Goal: Information Seeking & Learning: Learn about a topic

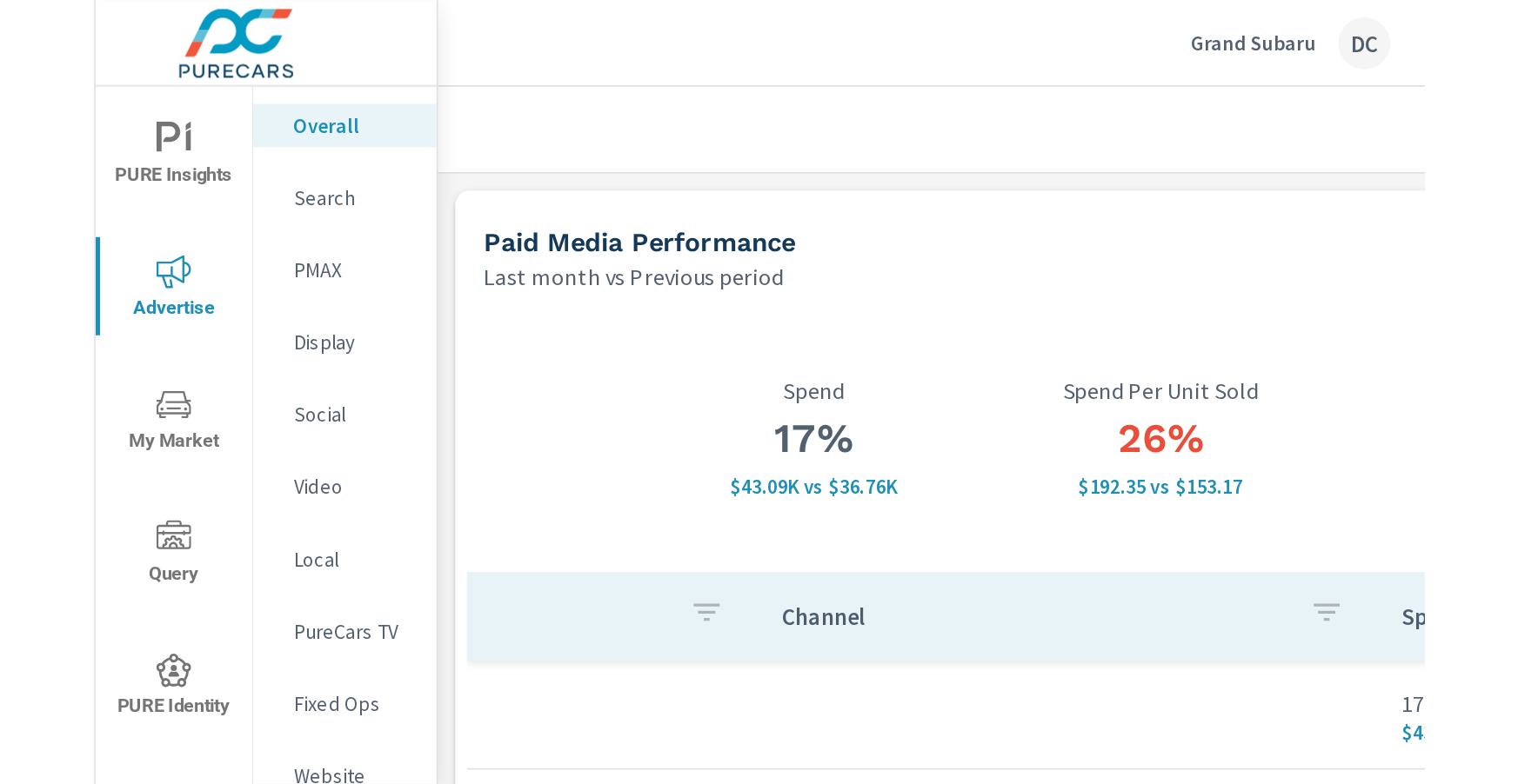
scroll to position [8, 0]
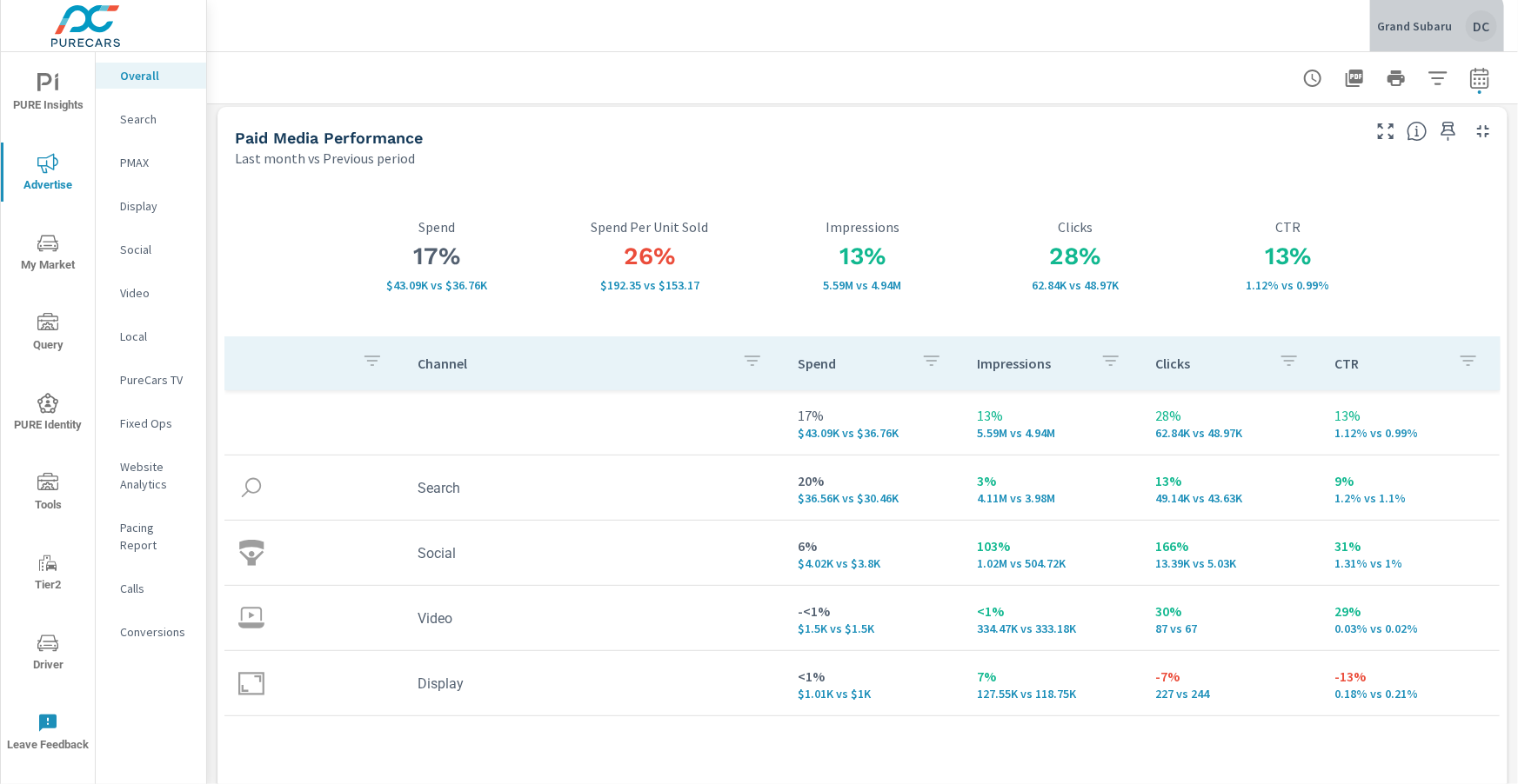
click at [800, 28] on p "Grand Subaru" at bounding box center [1414, 26] width 75 height 16
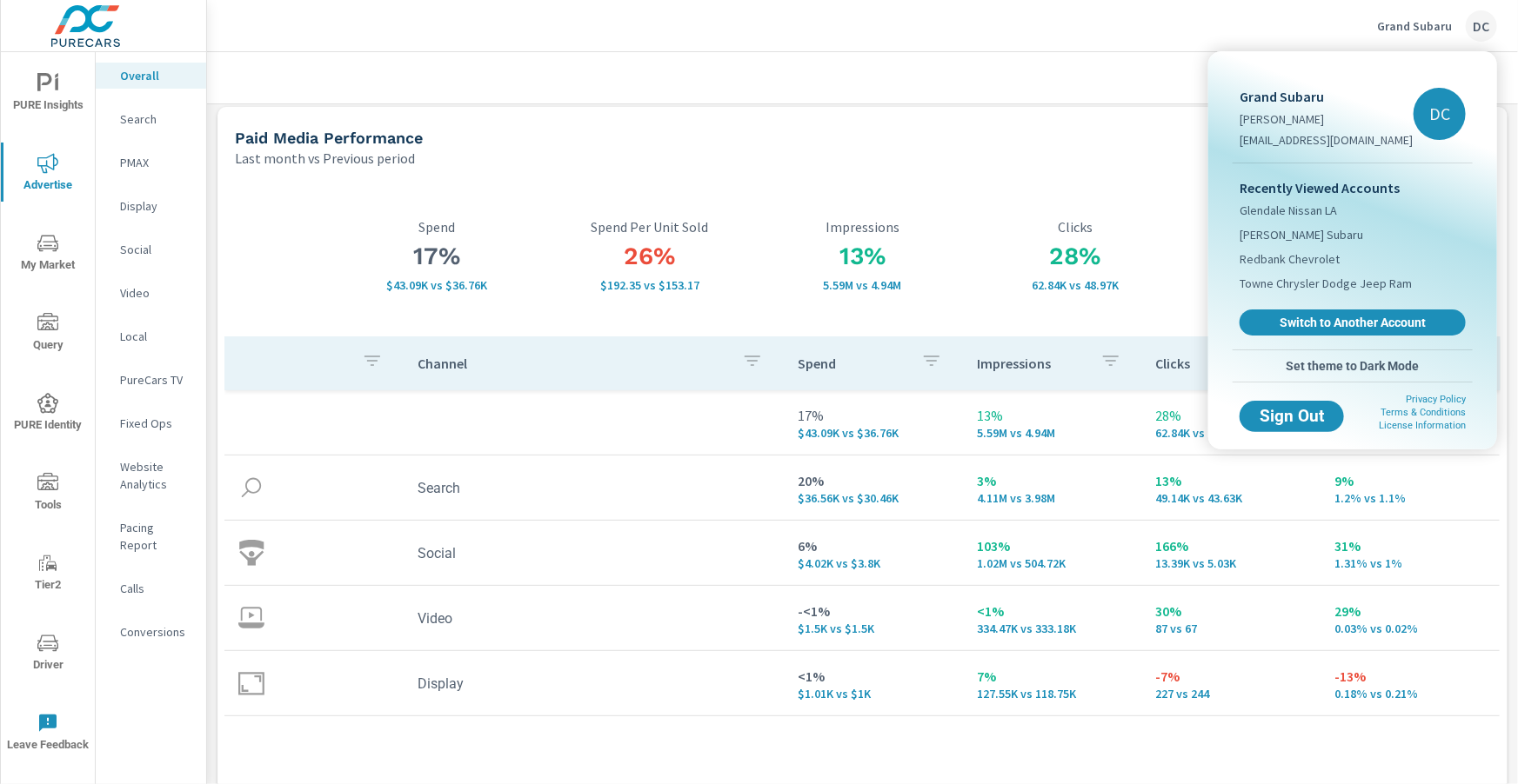
click at [800, 305] on div "Recently Viewed Accounts Glendale Nissan LA Beyer Subaru Redbank Chevrolet Town…" at bounding box center [1352, 256] width 240 height 186
click at [800, 320] on span "Switch to Another Account" at bounding box center [1351, 323] width 213 height 16
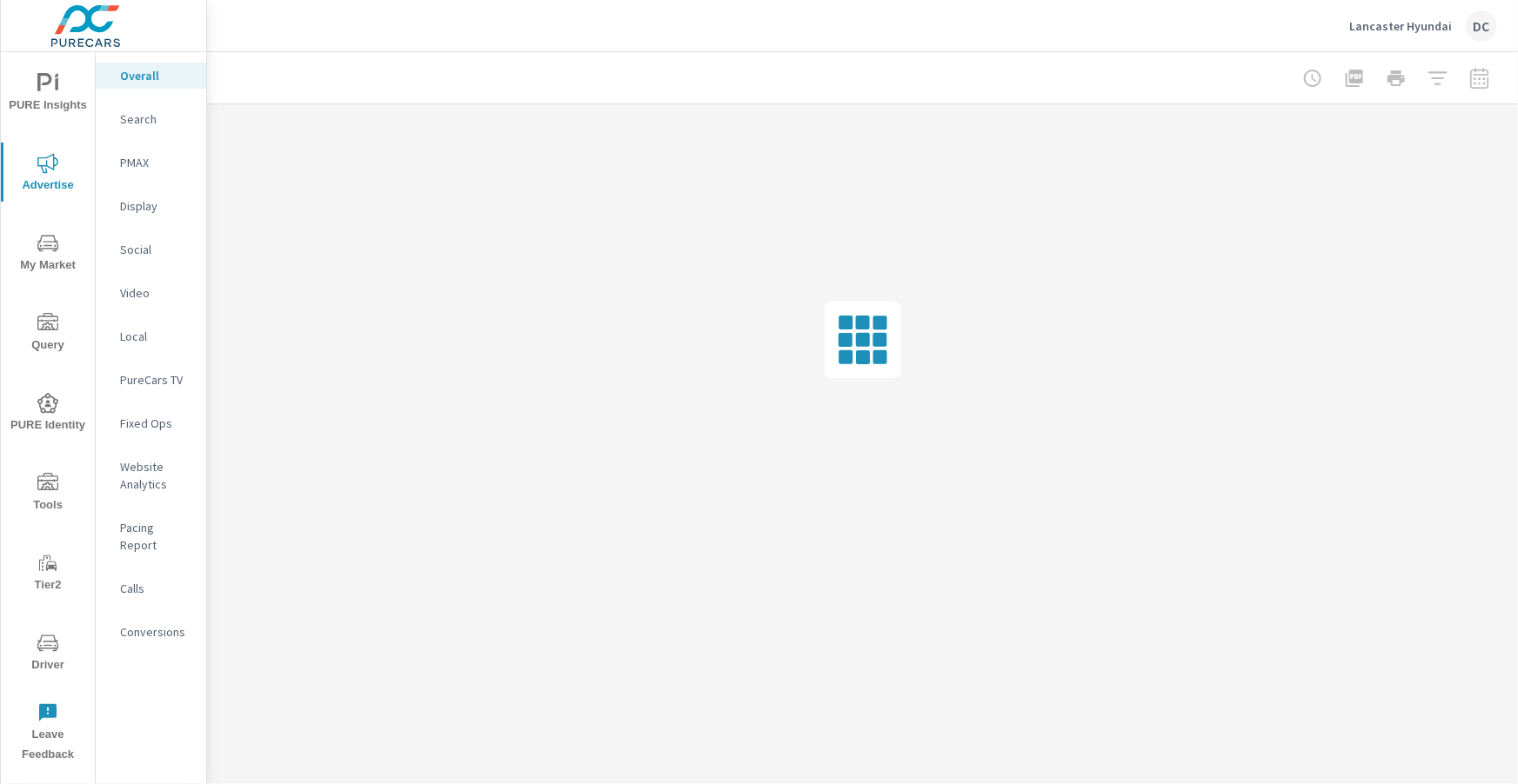
click at [1445, 33] on p "Lancaster Hyundai" at bounding box center [1400, 26] width 103 height 16
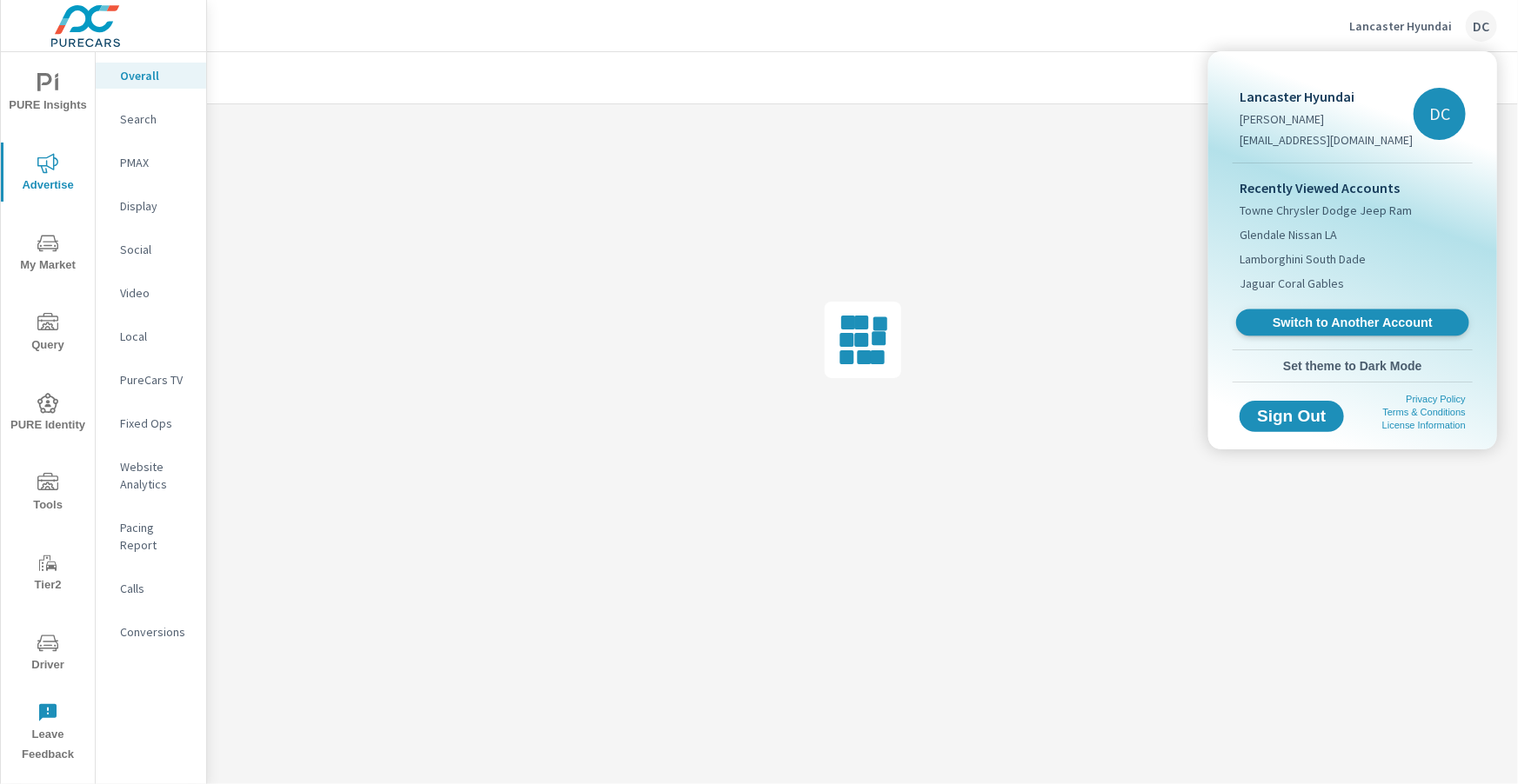
click at [1398, 319] on span "Switch to Another Account" at bounding box center [1351, 323] width 213 height 16
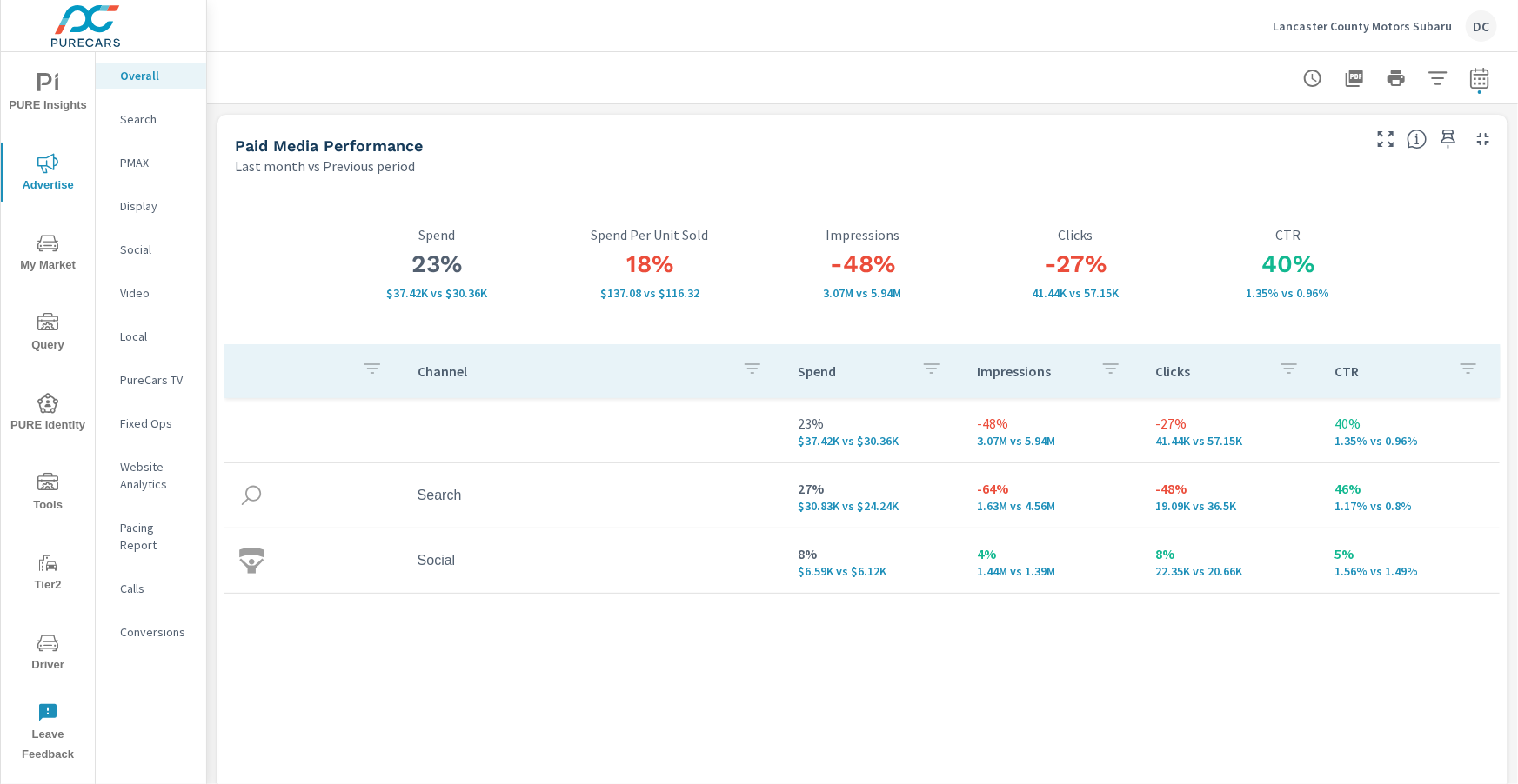
click at [153, 166] on p "PMAX" at bounding box center [156, 162] width 72 height 17
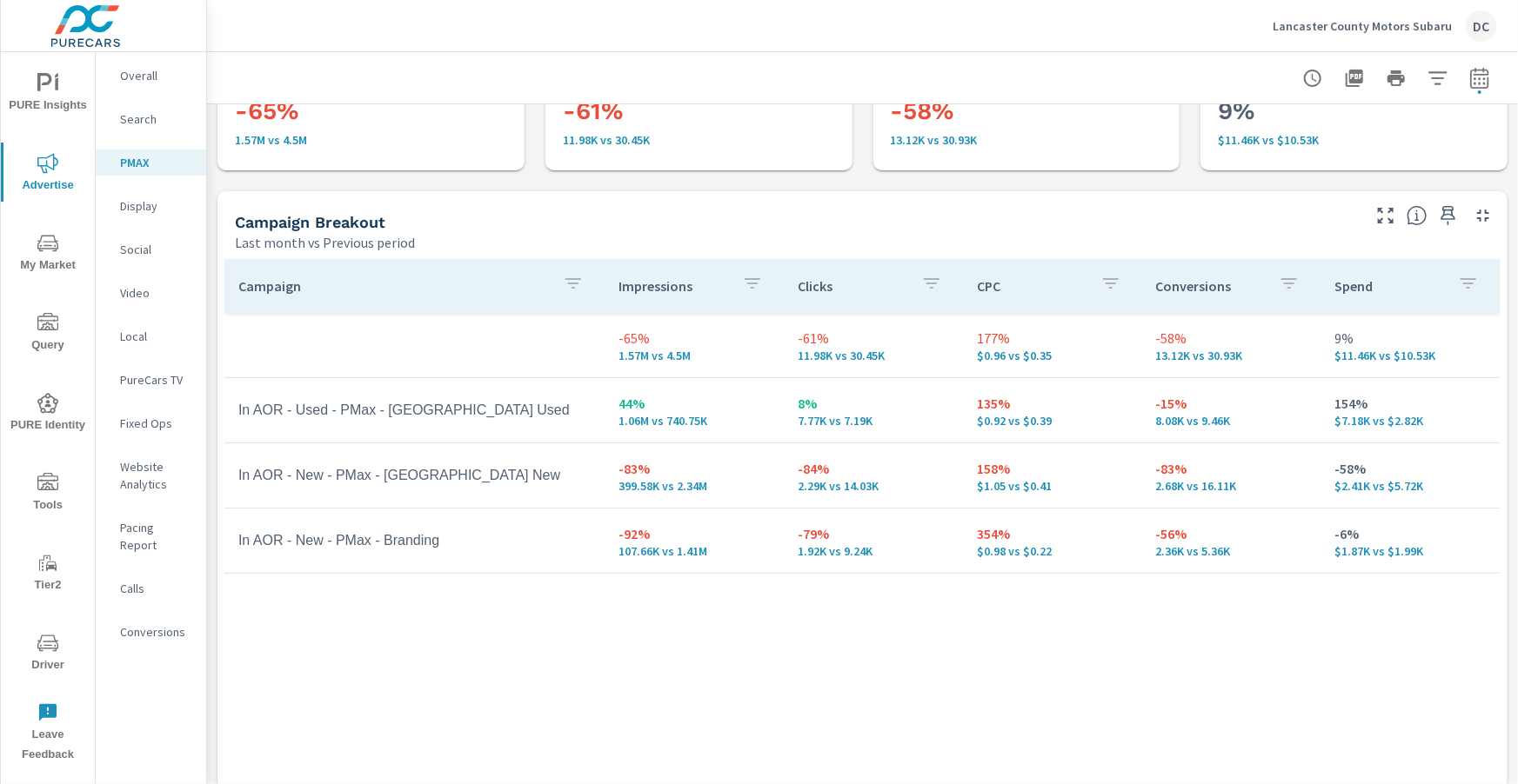
scroll to position [128, 0]
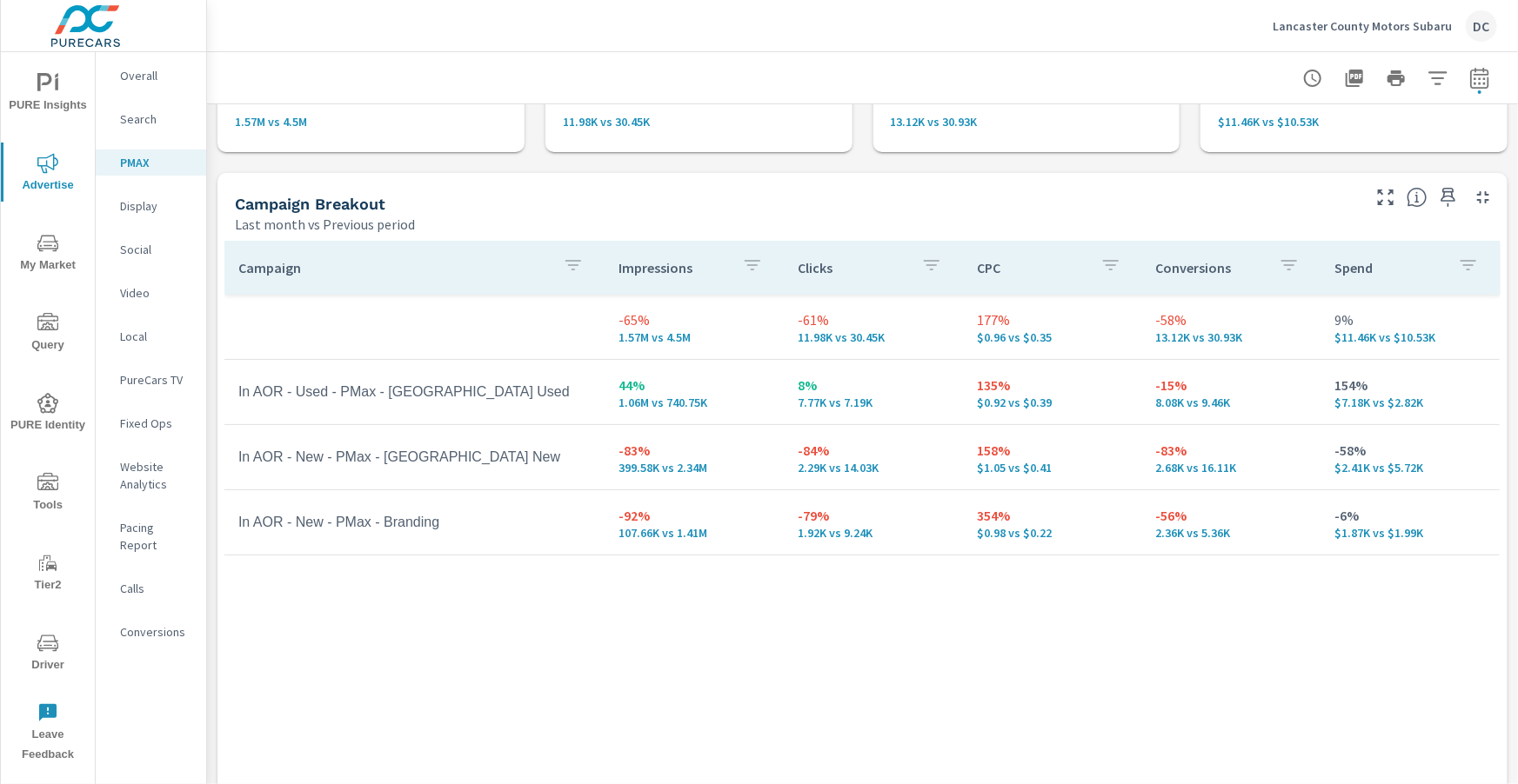
click at [146, 118] on p "Search" at bounding box center [156, 119] width 72 height 17
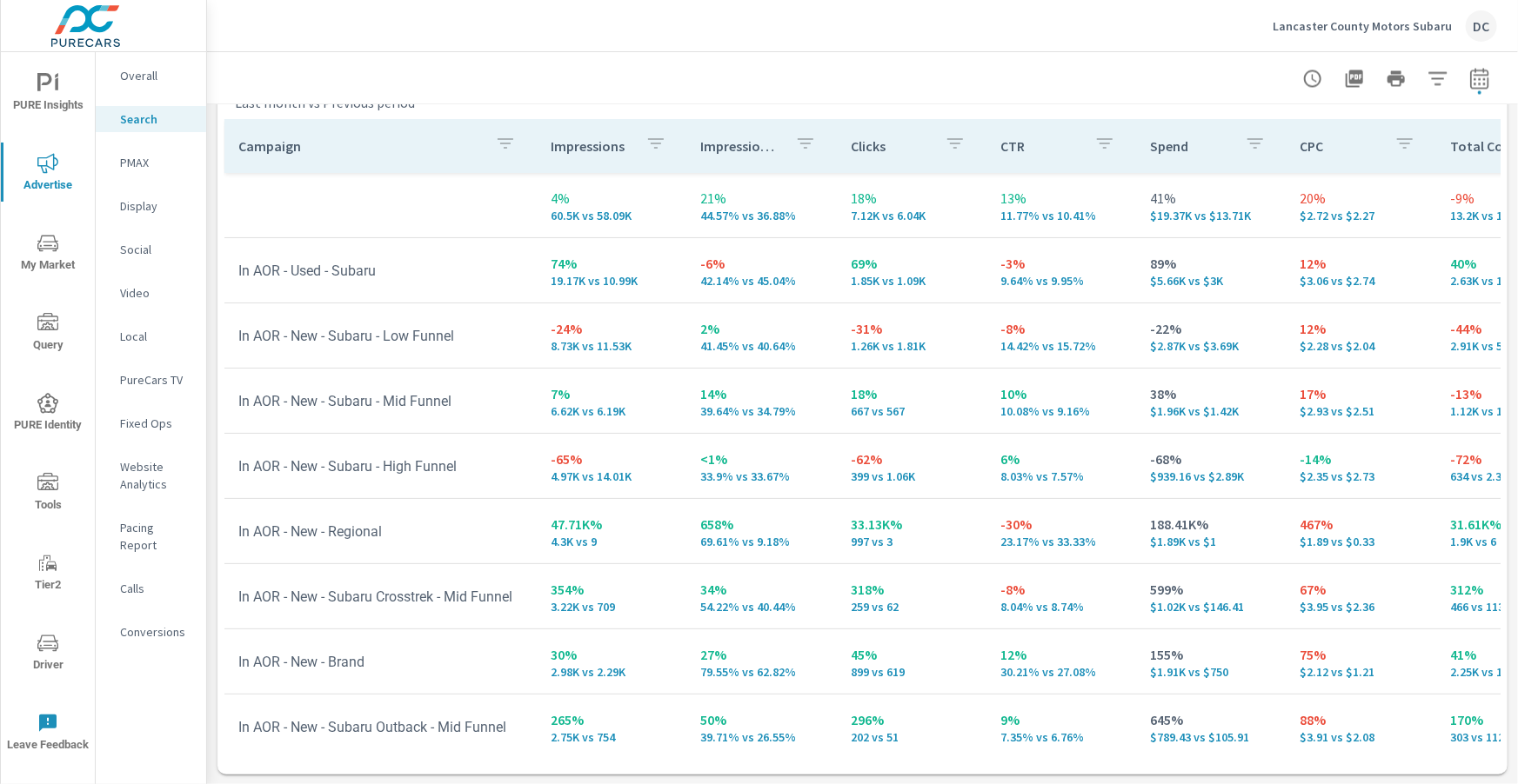
scroll to position [1739, 0]
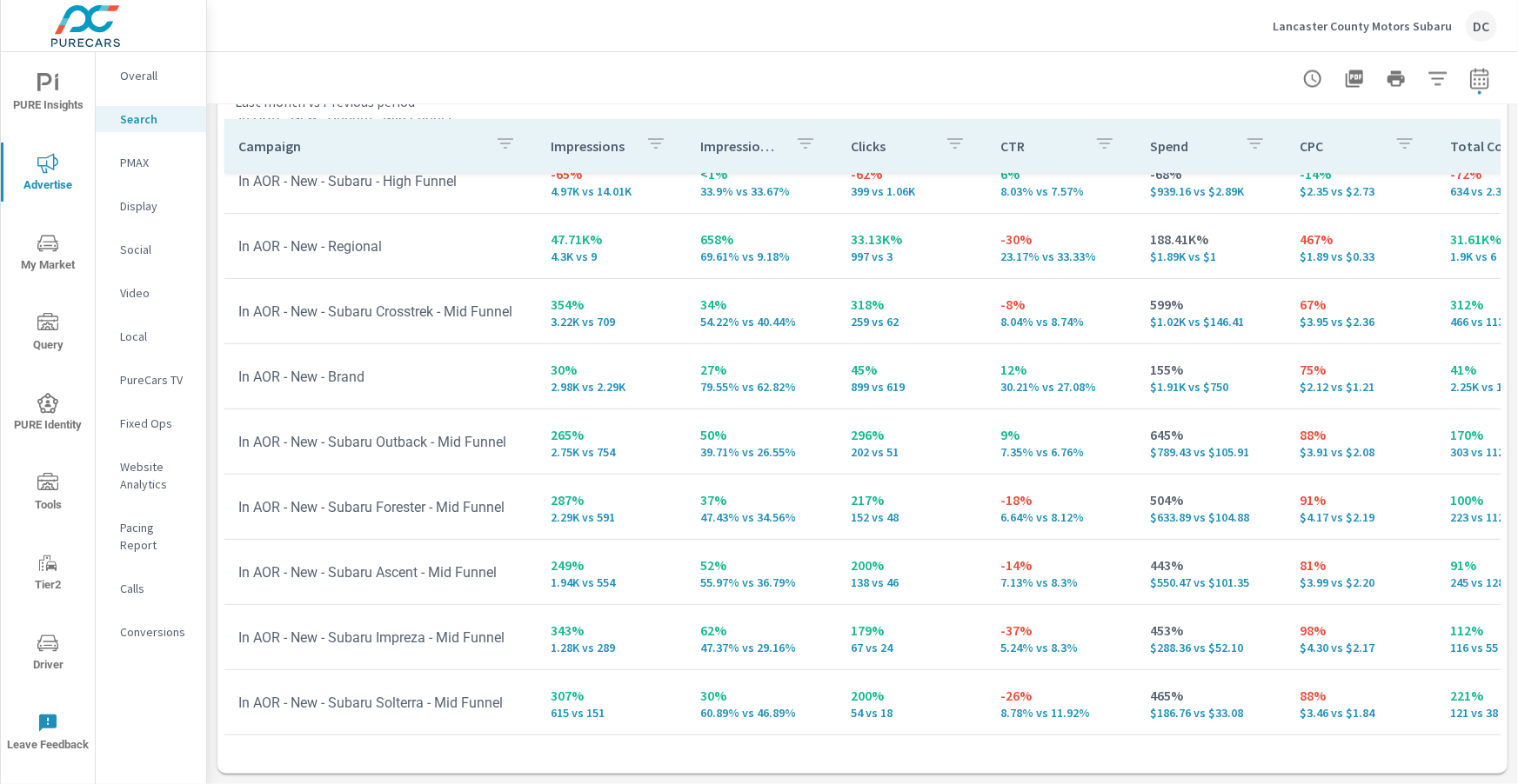
scroll to position [304, 0]
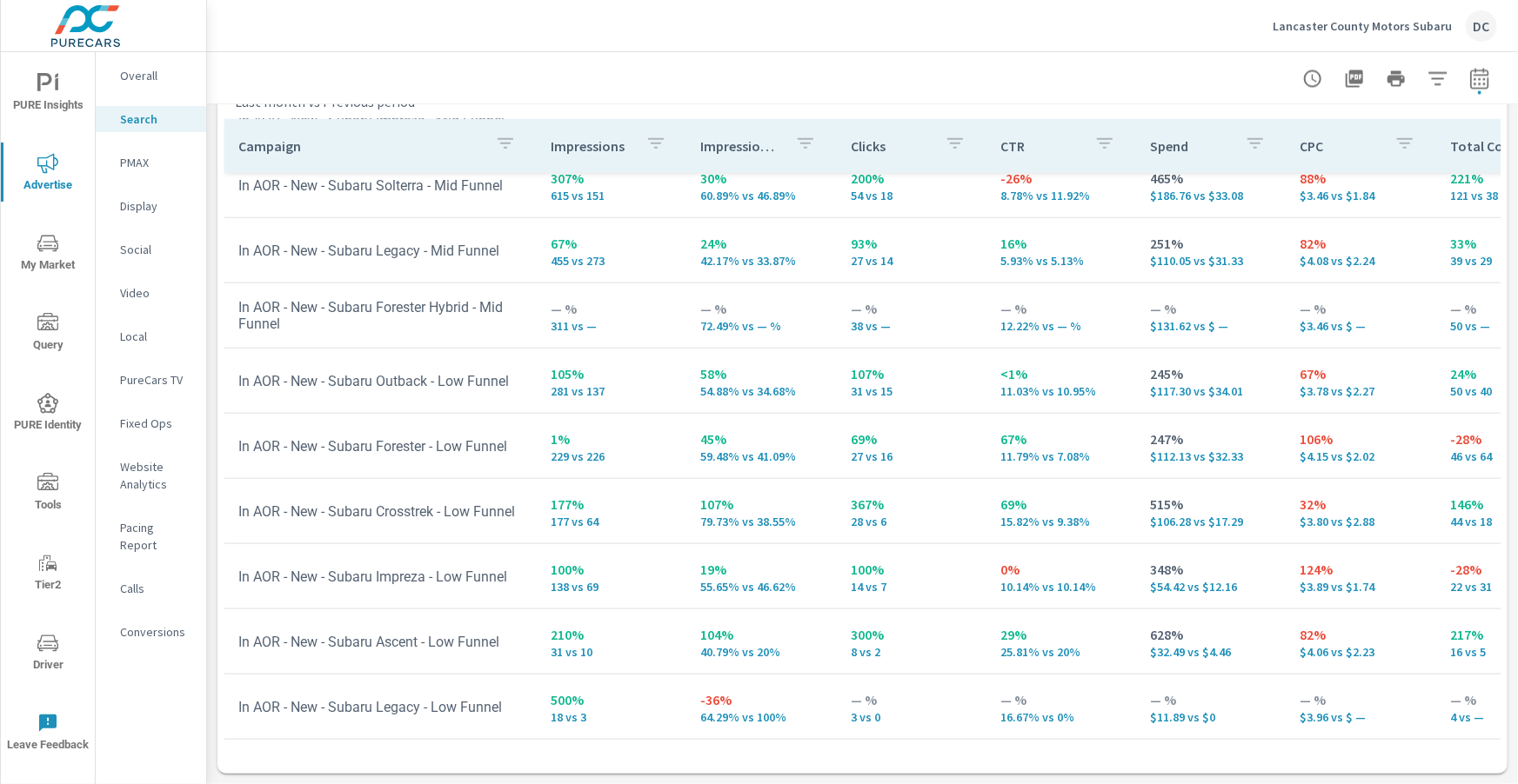
scroll to position [809, 0]
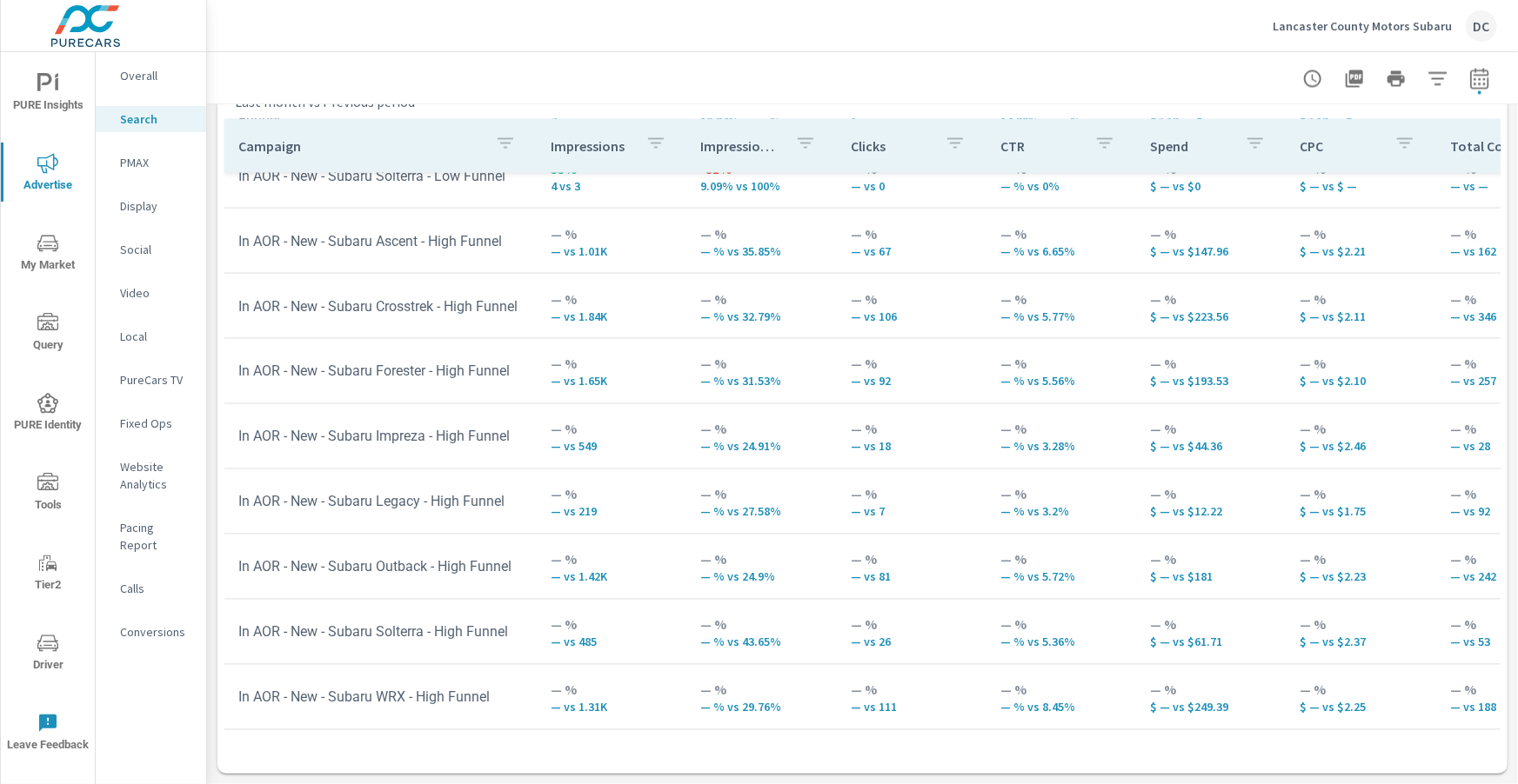
scroll to position [1464, 0]
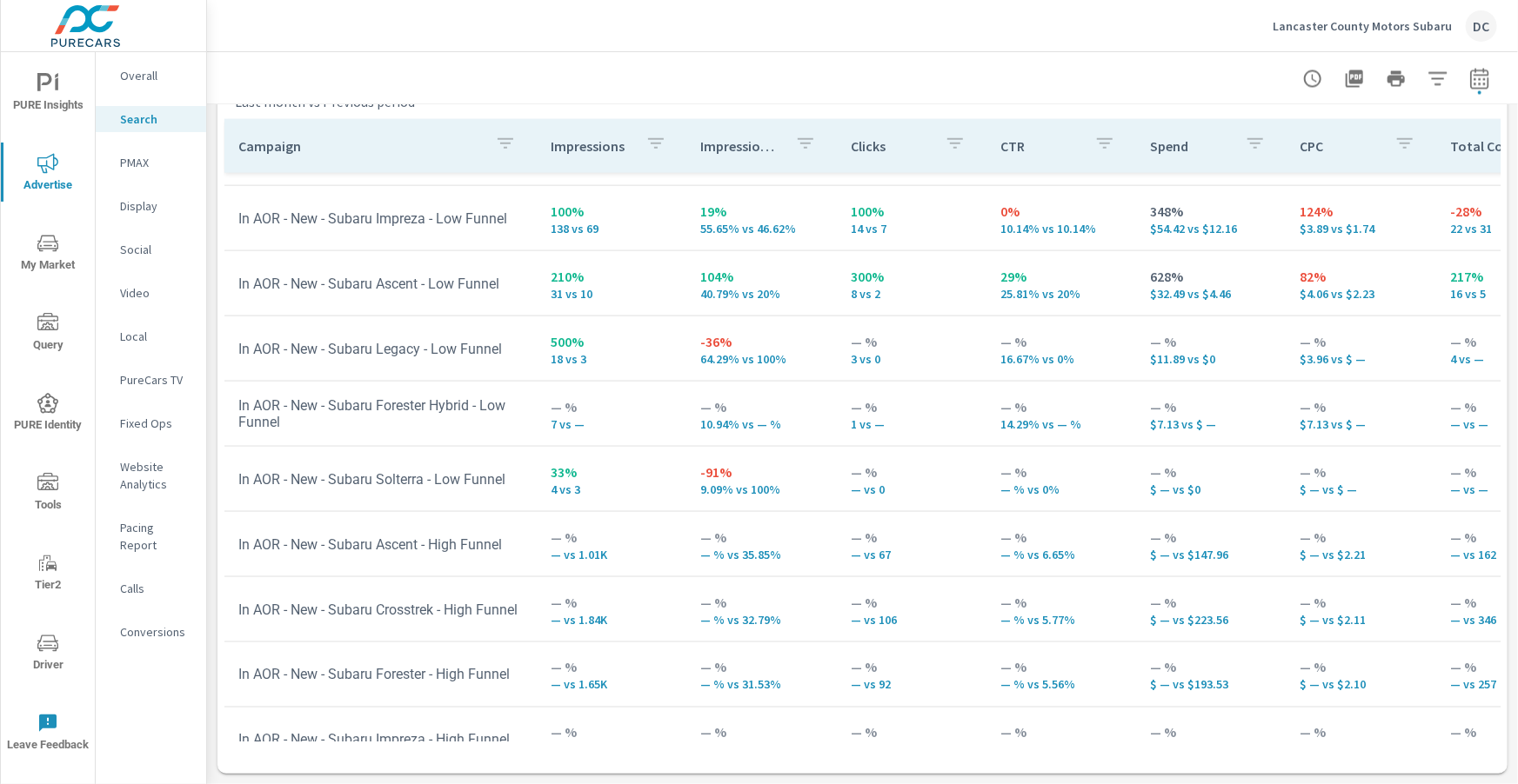
scroll to position [1159, 0]
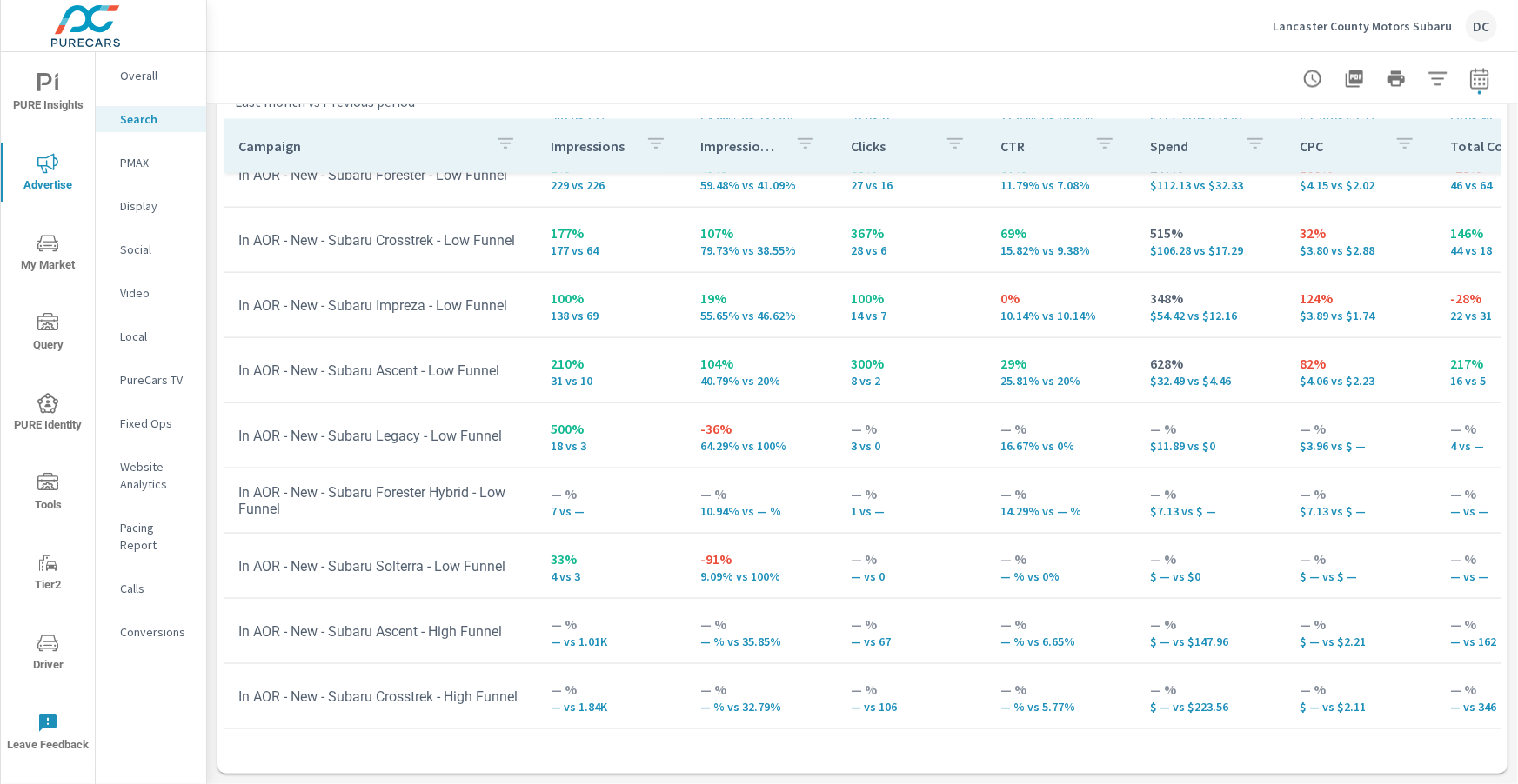
scroll to position [1072, 0]
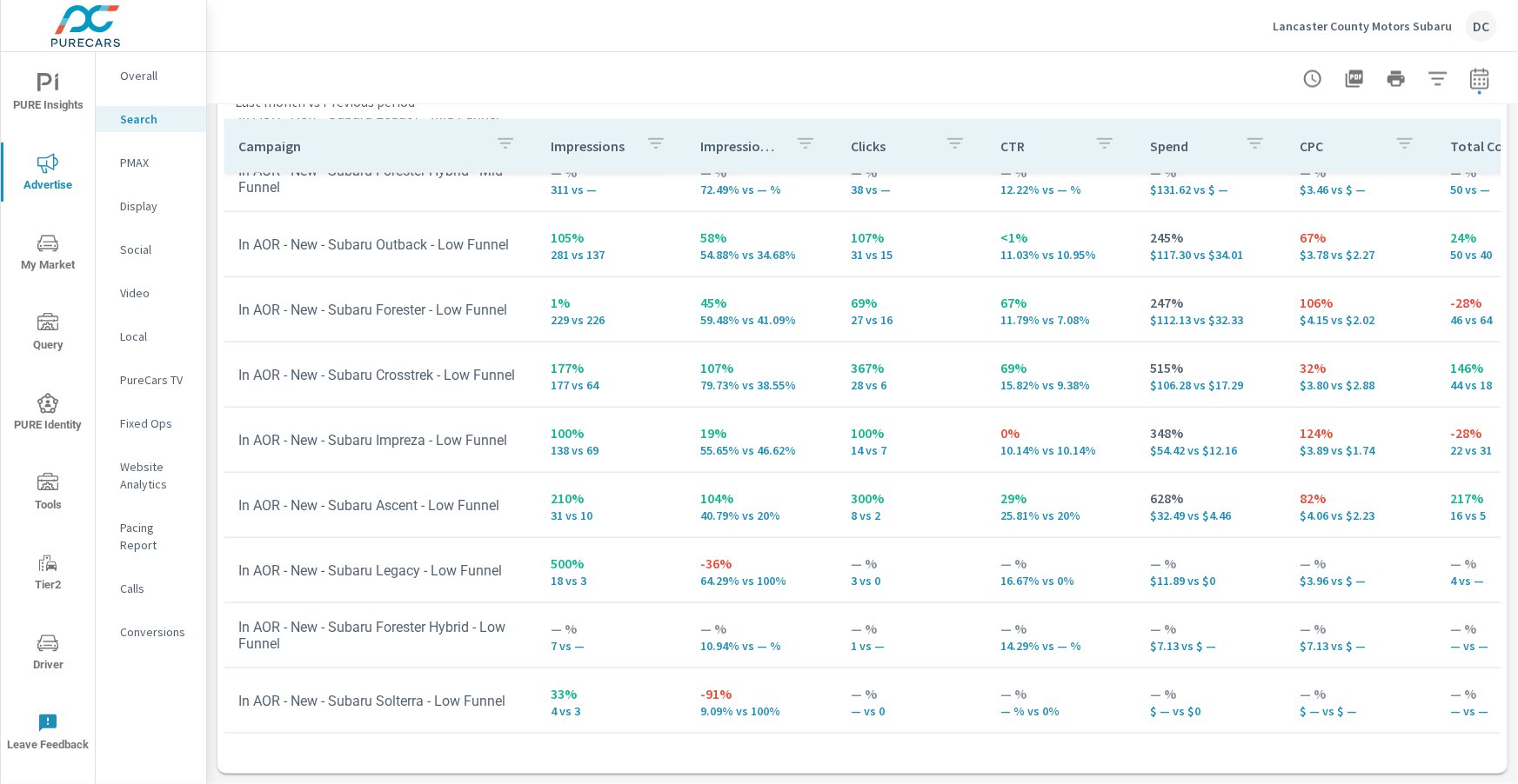
scroll to position [932, 0]
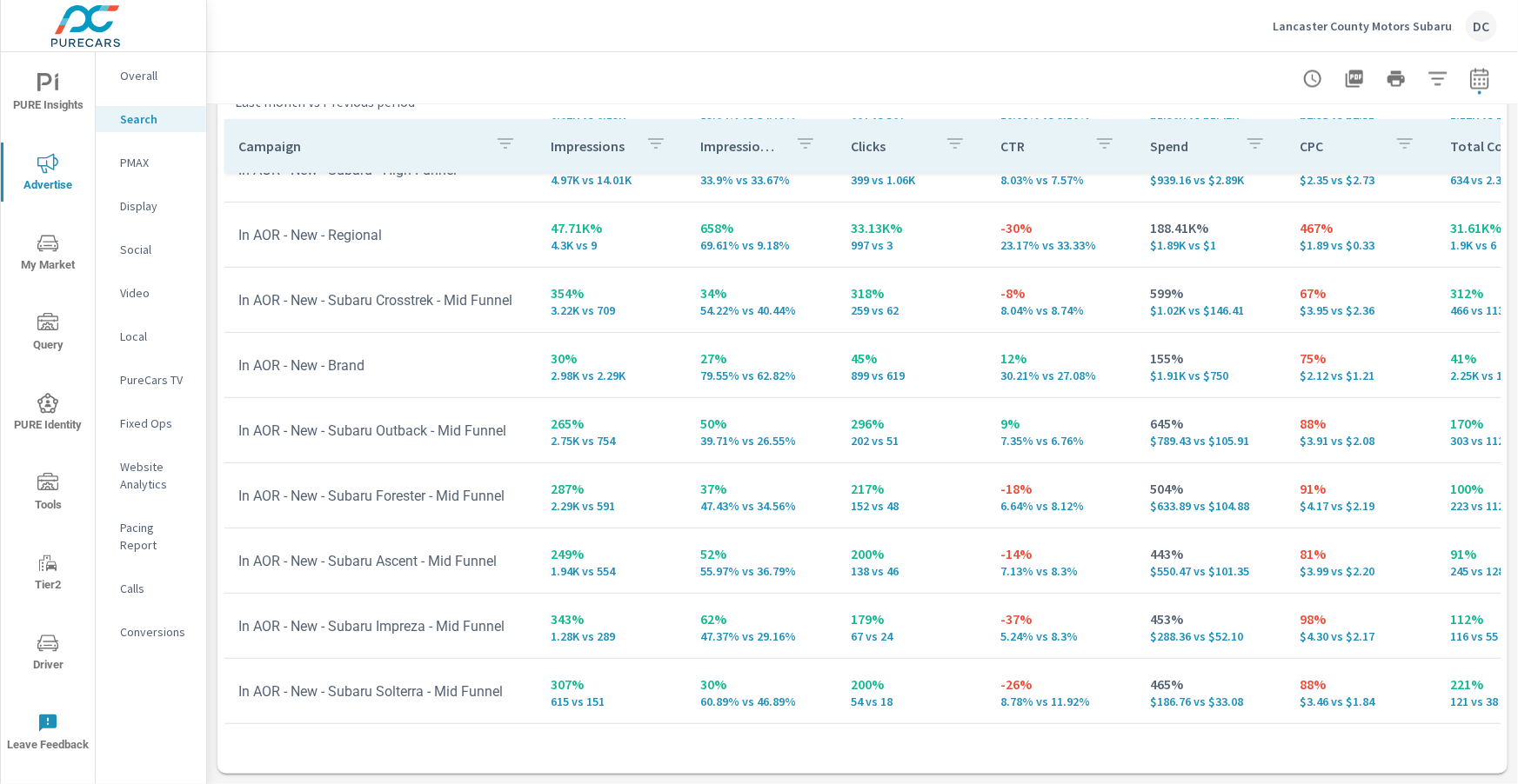
scroll to position [296, 0]
click at [137, 167] on p "PMAX" at bounding box center [156, 162] width 72 height 17
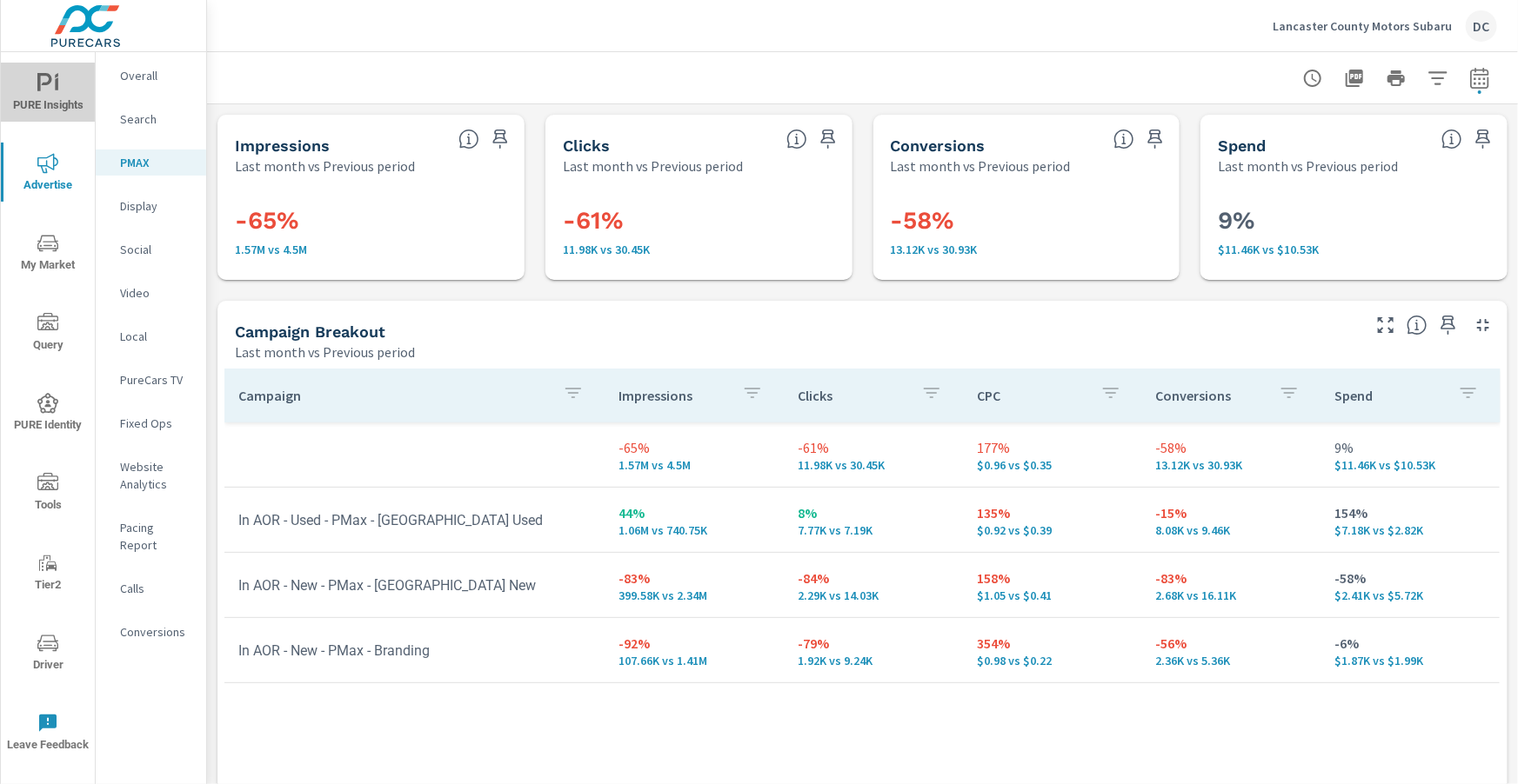
click at [71, 93] on span "PURE Insights" at bounding box center [48, 94] width 83 height 43
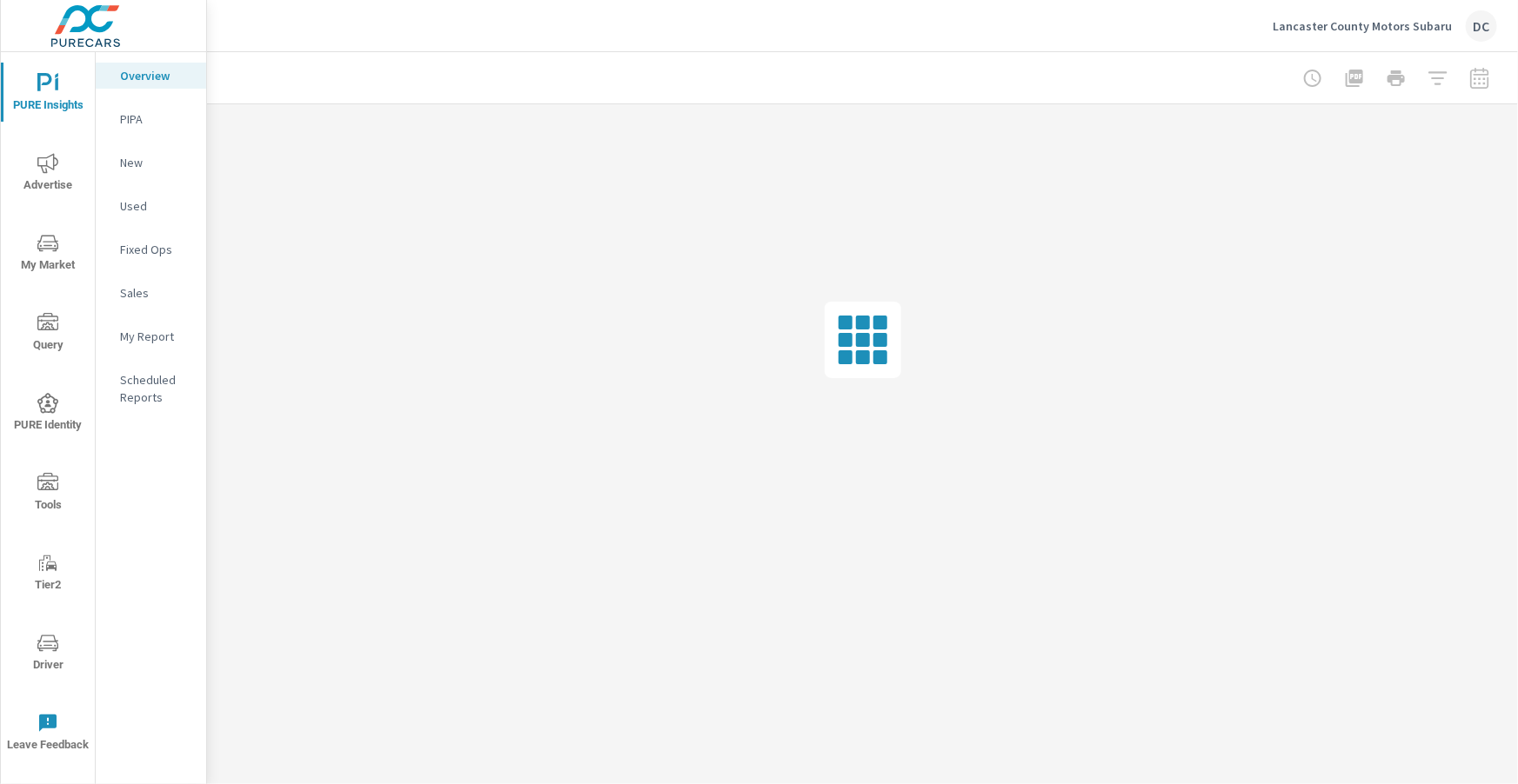
click at [141, 296] on p "Sales" at bounding box center [156, 292] width 72 height 17
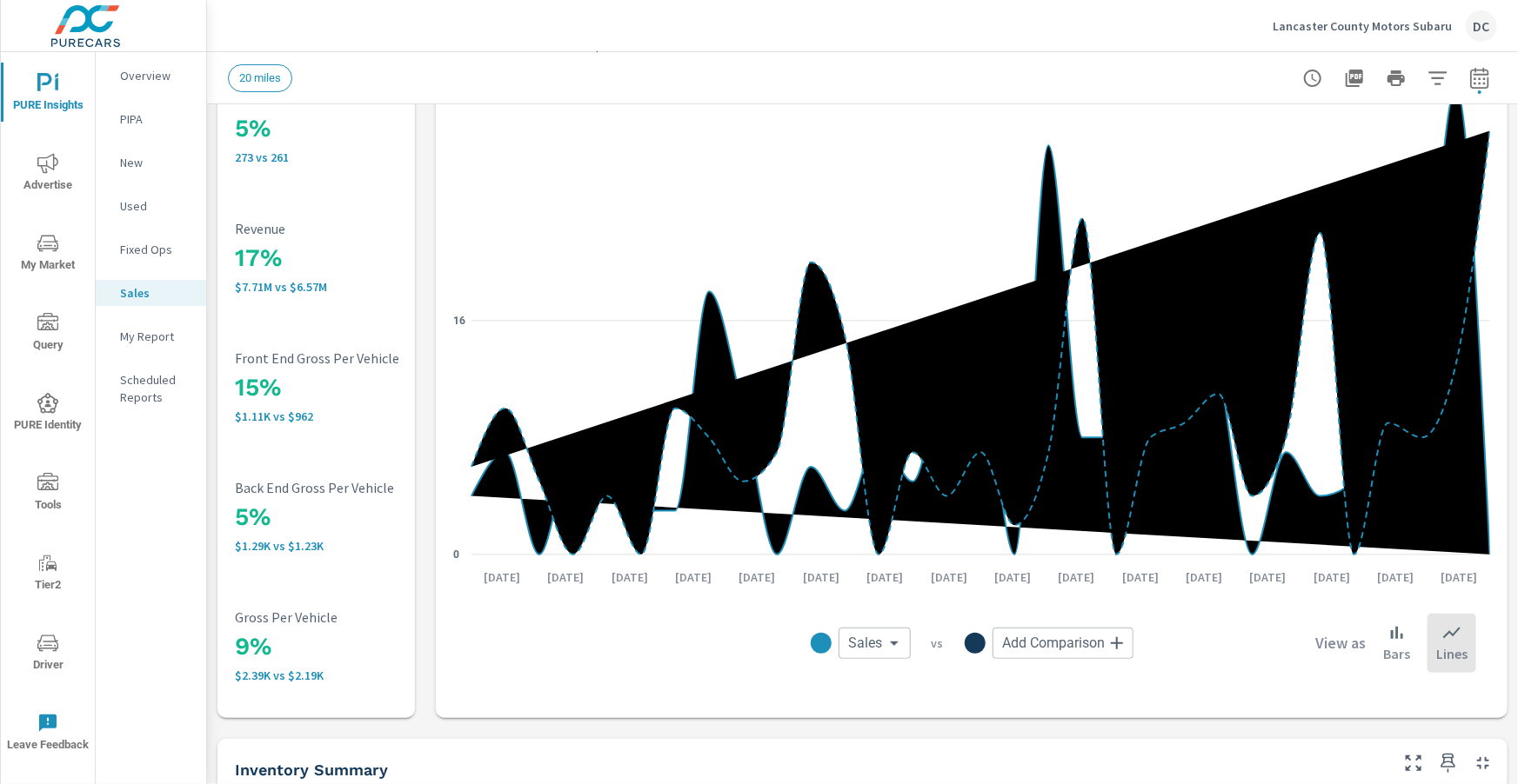
scroll to position [130, 0]
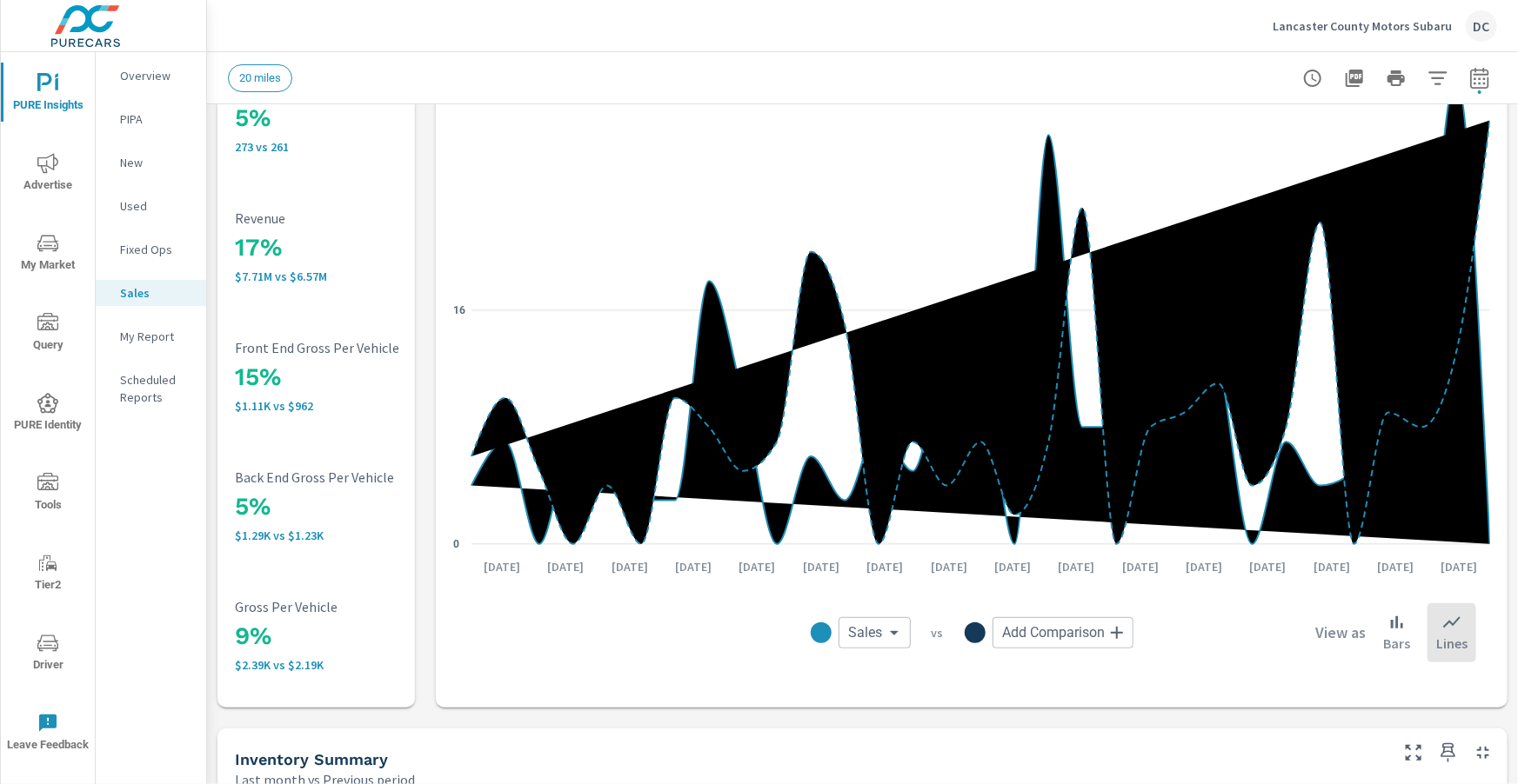
click at [138, 205] on p "Used" at bounding box center [156, 205] width 72 height 17
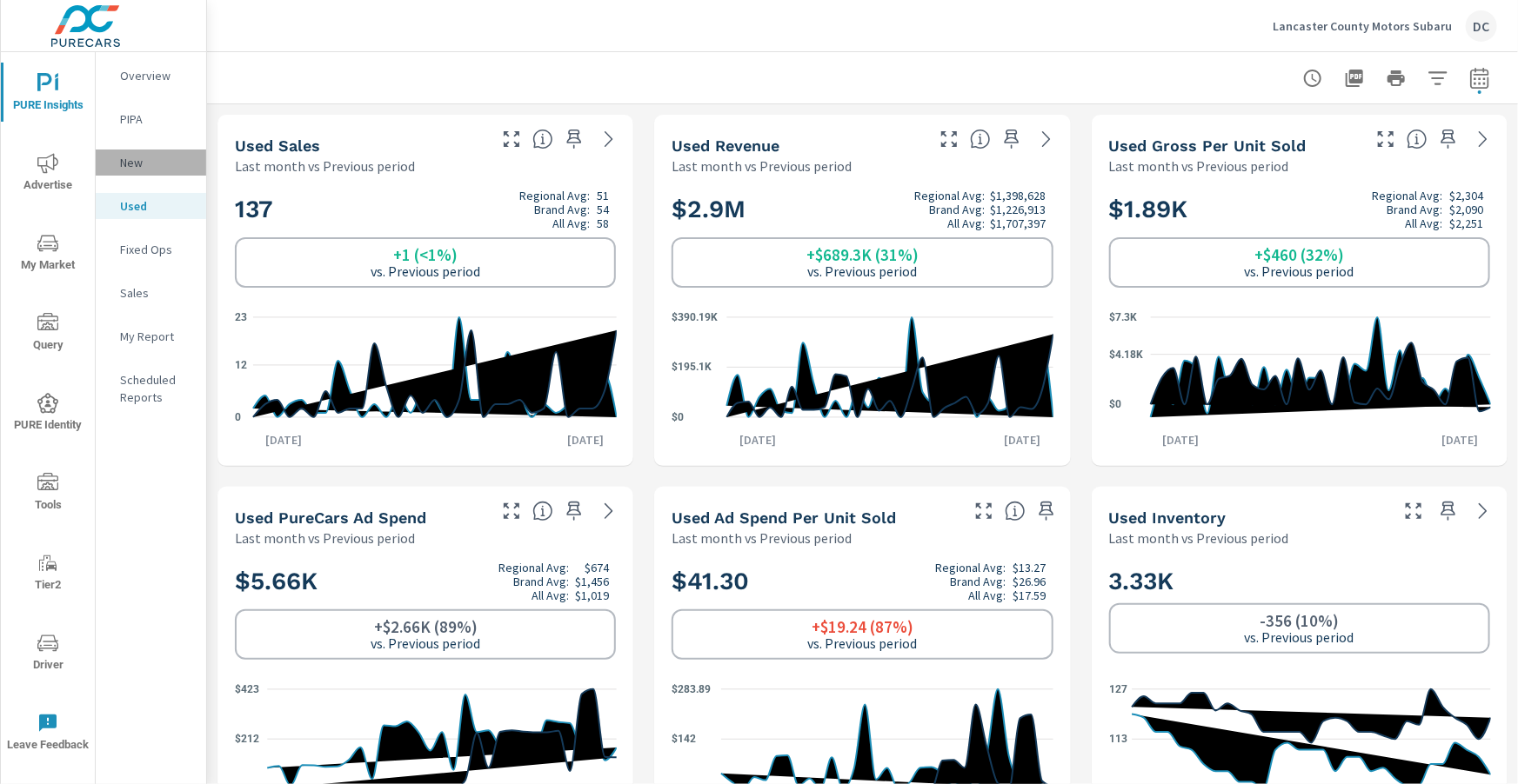
click at [141, 169] on p "New" at bounding box center [156, 162] width 72 height 17
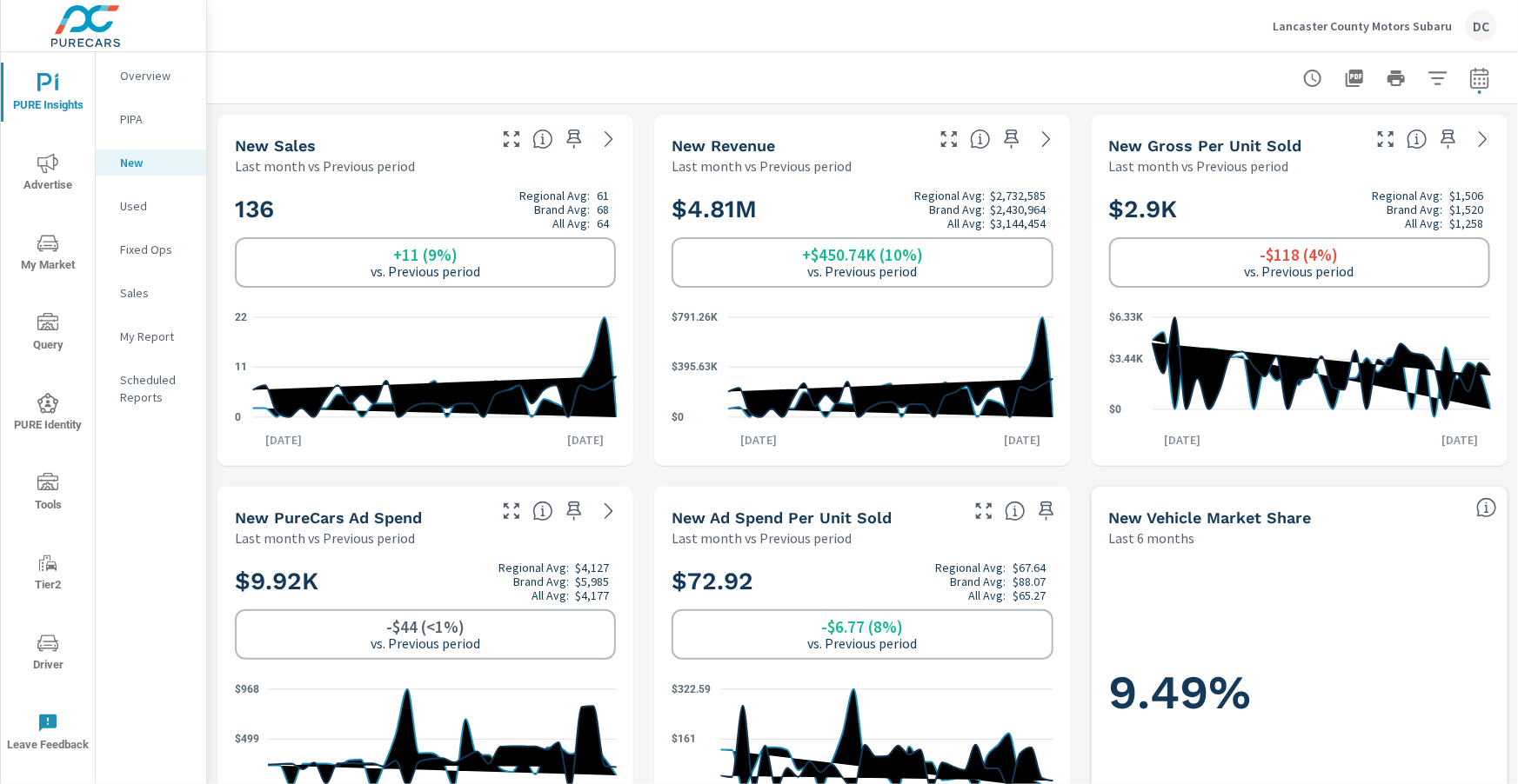
click at [124, 289] on p "Sales" at bounding box center [156, 292] width 72 height 17
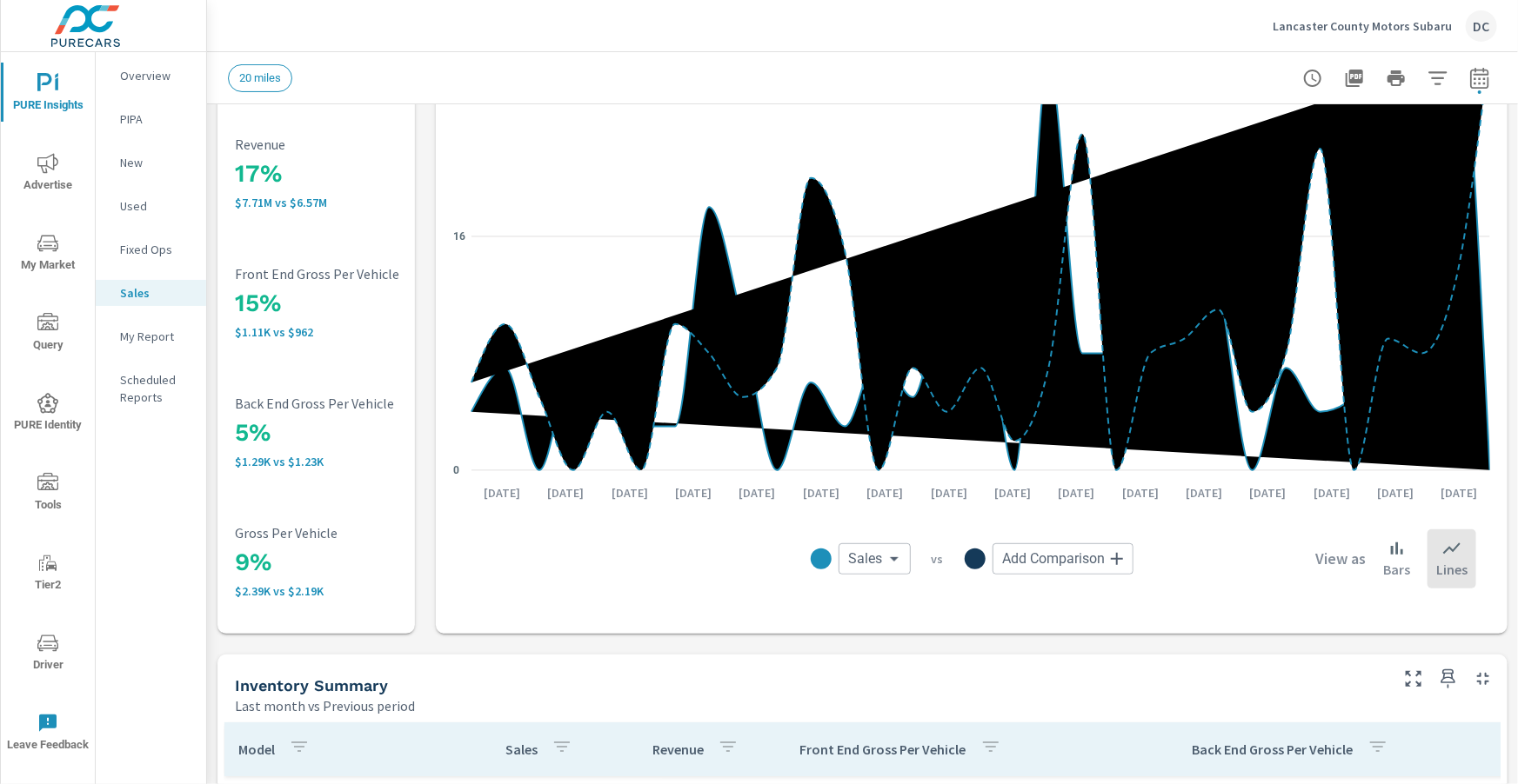
scroll to position [226, 0]
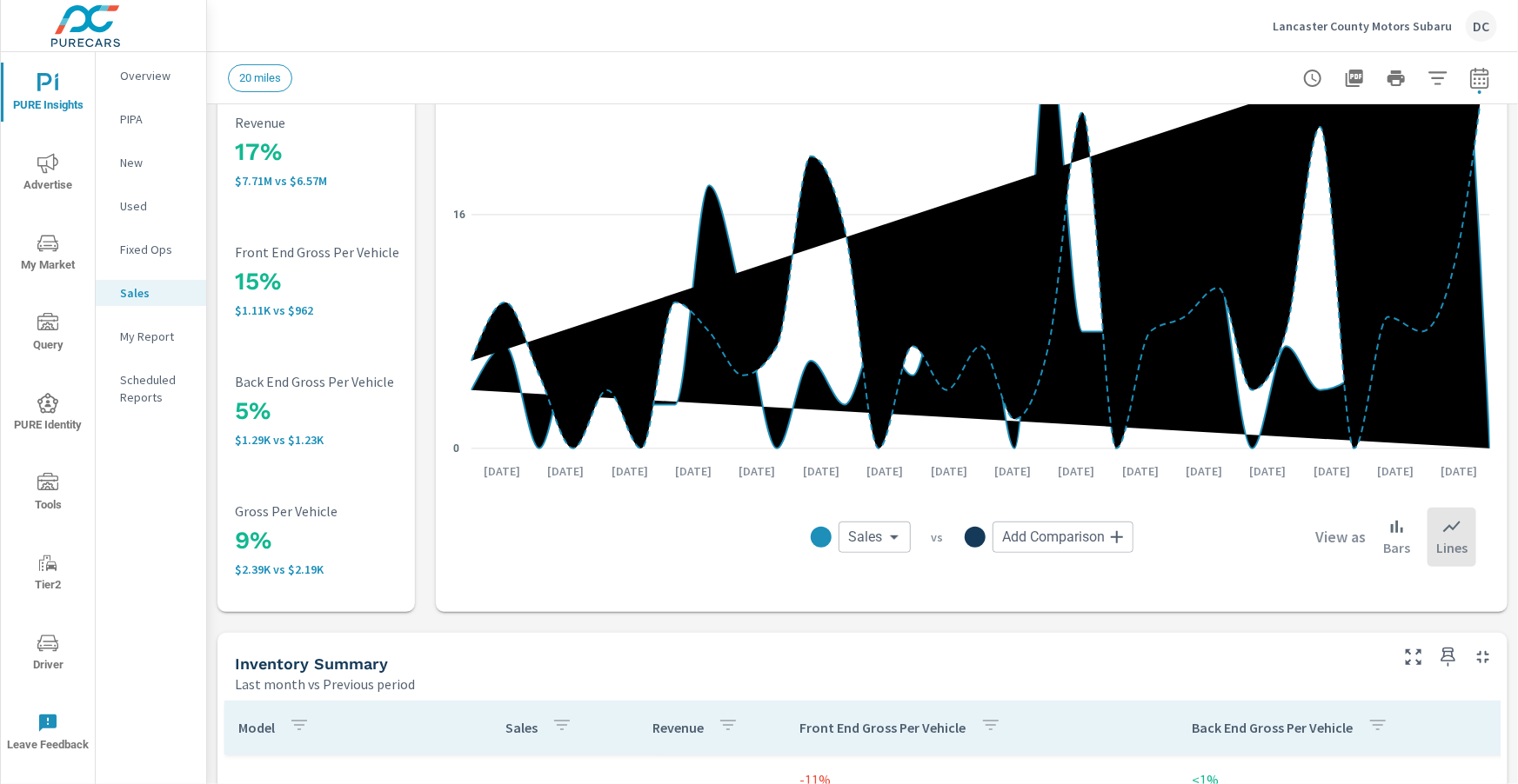
click at [133, 169] on p "New" at bounding box center [156, 162] width 72 height 17
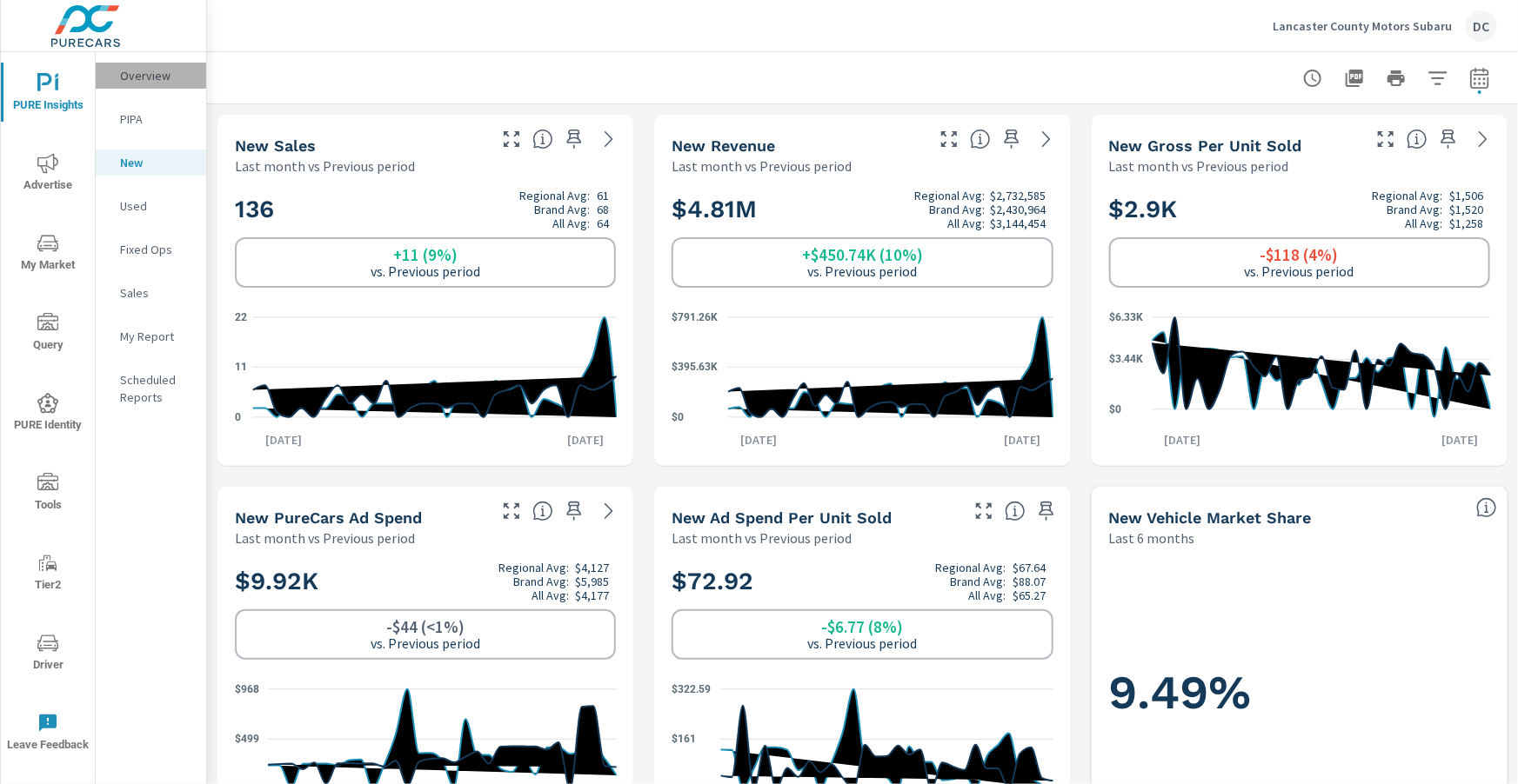
click at [146, 76] on p "Overview" at bounding box center [156, 75] width 72 height 17
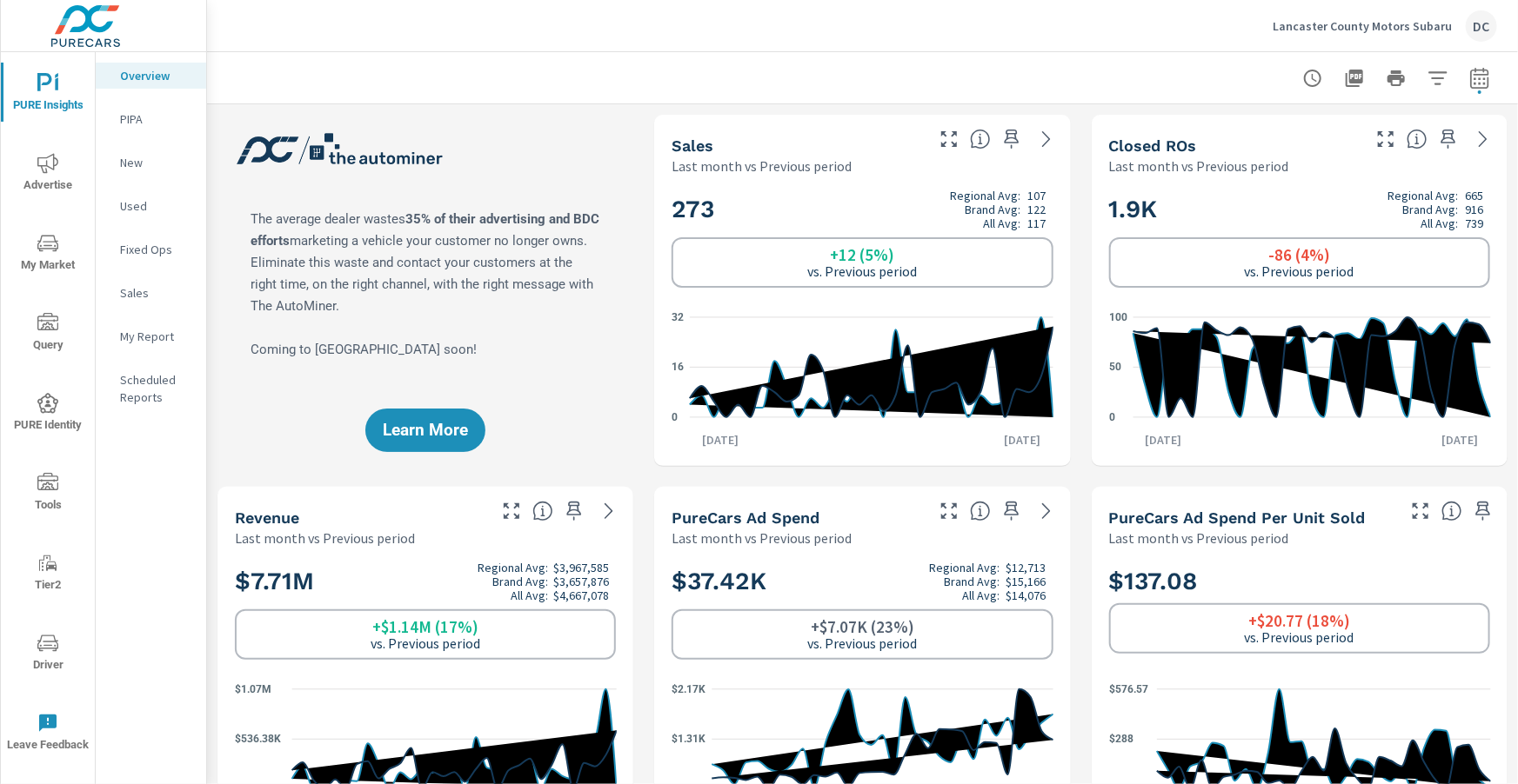
click at [42, 166] on icon "nav menu" at bounding box center [48, 163] width 21 height 21
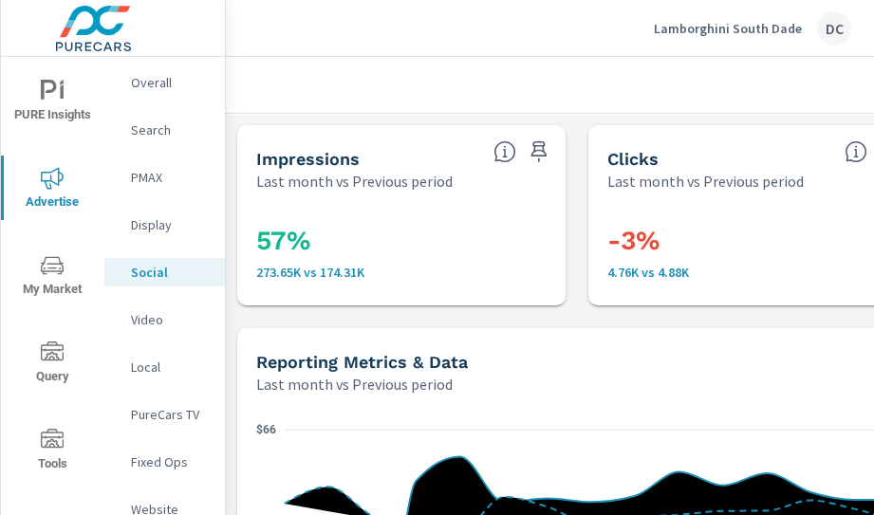
scroll to position [882, 0]
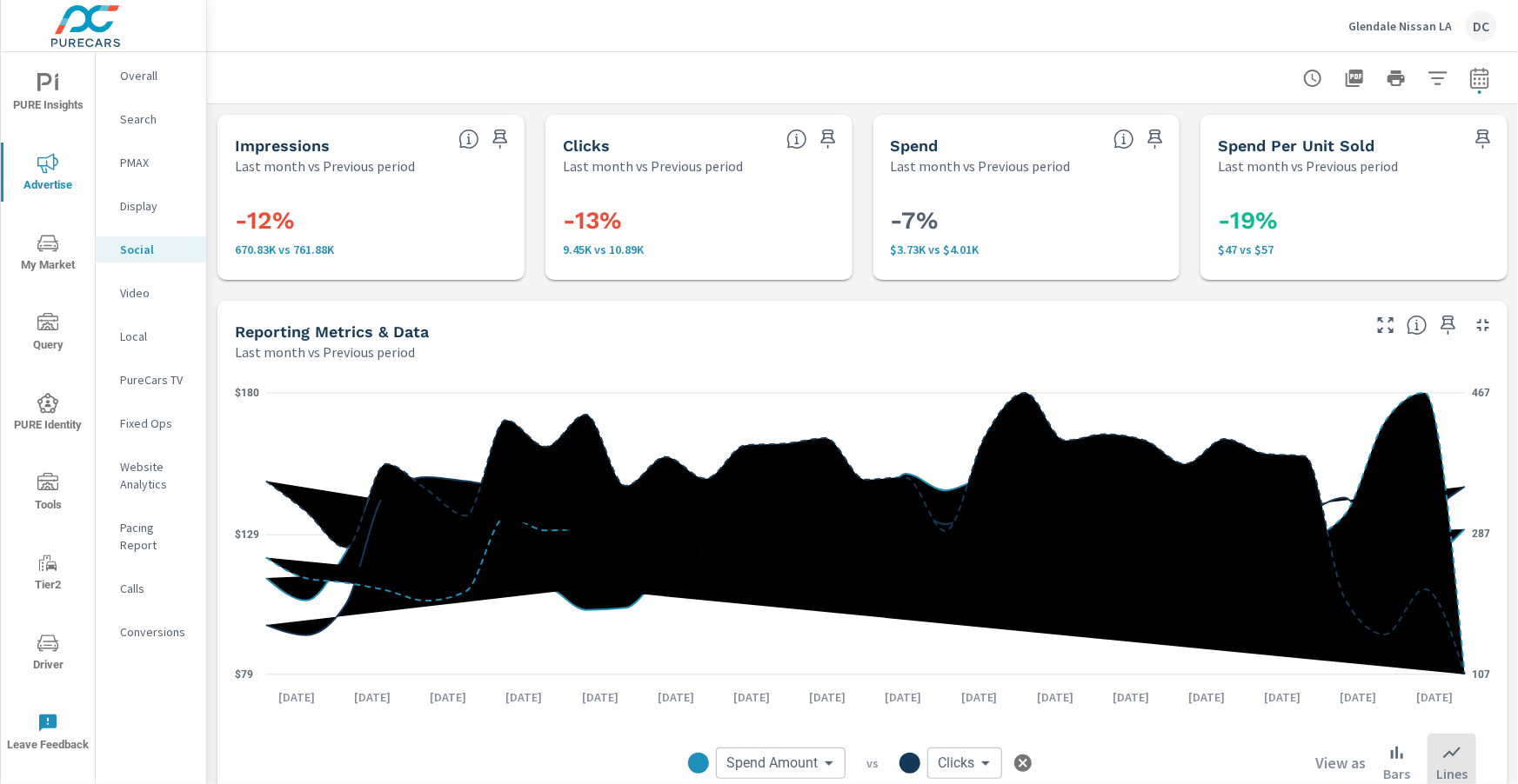
scroll to position [809, 0]
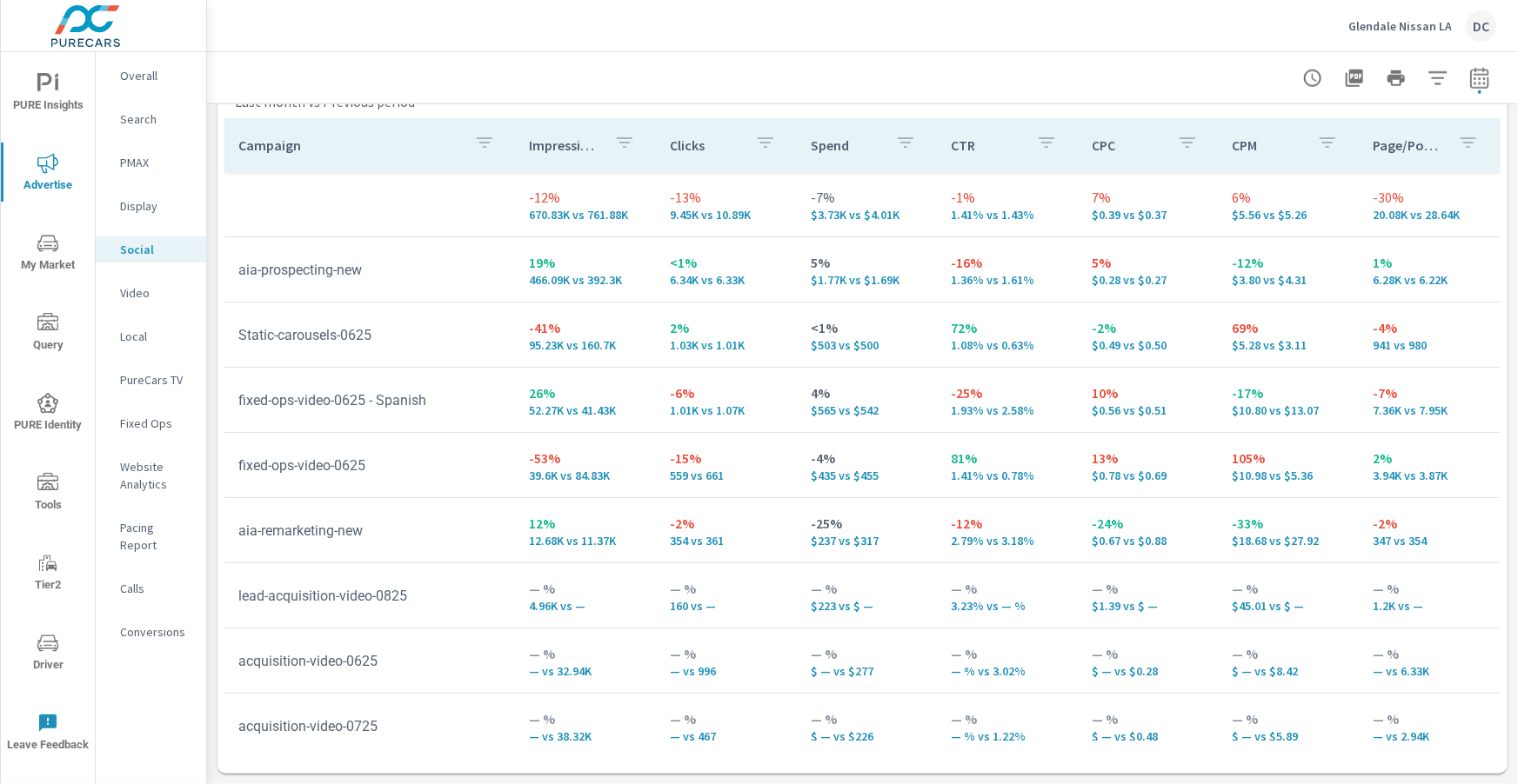
click at [49, 414] on span "PURE Identity" at bounding box center [48, 414] width 83 height 43
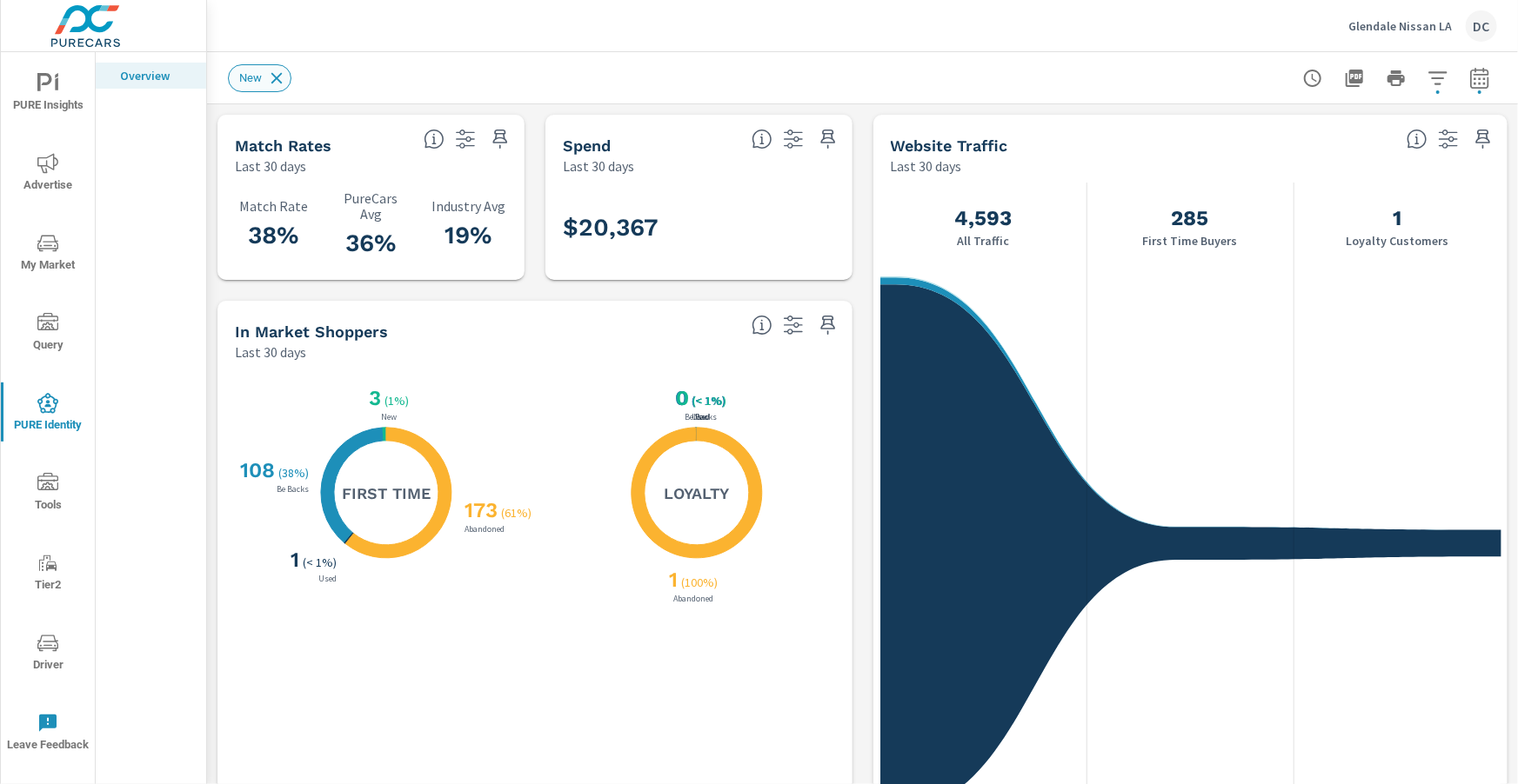
click at [278, 77] on icon at bounding box center [277, 78] width 11 height 11
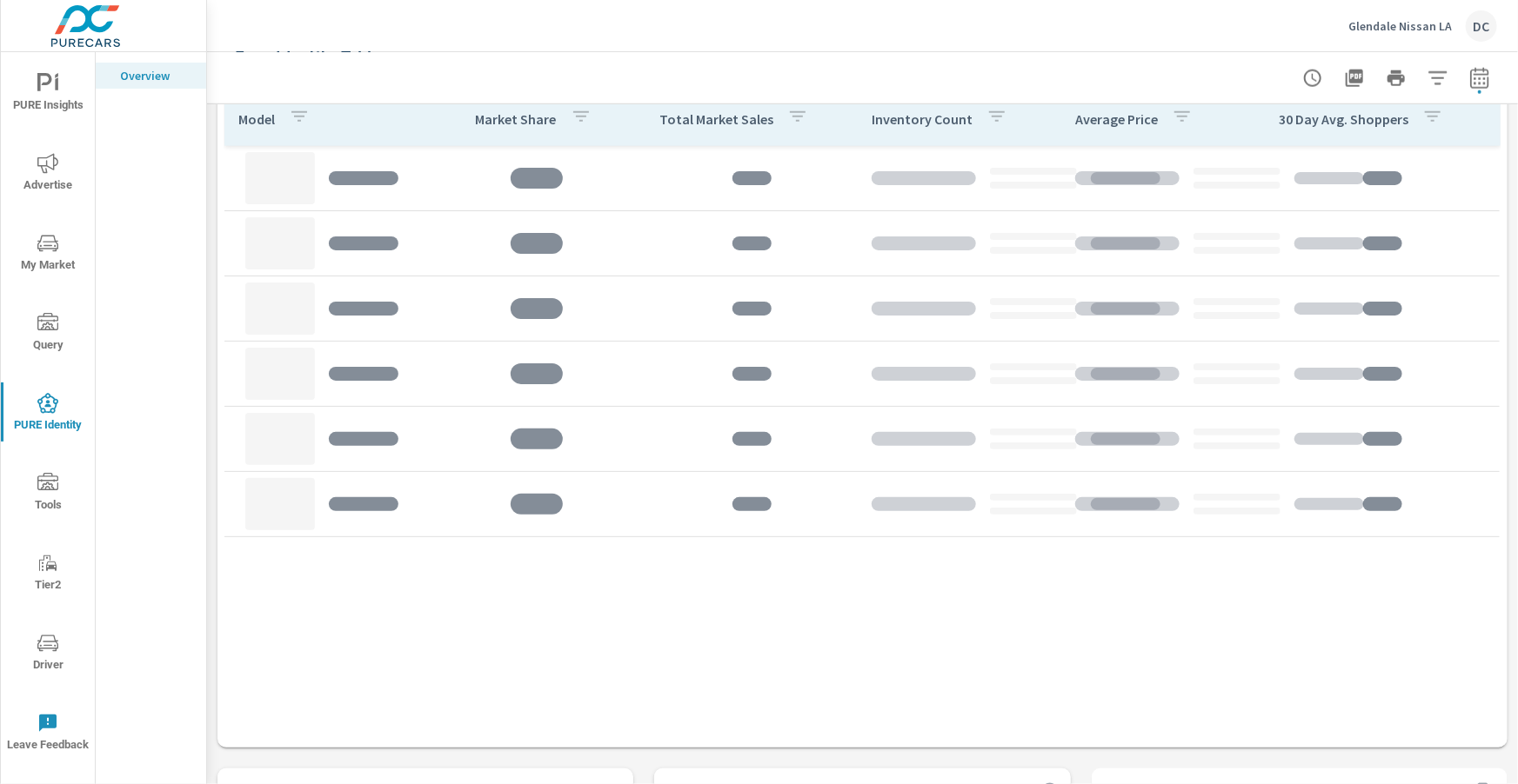
scroll to position [1044, 0]
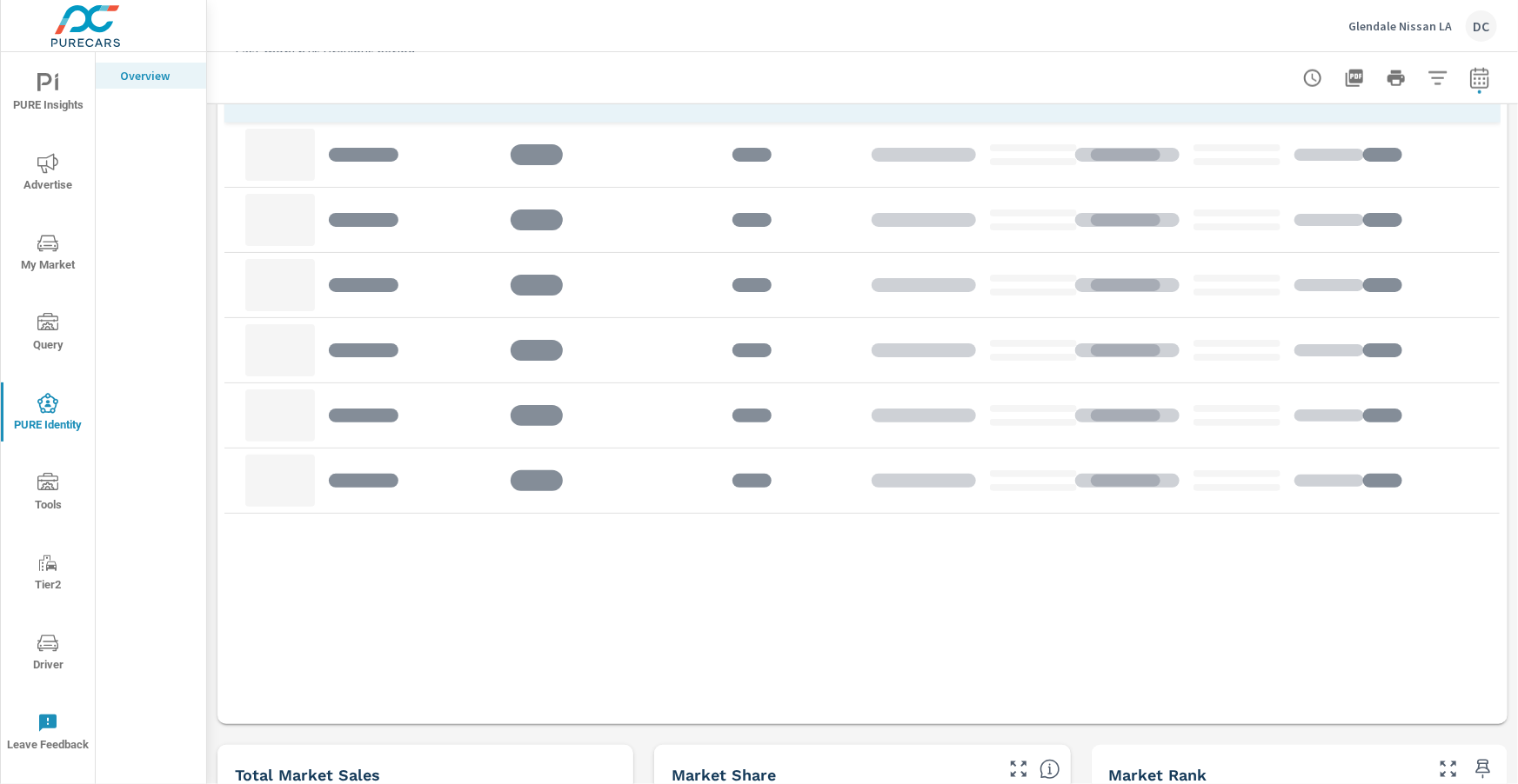
click at [42, 179] on span "Advertise" at bounding box center [48, 174] width 83 height 43
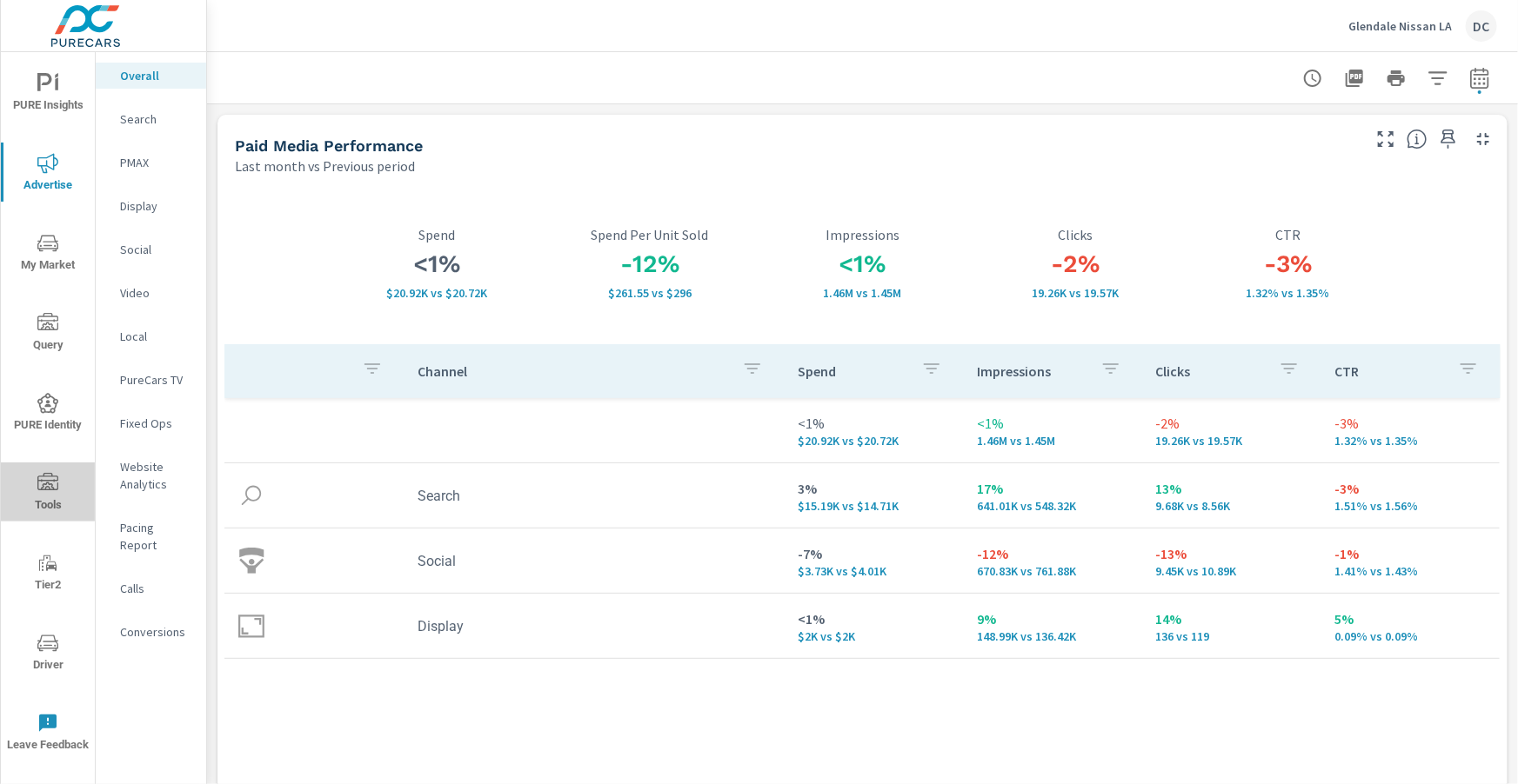
click at [60, 490] on span "Tools" at bounding box center [48, 494] width 83 height 43
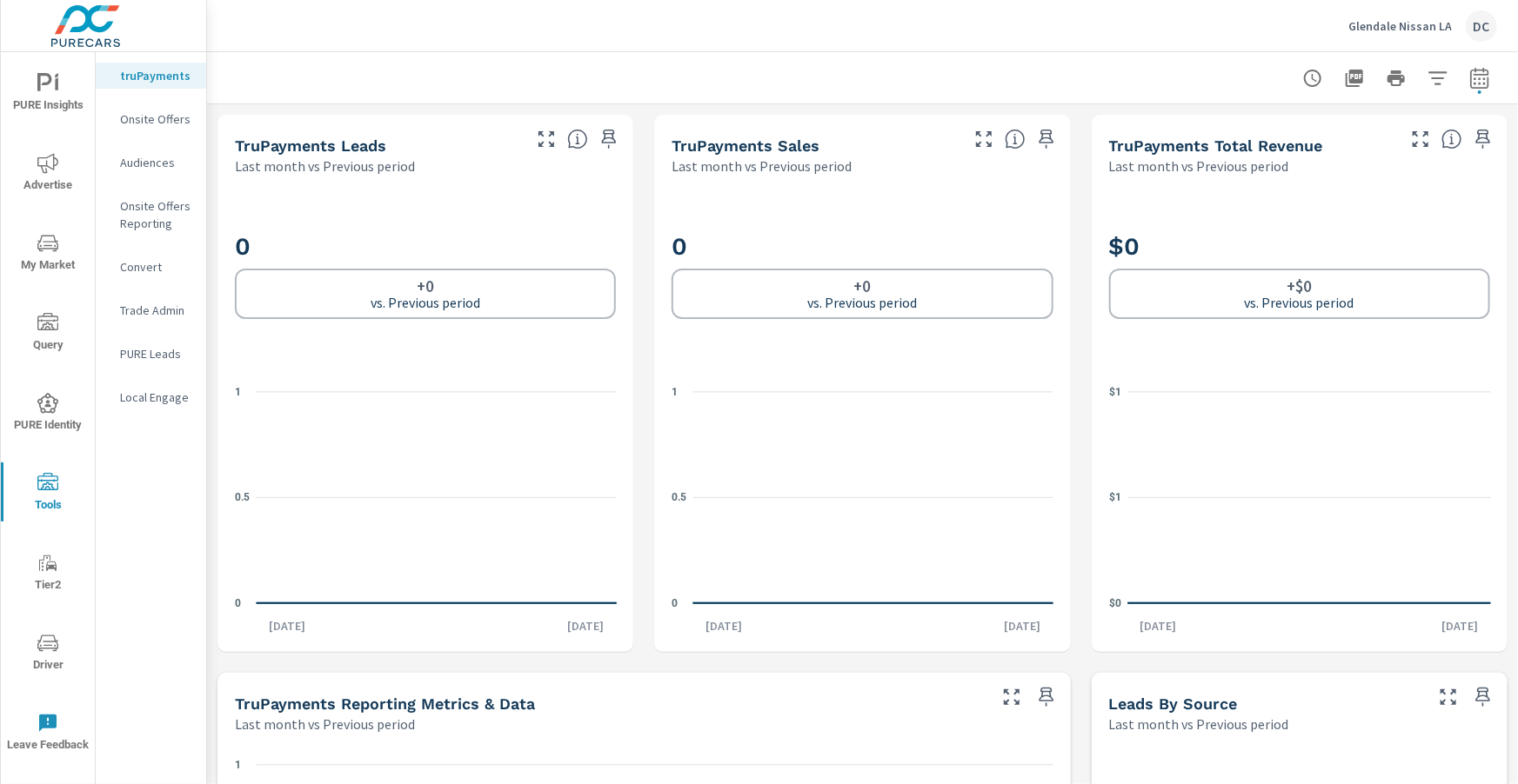
click at [154, 352] on p "PURE Leads" at bounding box center [156, 354] width 72 height 17
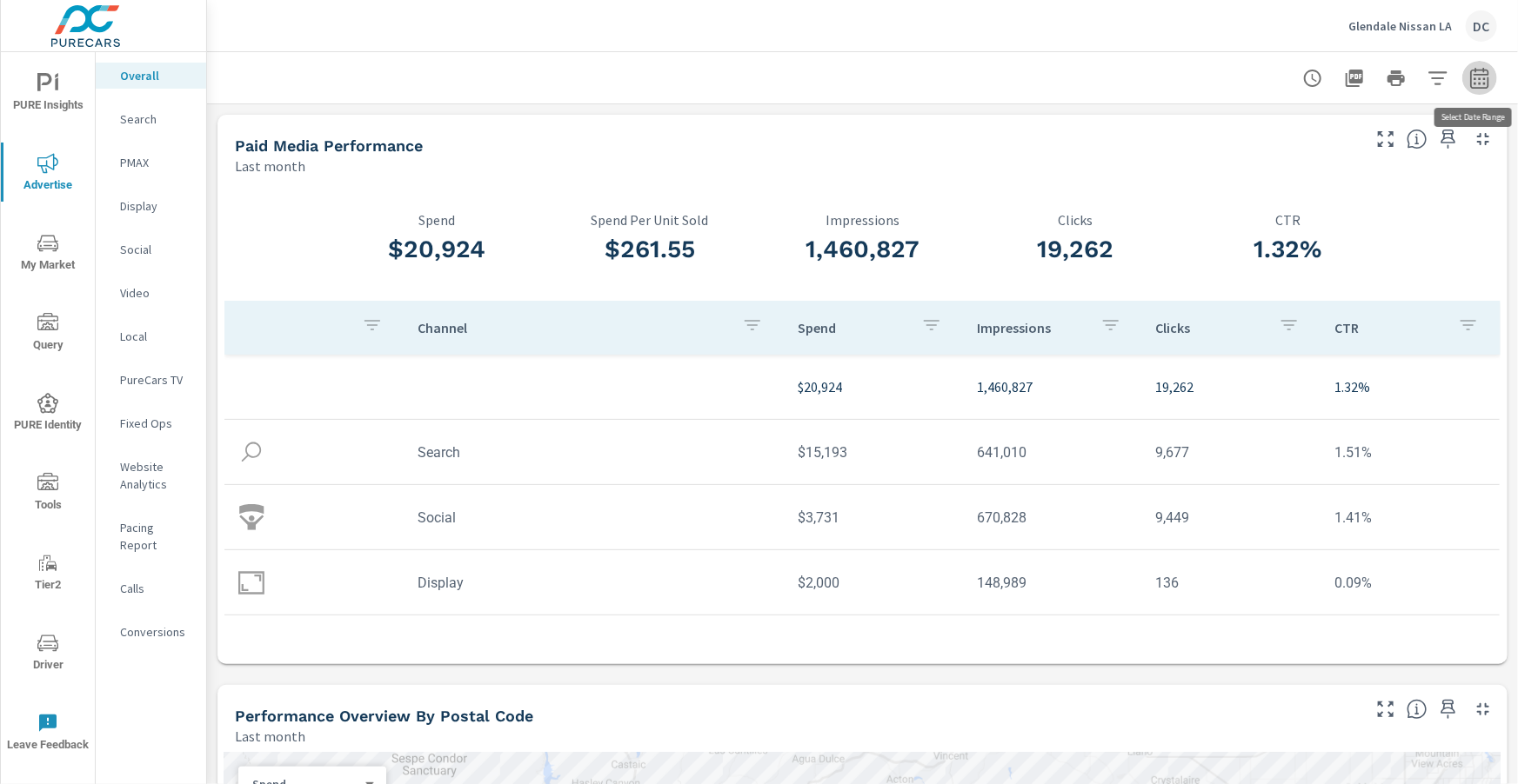
click at [1488, 72] on icon "button" at bounding box center [1479, 77] width 18 height 21
select select "Last month"
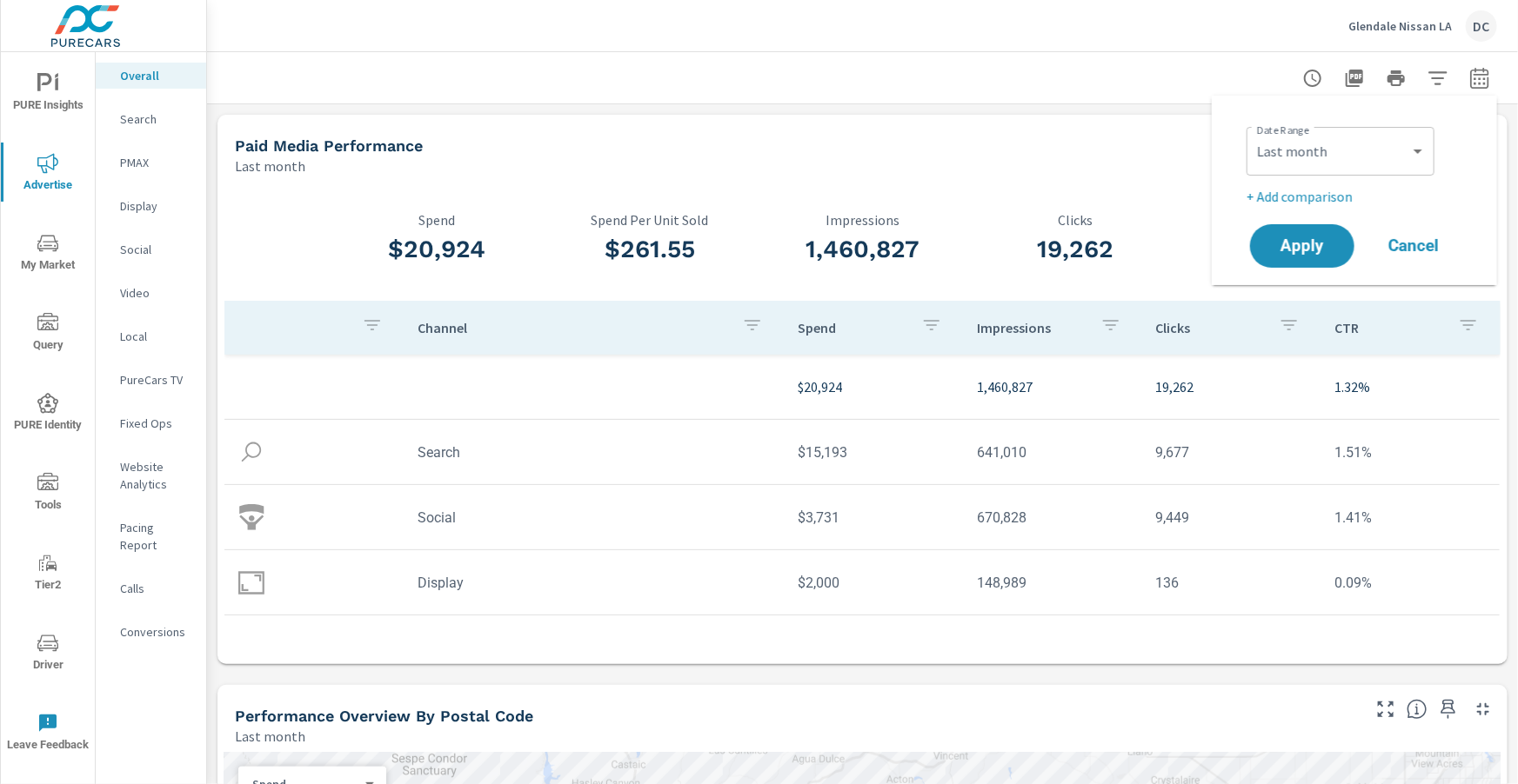
click at [1323, 196] on p "+ Add comparison" at bounding box center [1357, 196] width 223 height 21
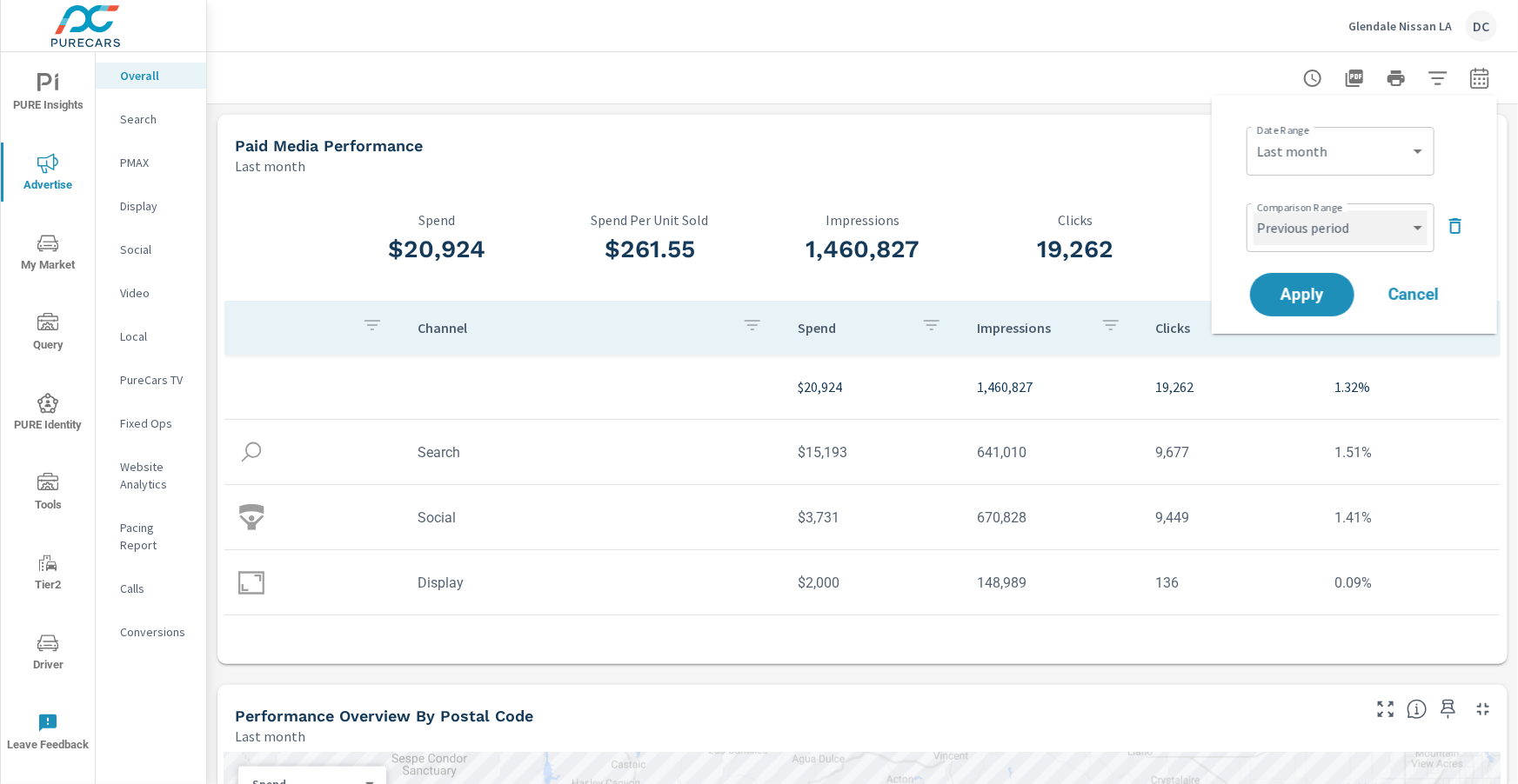
click at [1329, 231] on select "Custom Previous period Previous month Previous year" at bounding box center [1340, 228] width 174 height 35
click at [1253, 211] on select "Custom Previous period Previous month Previous year" at bounding box center [1340, 228] width 174 height 35
select select "Previous month"
click at [1310, 283] on button "Apply" at bounding box center [1302, 294] width 108 height 45
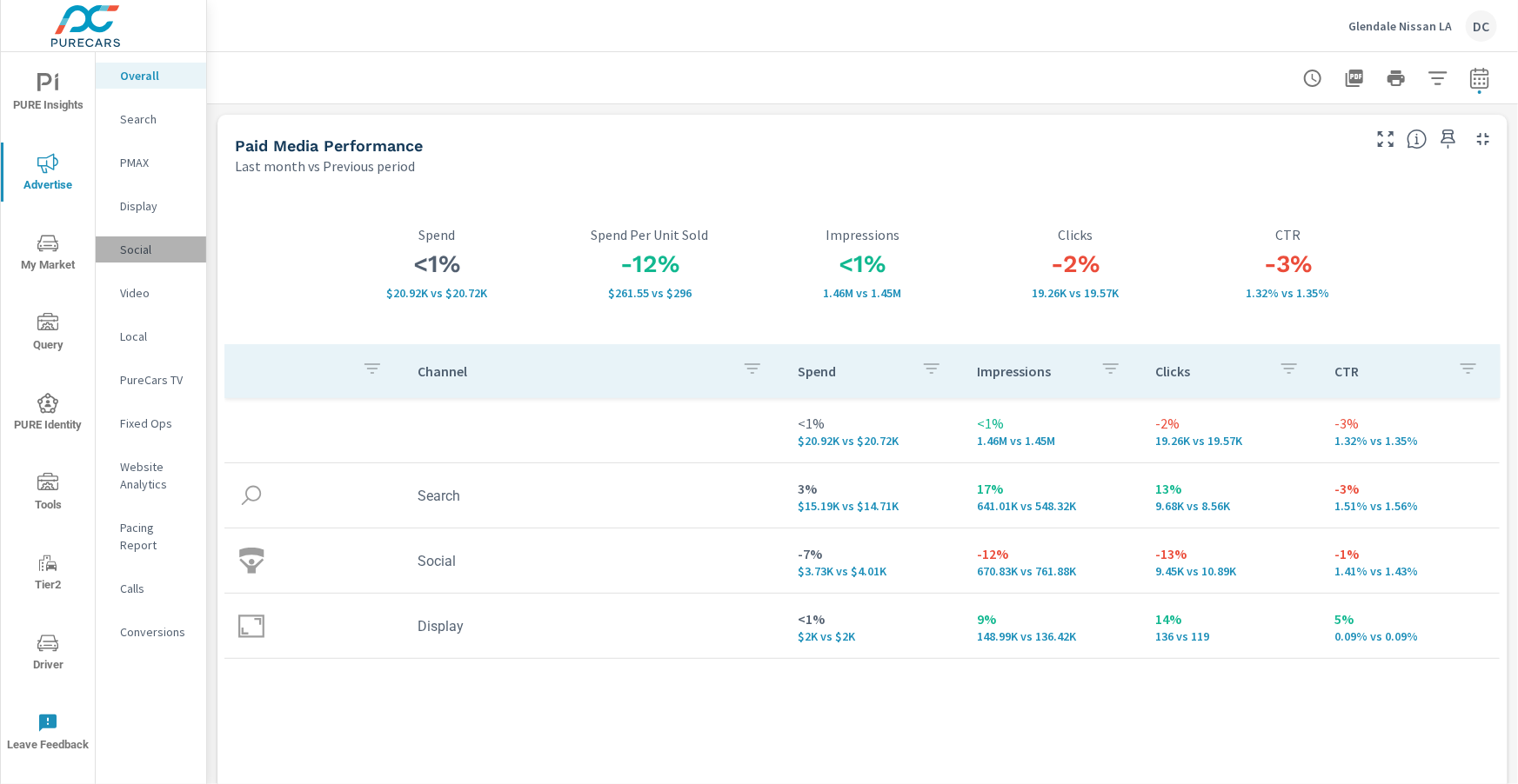
click at [141, 247] on p "Social" at bounding box center [156, 249] width 72 height 17
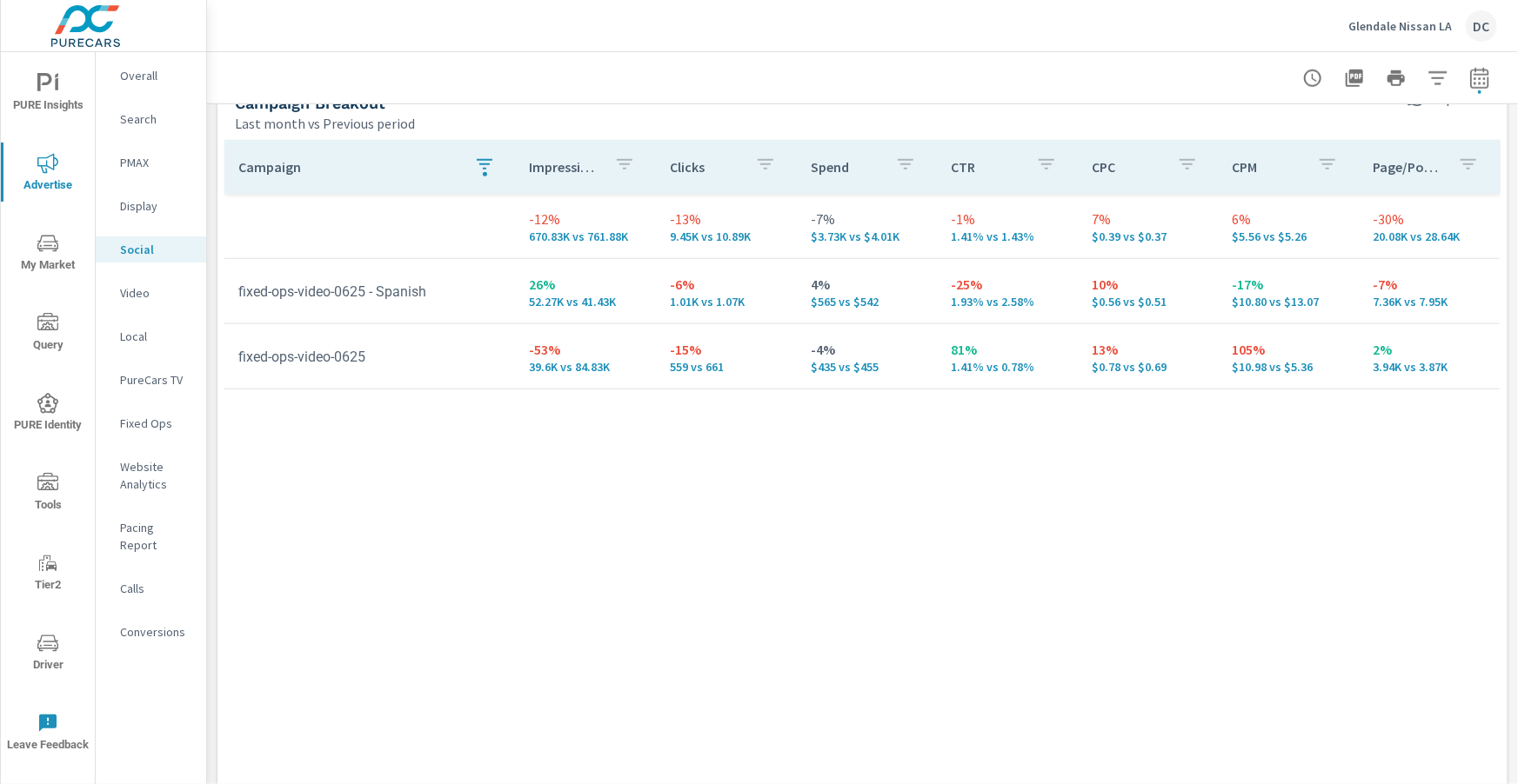
scroll to position [809, 0]
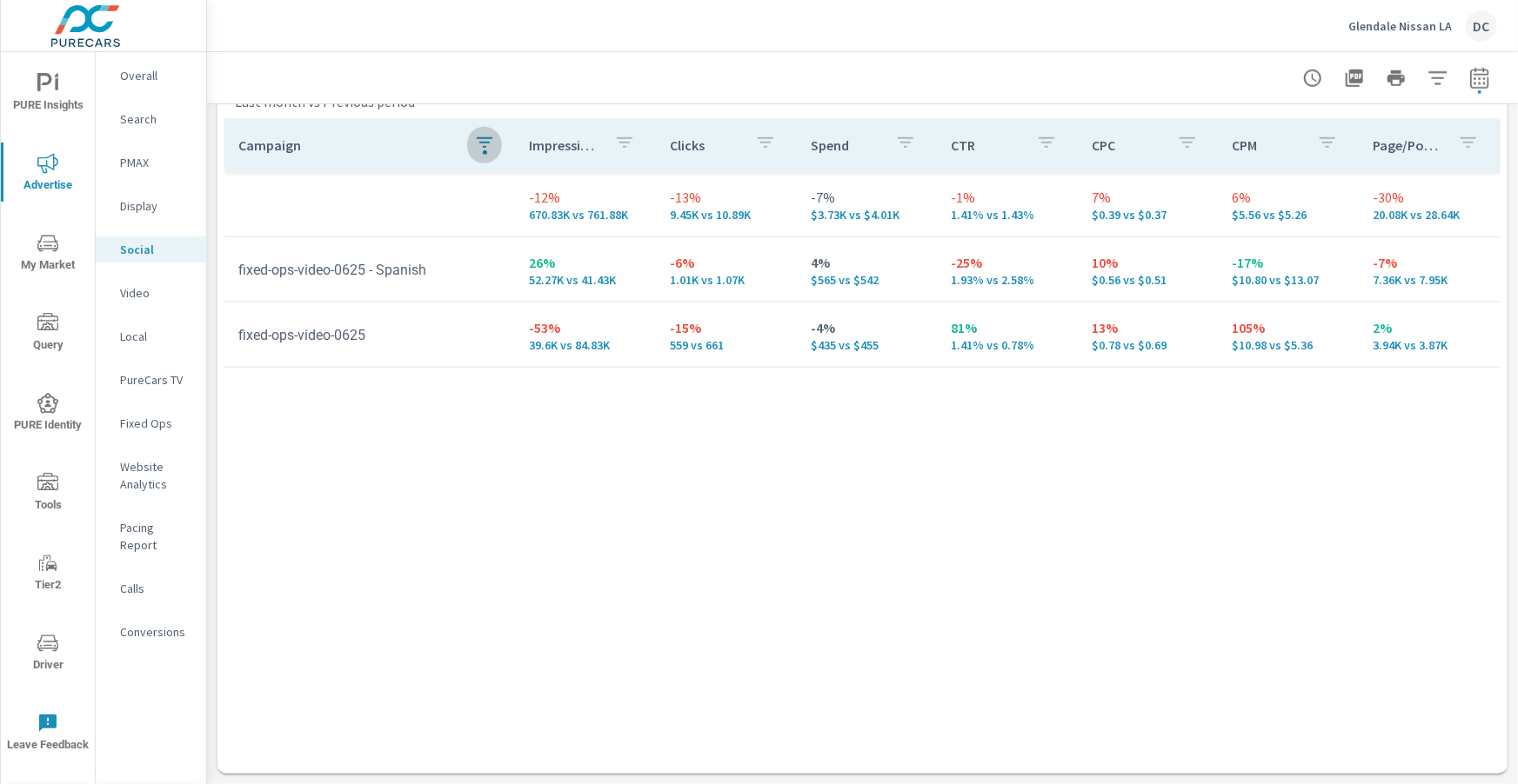
click at [486, 147] on icon "button" at bounding box center [484, 142] width 21 height 21
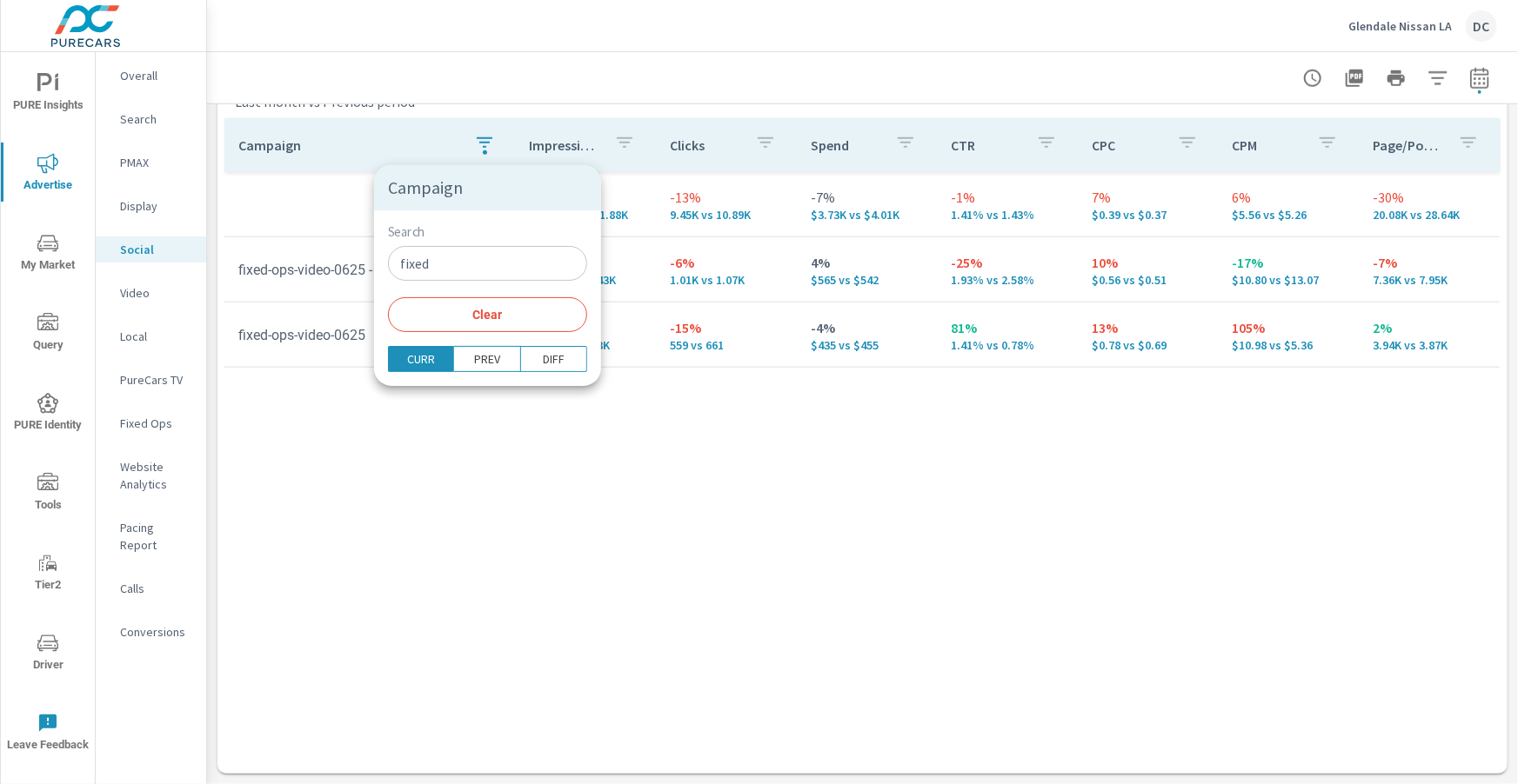
click at [458, 250] on input "fixed" at bounding box center [486, 264] width 199 height 35
click at [451, 263] on input "fixed" at bounding box center [486, 264] width 199 height 35
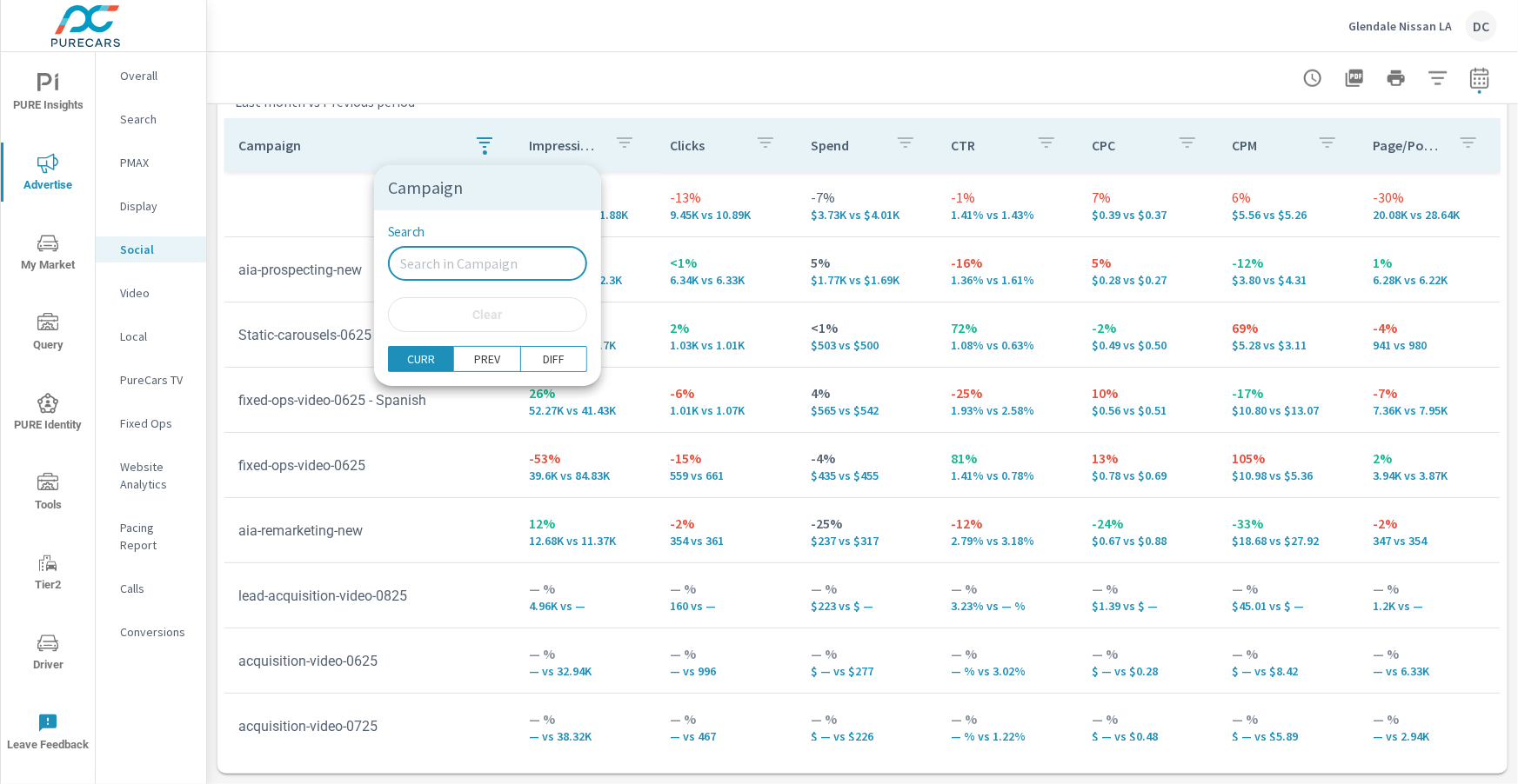
click at [235, 89] on div at bounding box center [759, 392] width 1518 height 784
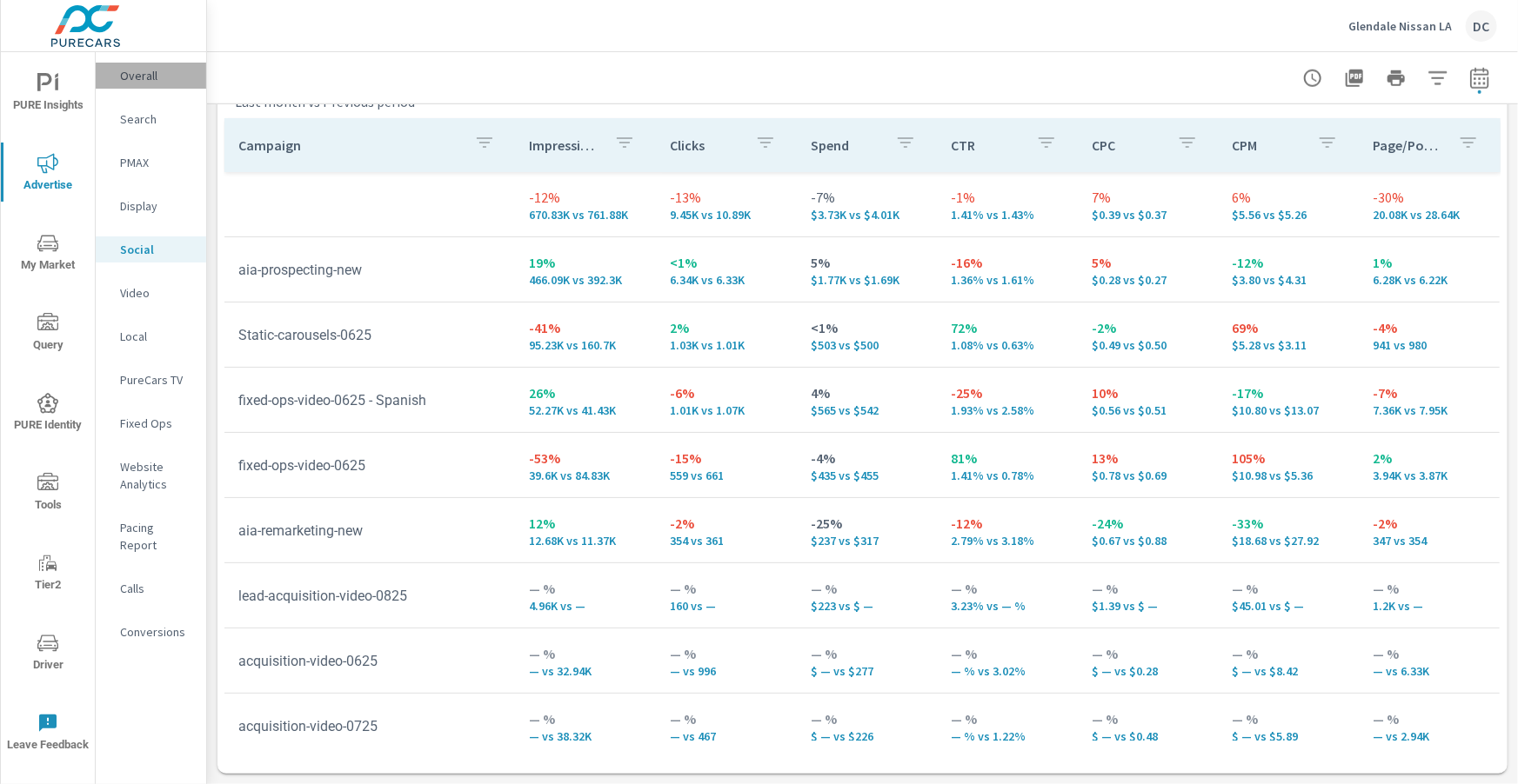
click at [146, 76] on p "Overall" at bounding box center [156, 75] width 72 height 17
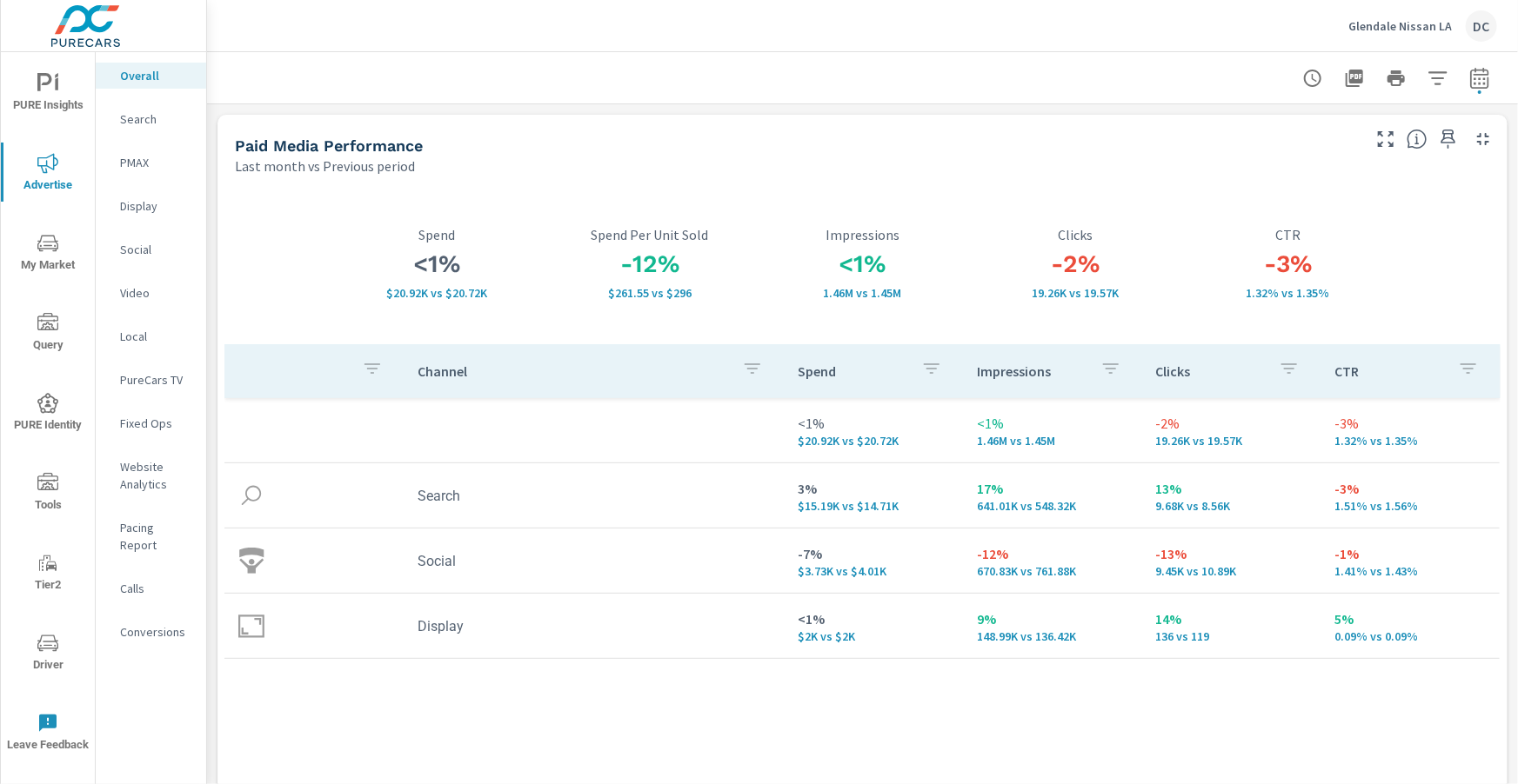
click at [134, 156] on p "PMAX" at bounding box center [156, 162] width 72 height 17
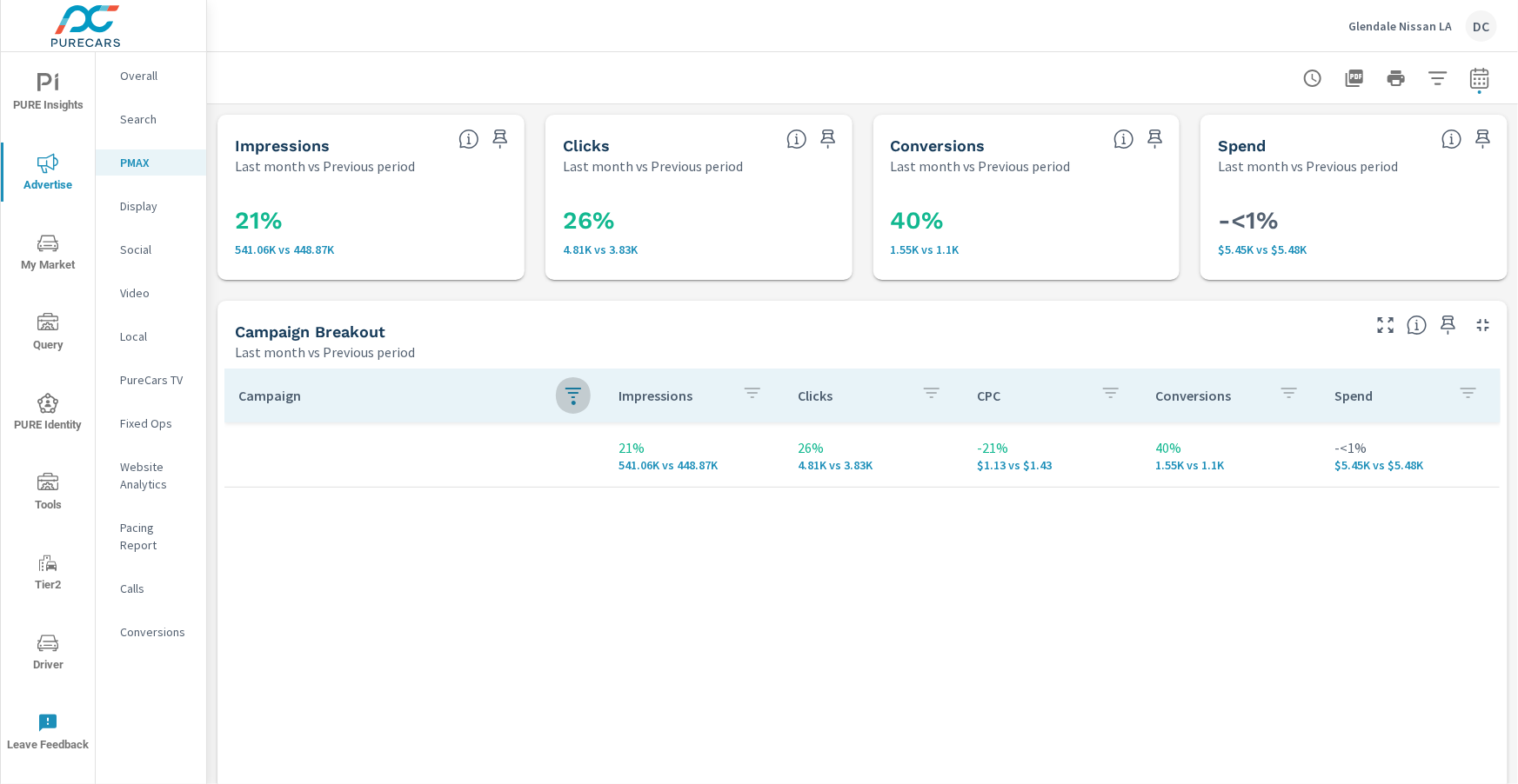
click at [580, 395] on icon "button" at bounding box center [573, 393] width 21 height 21
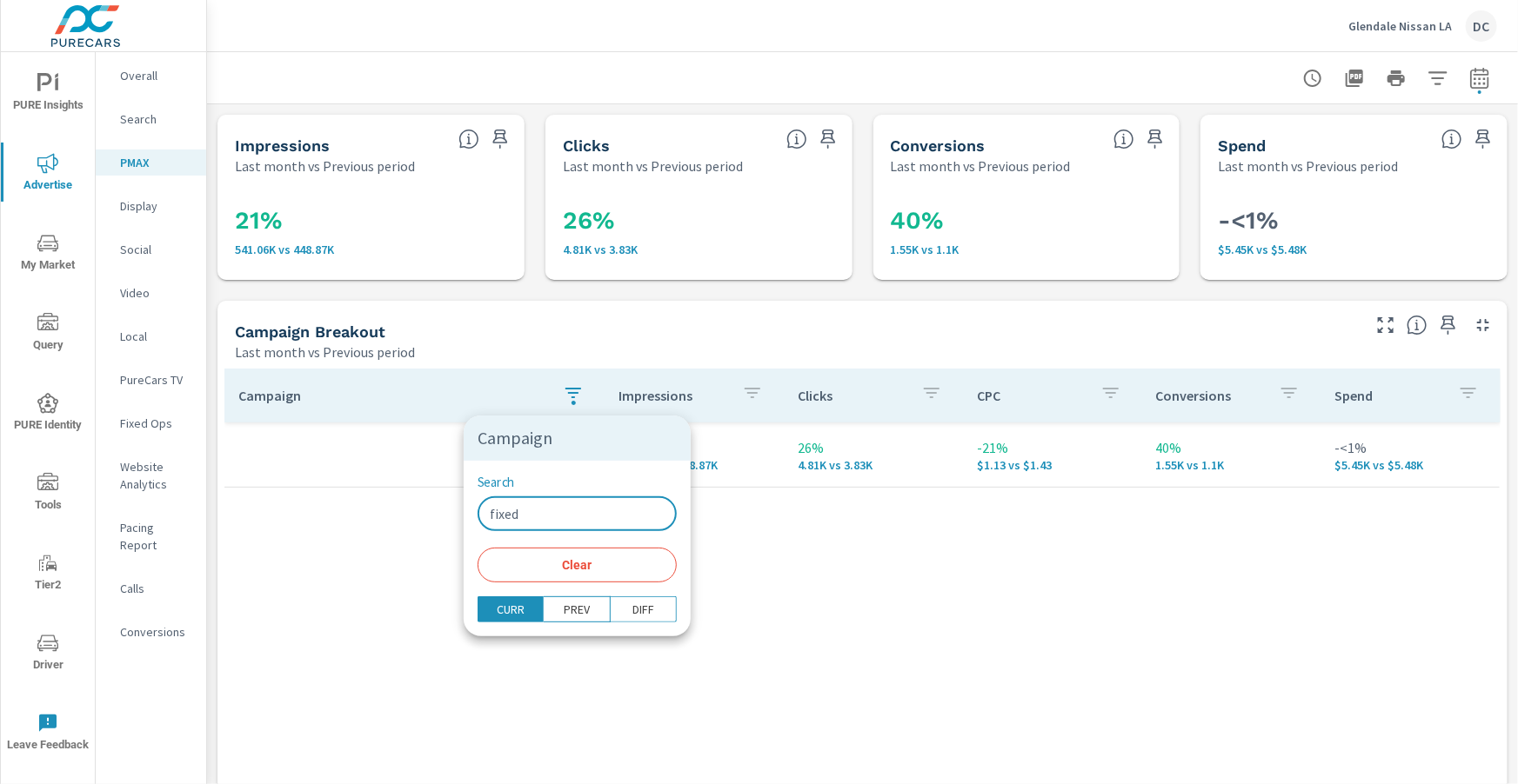
click at [560, 507] on input "fixed" at bounding box center [576, 514] width 199 height 35
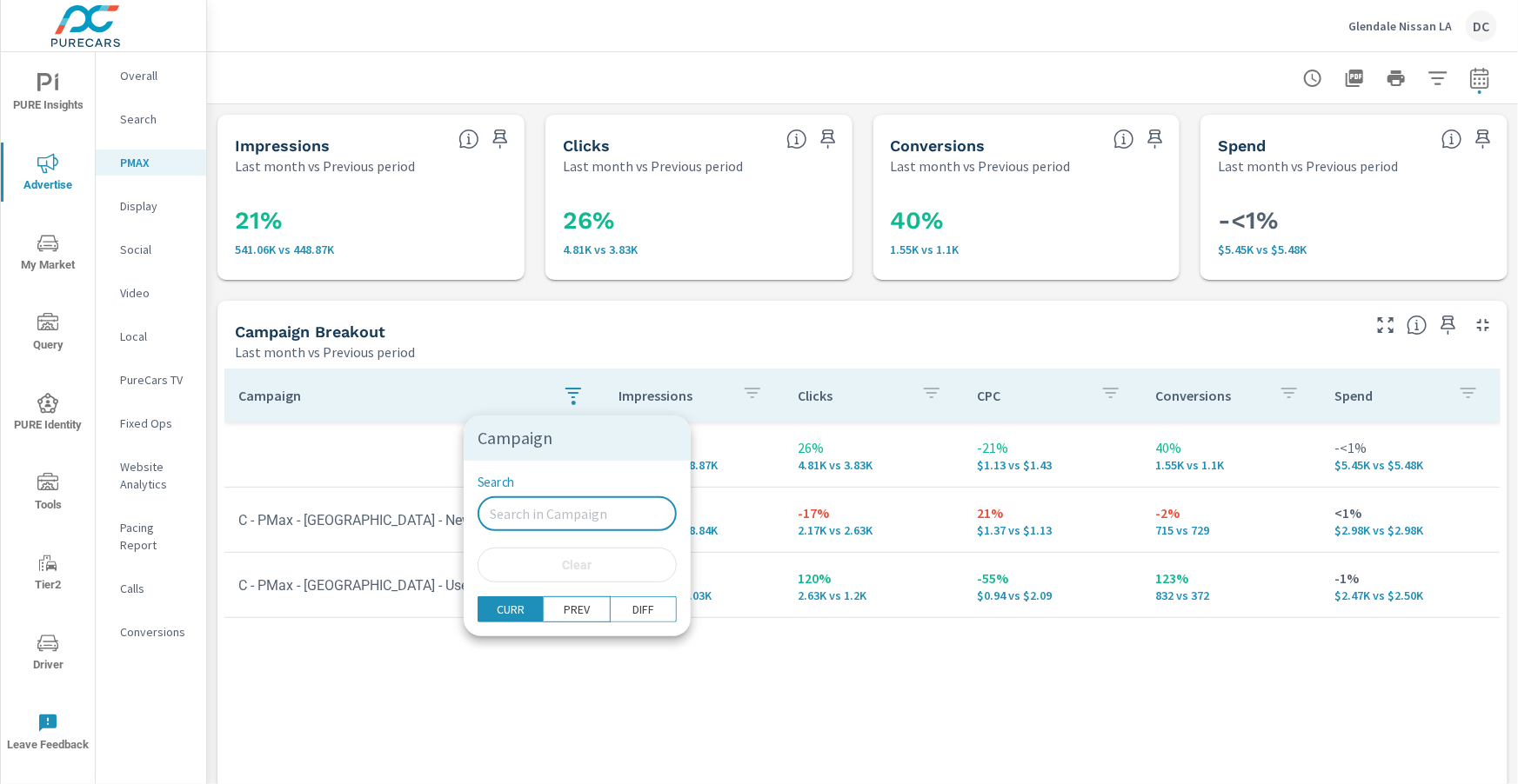
click at [554, 303] on div at bounding box center [759, 392] width 1518 height 784
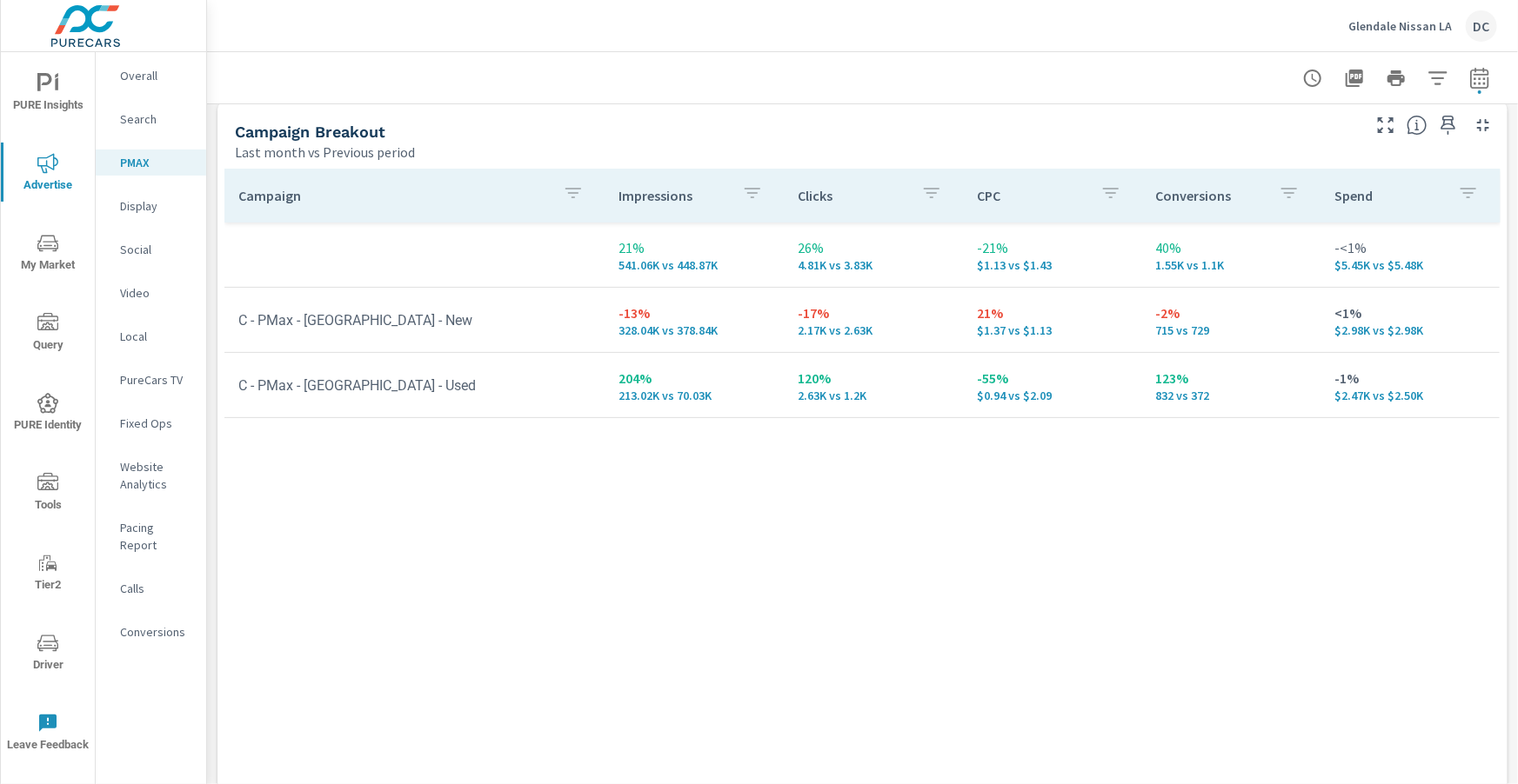
scroll to position [207, 0]
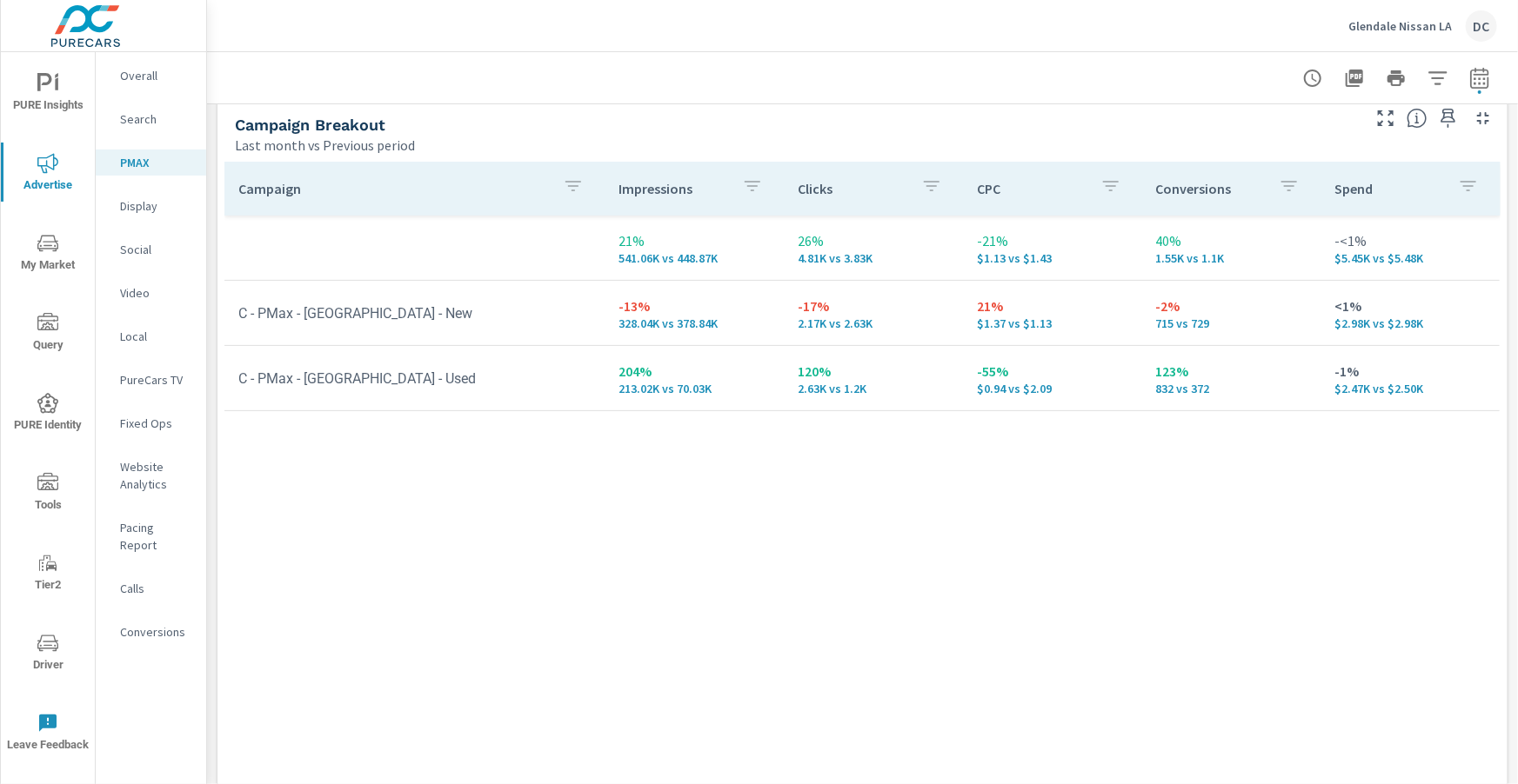
click at [157, 126] on p "Search" at bounding box center [156, 119] width 72 height 17
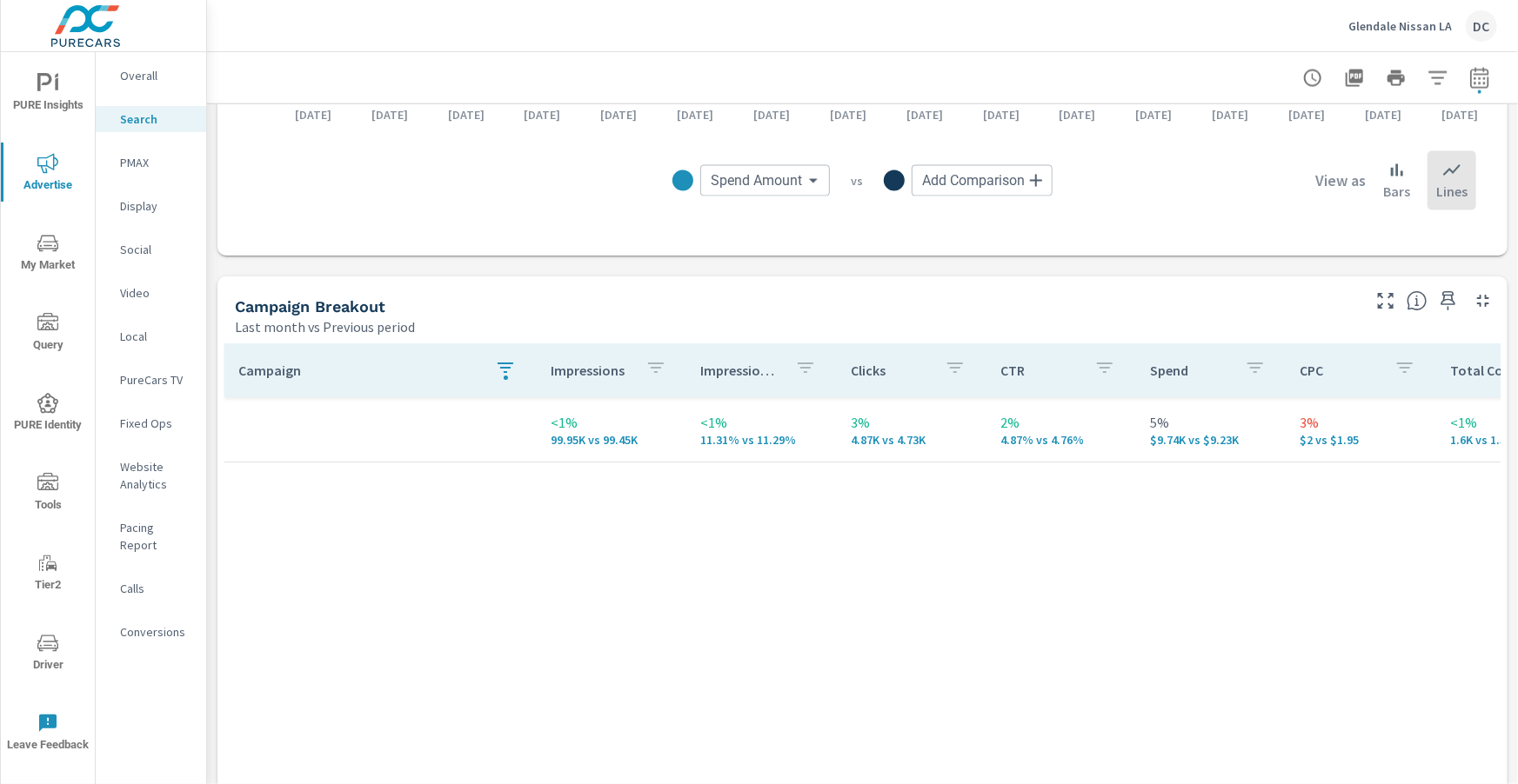
scroll to position [1645, 0]
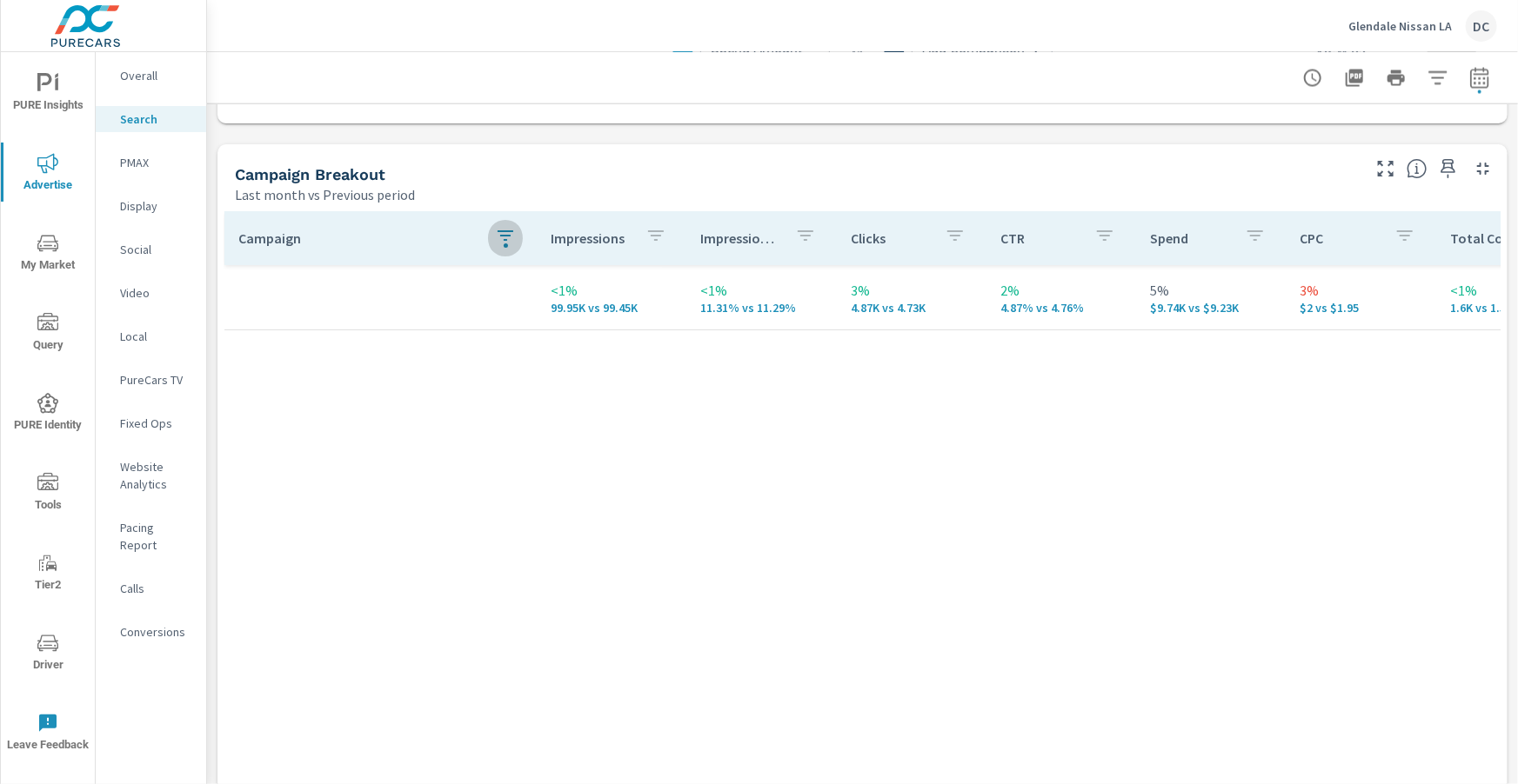
click at [497, 234] on icon "button" at bounding box center [505, 236] width 21 height 21
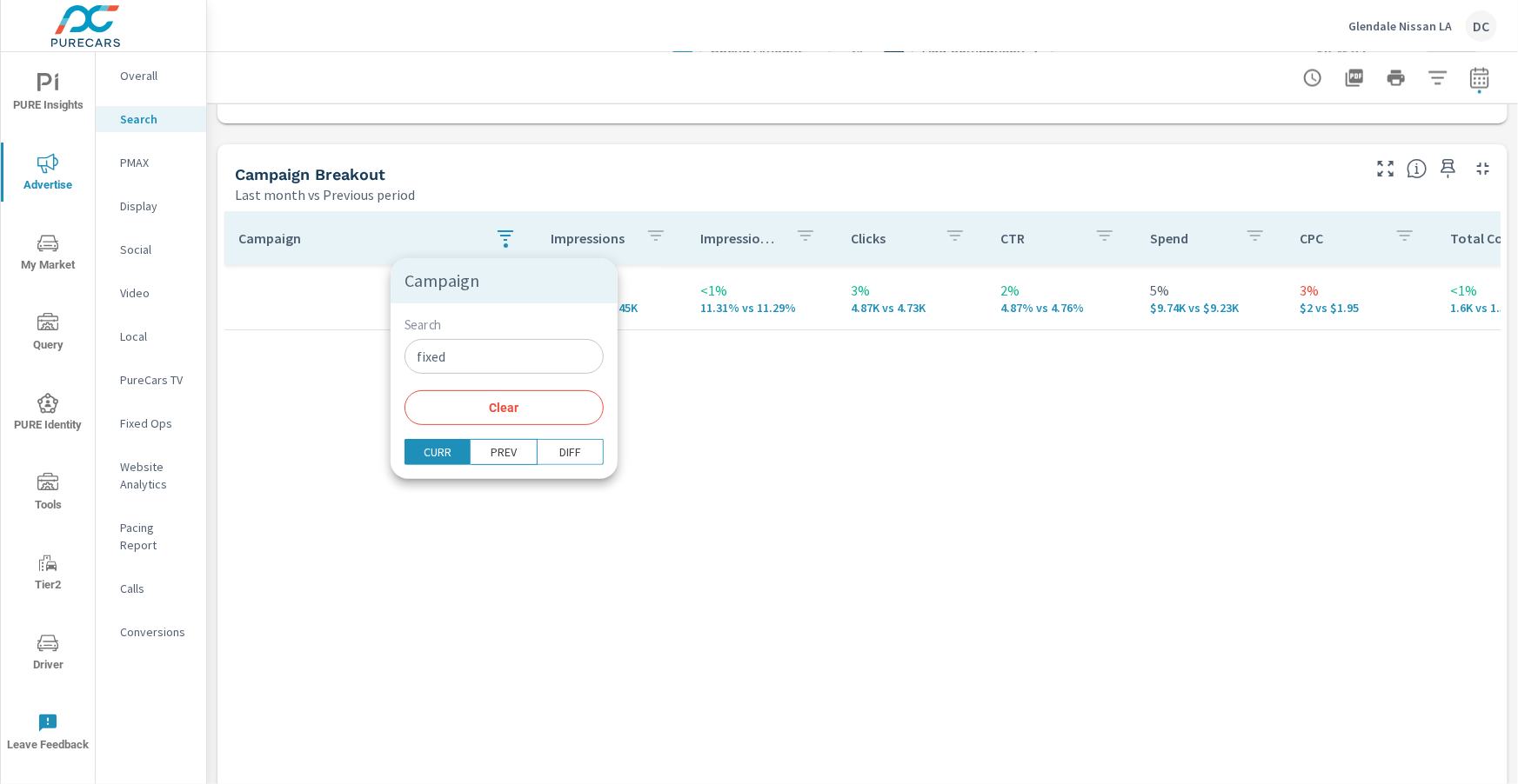
click at [486, 348] on input "fixed" at bounding box center [503, 356] width 199 height 35
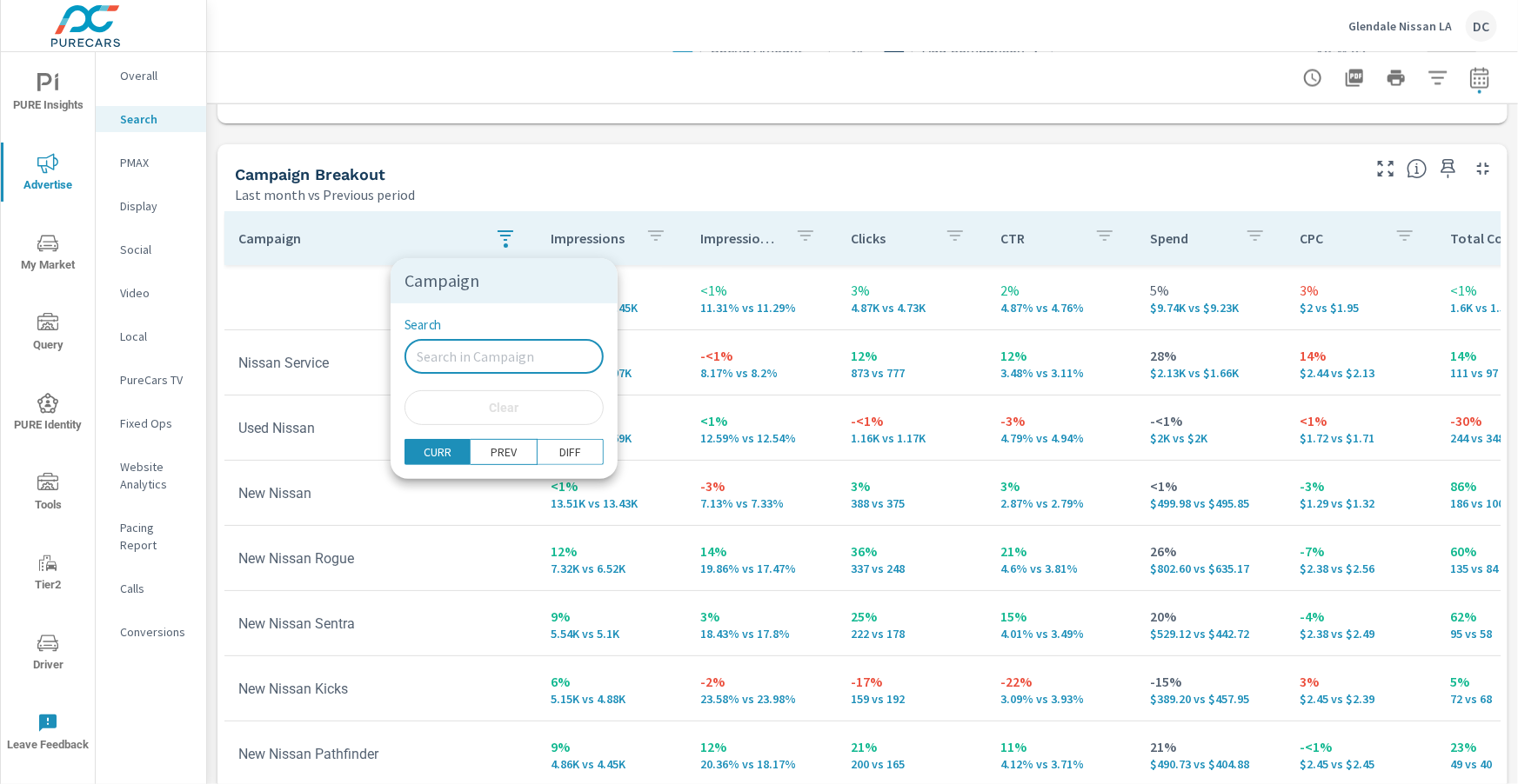
click at [323, 291] on div at bounding box center [759, 392] width 1518 height 784
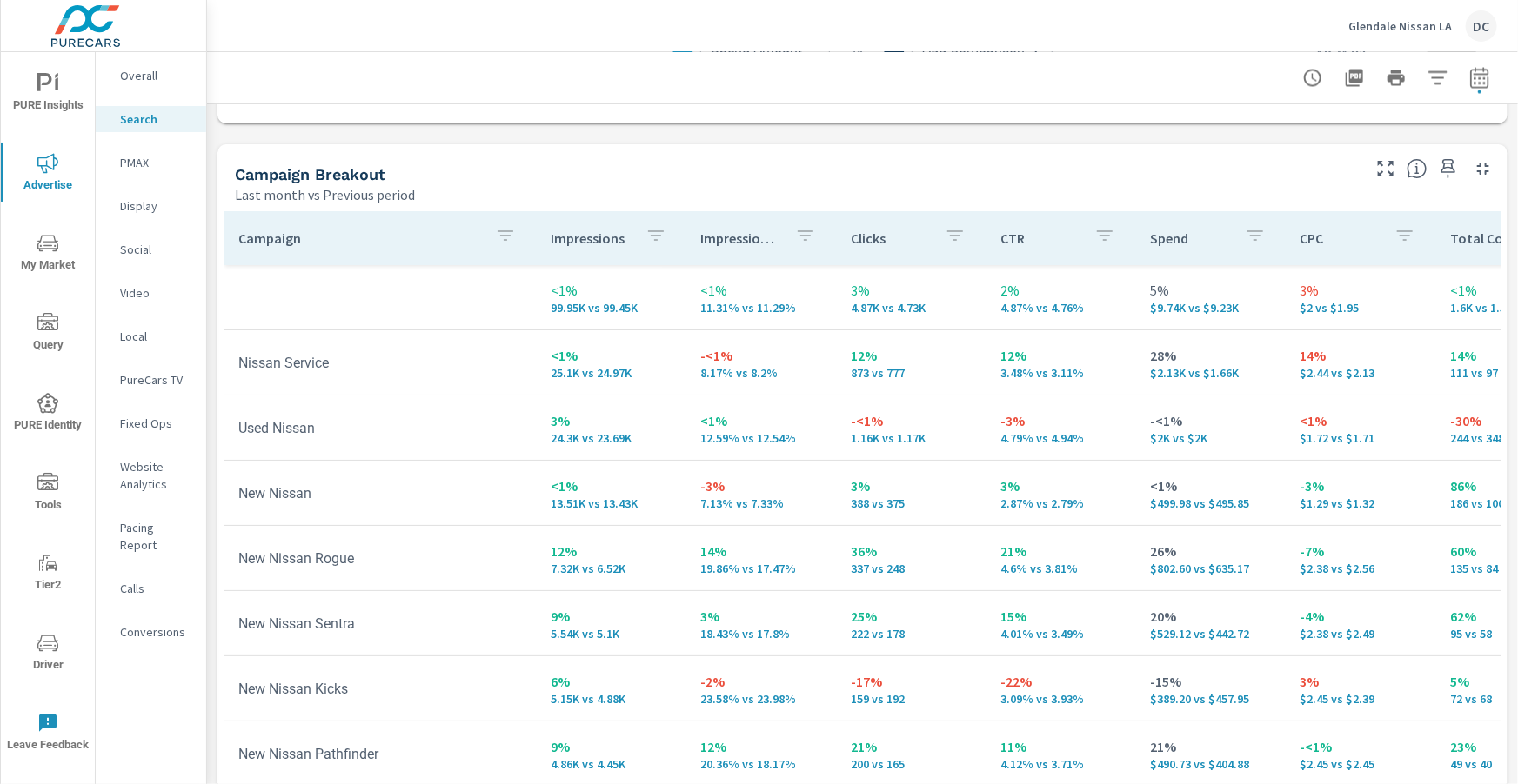
click at [147, 244] on p "Social" at bounding box center [156, 249] width 72 height 17
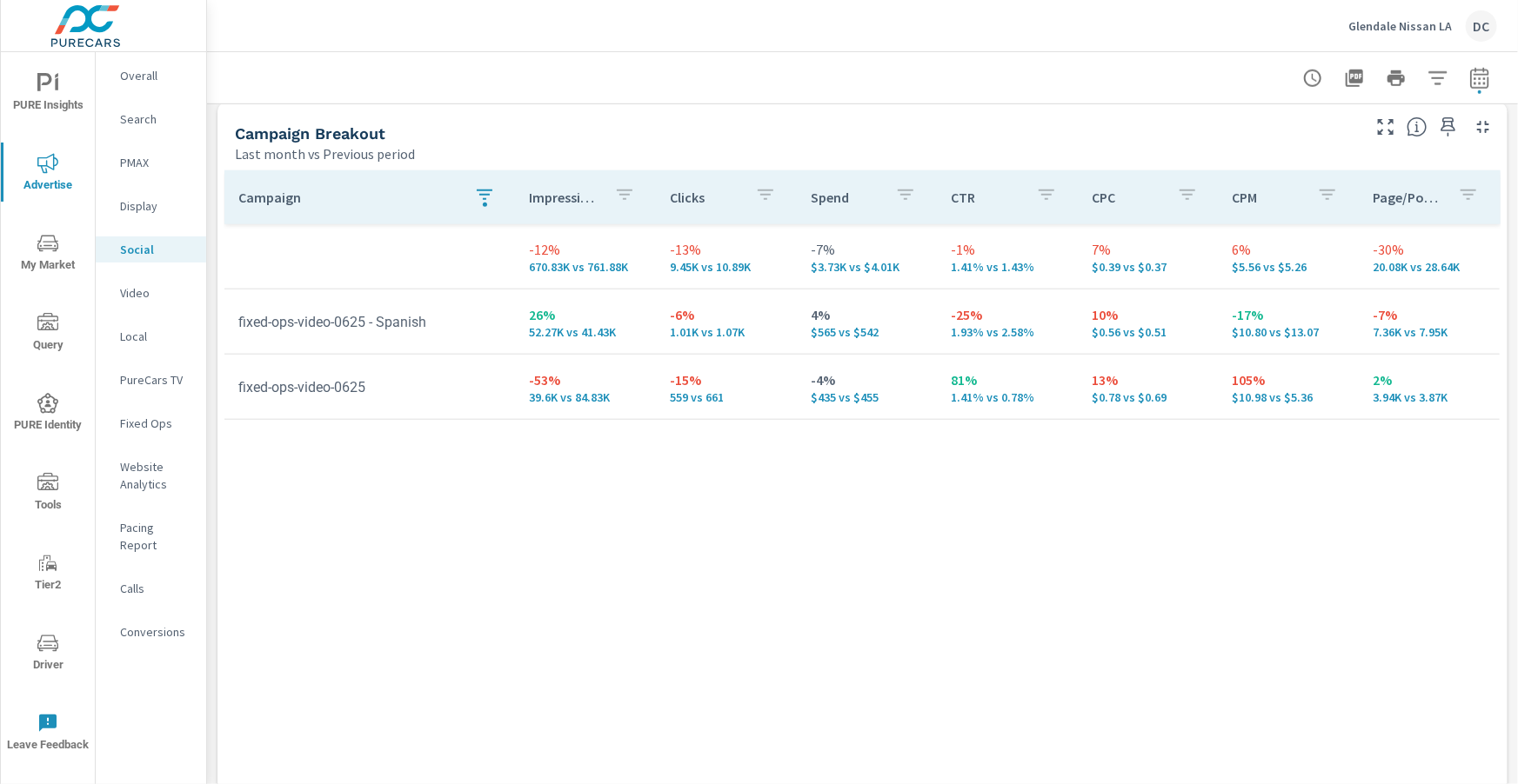
scroll to position [759, 0]
click at [481, 195] on icon "button" at bounding box center [484, 191] width 21 height 21
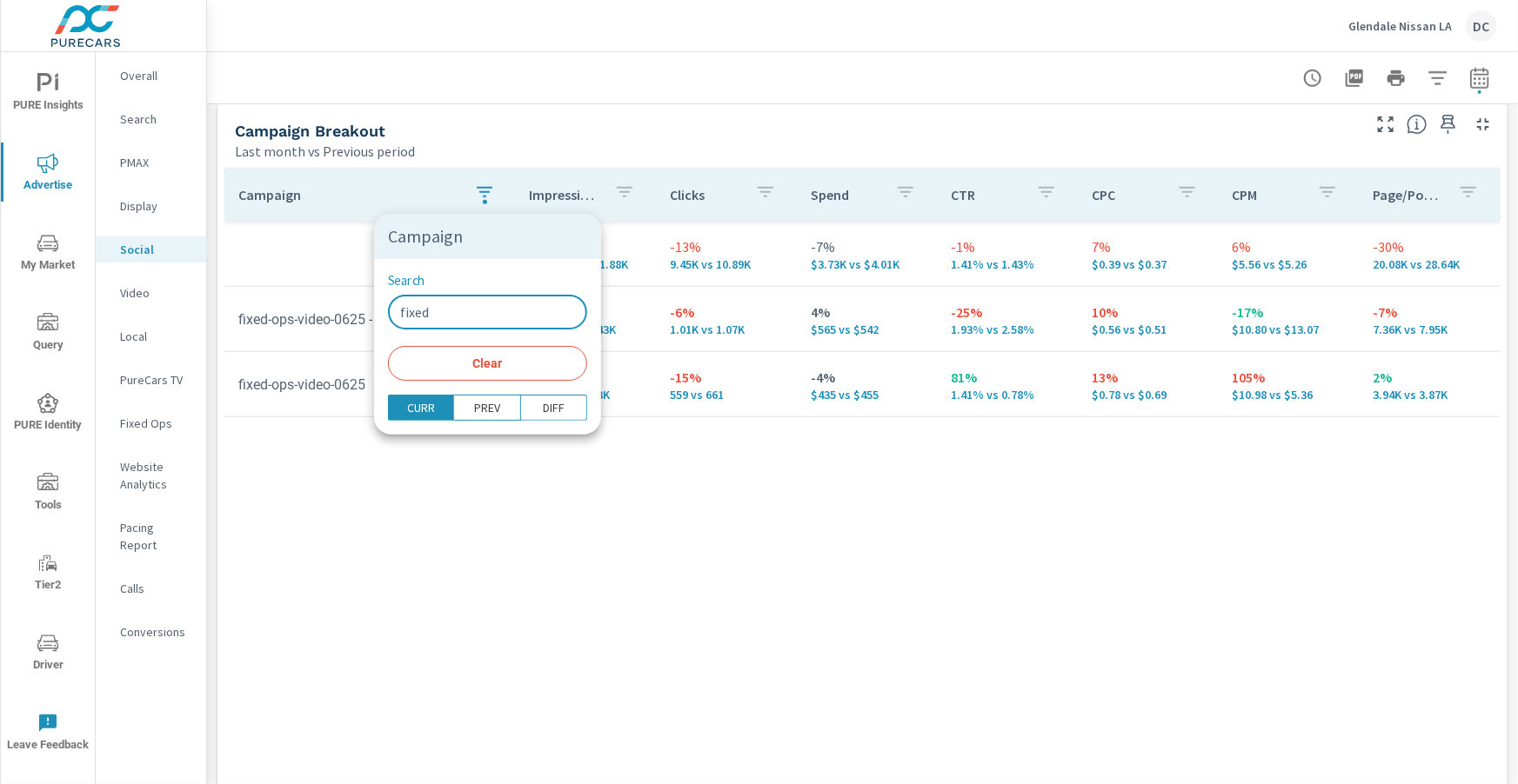
click at [491, 314] on input "fixed" at bounding box center [486, 312] width 199 height 35
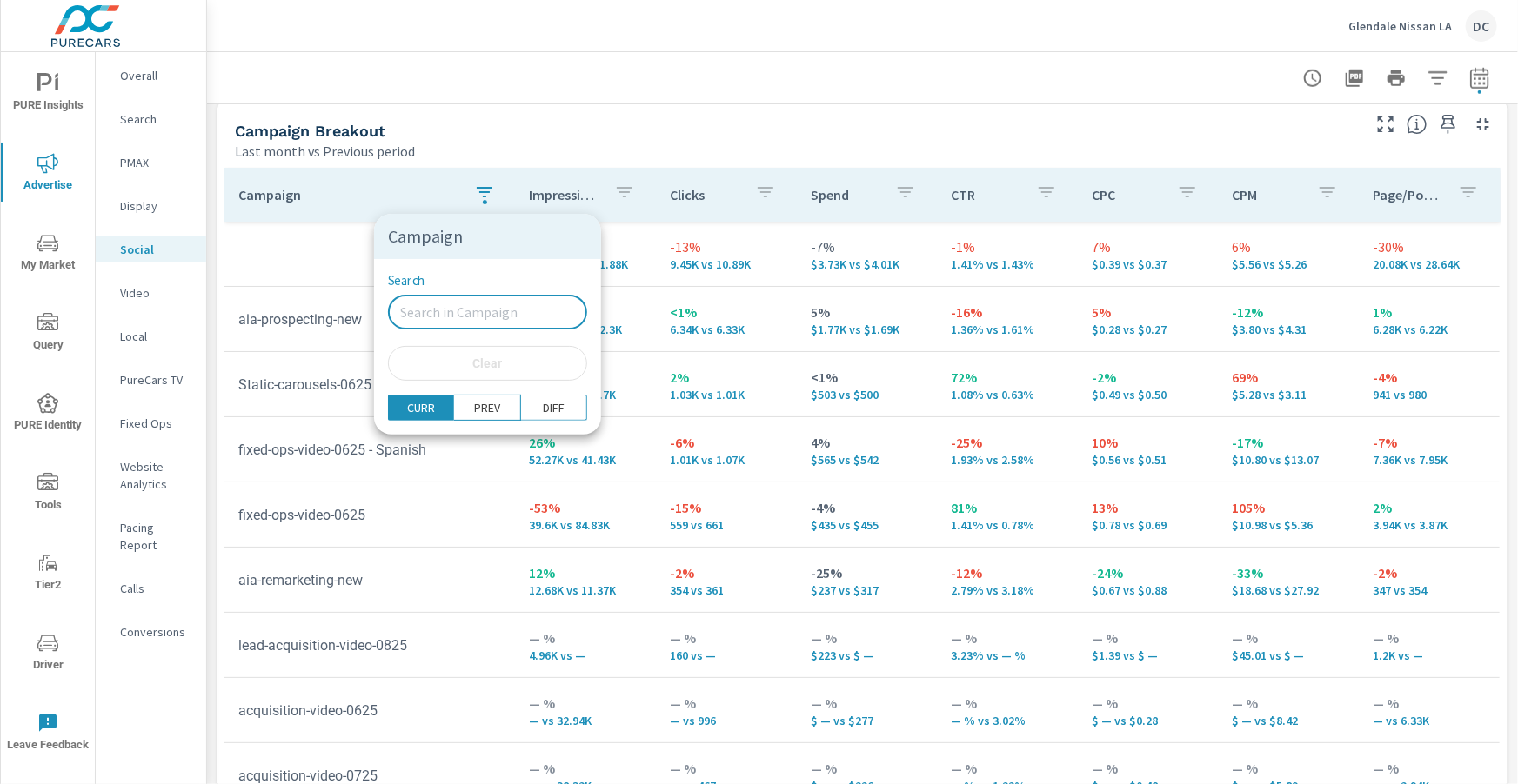
click at [219, 194] on div at bounding box center [759, 392] width 1518 height 784
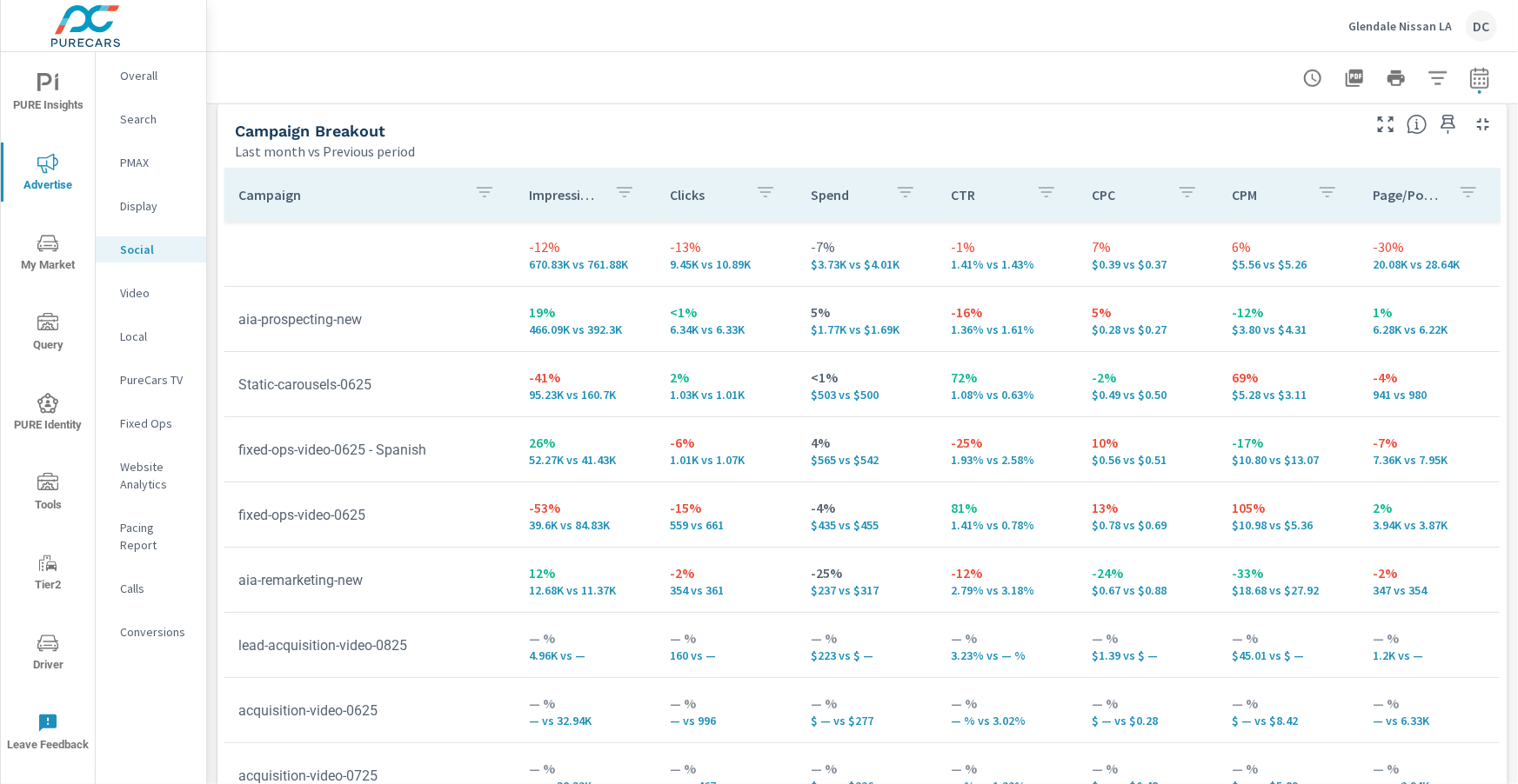
click at [136, 125] on p "Search" at bounding box center [156, 119] width 72 height 17
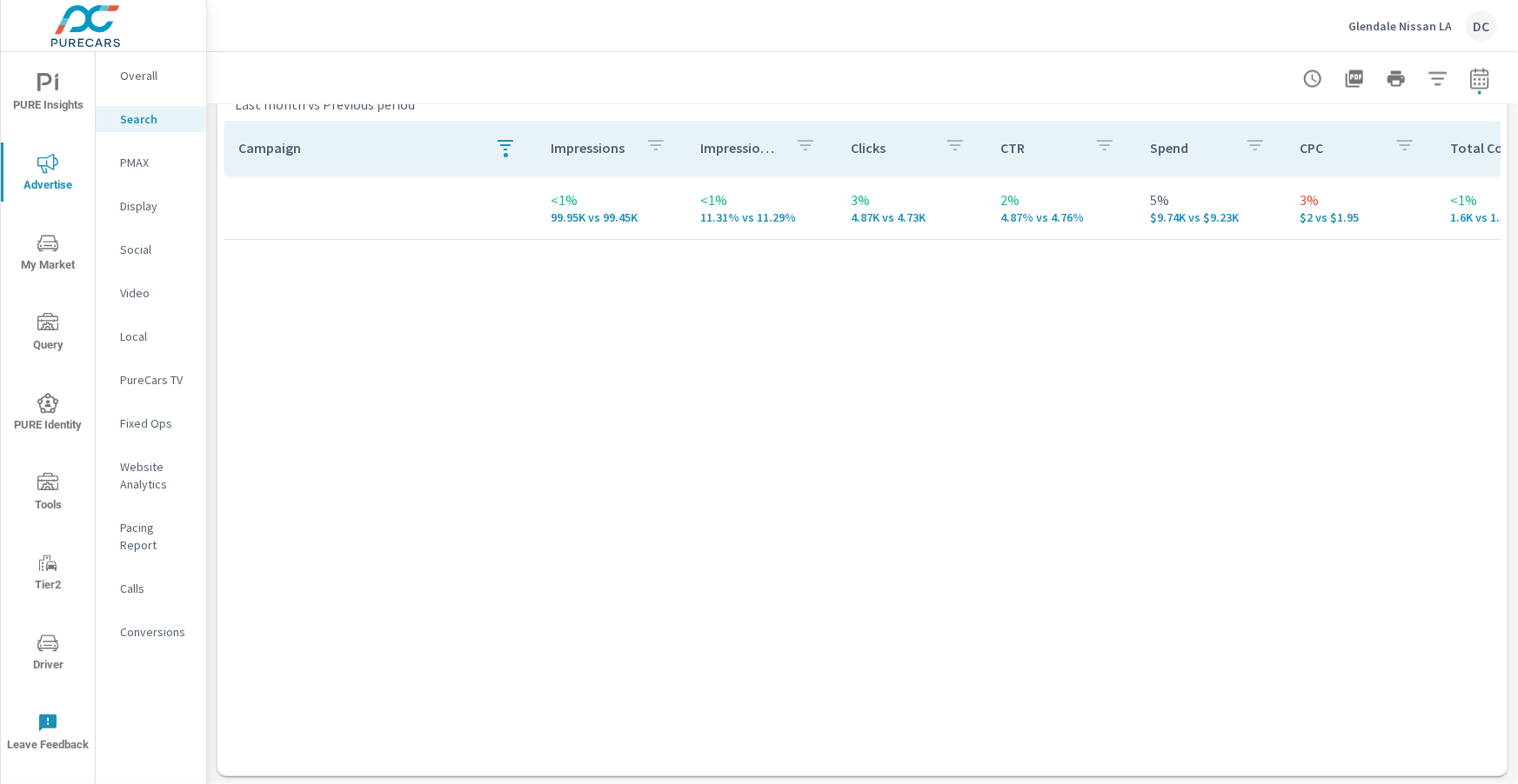
scroll to position [1739, 0]
click at [489, 136] on button "button" at bounding box center [506, 146] width 35 height 40
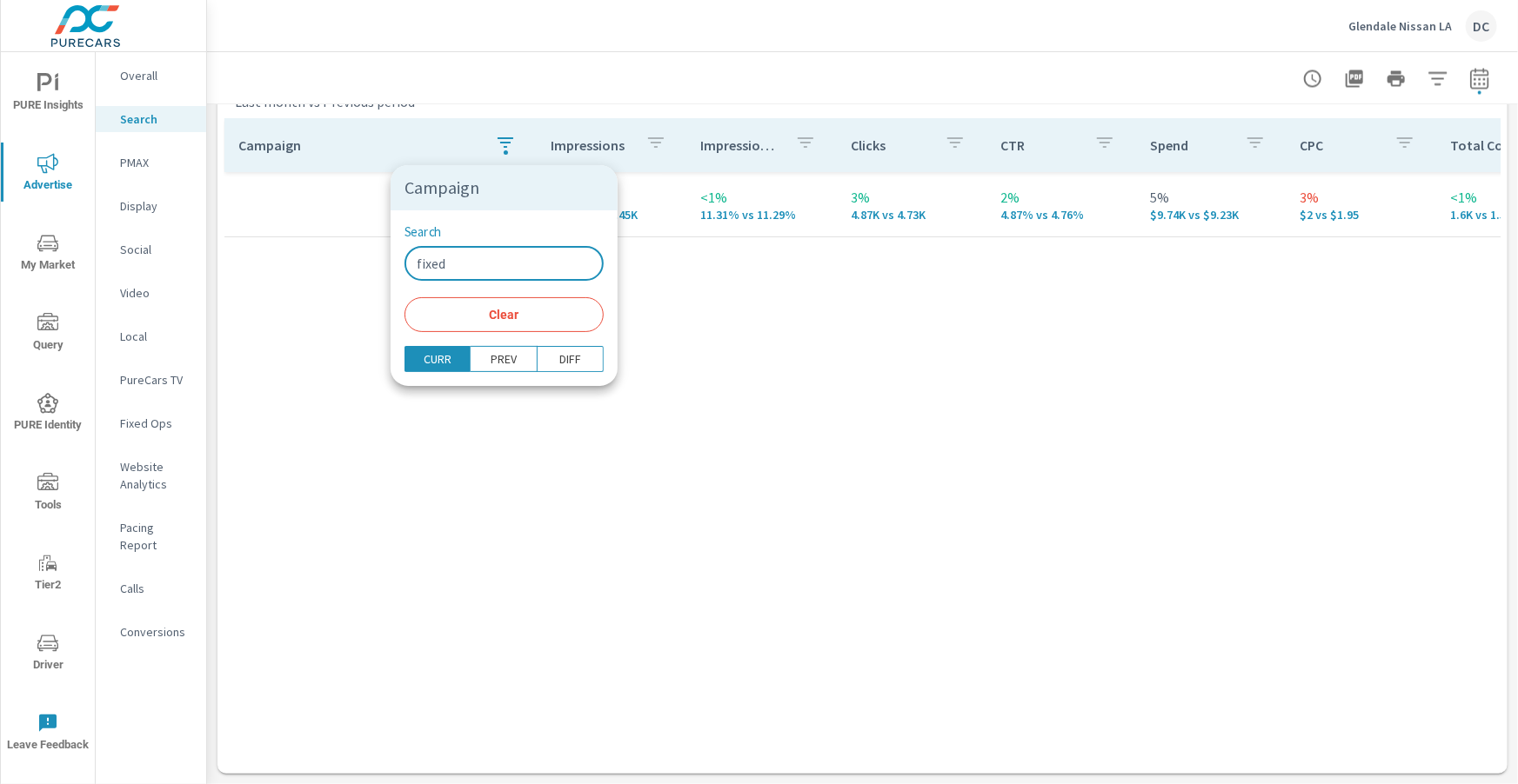
click at [486, 256] on input "fixed" at bounding box center [503, 264] width 199 height 35
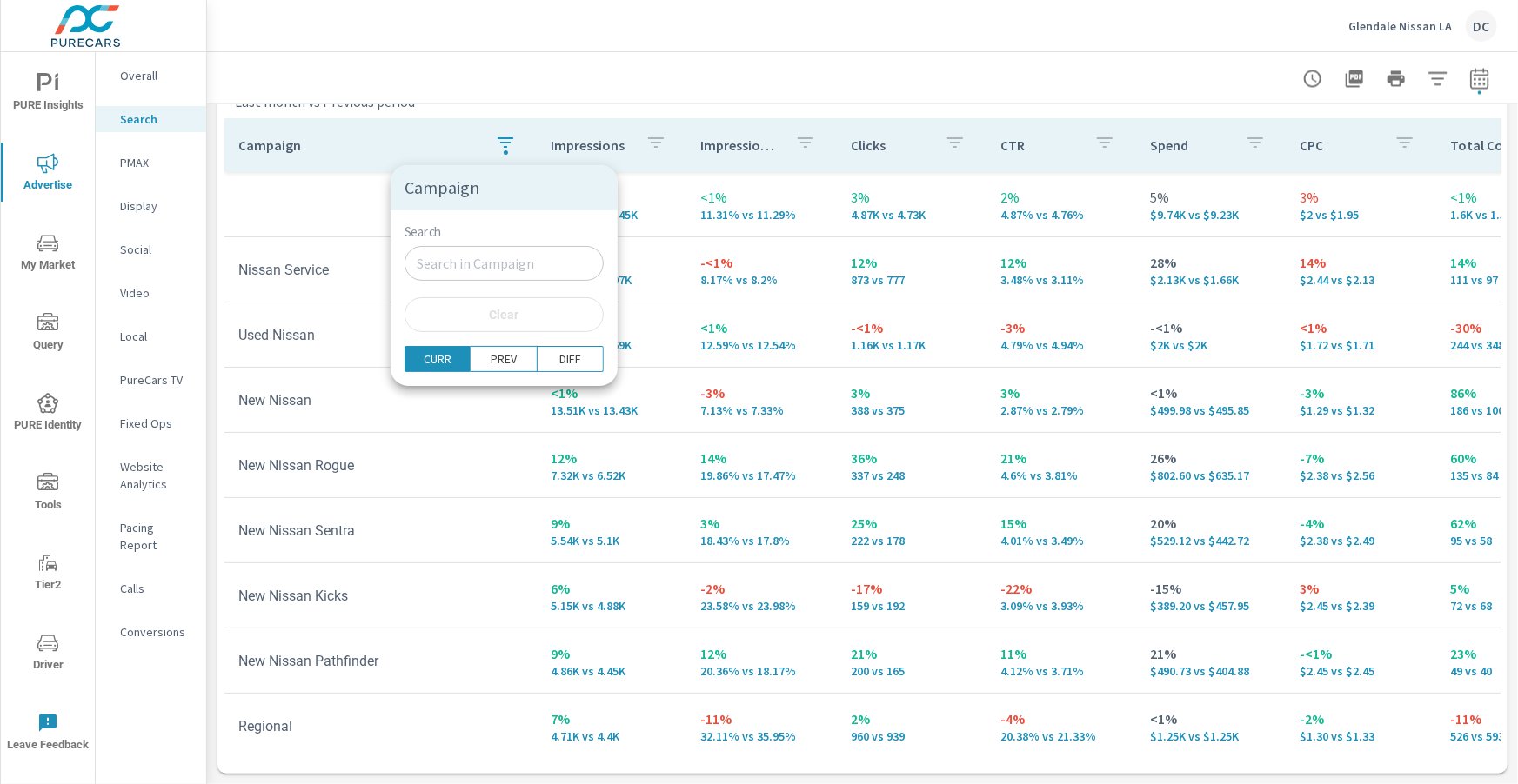
click at [333, 209] on div at bounding box center [759, 392] width 1518 height 784
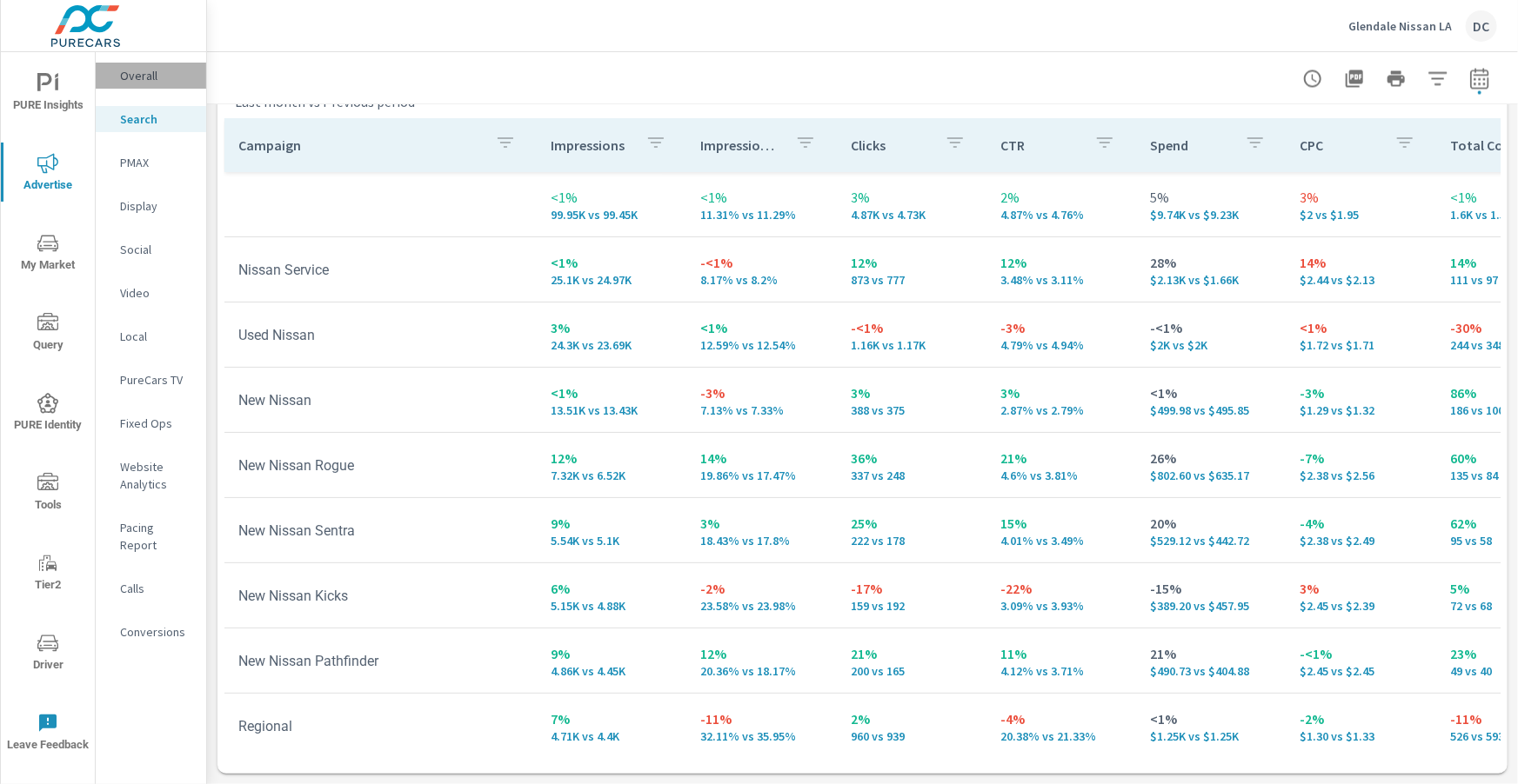
click at [137, 83] on p "Overall" at bounding box center [156, 75] width 72 height 17
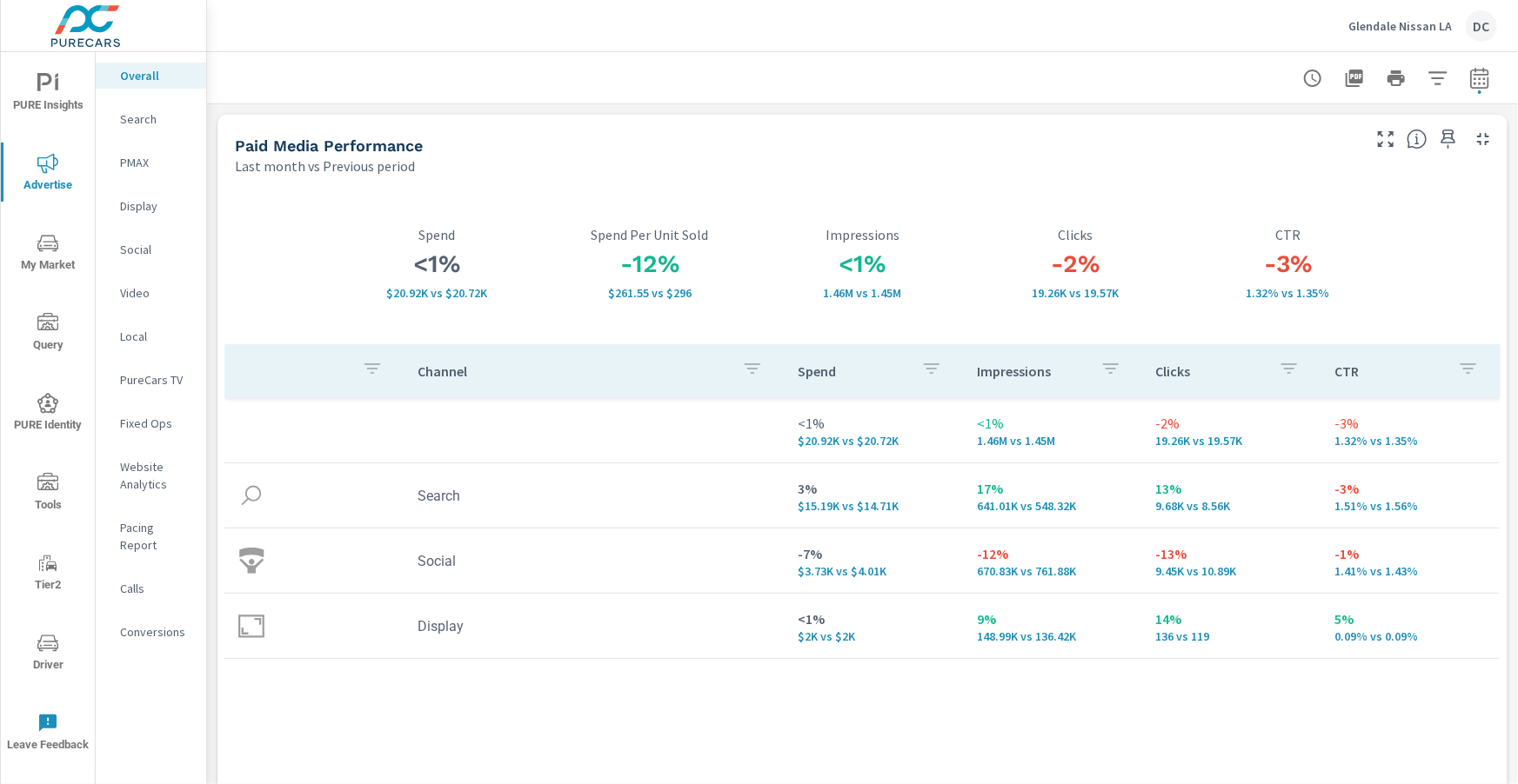
click at [123, 252] on p "Social" at bounding box center [156, 249] width 72 height 17
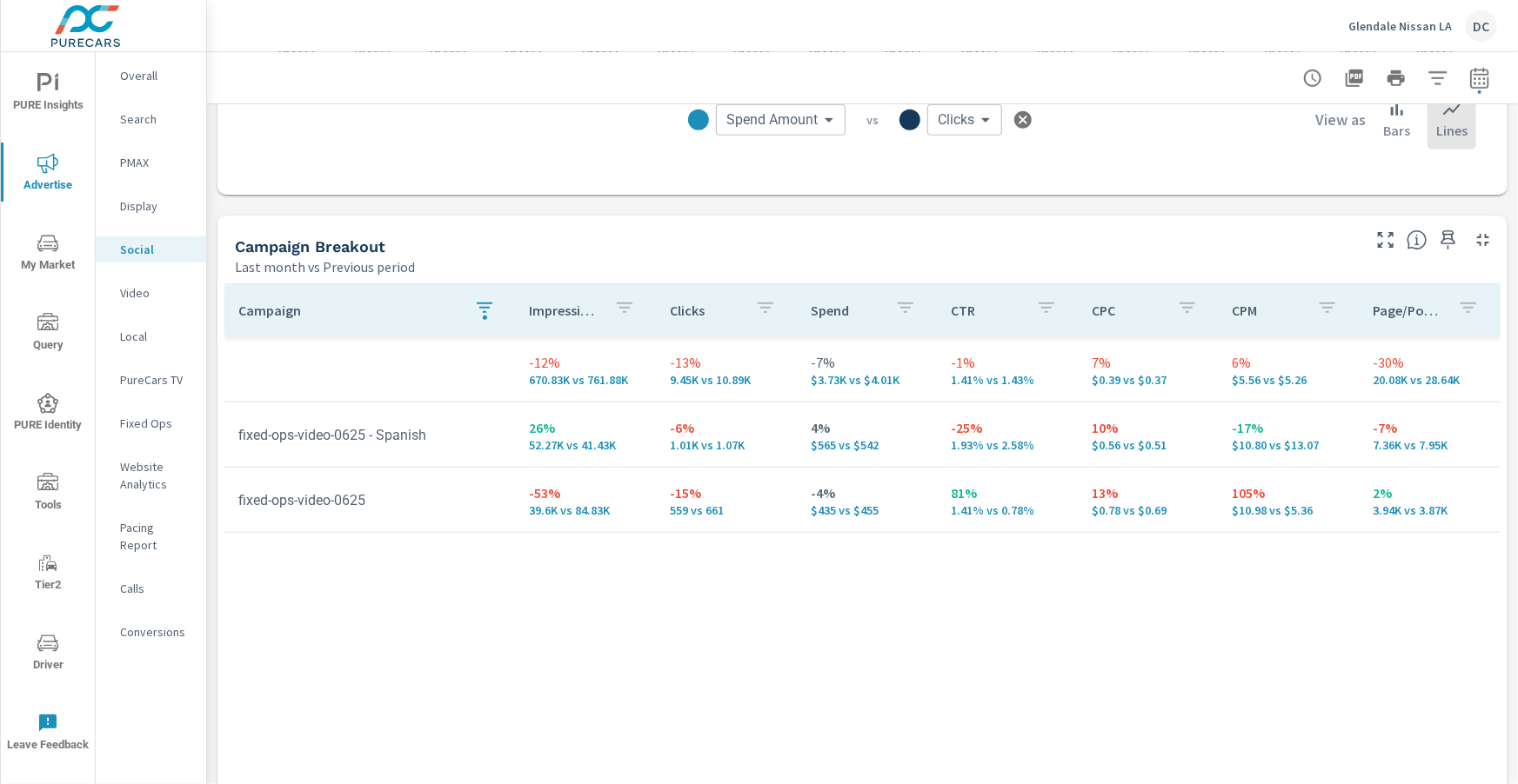
scroll to position [645, 0]
click at [487, 312] on icon "button" at bounding box center [484, 306] width 21 height 21
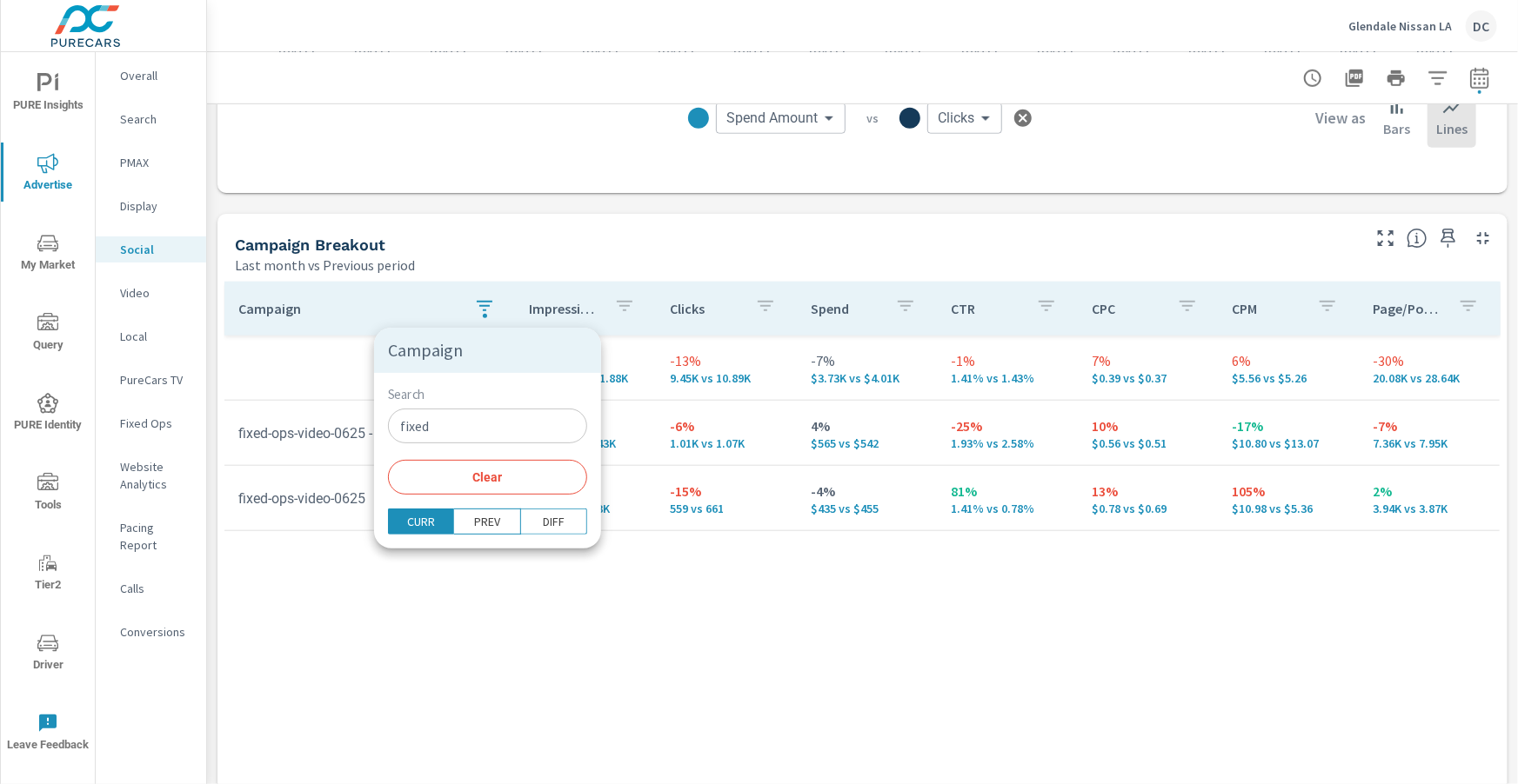
click at [485, 428] on input "fixed" at bounding box center [486, 426] width 199 height 35
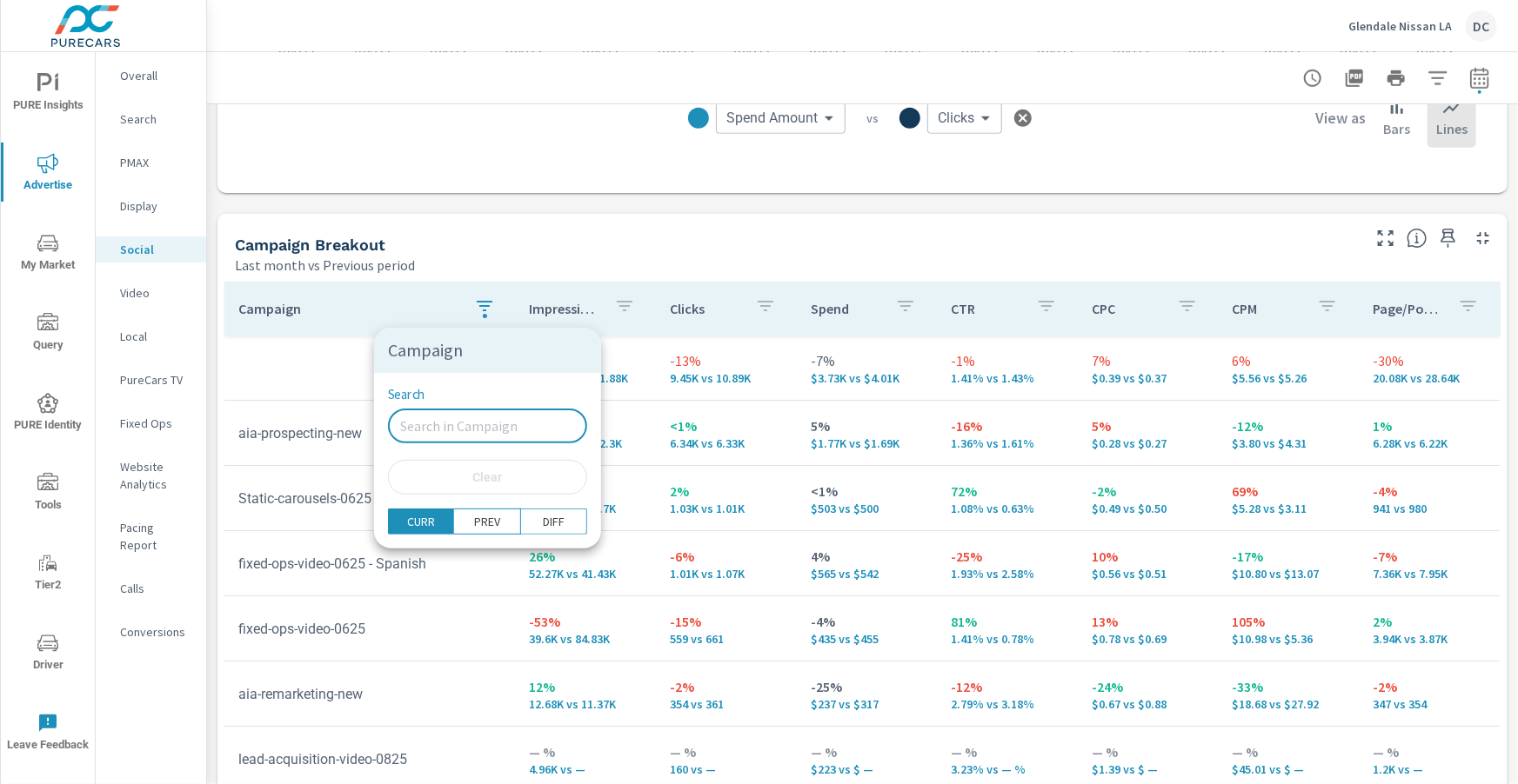
click at [202, 384] on div at bounding box center [759, 392] width 1518 height 784
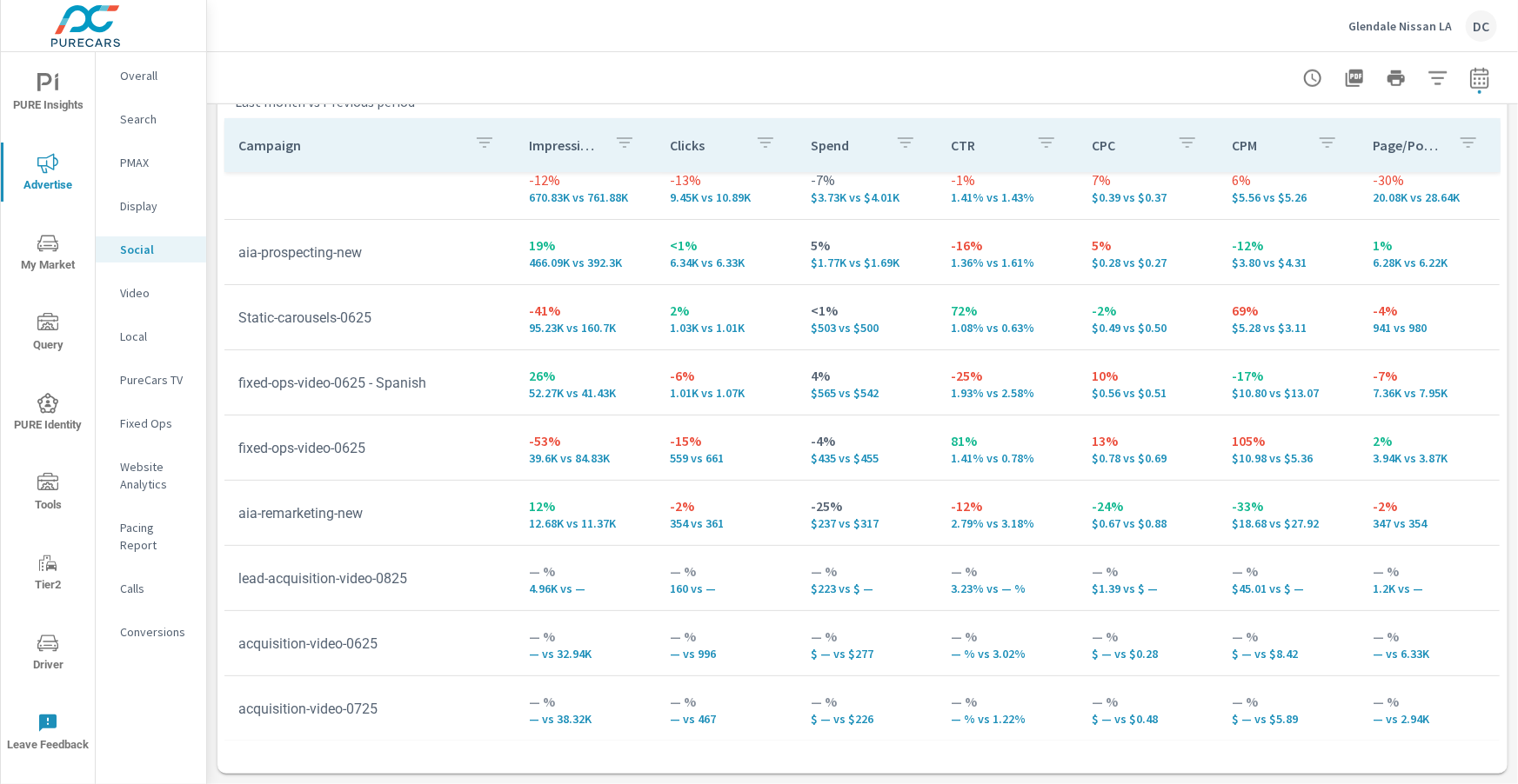
scroll to position [0, 0]
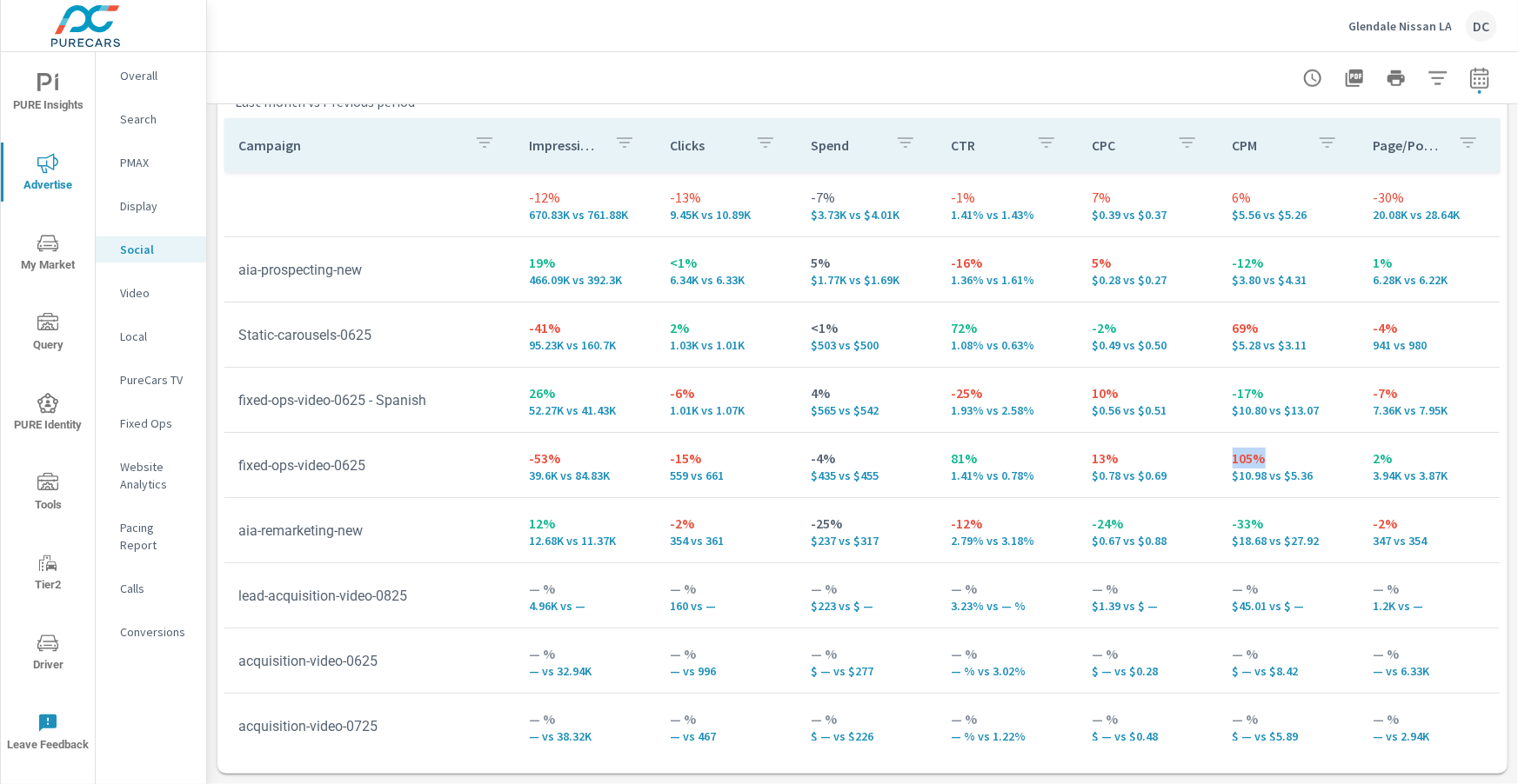
drag, startPoint x: 1224, startPoint y: 459, endPoint x: 1246, endPoint y: 412, distance: 51.9
click at [1264, 462] on td "105% $10.98 vs $5.36" at bounding box center [1289, 465] width 141 height 62
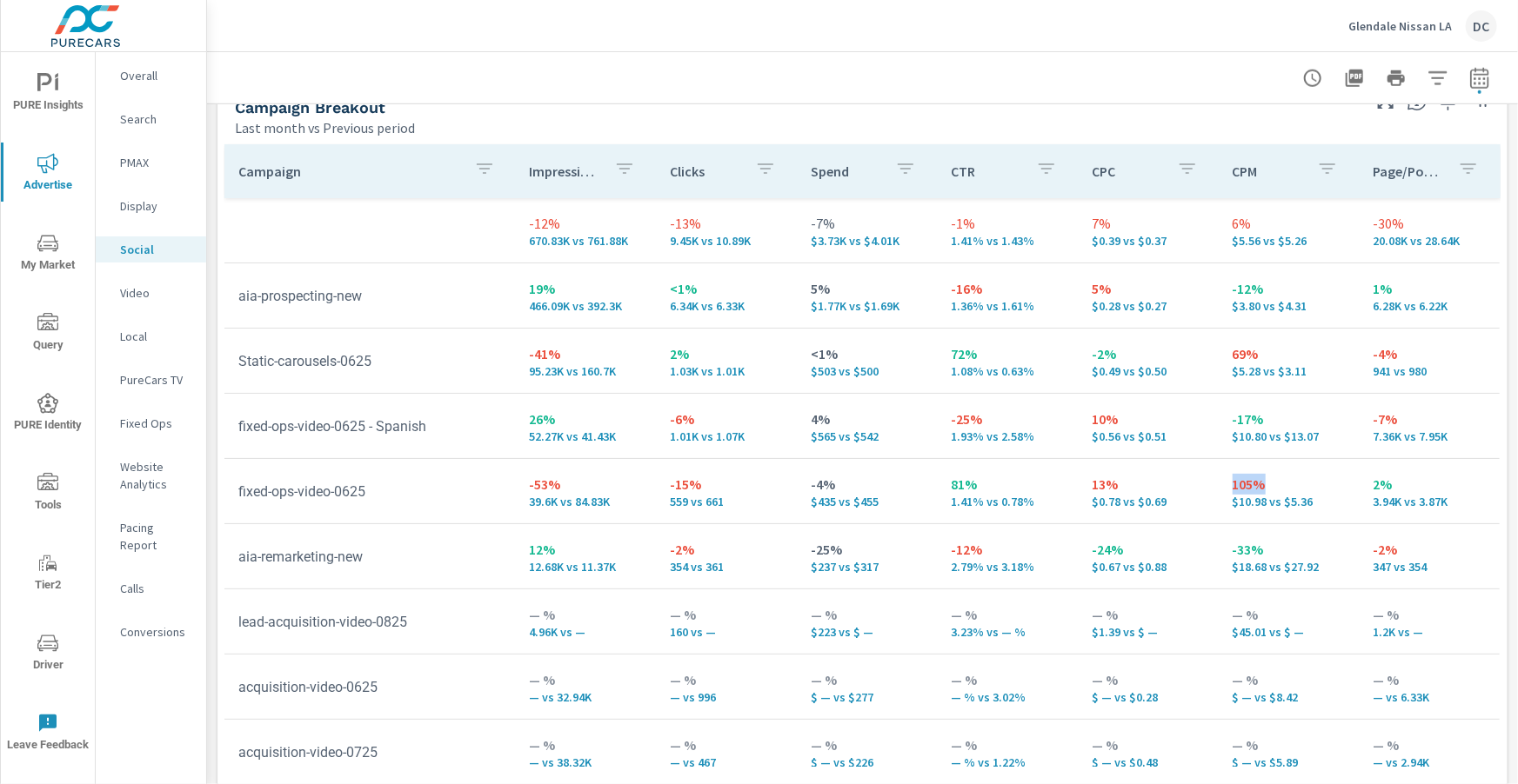
click at [127, 165] on p "PMAX" at bounding box center [156, 162] width 72 height 17
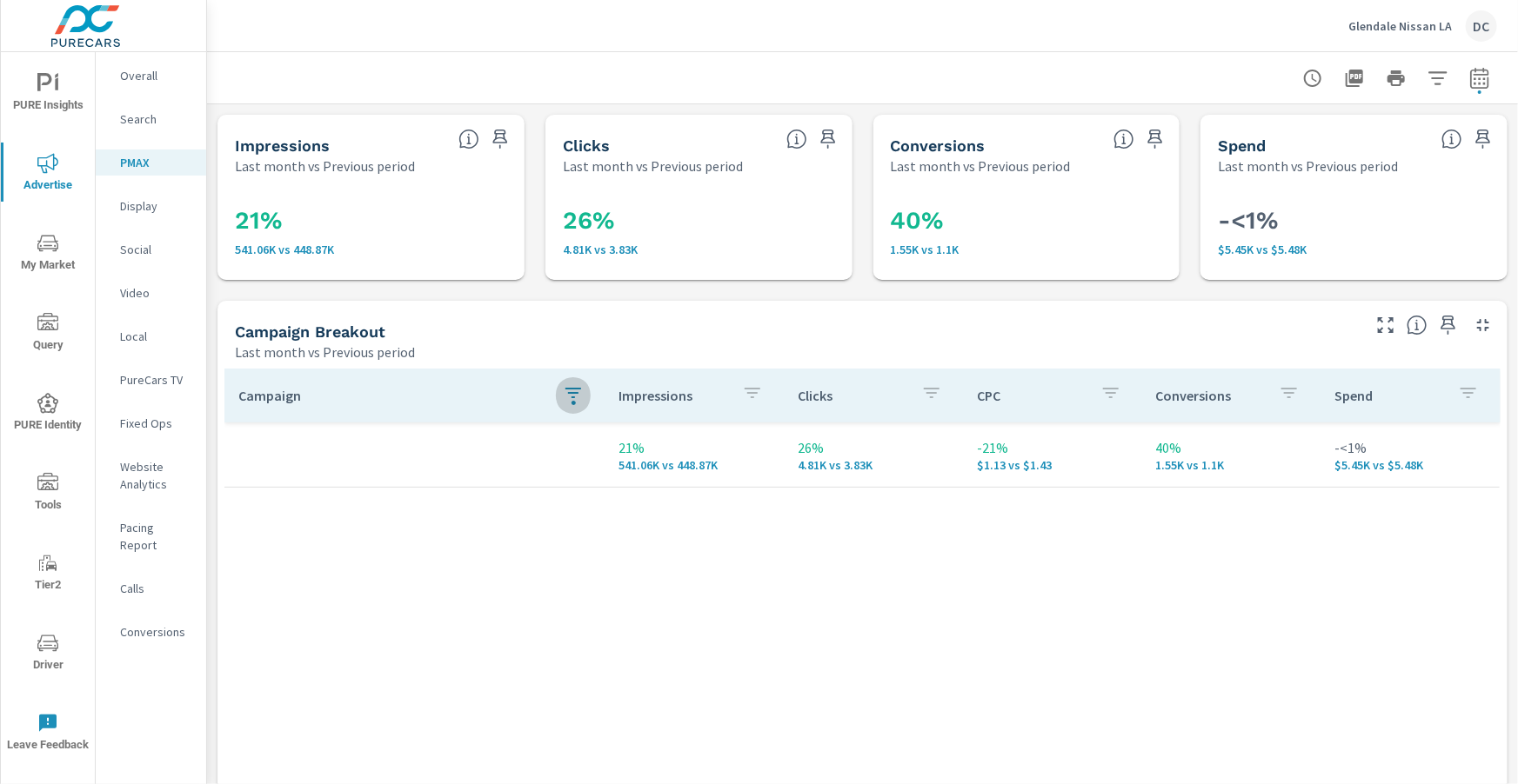
click at [576, 387] on icon "button" at bounding box center [573, 392] width 16 height 10
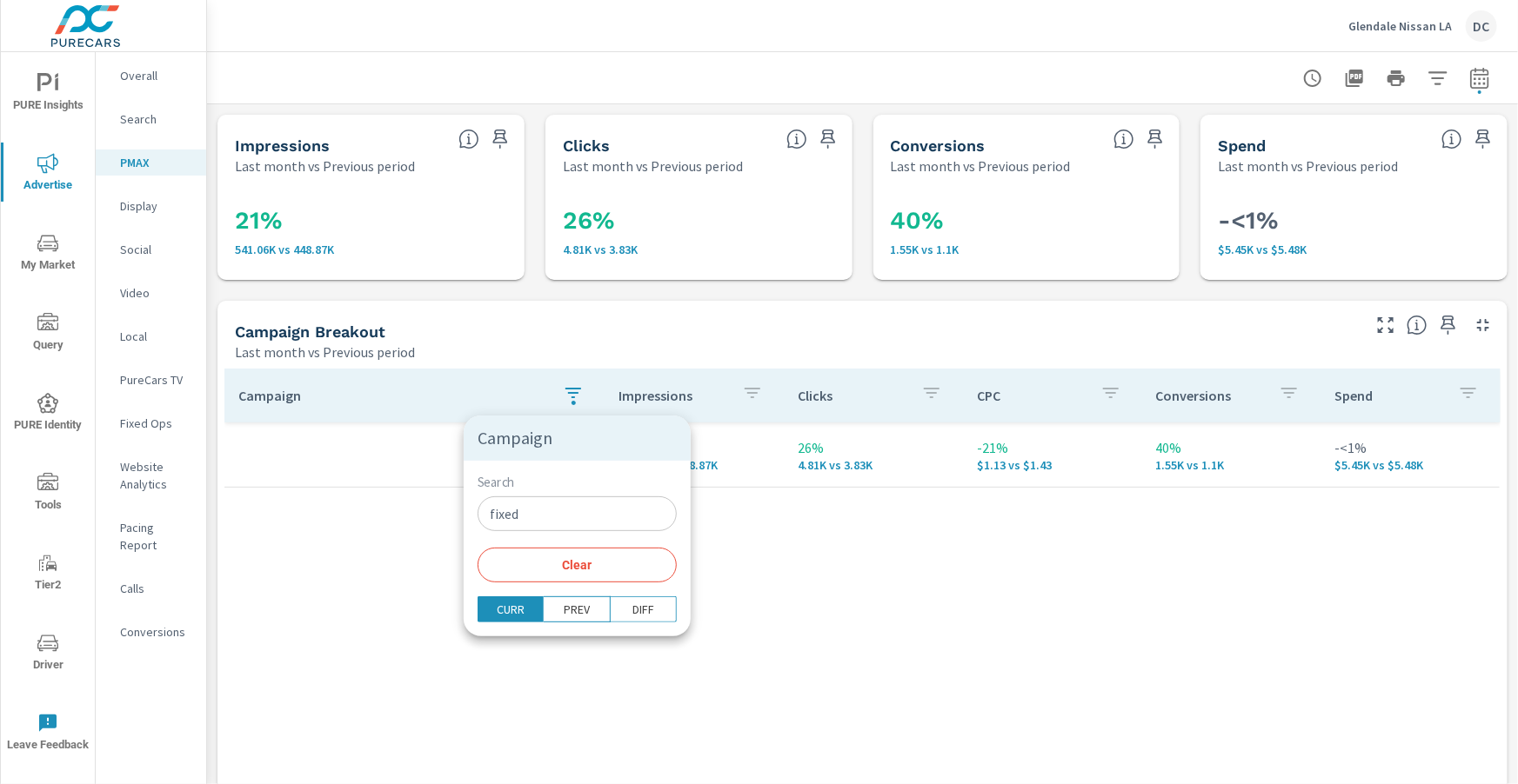
click at [562, 507] on input "fixed" at bounding box center [576, 514] width 199 height 35
click at [561, 507] on input "fixed" at bounding box center [576, 514] width 199 height 35
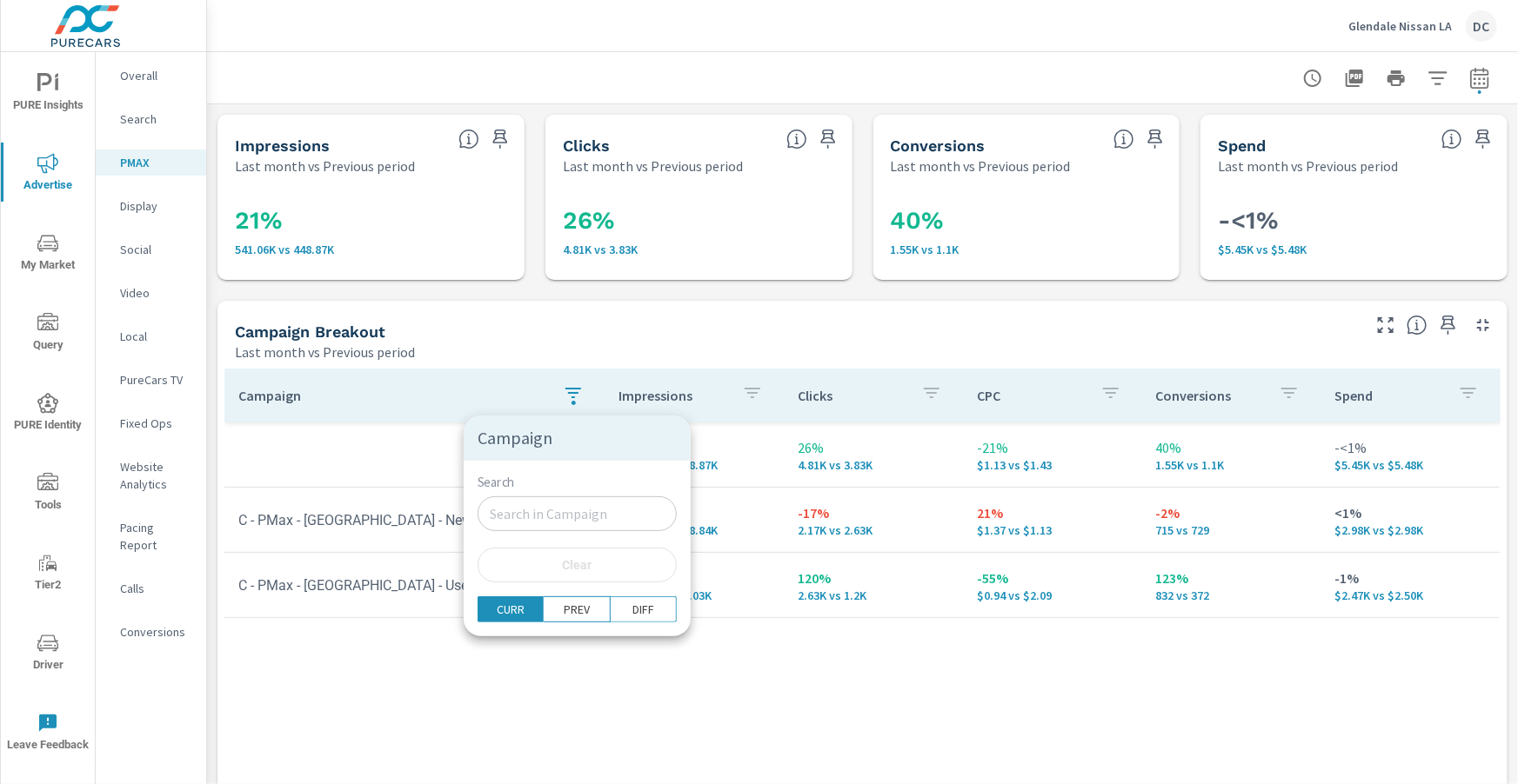
click at [642, 340] on div at bounding box center [759, 392] width 1518 height 784
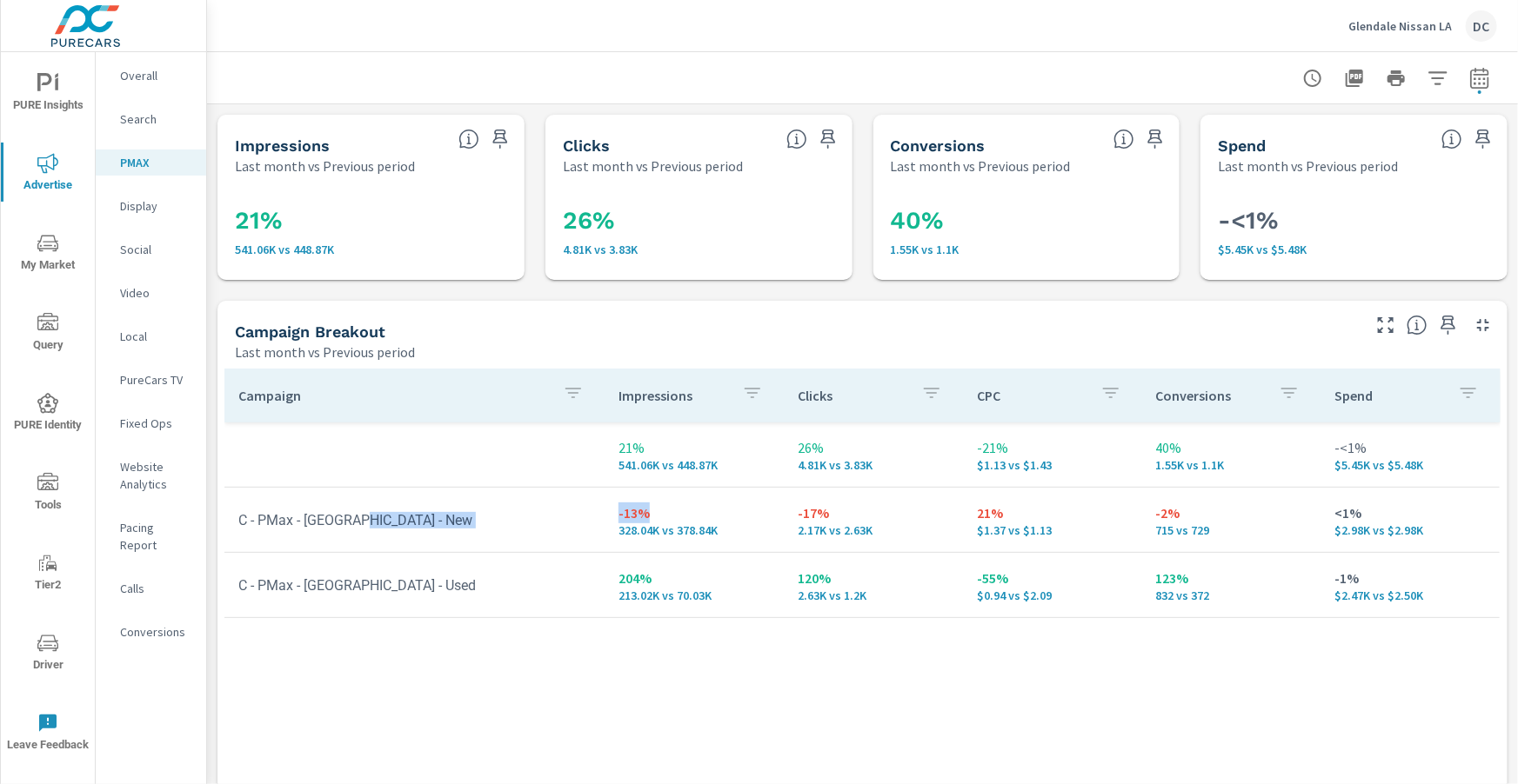
drag, startPoint x: 600, startPoint y: 513, endPoint x: 770, endPoint y: 521, distance: 170.2
click at [759, 517] on tr "C - PMax - VA - New -13% 328.04K vs 378.84K -17% 2.17K vs 2.63K 21% $1.37 vs $1…" at bounding box center [862, 520] width 1275 height 65
drag, startPoint x: 974, startPoint y: 515, endPoint x: 1033, endPoint y: 523, distance: 59.5
click at [989, 514] on td "21% $1.37 vs $1.13" at bounding box center [1053, 520] width 180 height 62
drag, startPoint x: 1056, startPoint y: 531, endPoint x: 1021, endPoint y: 537, distance: 35.5
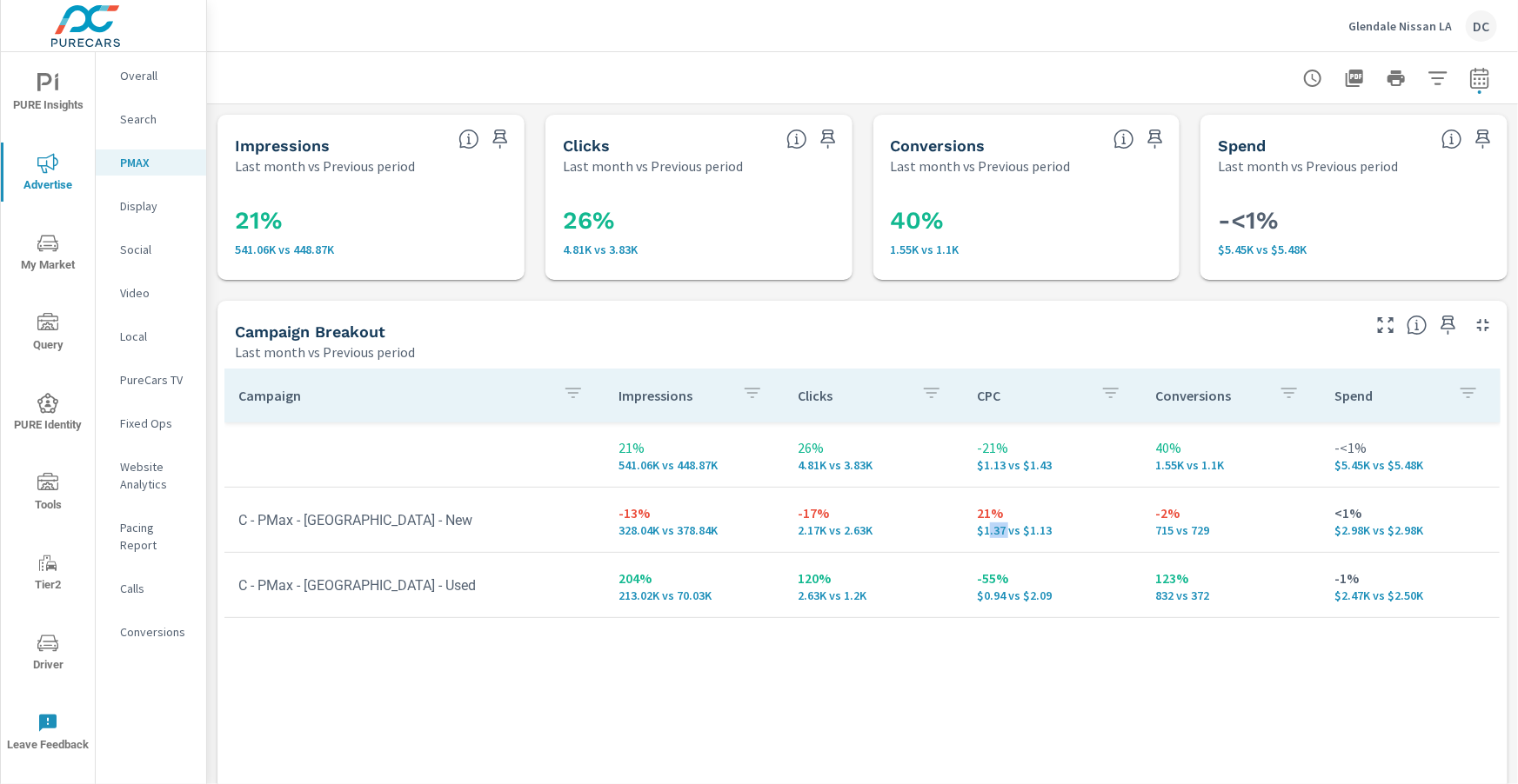
click at [1015, 537] on p "$1.37 vs $1.13" at bounding box center [1052, 529] width 151 height 14
drag, startPoint x: 1055, startPoint y: 531, endPoint x: 966, endPoint y: 532, distance: 89.0
click at [966, 532] on td "21% $1.37 vs $1.13" at bounding box center [1053, 520] width 180 height 62
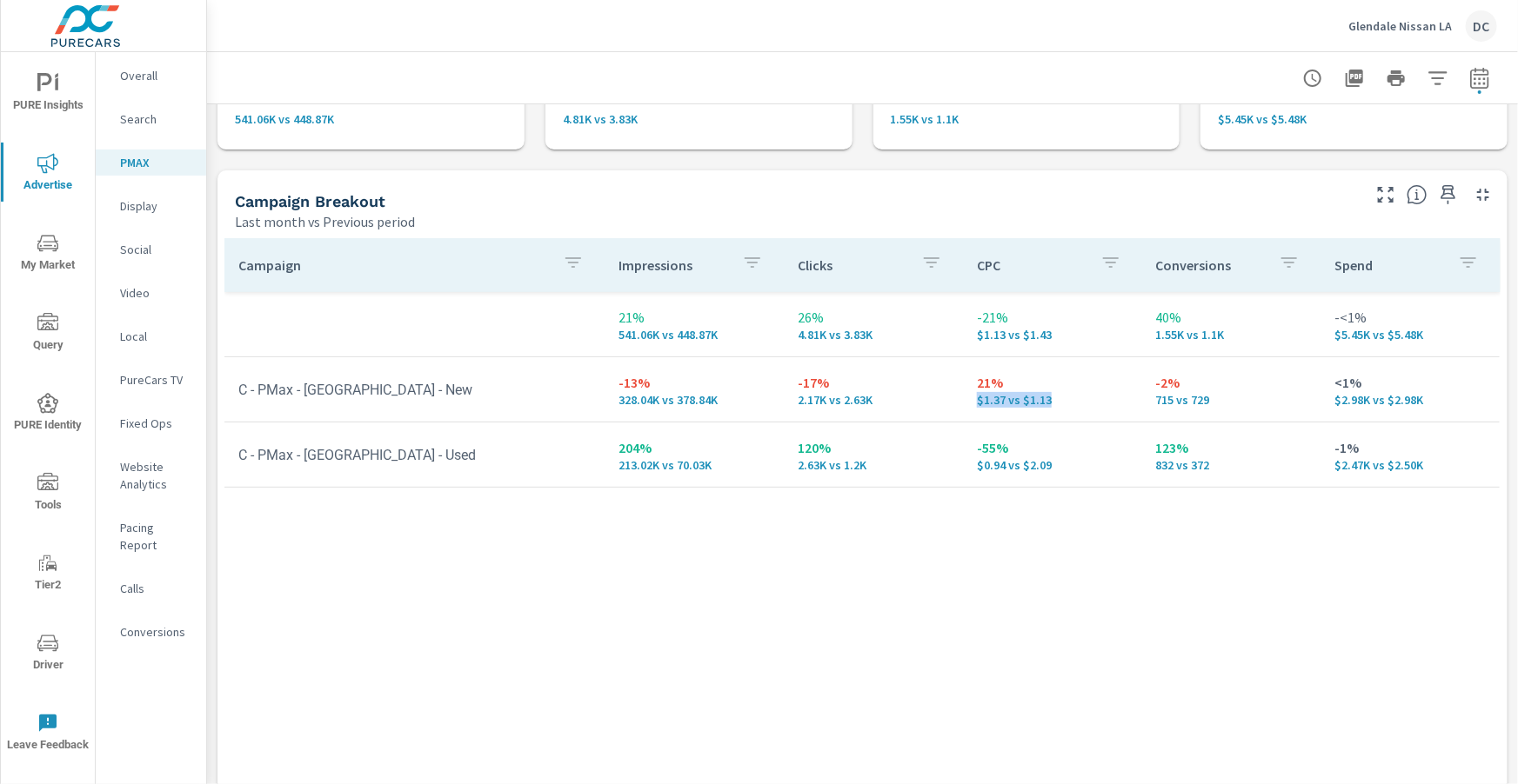
scroll to position [130, 0]
click at [1054, 408] on td "21% $1.37 vs $1.13" at bounding box center [1053, 389] width 180 height 62
drag, startPoint x: 1054, startPoint y: 403, endPoint x: 958, endPoint y: 405, distance: 96.0
click at [958, 405] on tr "C - PMax - VA - New -13% 328.04K vs 378.84K -17% 2.17K vs 2.63K 21% $1.37 vs $1…" at bounding box center [862, 389] width 1275 height 65
drag, startPoint x: 620, startPoint y: 390, endPoint x: 657, endPoint y: 388, distance: 37.1
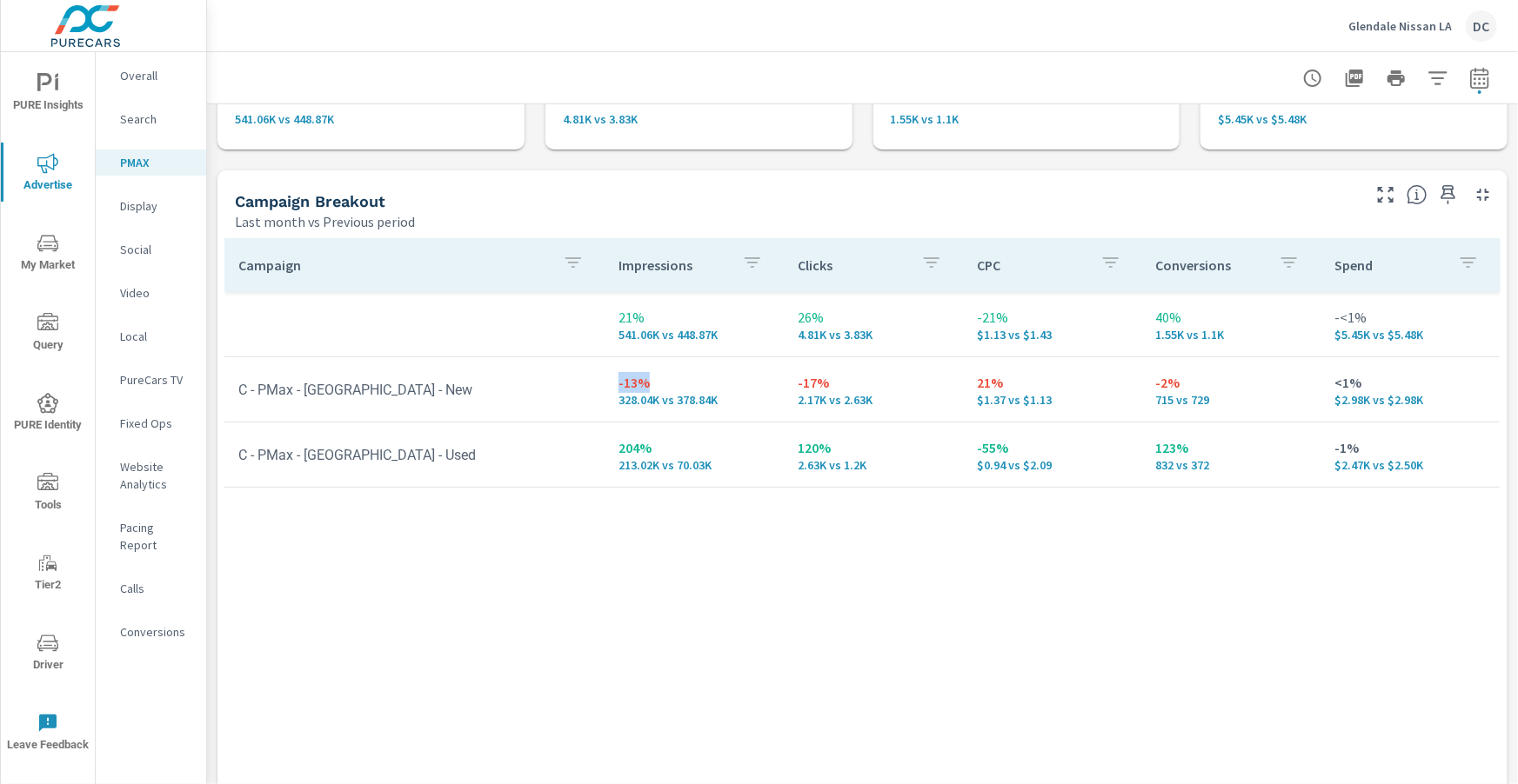
click at [657, 388] on p "-13%" at bounding box center [693, 382] width 151 height 21
click at [53, 86] on icon "nav menu" at bounding box center [48, 83] width 21 height 21
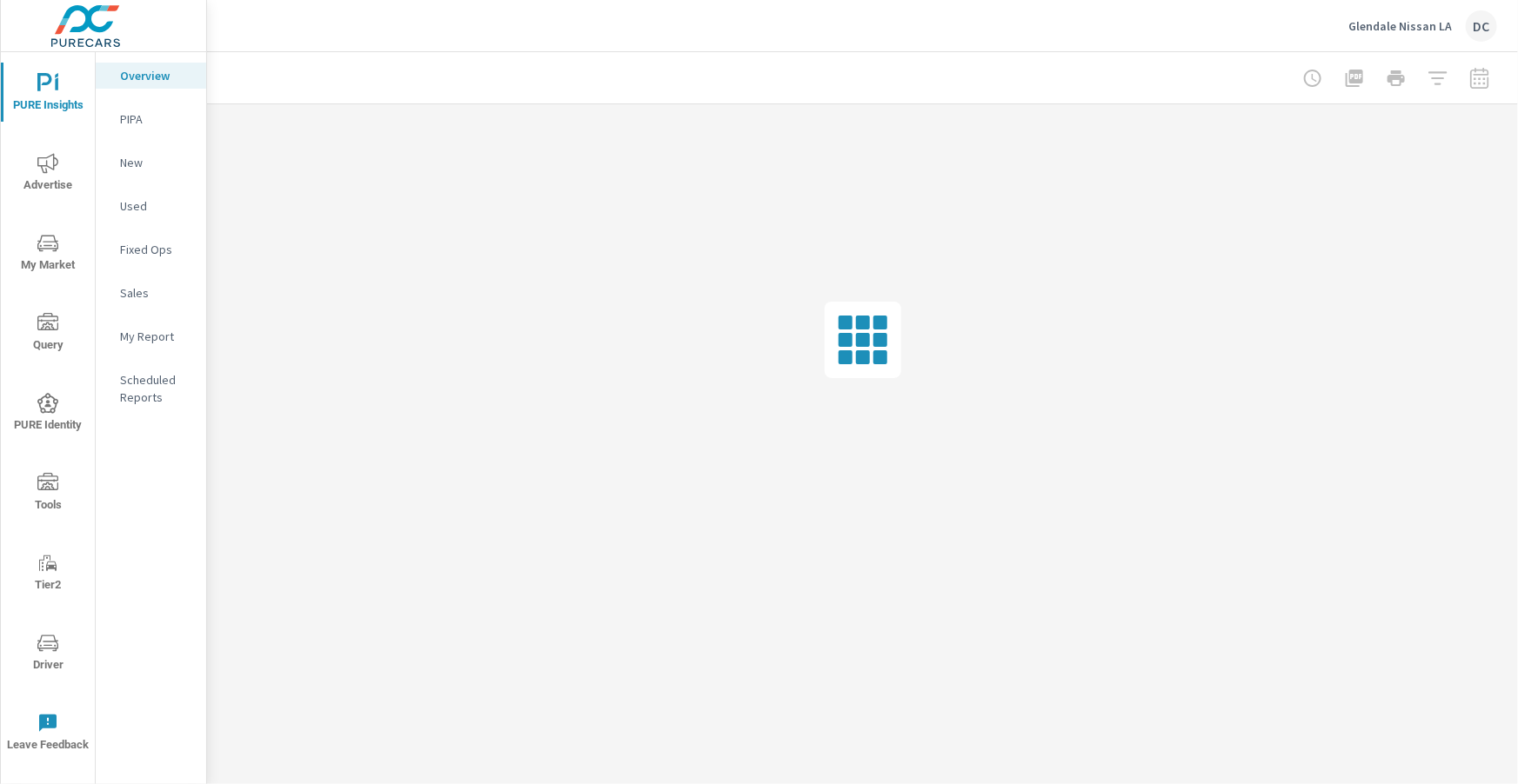
click at [137, 290] on p "Sales" at bounding box center [156, 292] width 72 height 17
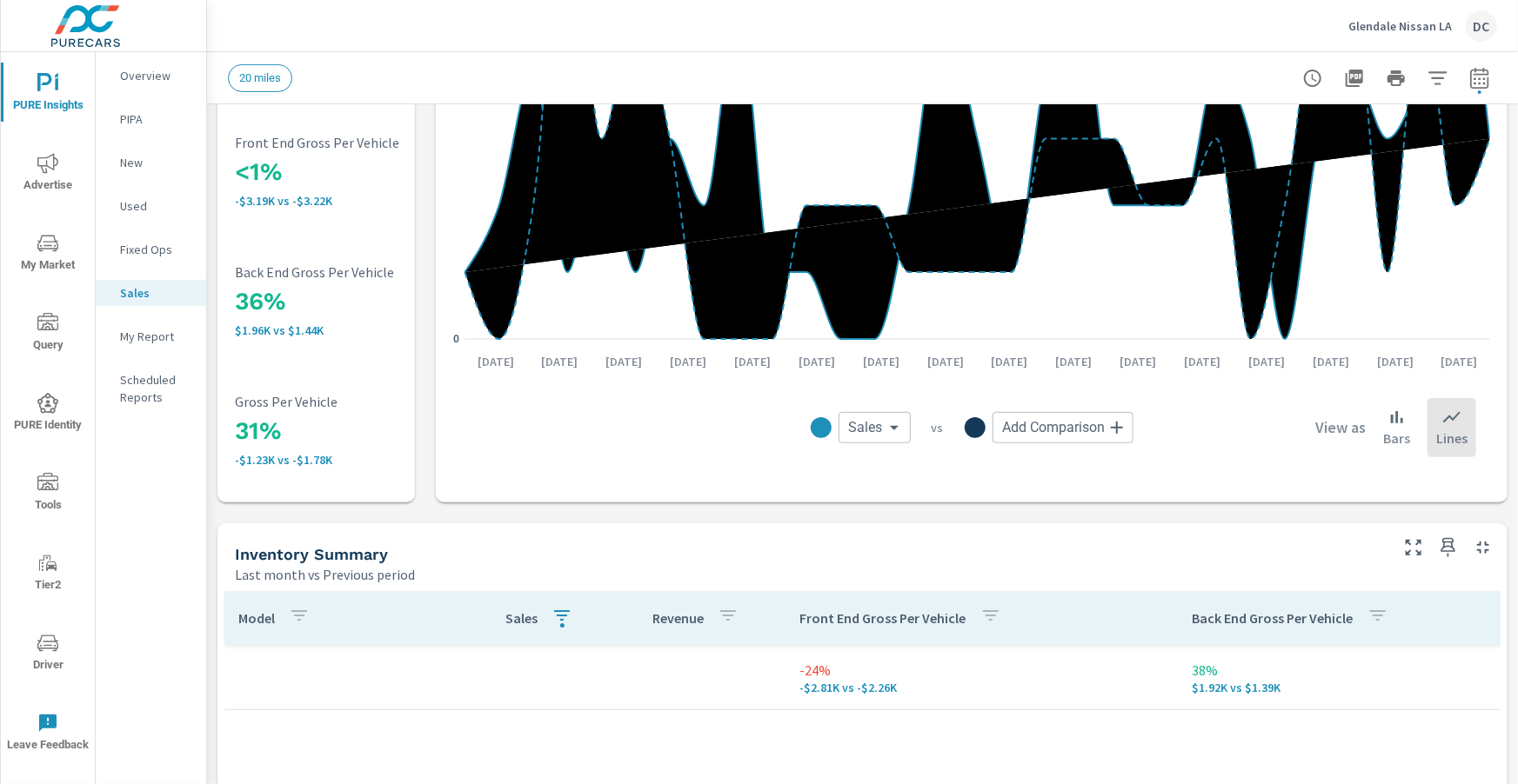
scroll to position [336, 0]
click at [53, 164] on icon "nav menu" at bounding box center [48, 163] width 21 height 20
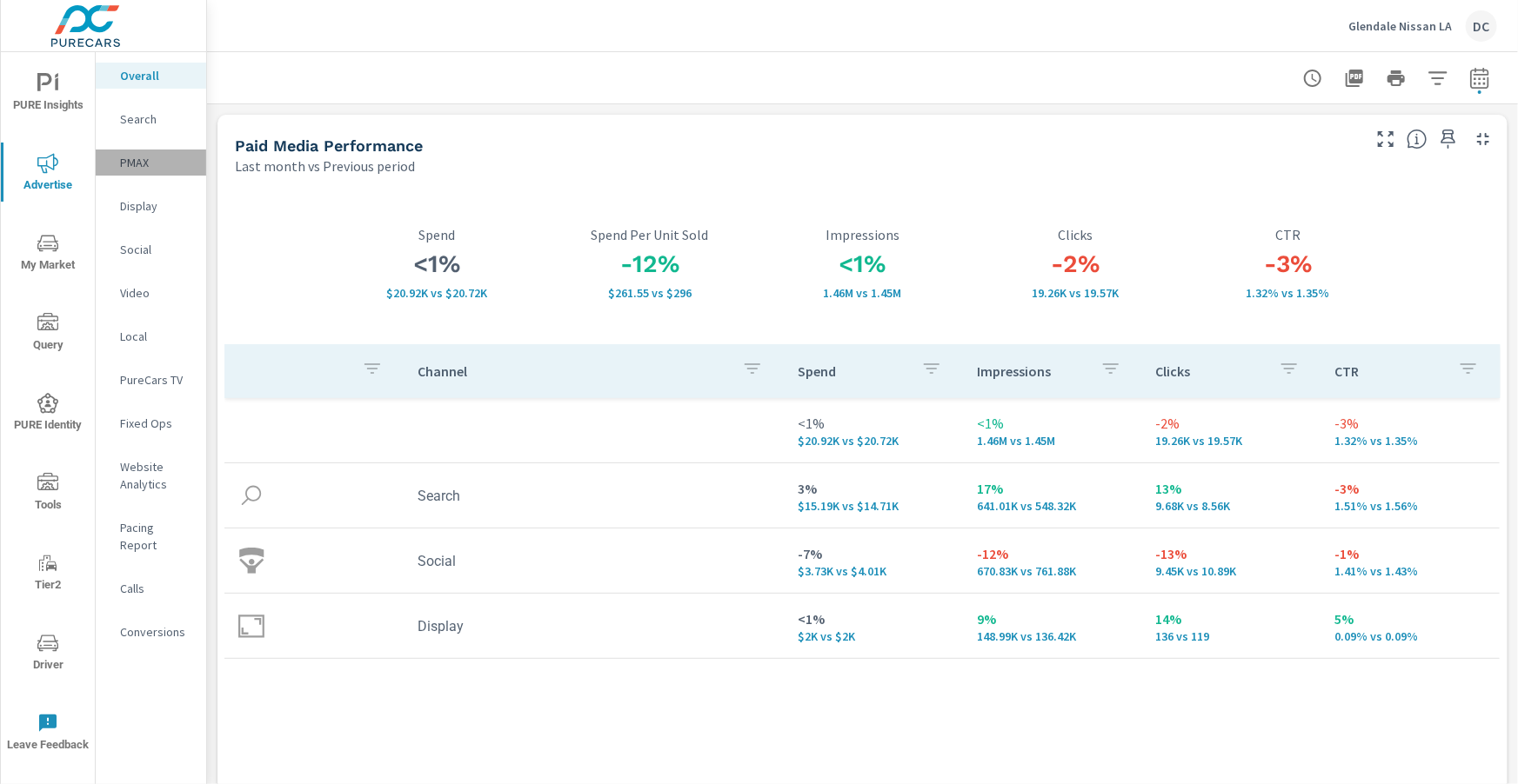
click at [147, 165] on p "PMAX" at bounding box center [156, 162] width 72 height 17
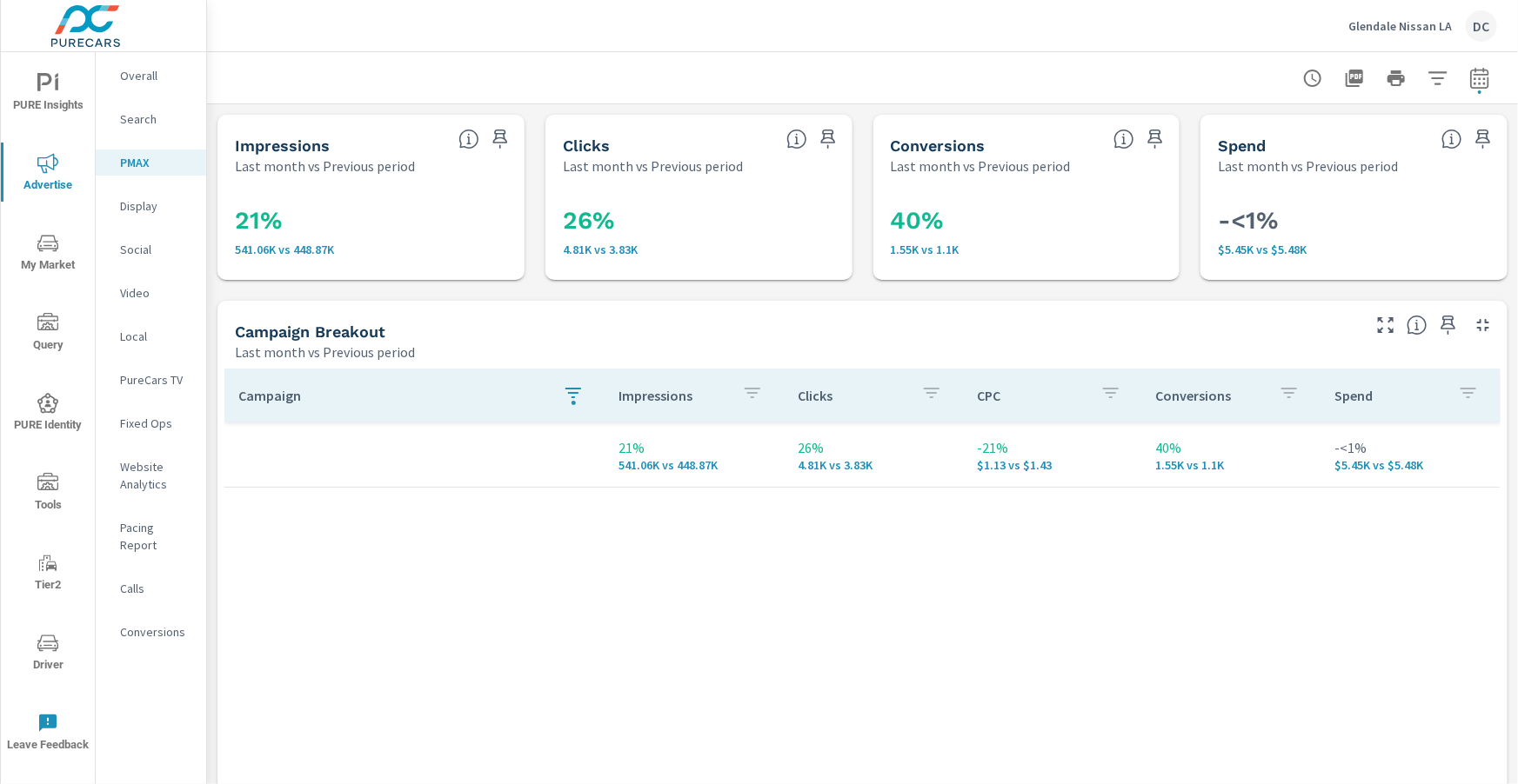
click at [580, 396] on icon "button" at bounding box center [573, 393] width 21 height 21
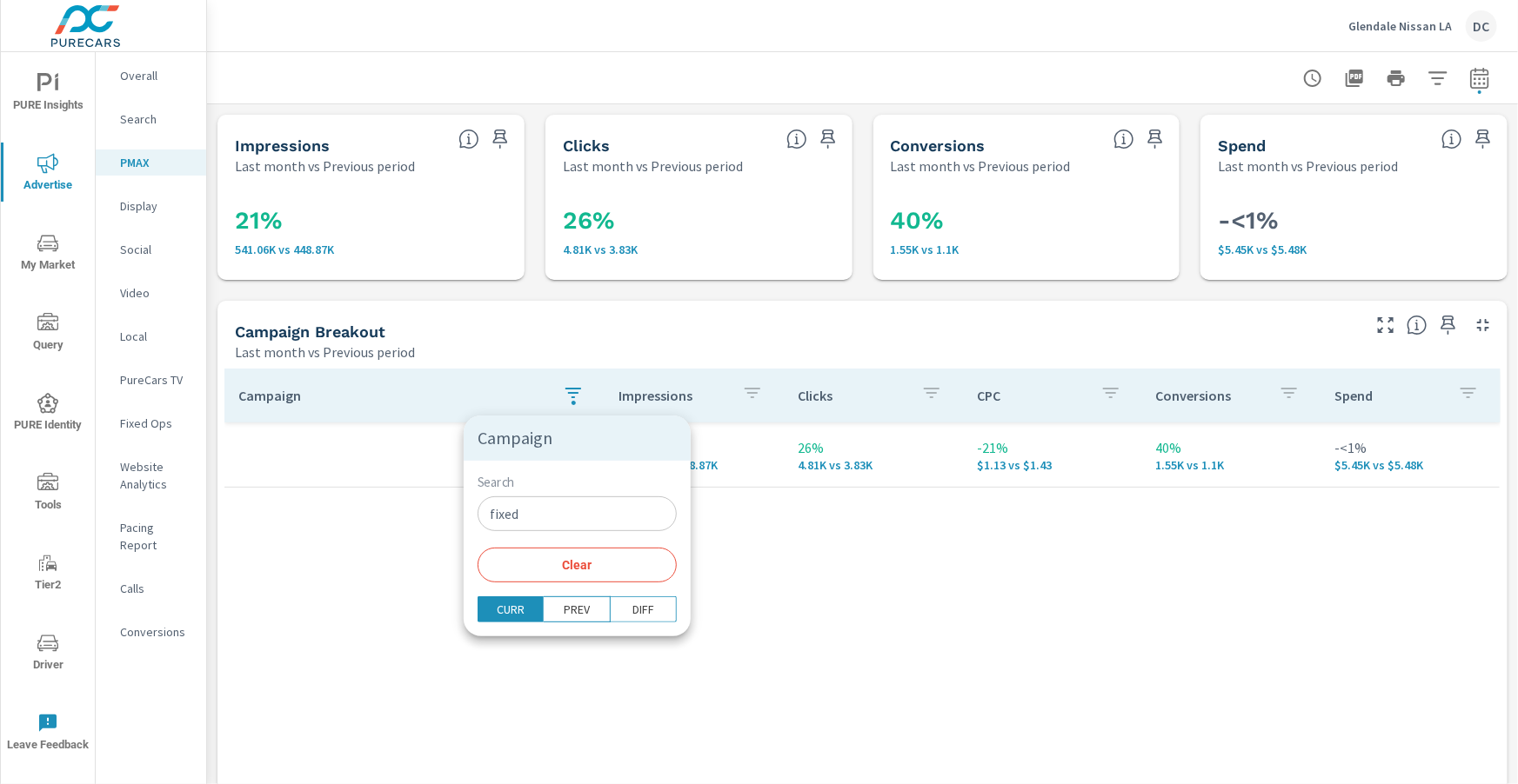
click at [542, 521] on input "fixed" at bounding box center [576, 514] width 199 height 35
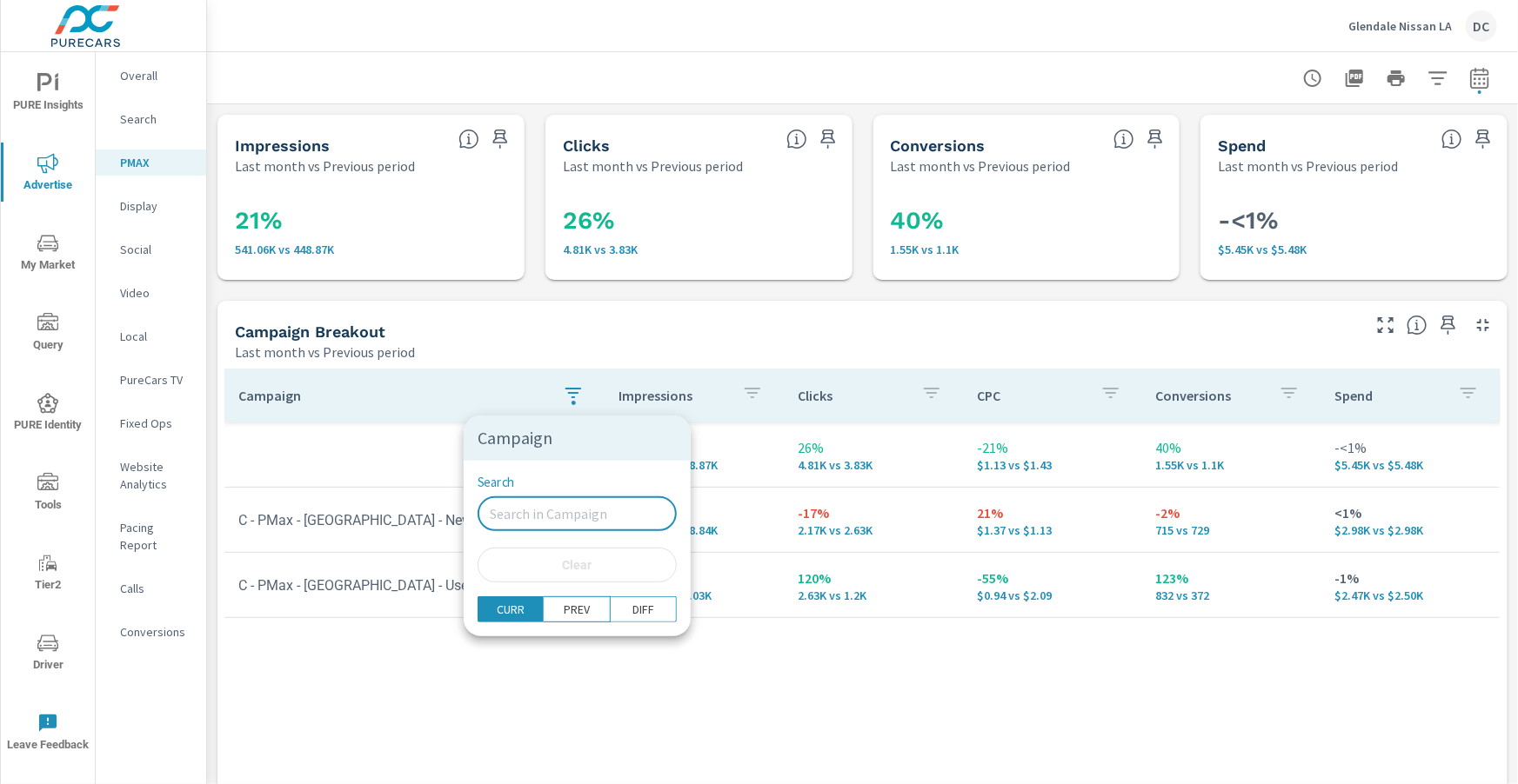
click at [434, 343] on div at bounding box center [759, 392] width 1518 height 784
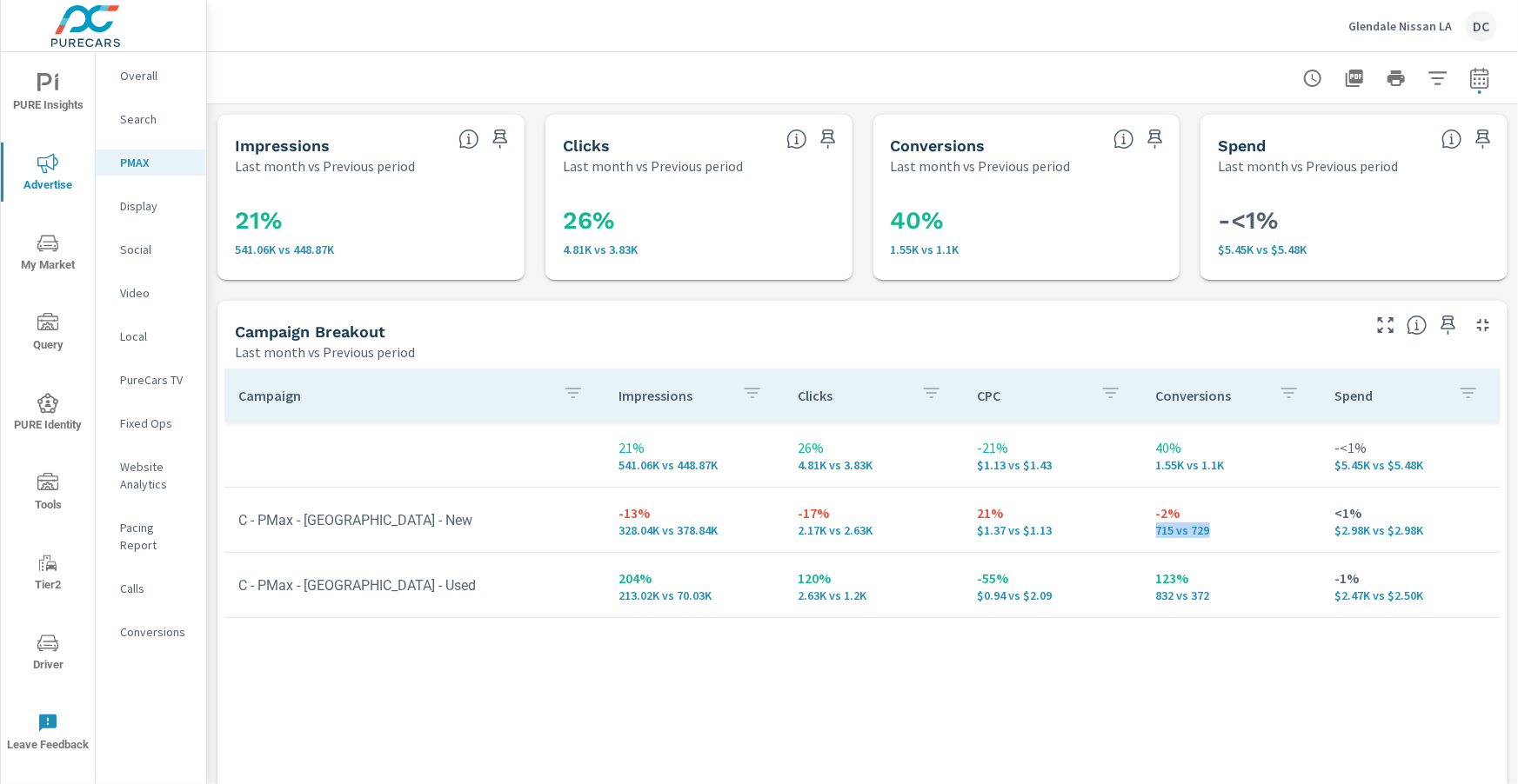
drag, startPoint x: 1158, startPoint y: 529, endPoint x: 1218, endPoint y: 536, distance: 60.4
click at [1218, 536] on p "715 vs 729" at bounding box center [1231, 529] width 151 height 14
click at [1231, 525] on p "715 vs 729" at bounding box center [1231, 529] width 151 height 14
drag, startPoint x: 615, startPoint y: 529, endPoint x: 776, endPoint y: 532, distance: 161.0
click at [712, 548] on td "-13% 328.04K vs 378.84K" at bounding box center [694, 520] width 180 height 62
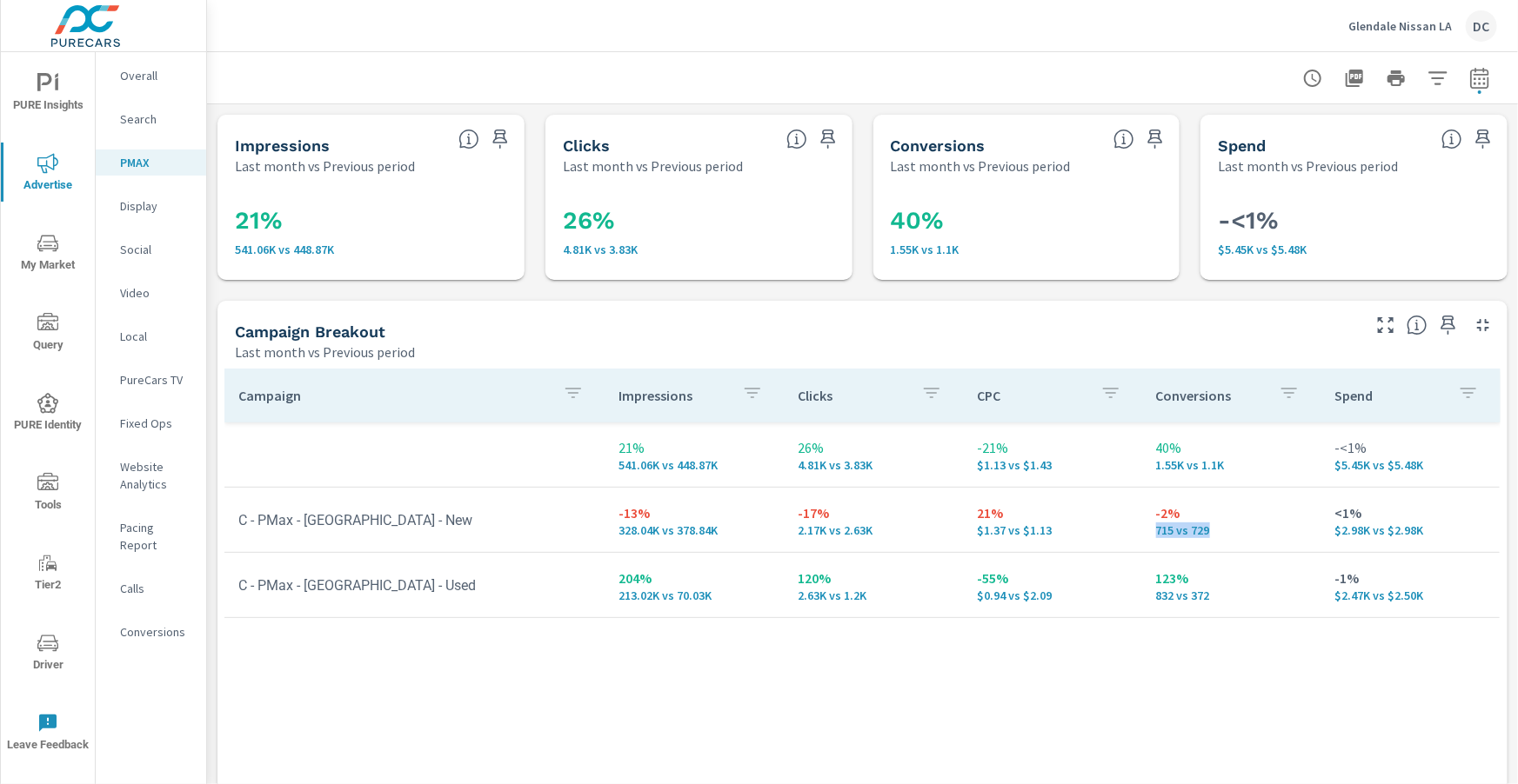
drag, startPoint x: 1152, startPoint y: 528, endPoint x: 1215, endPoint y: 530, distance: 63.0
click at [1215, 530] on td "-2% 715 vs 729" at bounding box center [1231, 520] width 180 height 62
drag, startPoint x: 1219, startPoint y: 590, endPoint x: 1141, endPoint y: 602, distance: 78.9
click at [1141, 602] on td "123% 832 vs 372" at bounding box center [1231, 585] width 180 height 62
click at [49, 408] on icon "nav menu" at bounding box center [48, 403] width 21 height 21
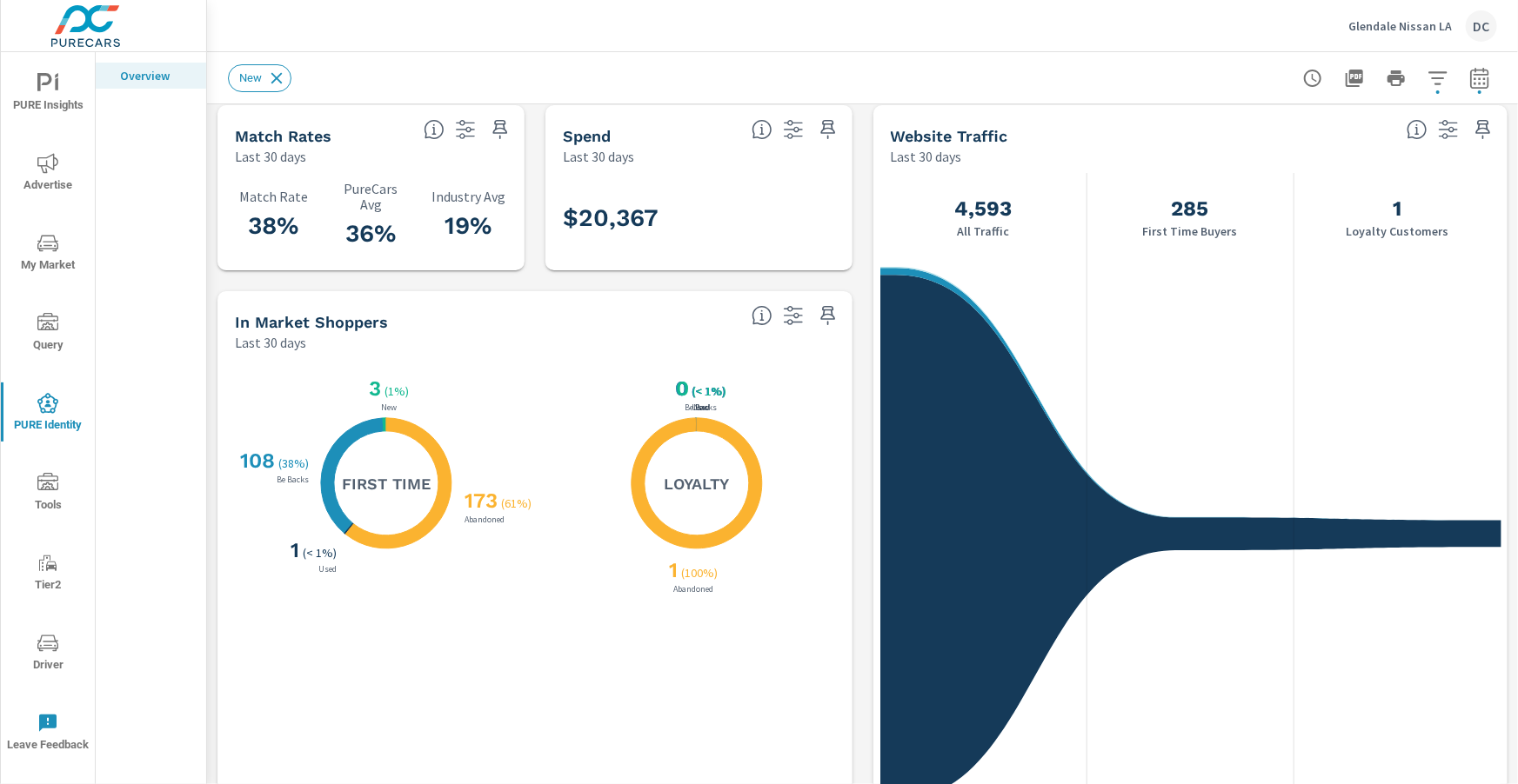
scroll to position [18, 0]
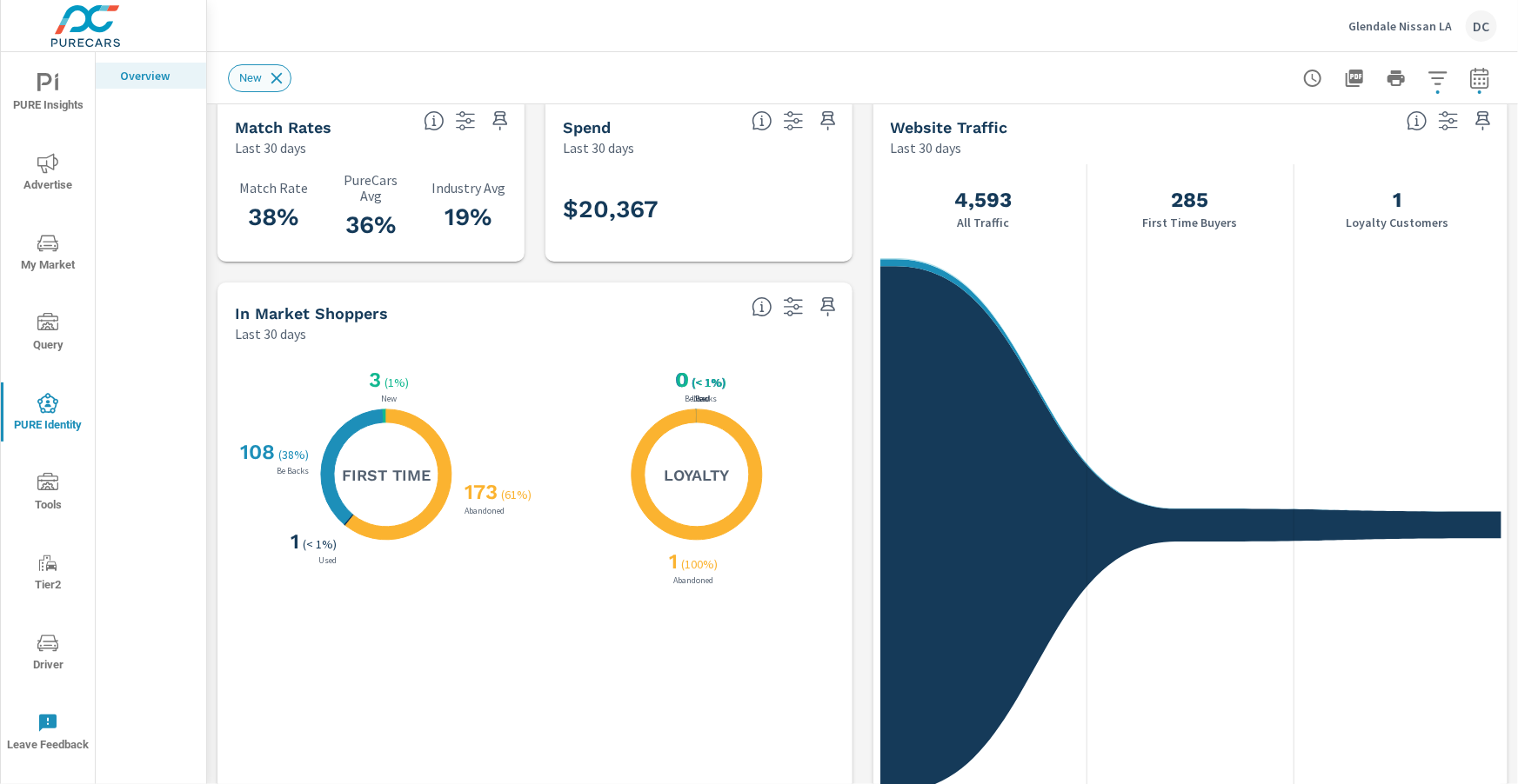
click at [283, 78] on icon at bounding box center [276, 78] width 19 height 19
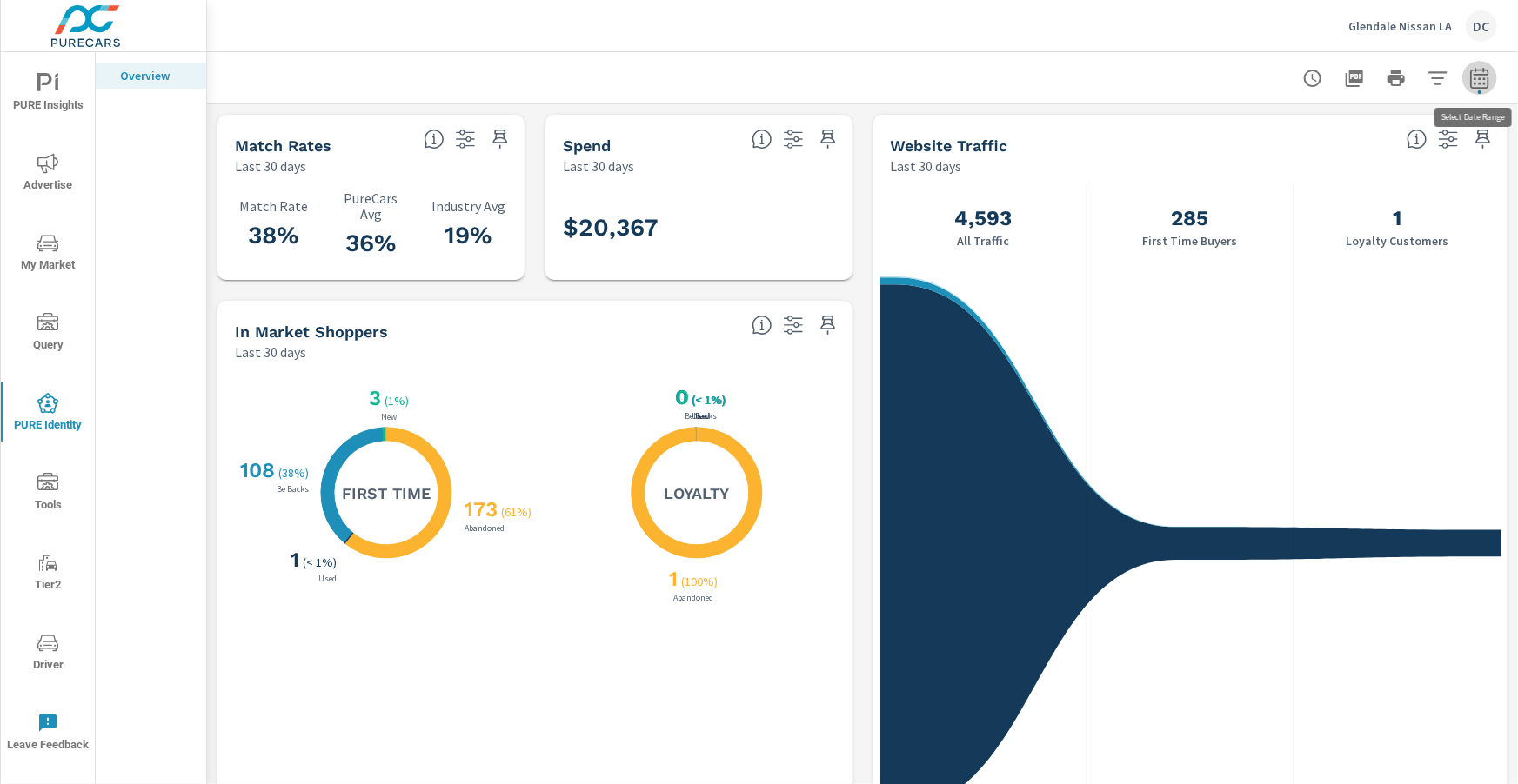
click at [1488, 83] on icon "button" at bounding box center [1479, 77] width 18 height 21
select select "Last month"
select select "Previous period"
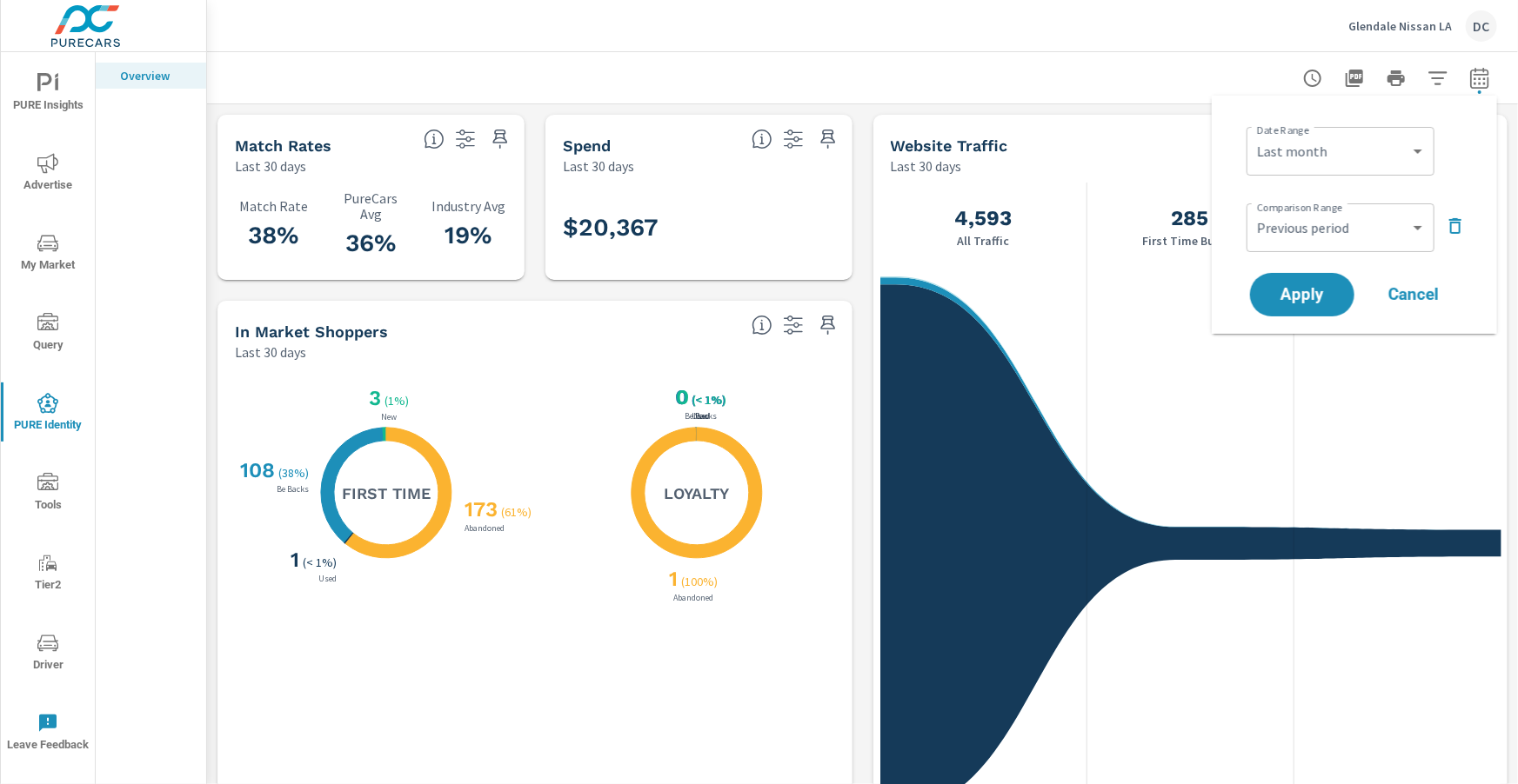
click at [1461, 233] on icon "button" at bounding box center [1455, 225] width 21 height 21
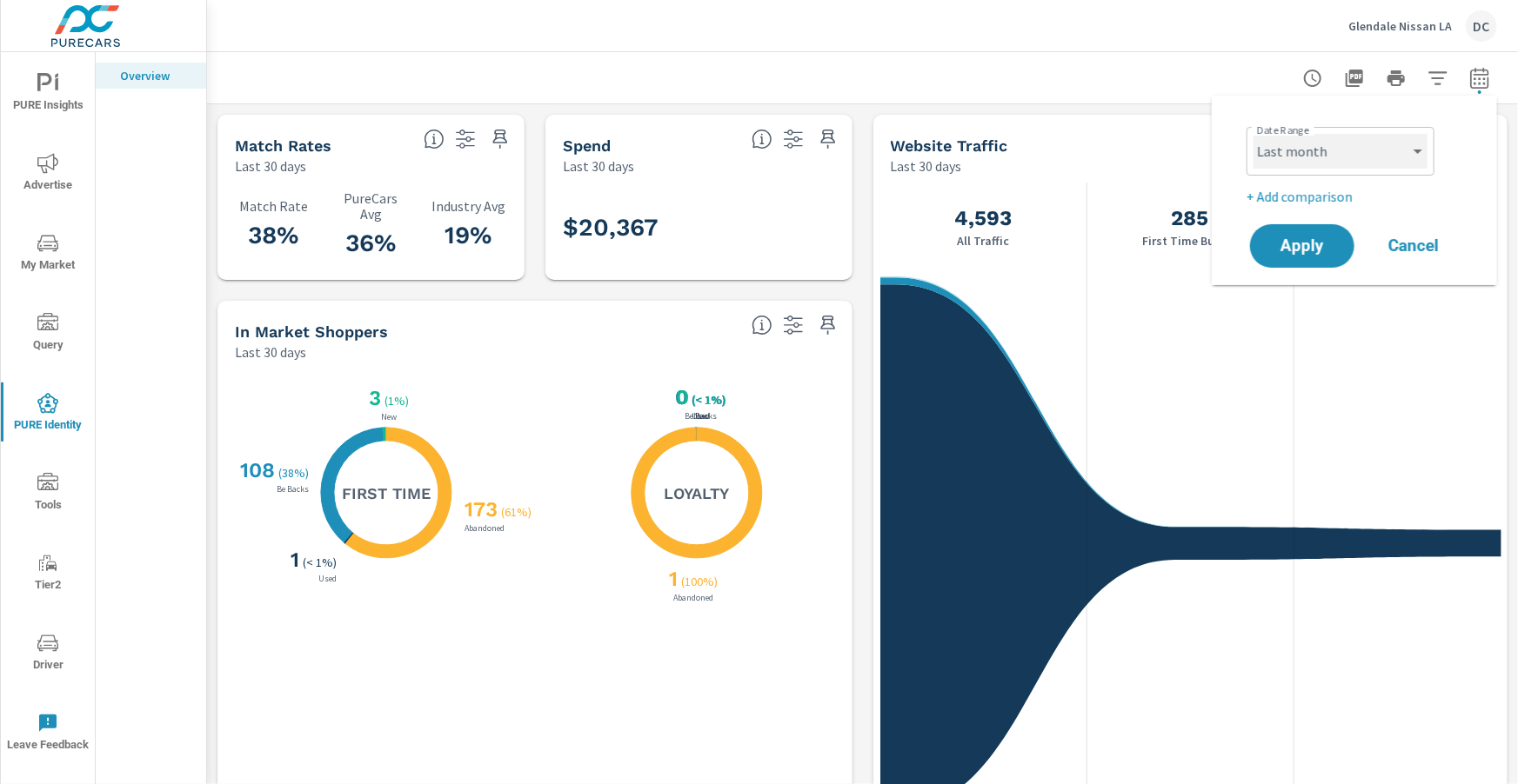
click at [1420, 150] on select "Custom [DATE] Last week Last 7 days Last 14 days Last 30 days Last 45 days Last…" at bounding box center [1340, 151] width 174 height 35
click at [1253, 134] on select "Custom [DATE] Last week Last 7 days Last 14 days Last 30 days Last 45 days Last…" at bounding box center [1340, 151] width 174 height 35
click at [1381, 139] on select "Custom [DATE] Last week Last 7 days Last 14 days Last 30 days Last 45 days Last…" at bounding box center [1340, 151] width 174 height 35
click at [1253, 134] on select "Custom [DATE] Last week Last 7 days Last 14 days Last 30 days Last 45 days Last…" at bounding box center [1340, 151] width 174 height 35
select select "Last month"
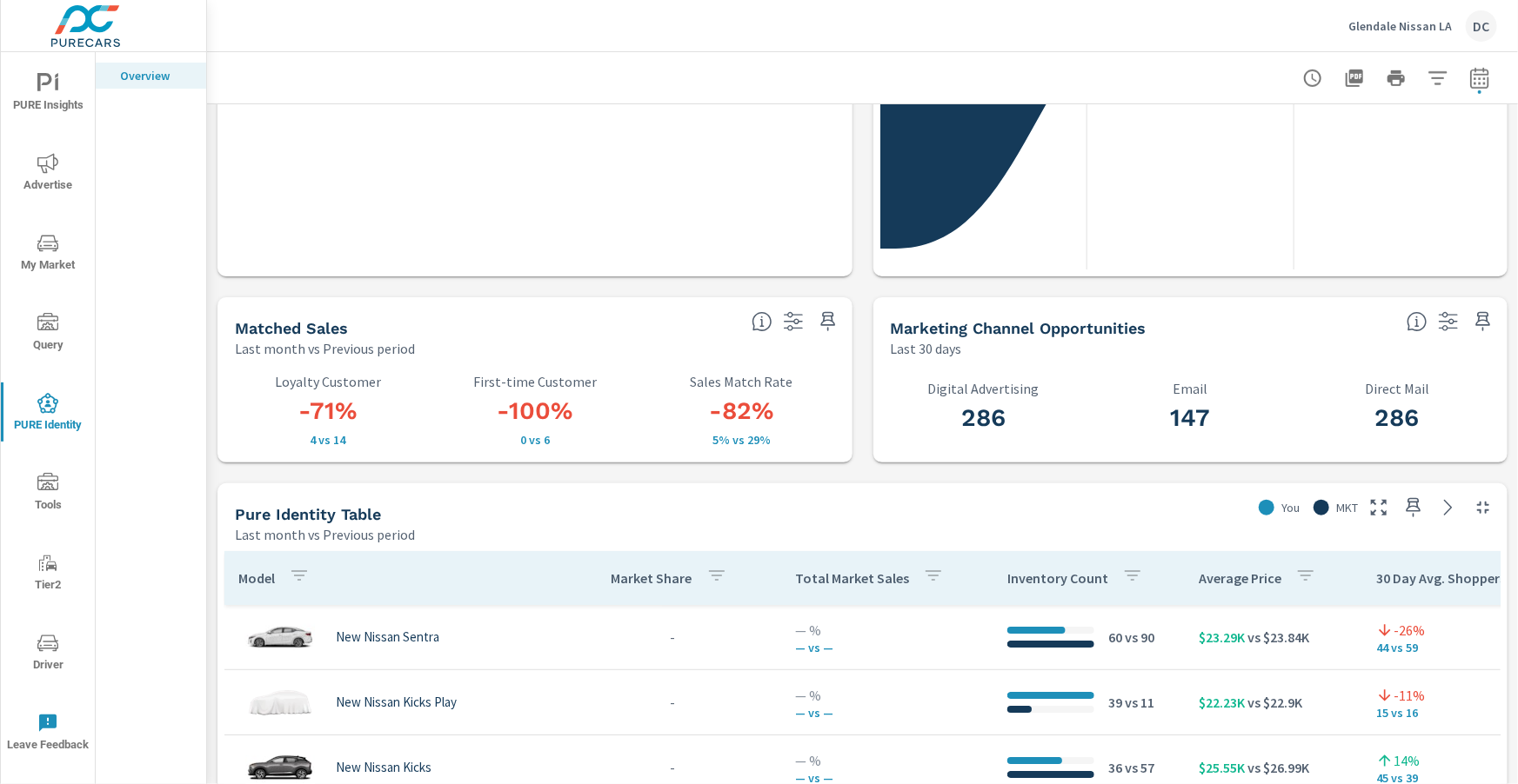
scroll to position [579, 0]
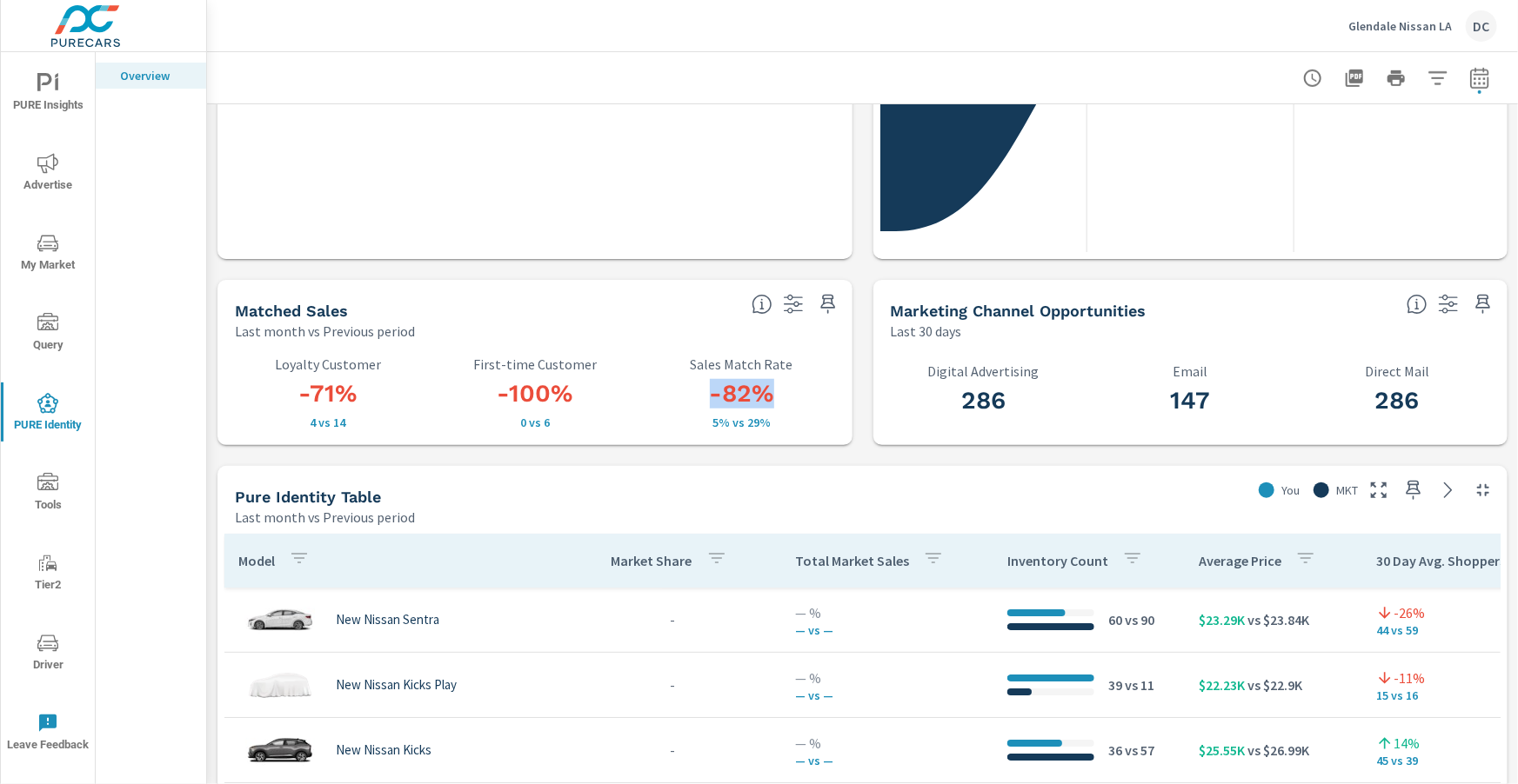
drag, startPoint x: 695, startPoint y: 395, endPoint x: 767, endPoint y: 402, distance: 72.3
click at [780, 398] on h3 "-82%" at bounding box center [741, 394] width 186 height 29
drag, startPoint x: 507, startPoint y: 393, endPoint x: 568, endPoint y: 403, distance: 61.8
click at [570, 407] on h3 "-100%" at bounding box center [534, 394] width 186 height 29
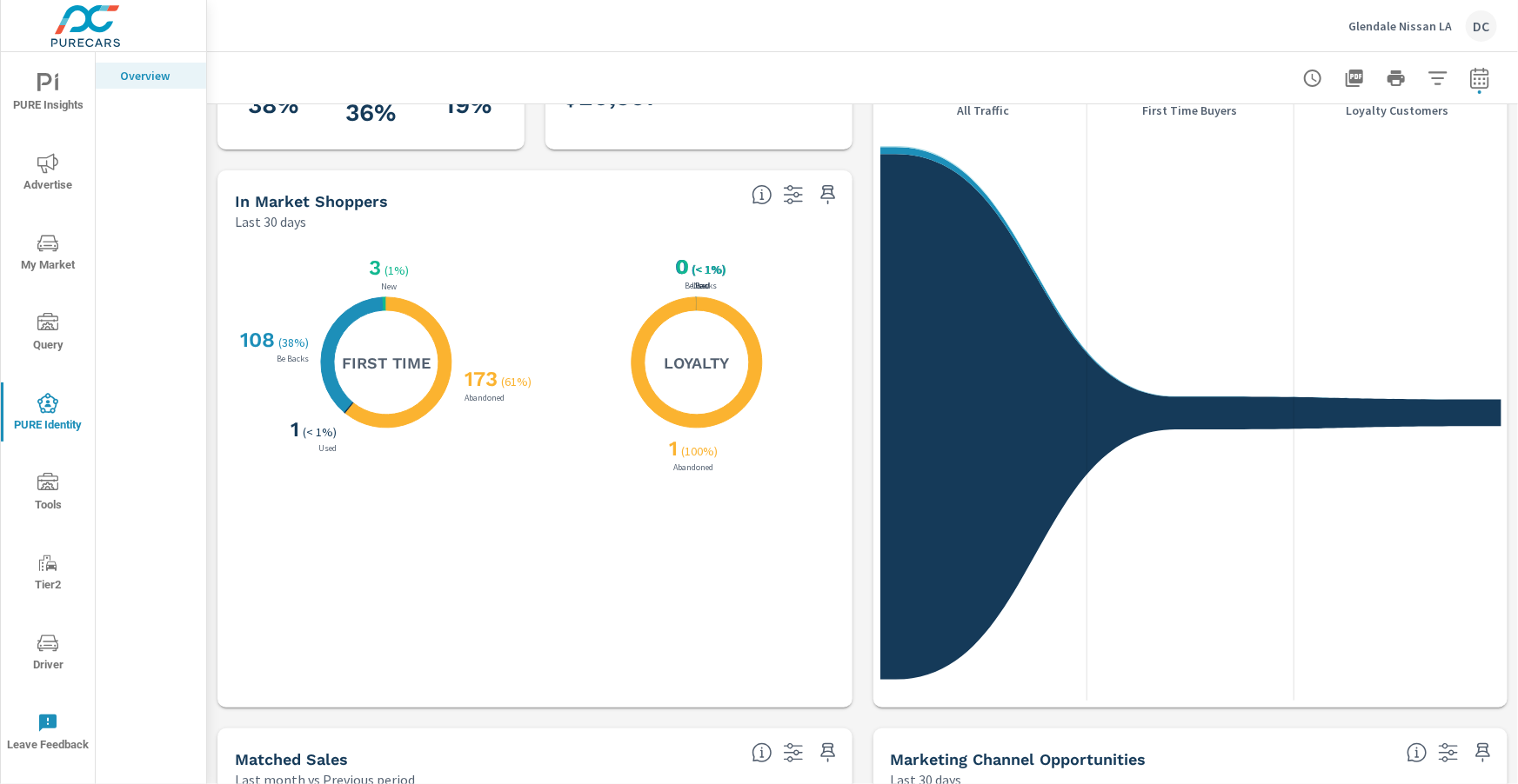
scroll to position [0, 0]
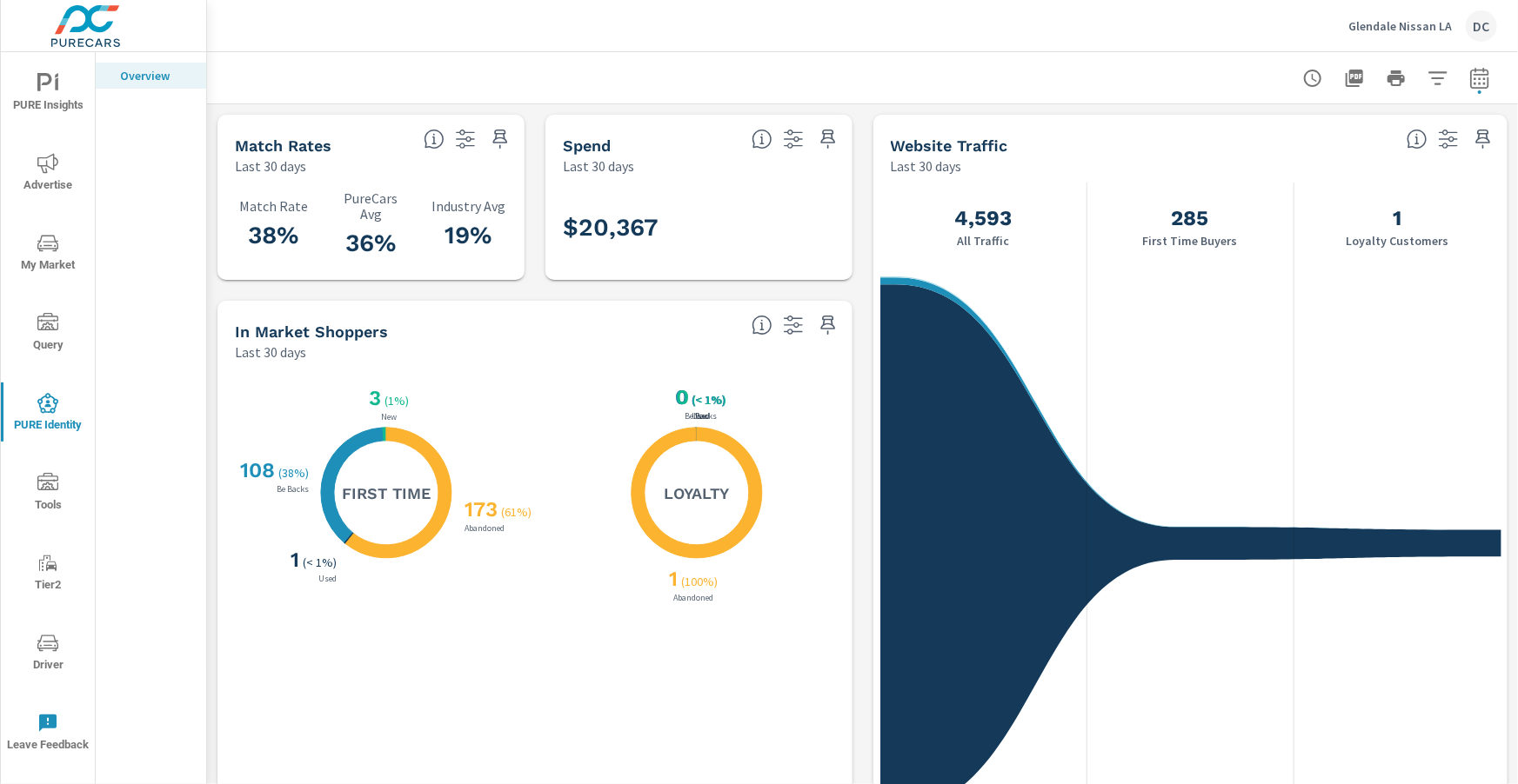
click at [43, 172] on icon "nav menu" at bounding box center [48, 163] width 21 height 20
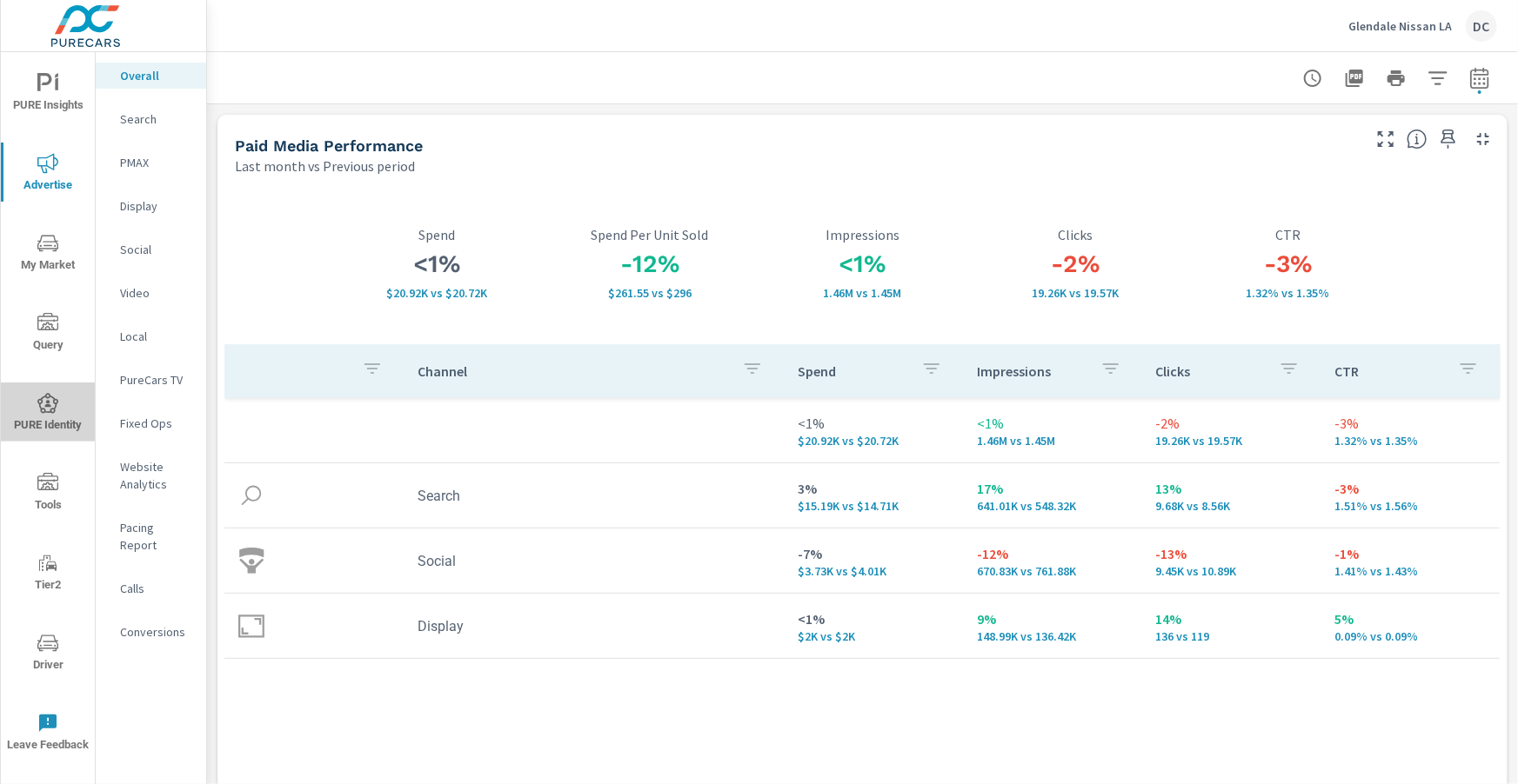
click at [49, 403] on icon "nav menu" at bounding box center [48, 403] width 21 height 21
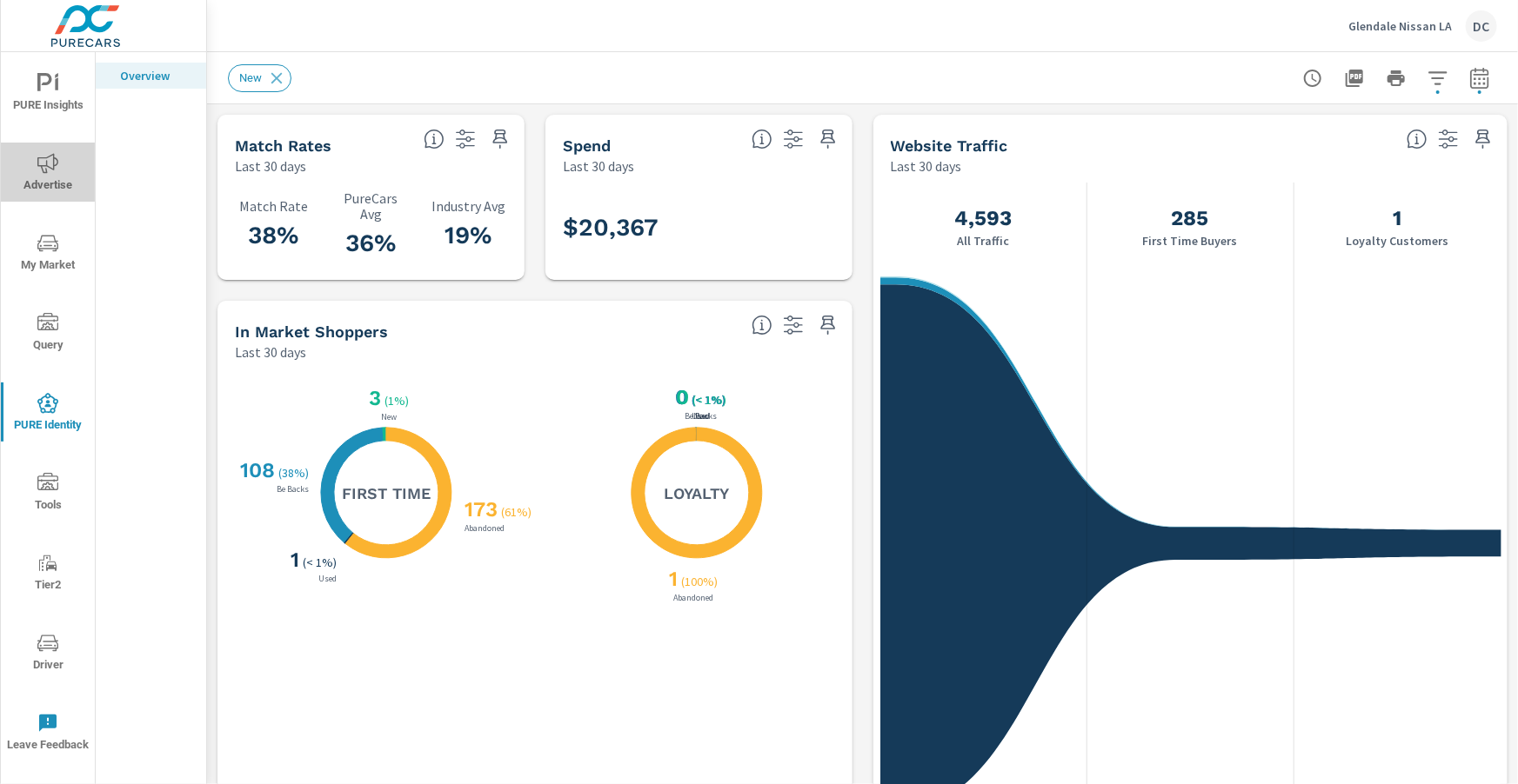
click at [54, 177] on span "Advertise" at bounding box center [48, 174] width 83 height 43
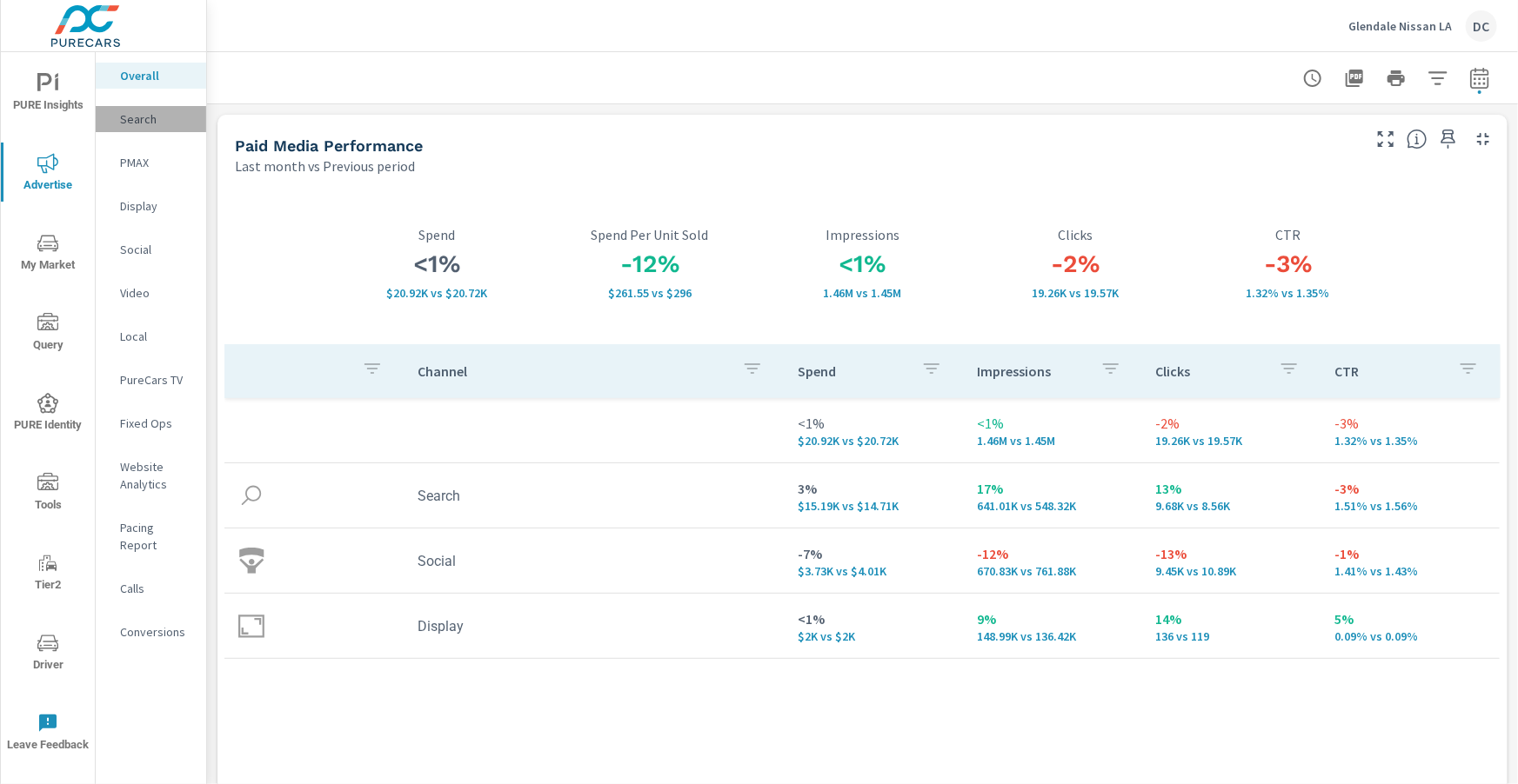
click at [144, 123] on p "Search" at bounding box center [156, 119] width 72 height 17
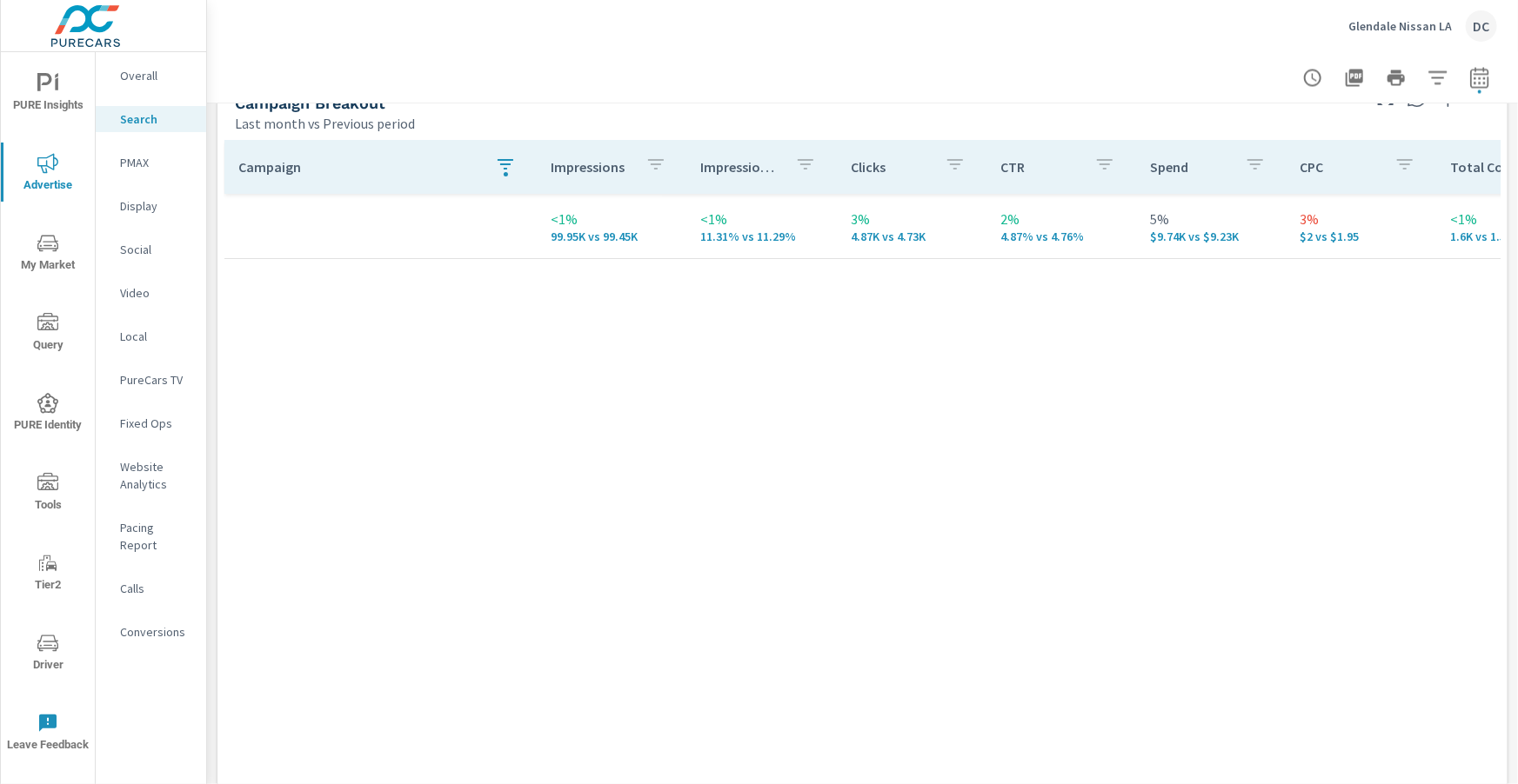
scroll to position [1728, 0]
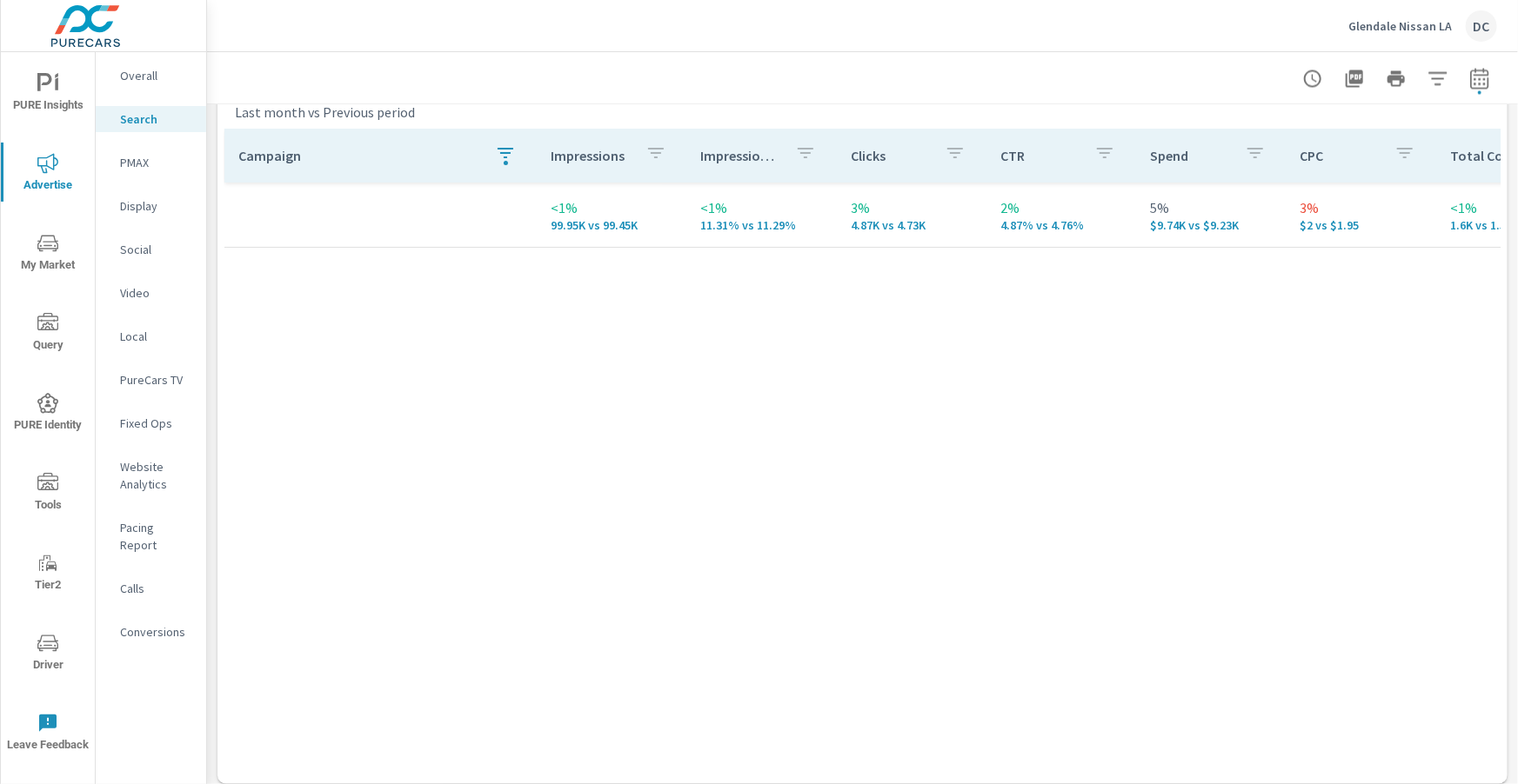
click at [497, 156] on icon "button" at bounding box center [505, 153] width 21 height 21
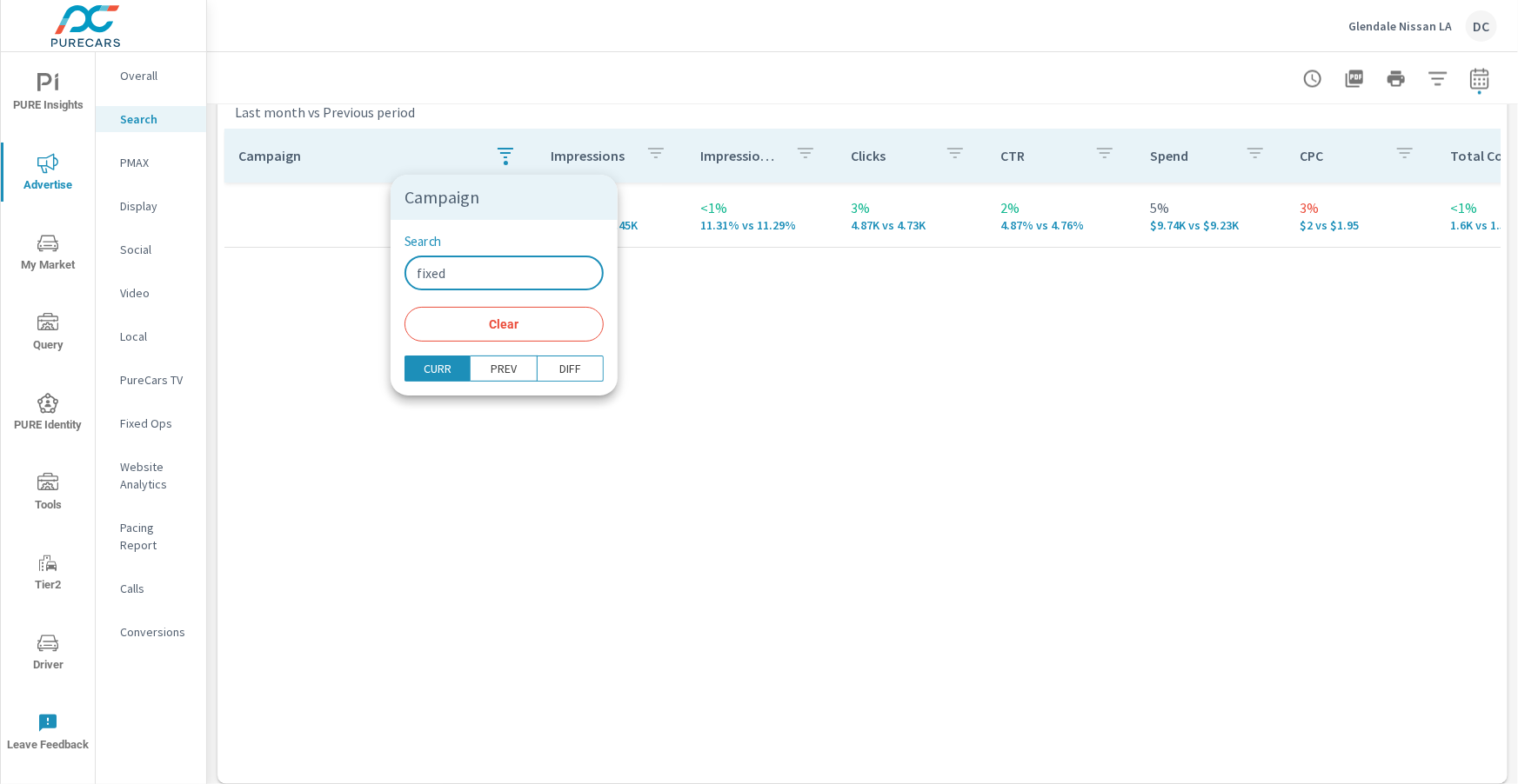
click at [468, 266] on input "fixed" at bounding box center [503, 273] width 199 height 35
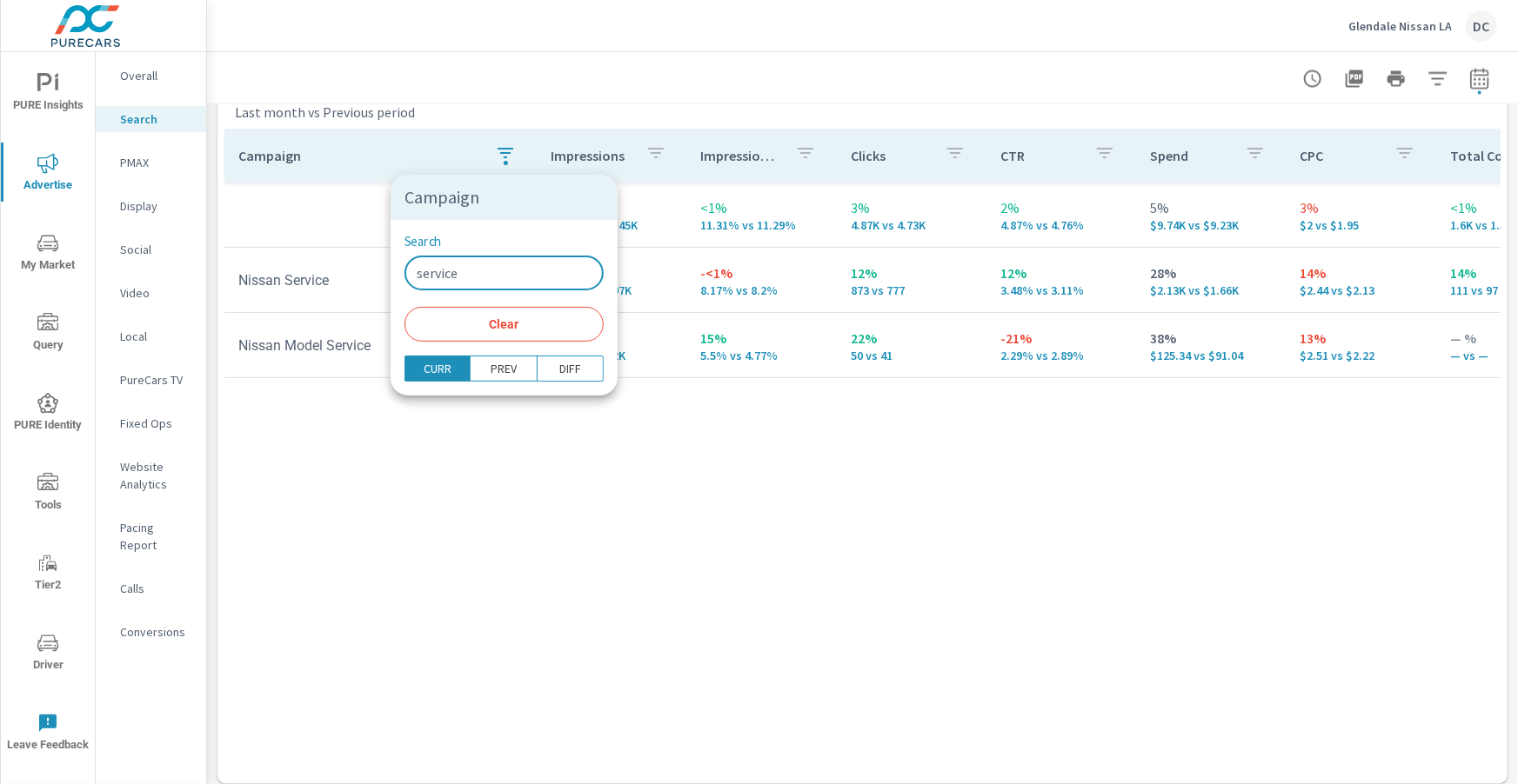
type input "service"
click at [305, 220] on div at bounding box center [759, 392] width 1518 height 784
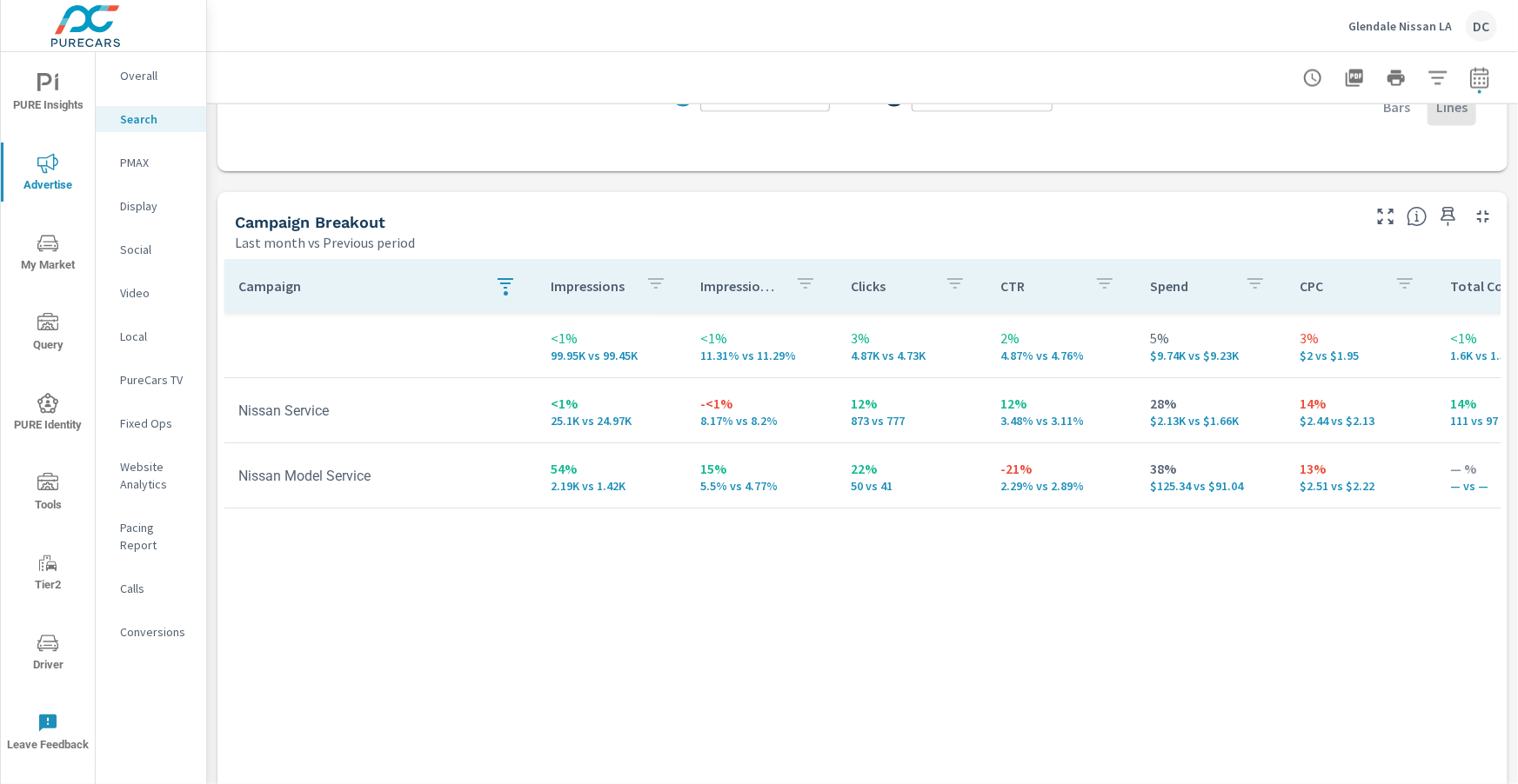
scroll to position [1517, 0]
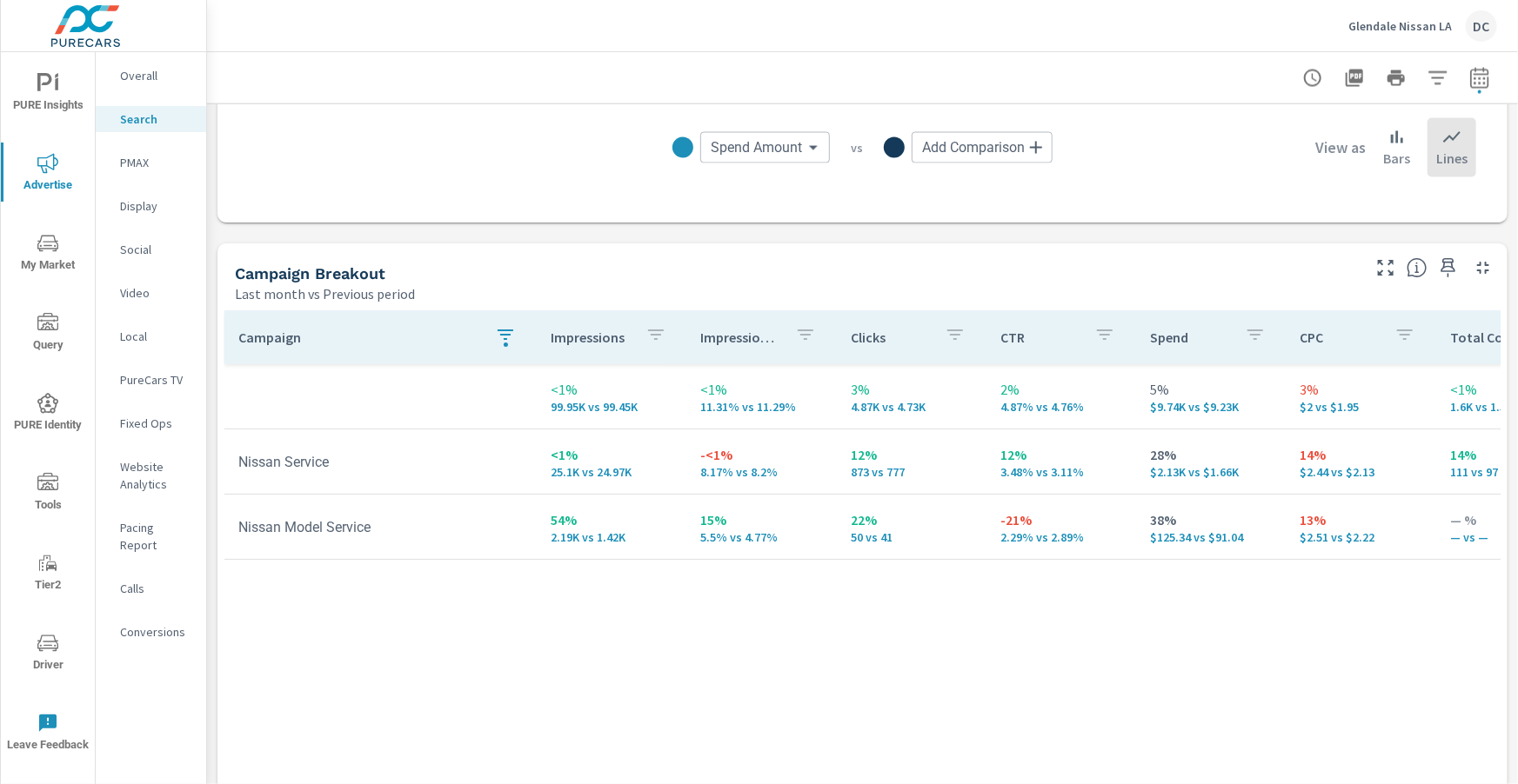
click at [771, 506] on td "15% 5.5% vs 4.77%" at bounding box center [761, 528] width 149 height 62
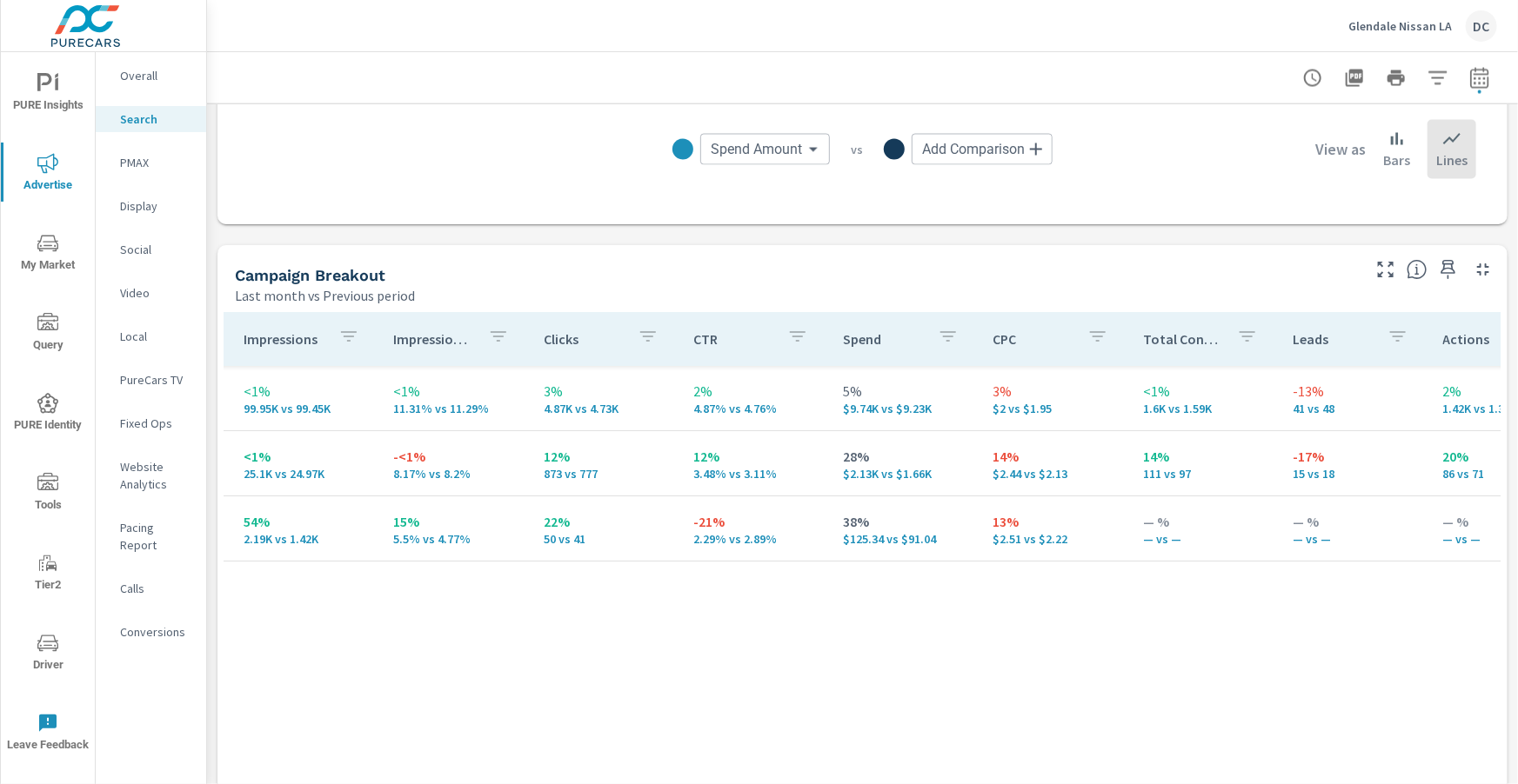
scroll to position [0, 305]
drag, startPoint x: 684, startPoint y: 475, endPoint x: 724, endPoint y: 368, distance: 114.2
click at [773, 474] on p "3.48% vs 3.11%" at bounding box center [755, 474] width 122 height 14
drag, startPoint x: 686, startPoint y: 339, endPoint x: 733, endPoint y: 343, distance: 47.2
click at [733, 343] on p "CTR" at bounding box center [734, 340] width 80 height 17
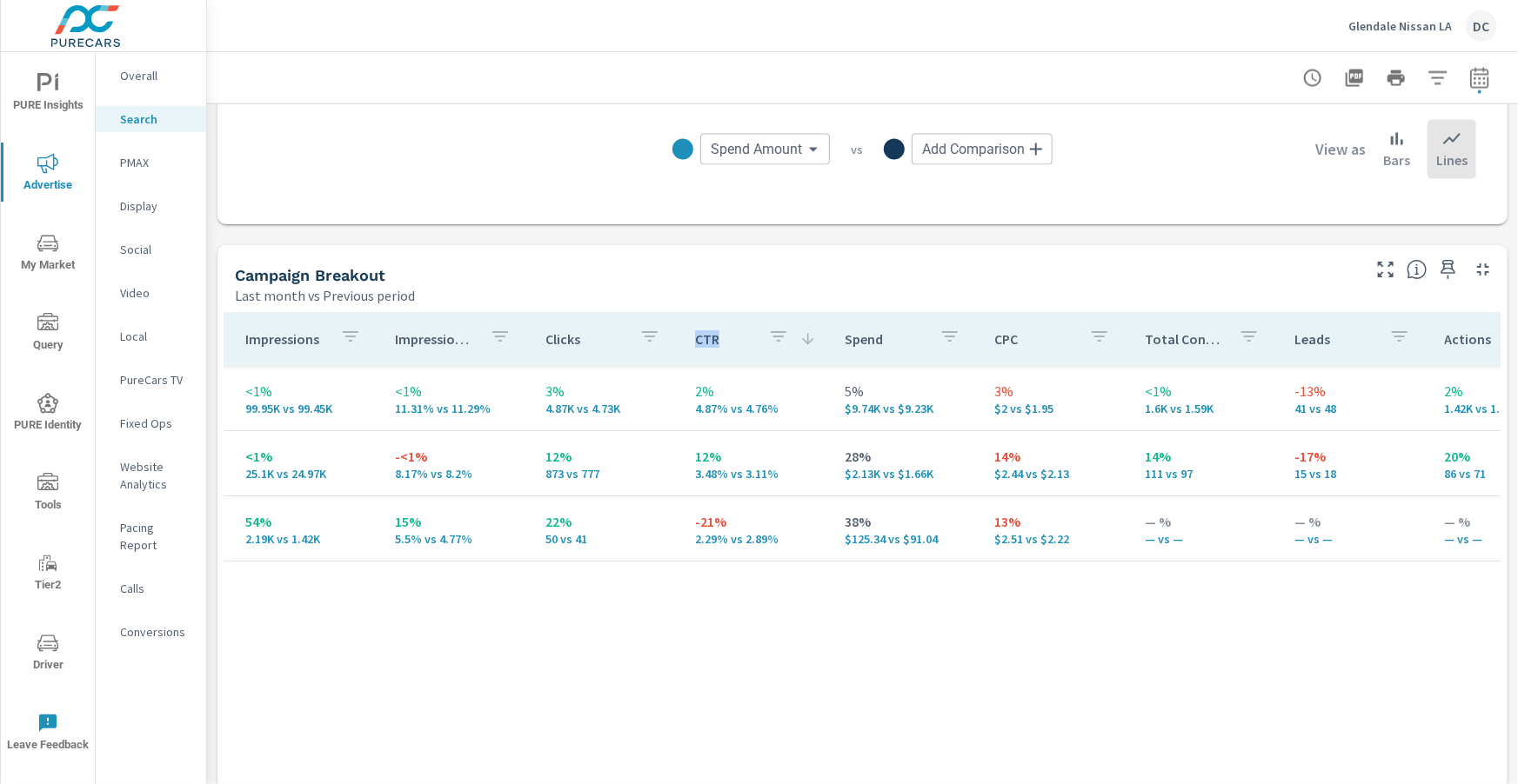
scroll to position [0, 311]
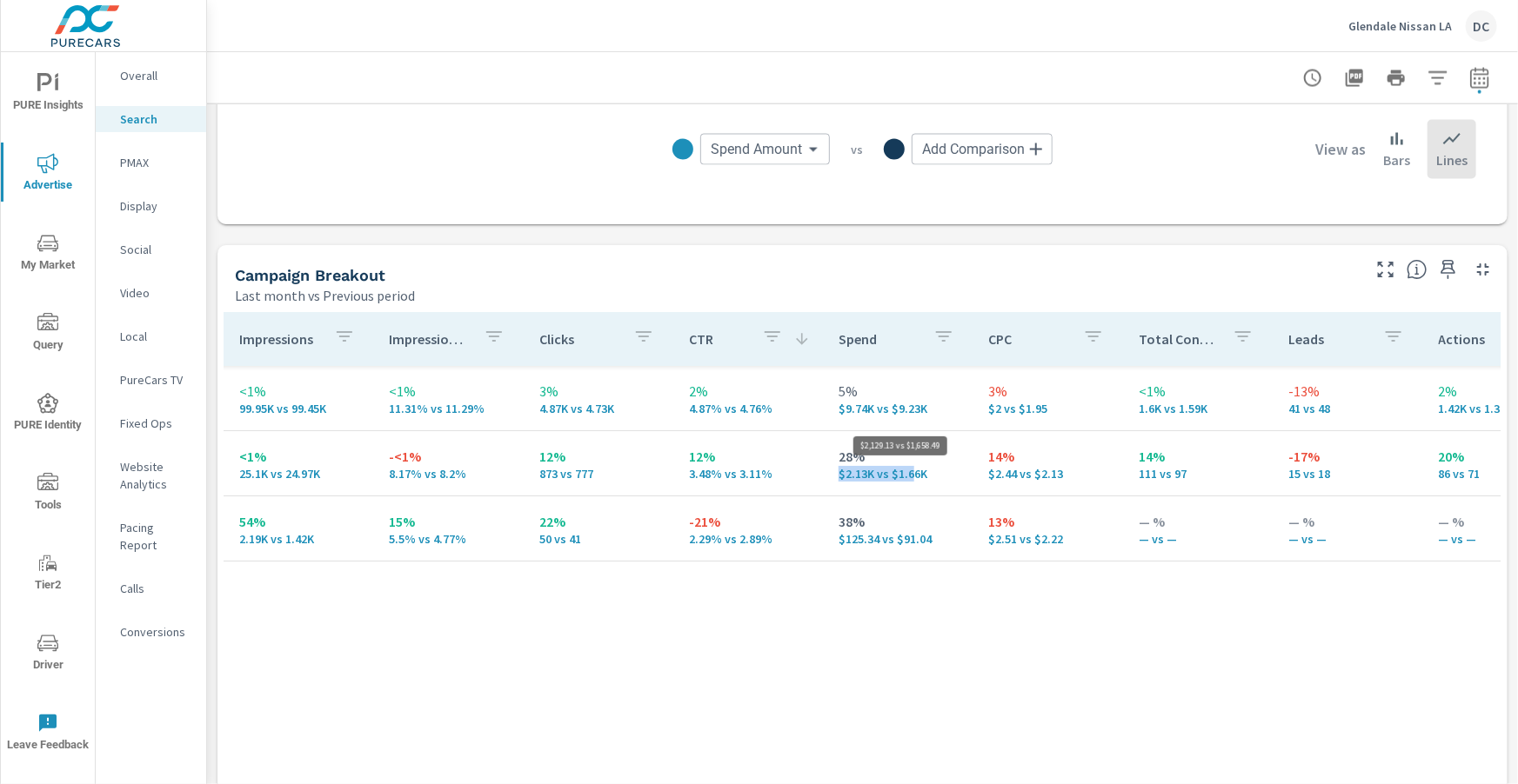
click at [910, 474] on div "28% $2.13K vs $1.66K" at bounding box center [899, 464] width 122 height 35
drag, startPoint x: 968, startPoint y: 468, endPoint x: 1052, endPoint y: 471, distance: 84.1
click at [1053, 472] on td "14% $2.44 vs $2.13" at bounding box center [1049, 464] width 149 height 62
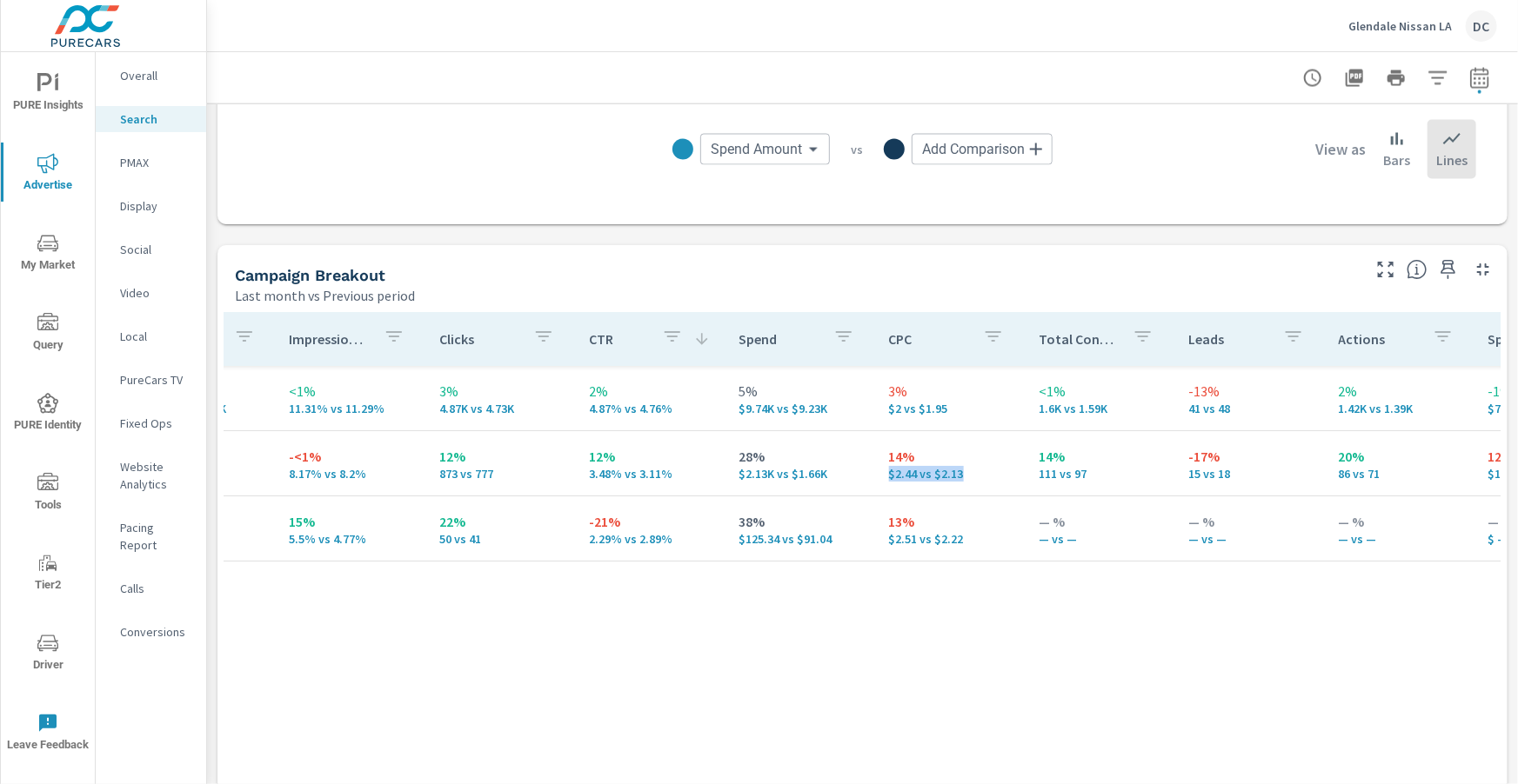
scroll to position [0, 415]
click at [1035, 475] on p "111 vs 97" at bounding box center [1096, 474] width 122 height 14
drag, startPoint x: 1013, startPoint y: 477, endPoint x: 759, endPoint y: 220, distance: 361.3
click at [1021, 476] on td "14% 111 vs 97" at bounding box center [1095, 464] width 149 height 62
click at [138, 256] on p "Social" at bounding box center [156, 249] width 72 height 17
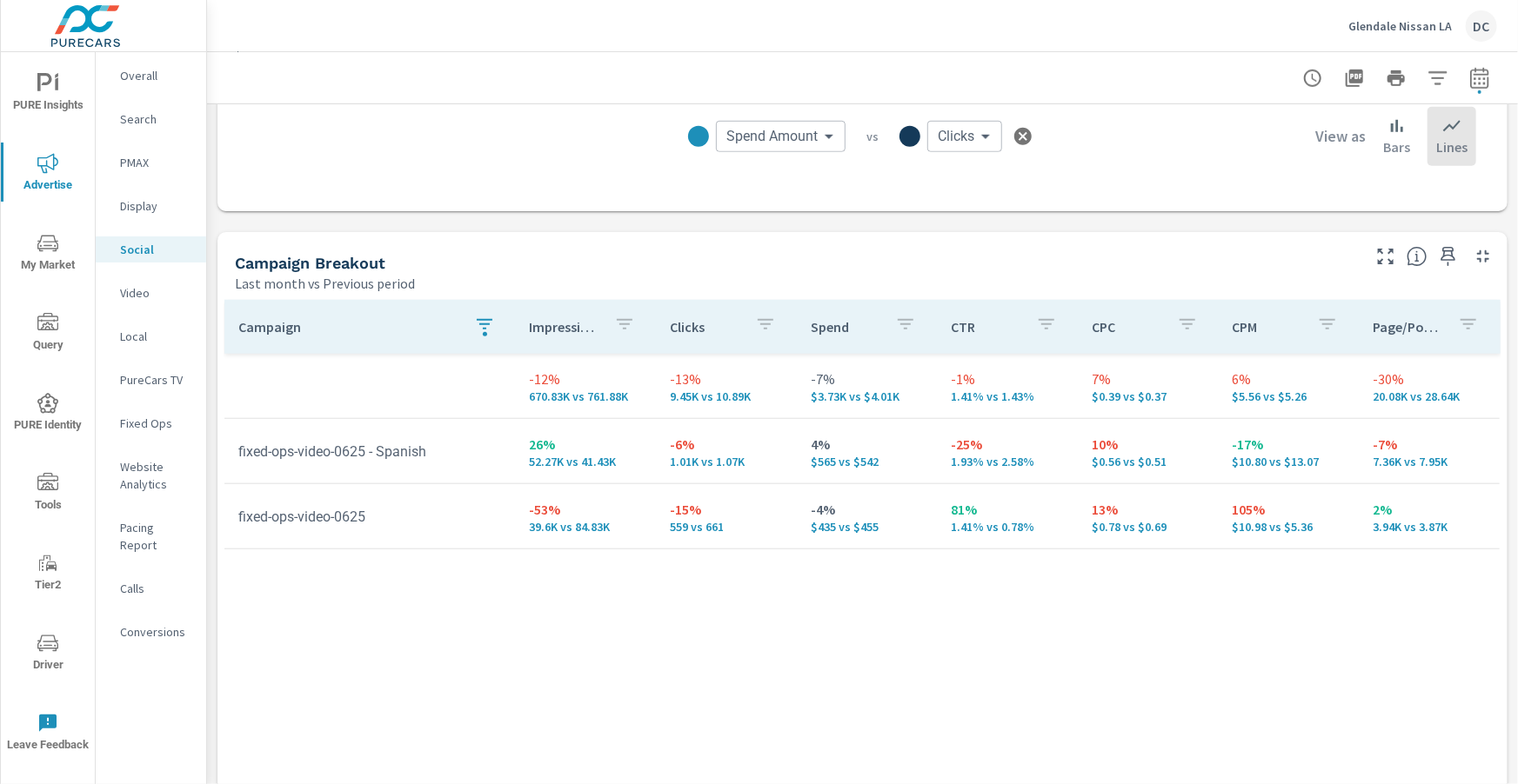
scroll to position [627, 0]
drag, startPoint x: 1166, startPoint y: 458, endPoint x: 1079, endPoint y: 461, distance: 87.1
click at [1092, 462] on p "$0.56 vs $0.51" at bounding box center [1147, 461] width 113 height 14
drag, startPoint x: 666, startPoint y: 459, endPoint x: 730, endPoint y: 460, distance: 64.0
click at [730, 460] on td "-6% 1.01K vs 1.07K" at bounding box center [726, 451] width 141 height 62
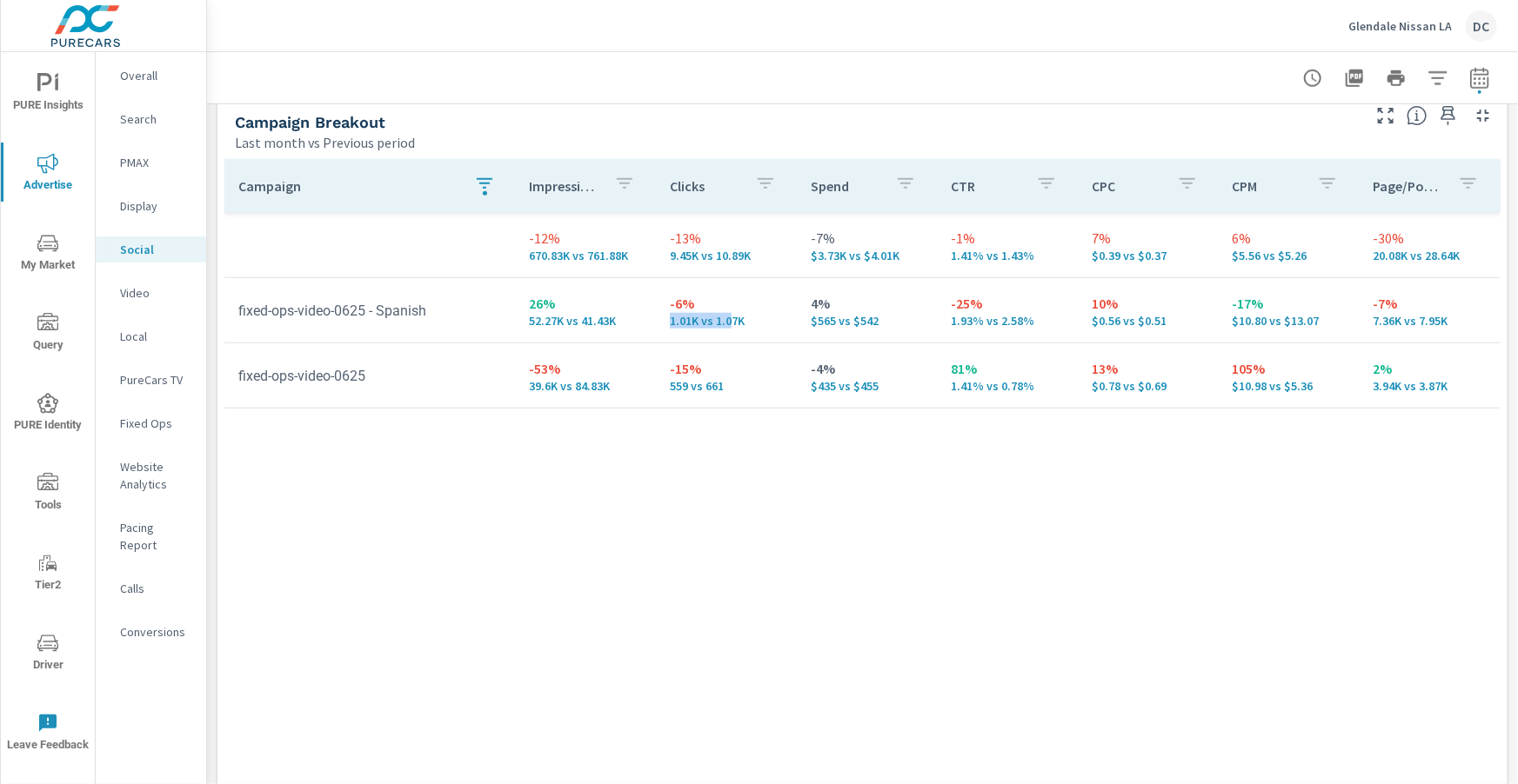
scroll to position [771, 0]
click at [1484, 82] on icon "button" at bounding box center [1479, 81] width 11 height 7
select select "Last month"
select select "Previous period"
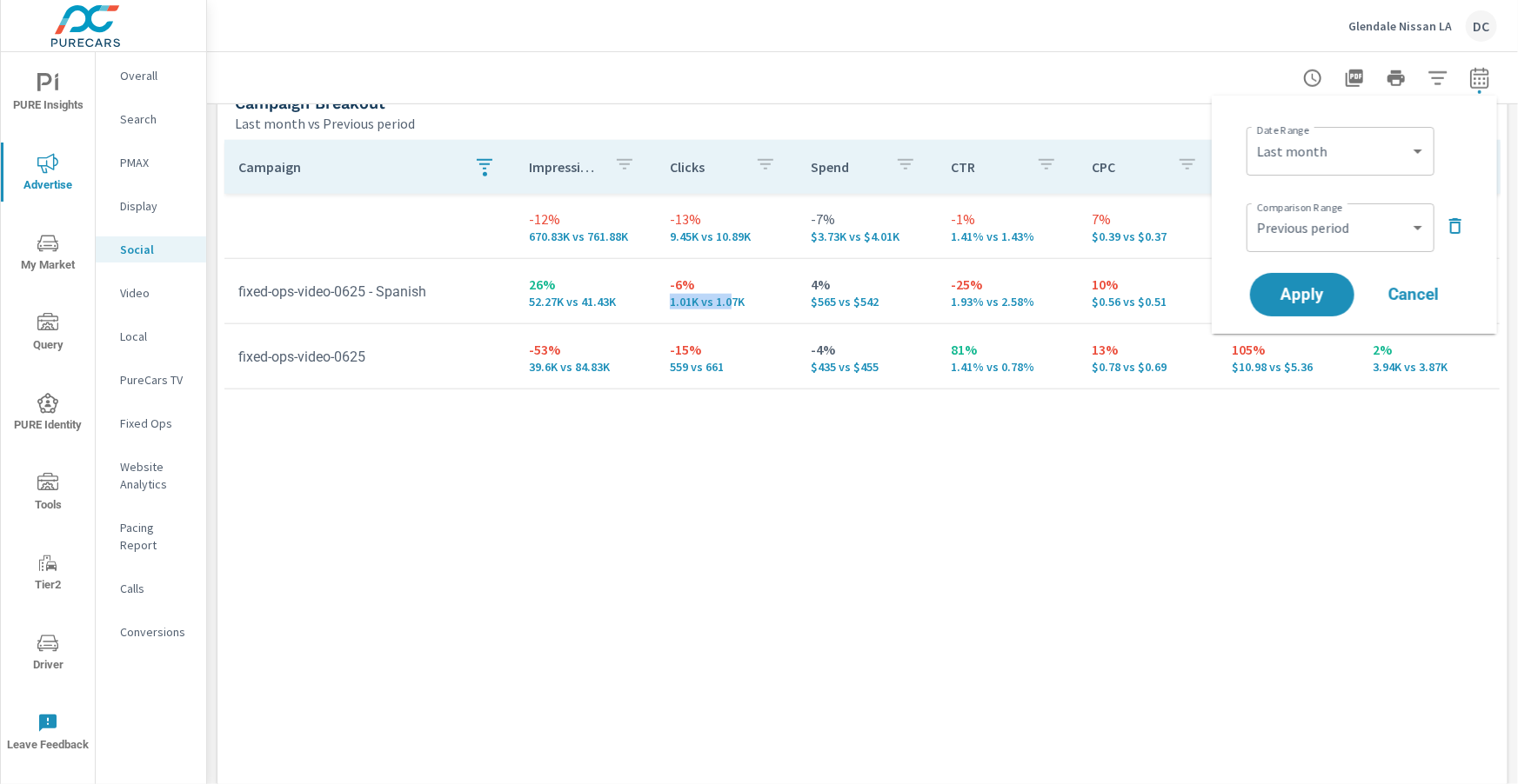
scroll to position [797, 0]
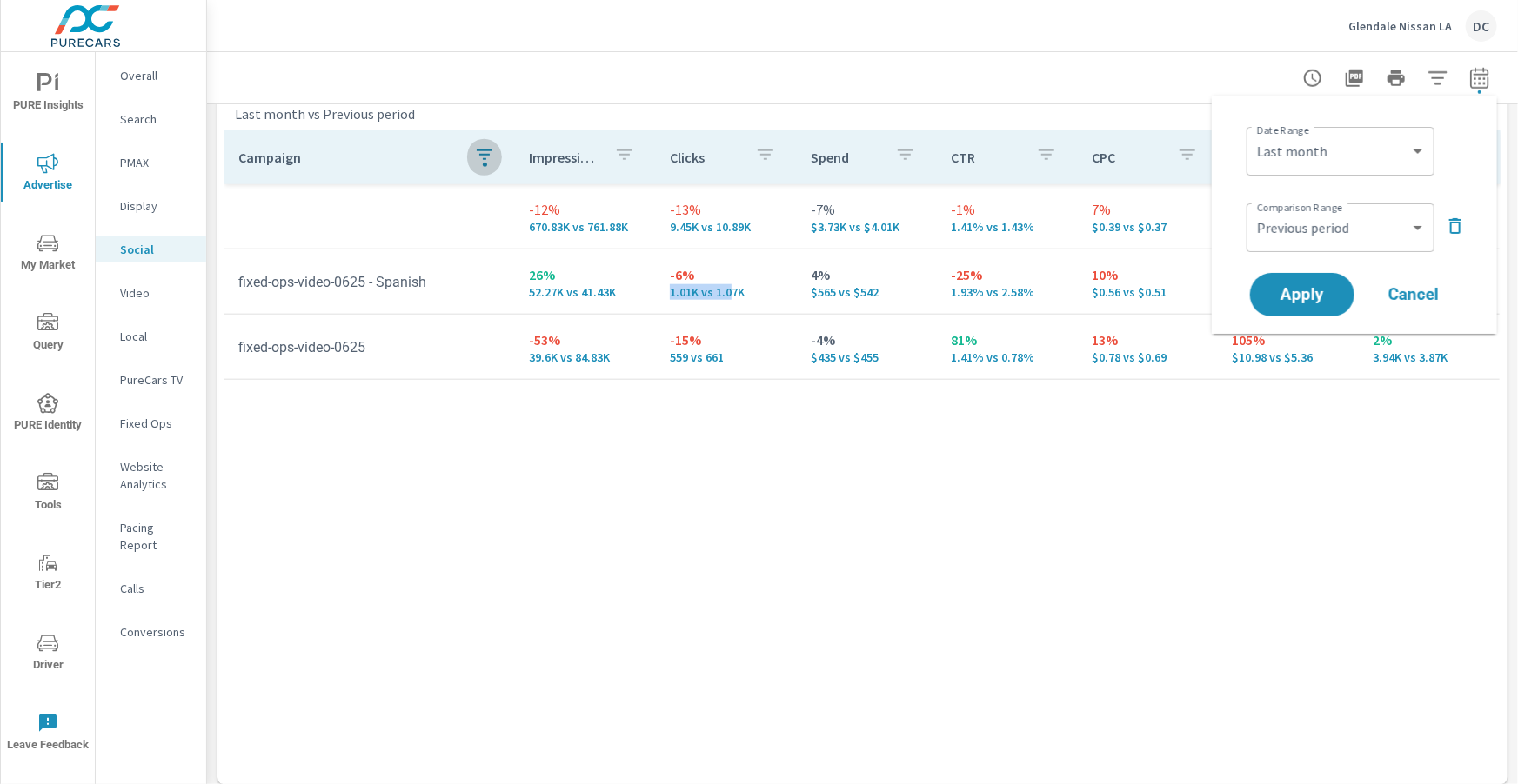
click at [491, 160] on icon "button" at bounding box center [484, 155] width 21 height 21
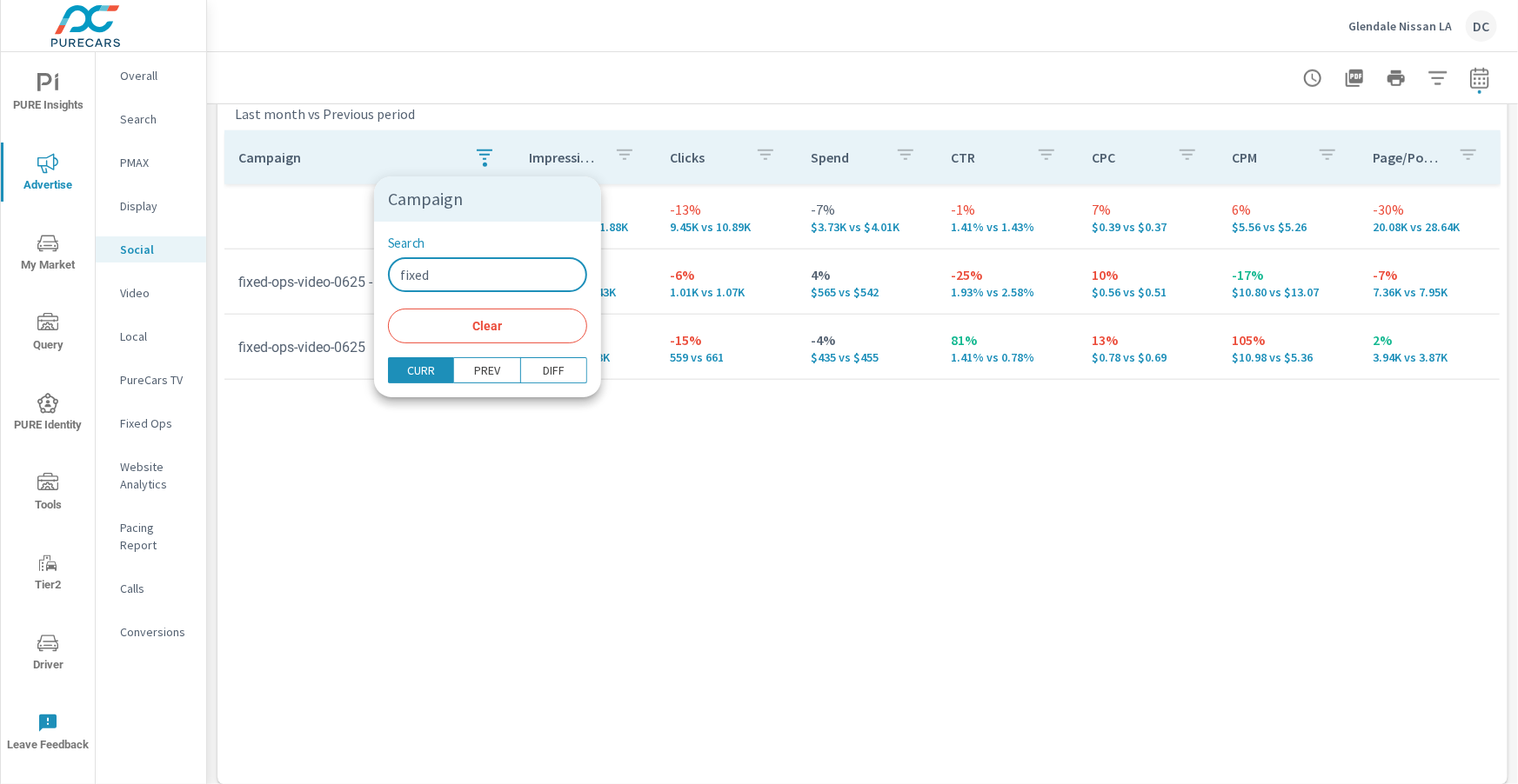
click at [497, 275] on input "fixed" at bounding box center [486, 275] width 199 height 35
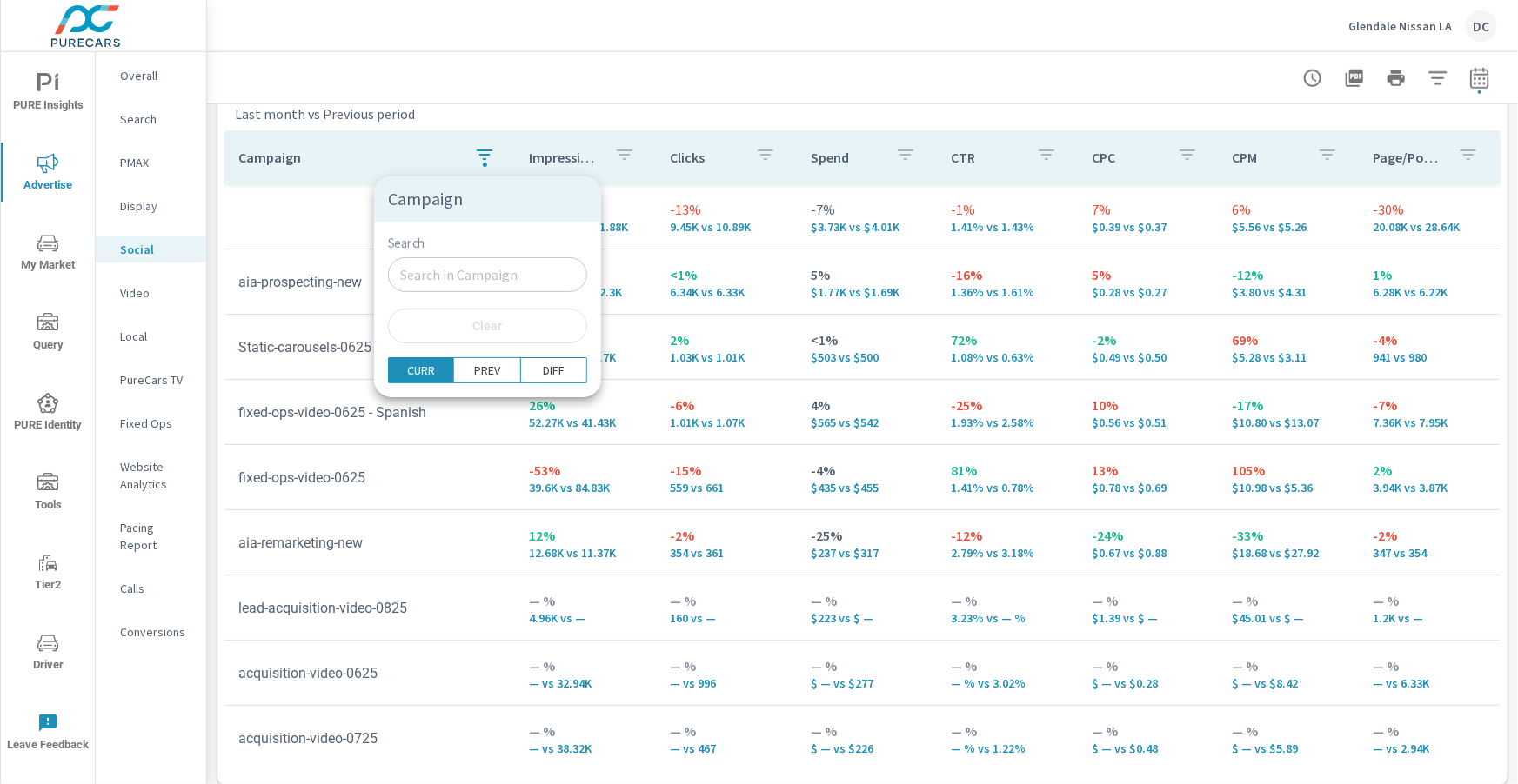
click at [283, 237] on div at bounding box center [759, 392] width 1518 height 784
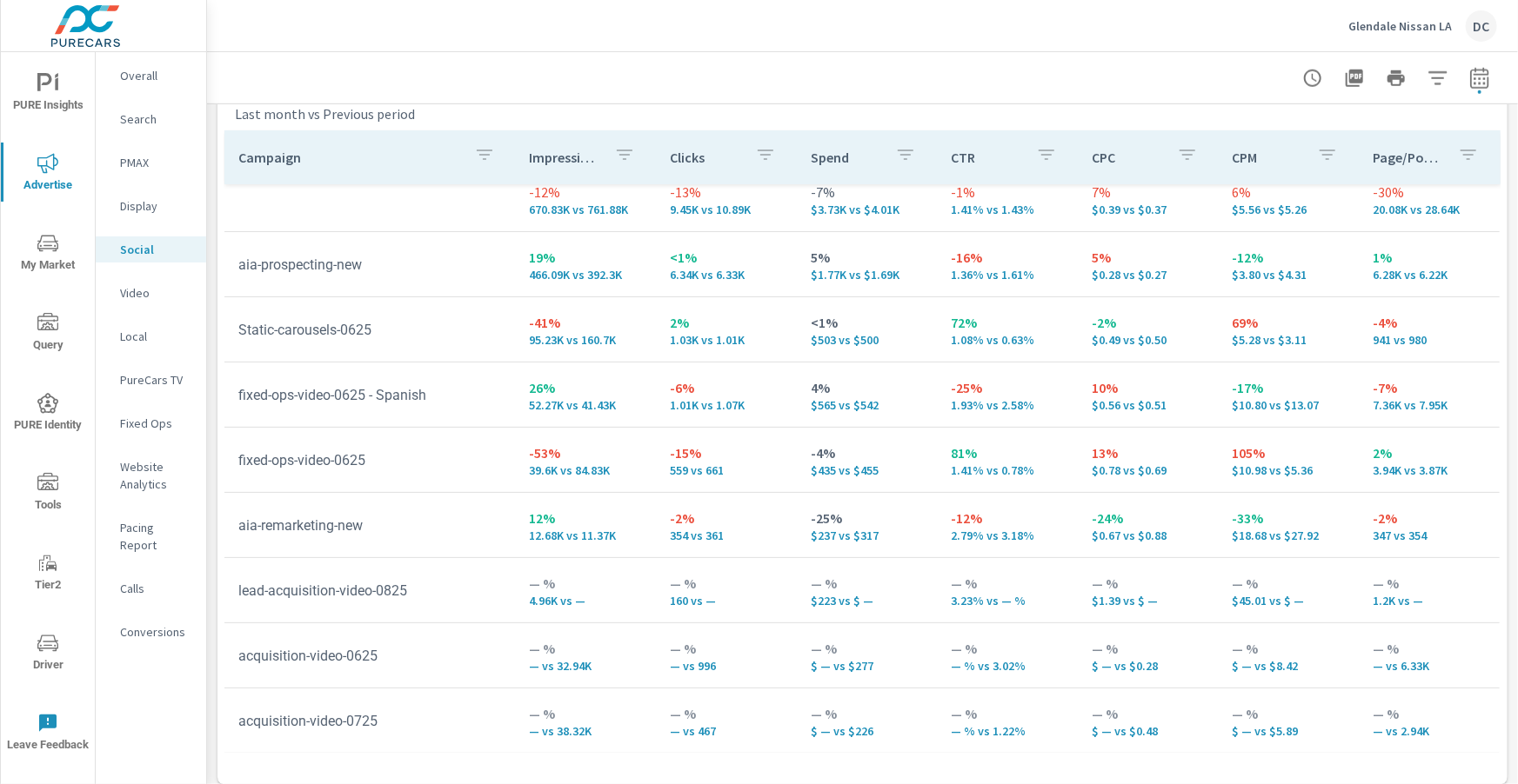
scroll to position [809, 0]
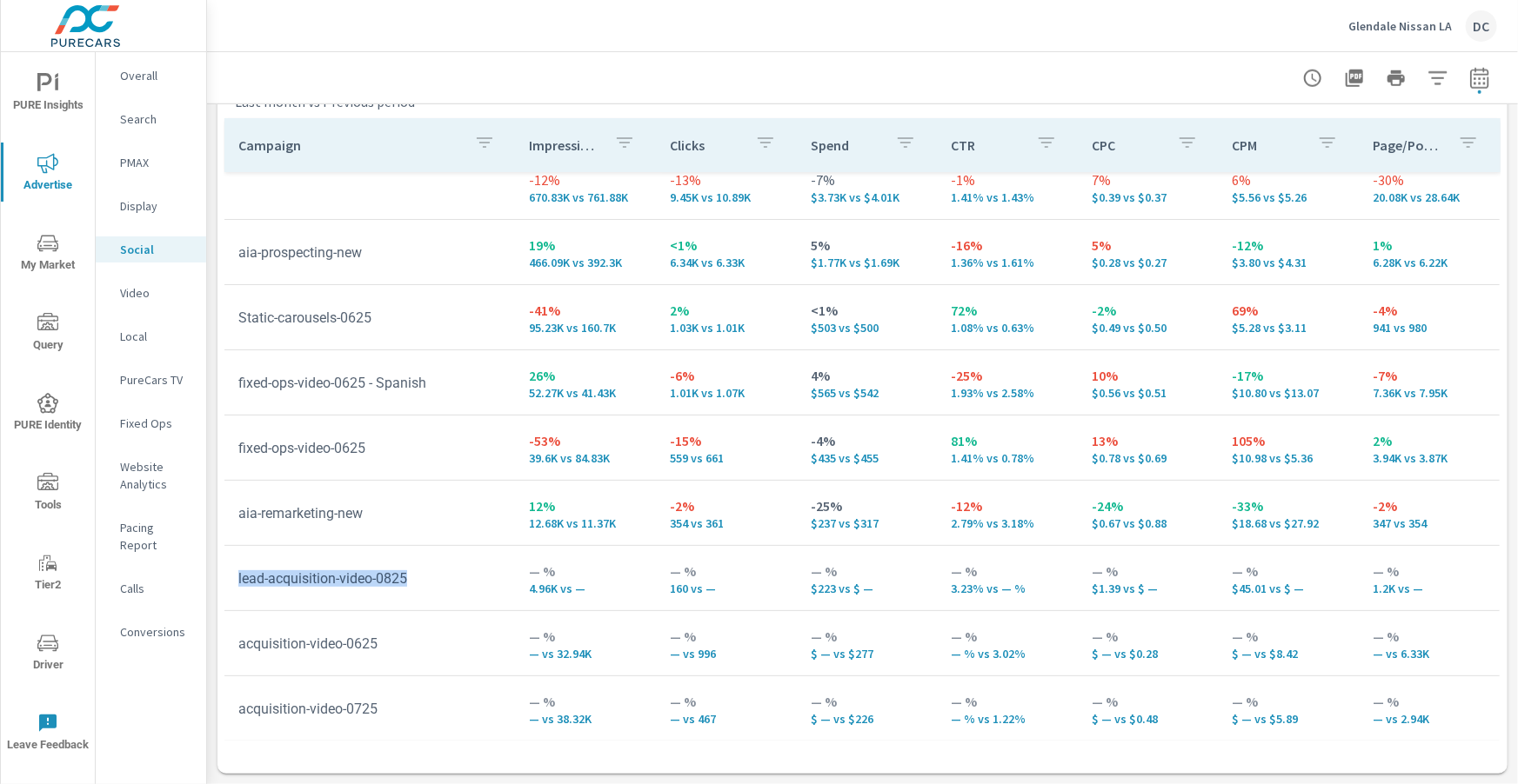
drag, startPoint x: 434, startPoint y: 576, endPoint x: 231, endPoint y: 583, distance: 203.1
click at [230, 583] on td "lead-acquisition-video-0825" at bounding box center [370, 579] width 291 height 44
drag, startPoint x: 530, startPoint y: 581, endPoint x: 592, endPoint y: 587, distance: 62.3
click at [592, 587] on p "4.96K vs —" at bounding box center [585, 588] width 113 height 14
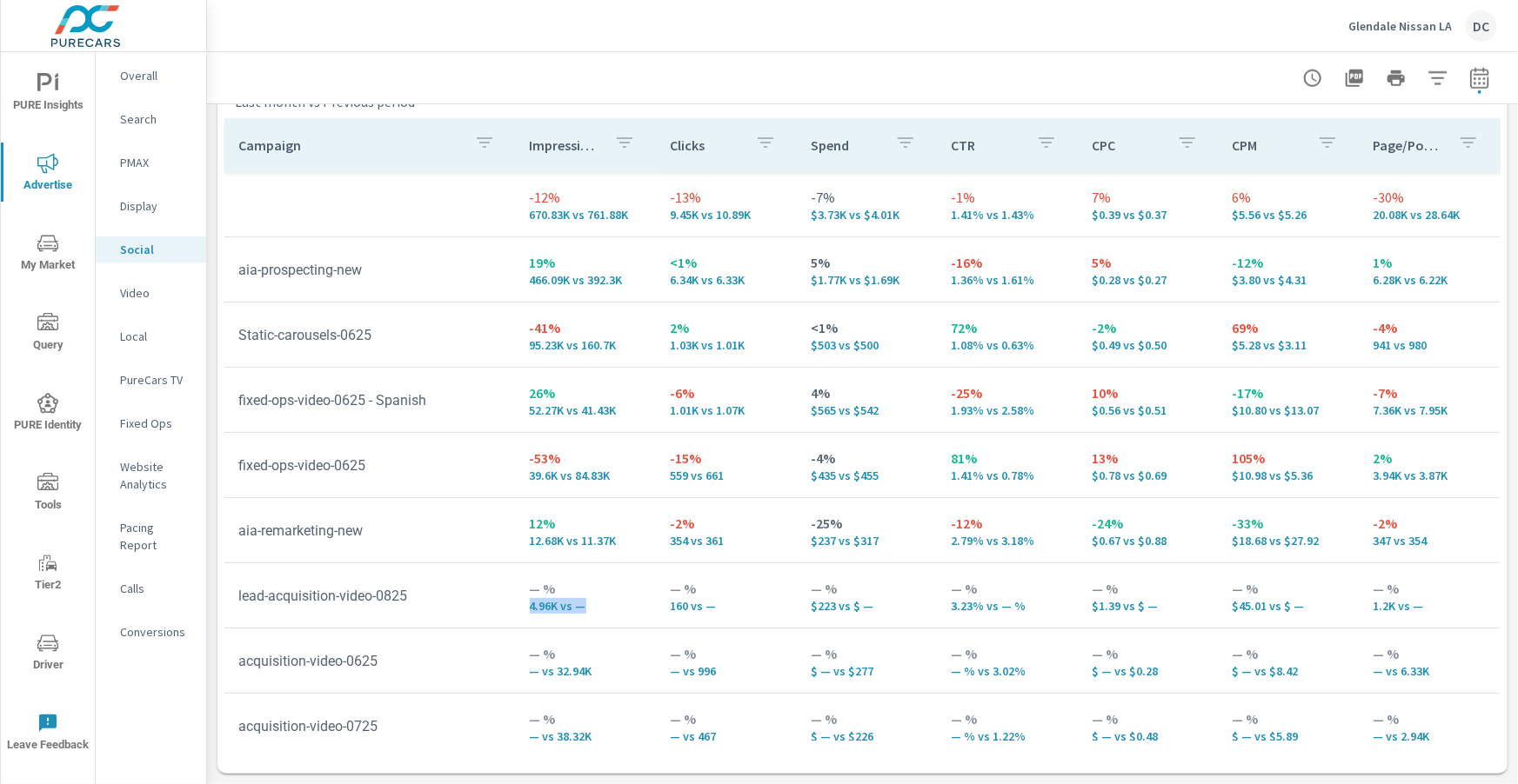
scroll to position [17, 0]
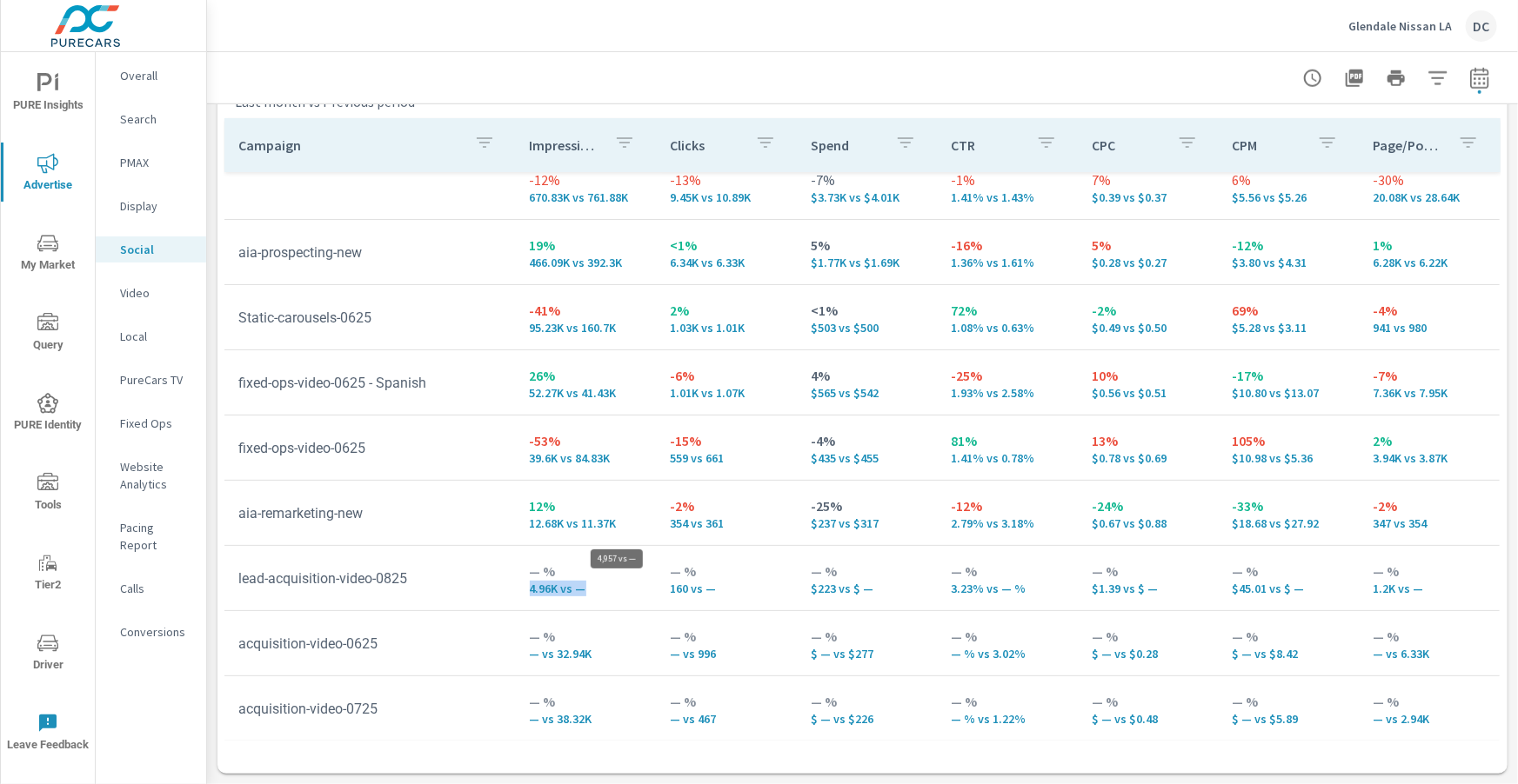
click at [596, 593] on p "4.96K vs —" at bounding box center [585, 588] width 113 height 14
drag, startPoint x: 665, startPoint y: 587, endPoint x: 713, endPoint y: 587, distance: 48.0
click at [713, 587] on td "— % 160 vs —" at bounding box center [726, 578] width 141 height 62
click at [49, 479] on icon "nav menu" at bounding box center [48, 483] width 21 height 21
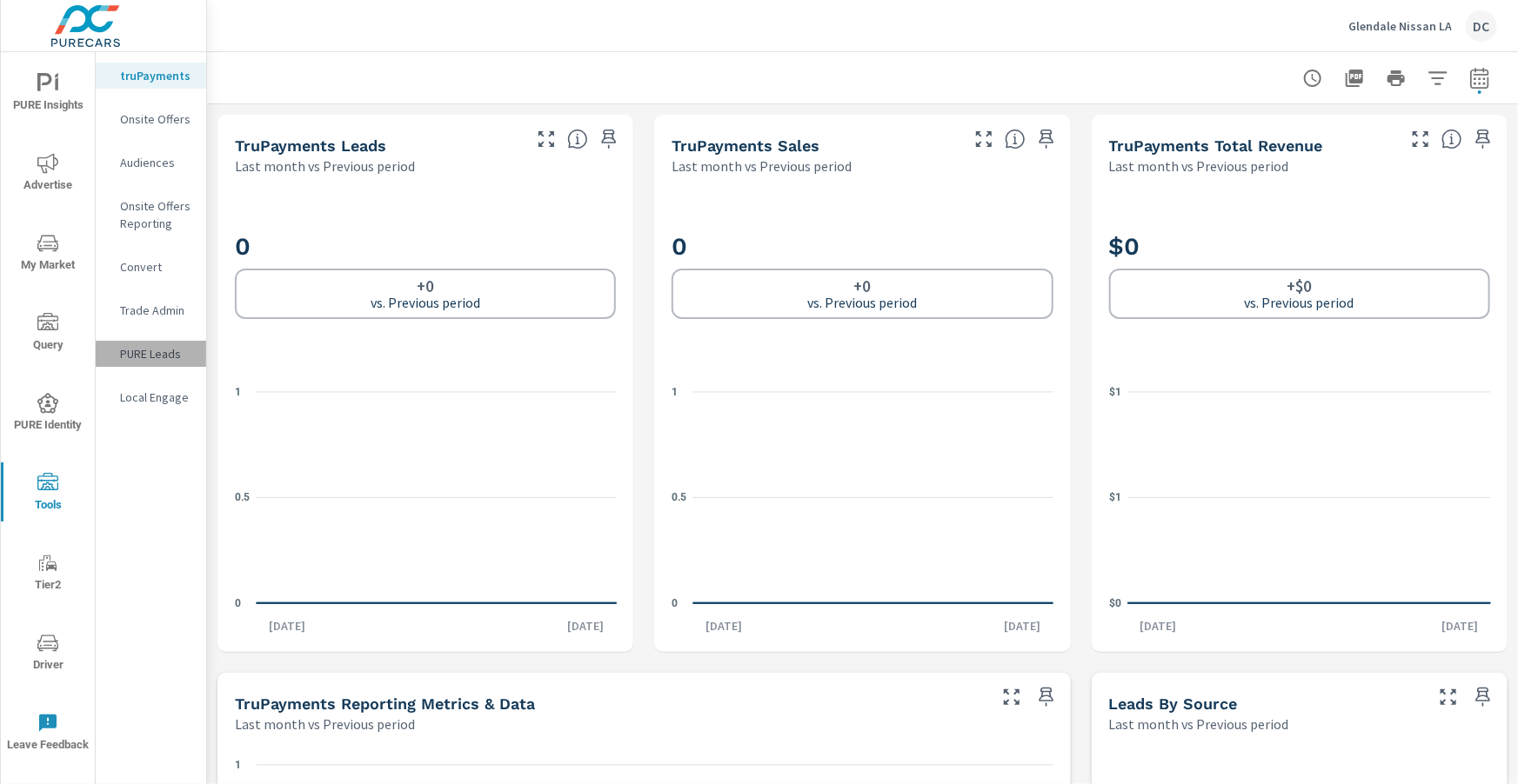
click at [159, 348] on p "PURE Leads" at bounding box center [156, 354] width 72 height 17
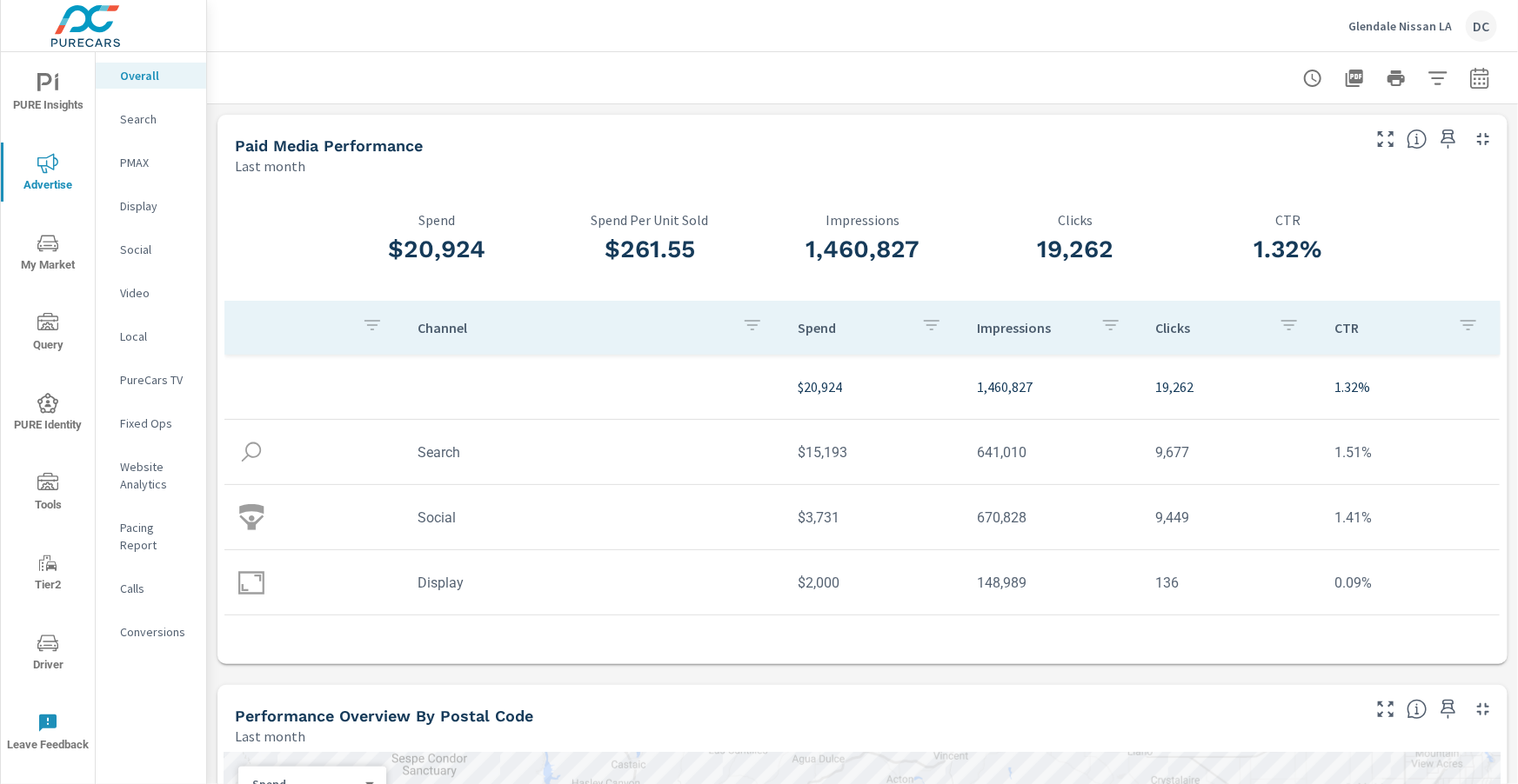
click at [138, 163] on p "PMAX" at bounding box center [156, 162] width 72 height 17
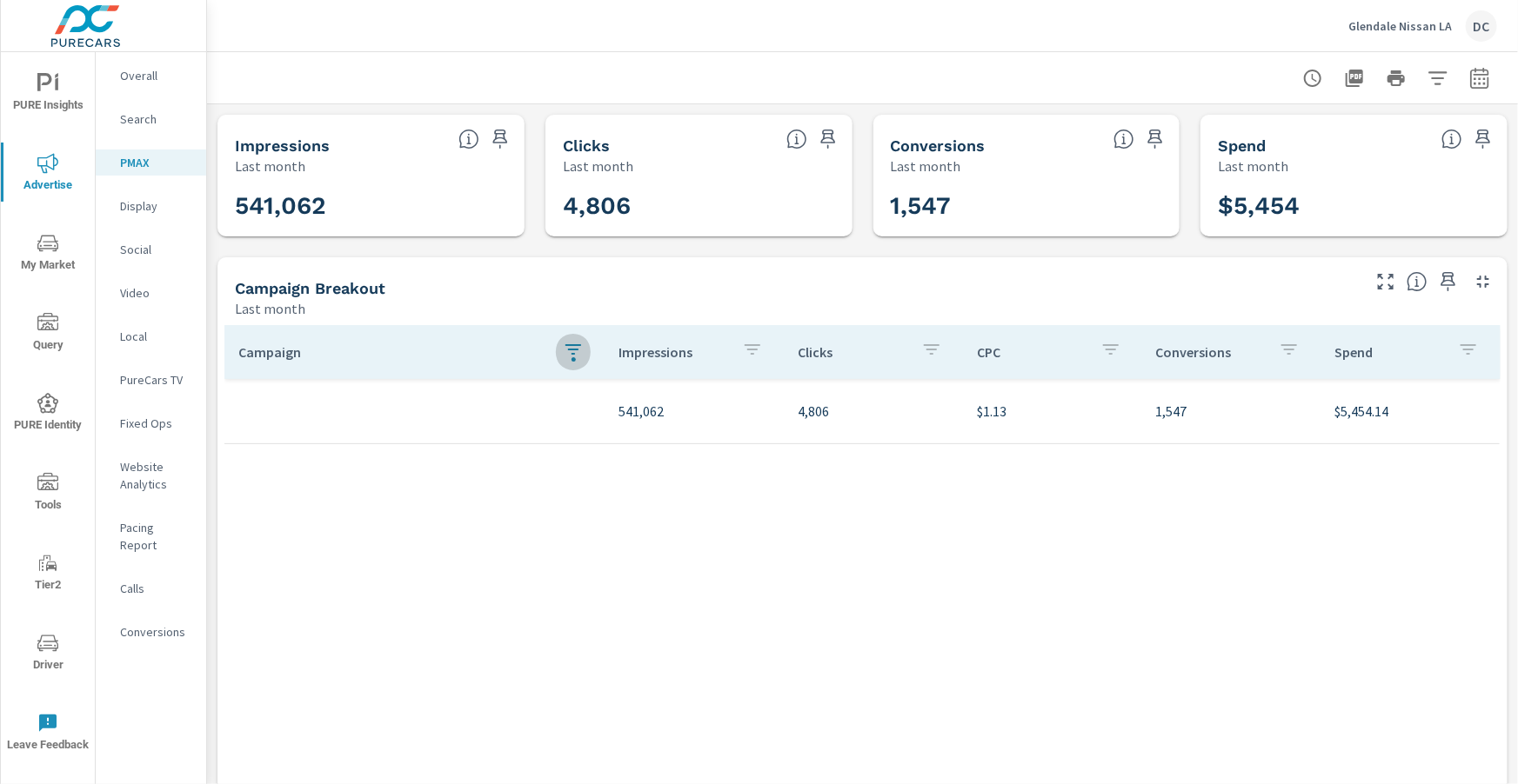
click at [579, 348] on icon "button" at bounding box center [573, 349] width 21 height 21
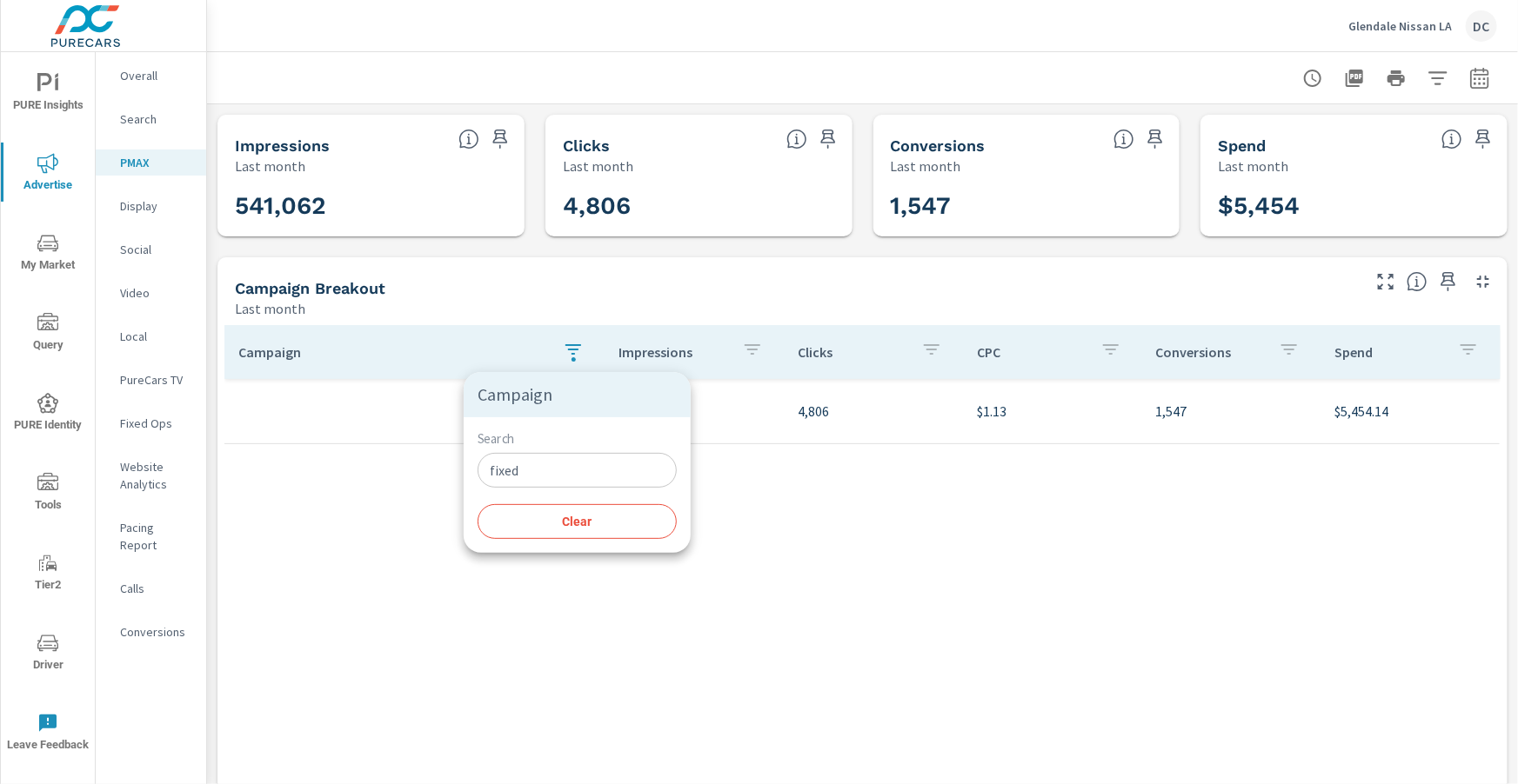
click at [558, 463] on input "fixed" at bounding box center [576, 471] width 199 height 35
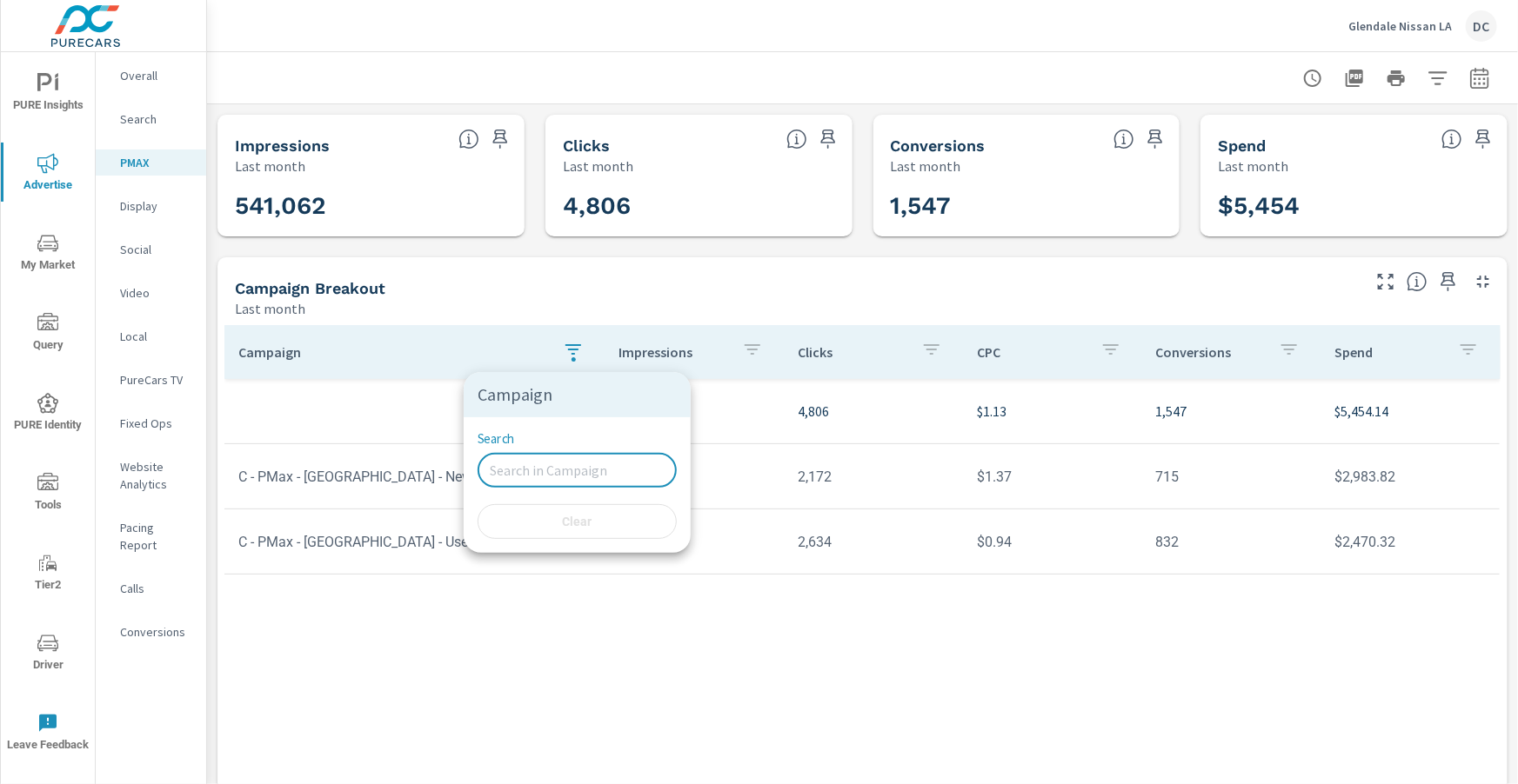
click at [161, 125] on div at bounding box center [759, 392] width 1518 height 784
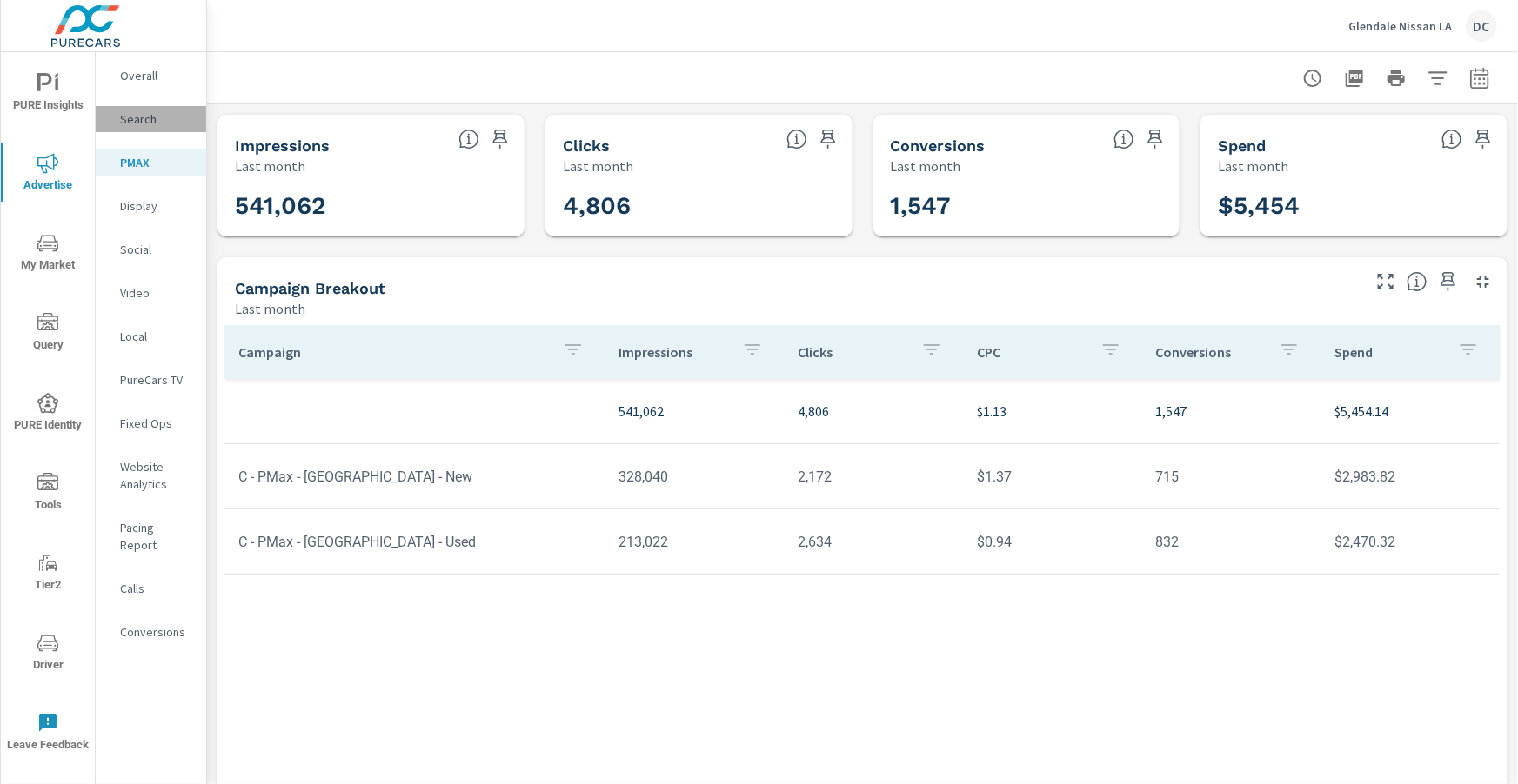
click at [148, 121] on p "Search" at bounding box center [156, 119] width 72 height 17
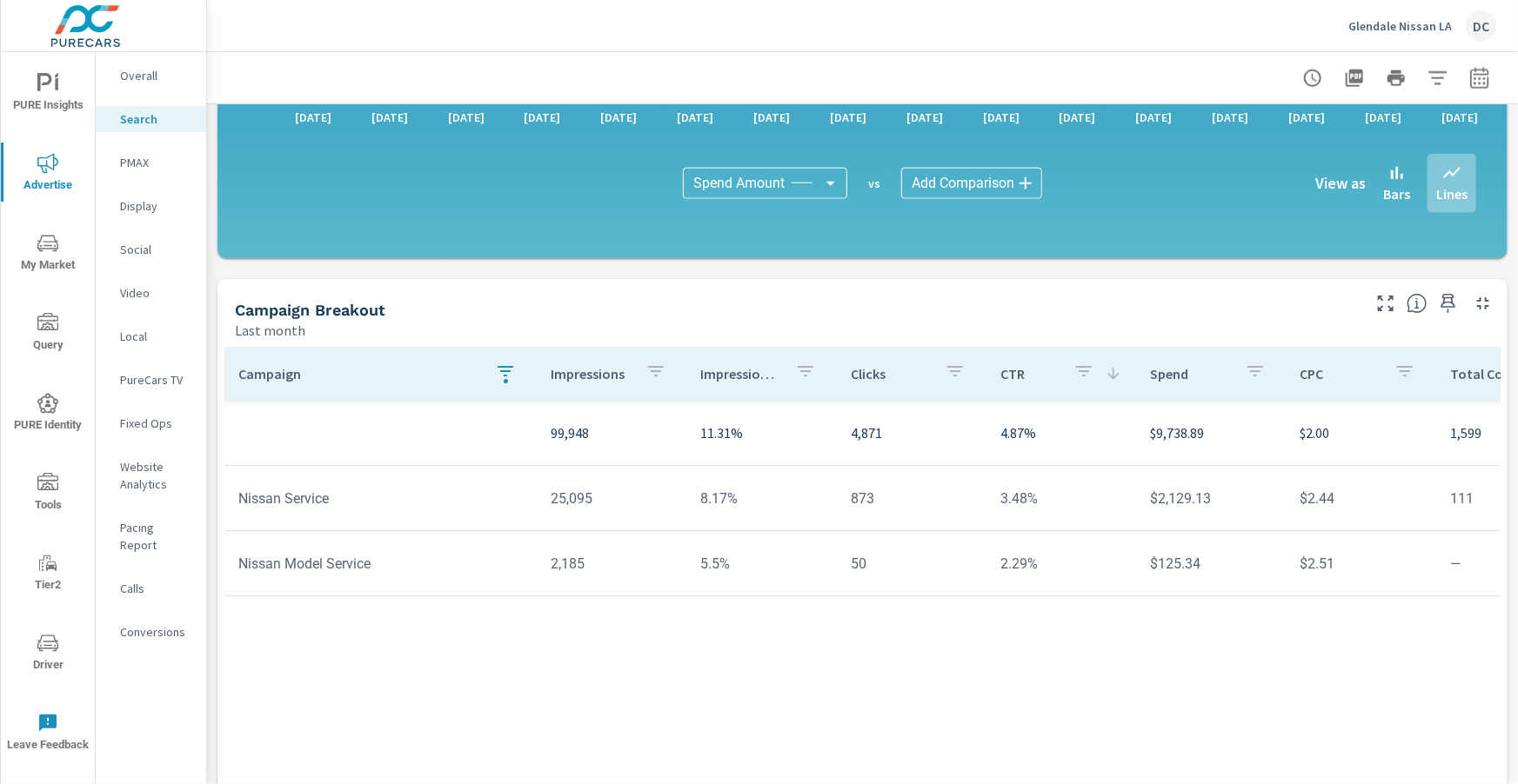
scroll to position [1174, 0]
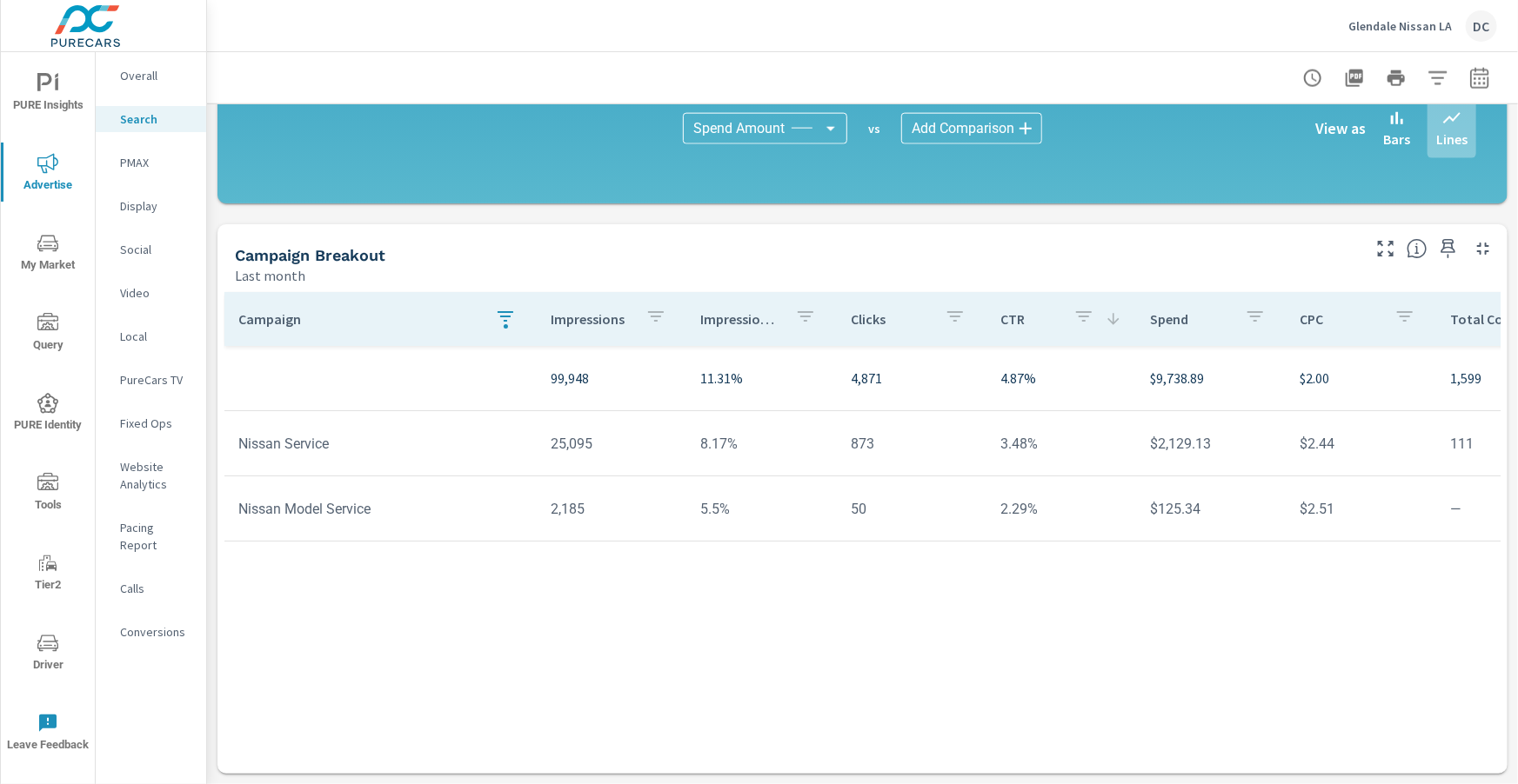
click at [503, 313] on icon "button" at bounding box center [505, 316] width 21 height 21
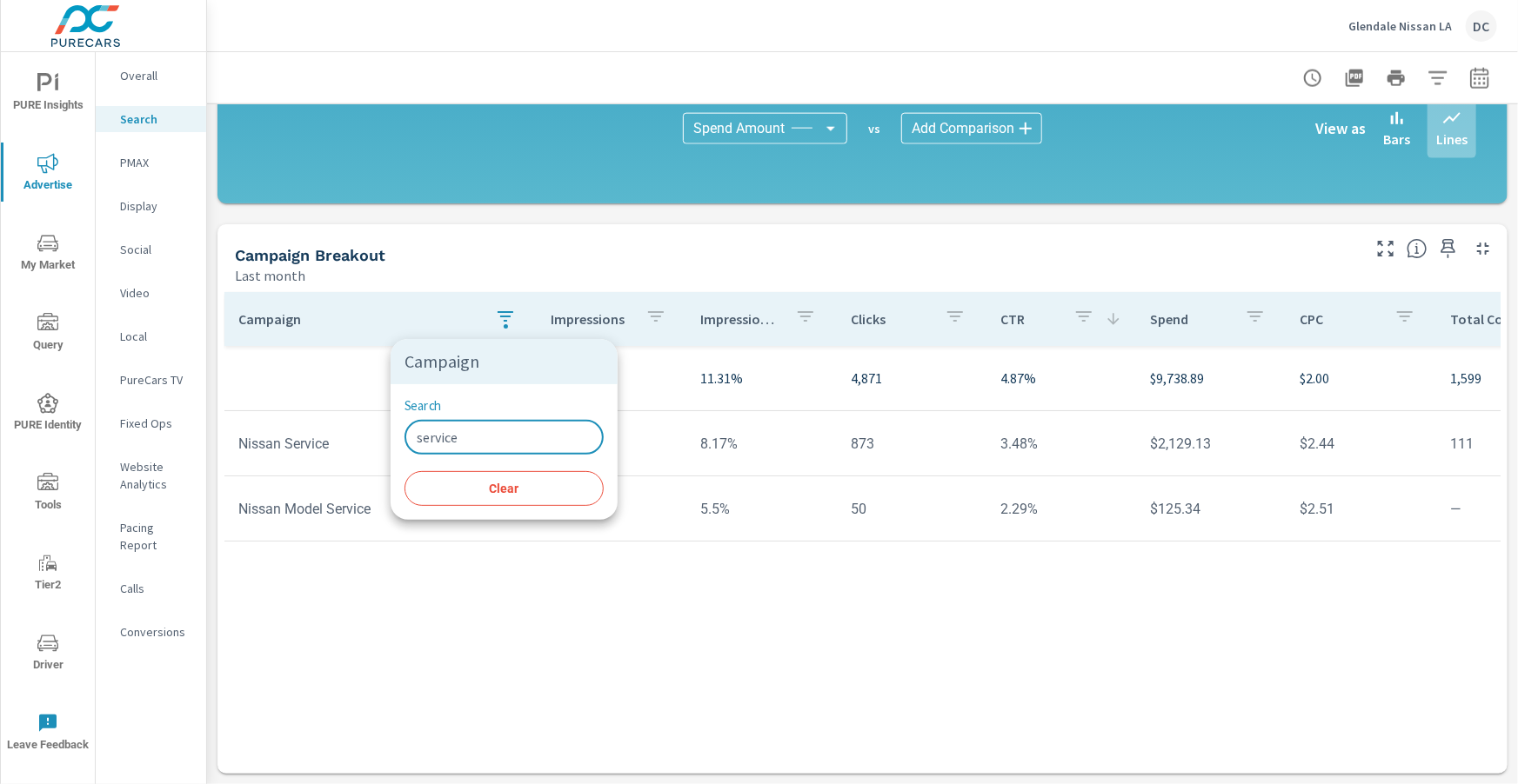
click at [486, 434] on input "service" at bounding box center [503, 438] width 199 height 35
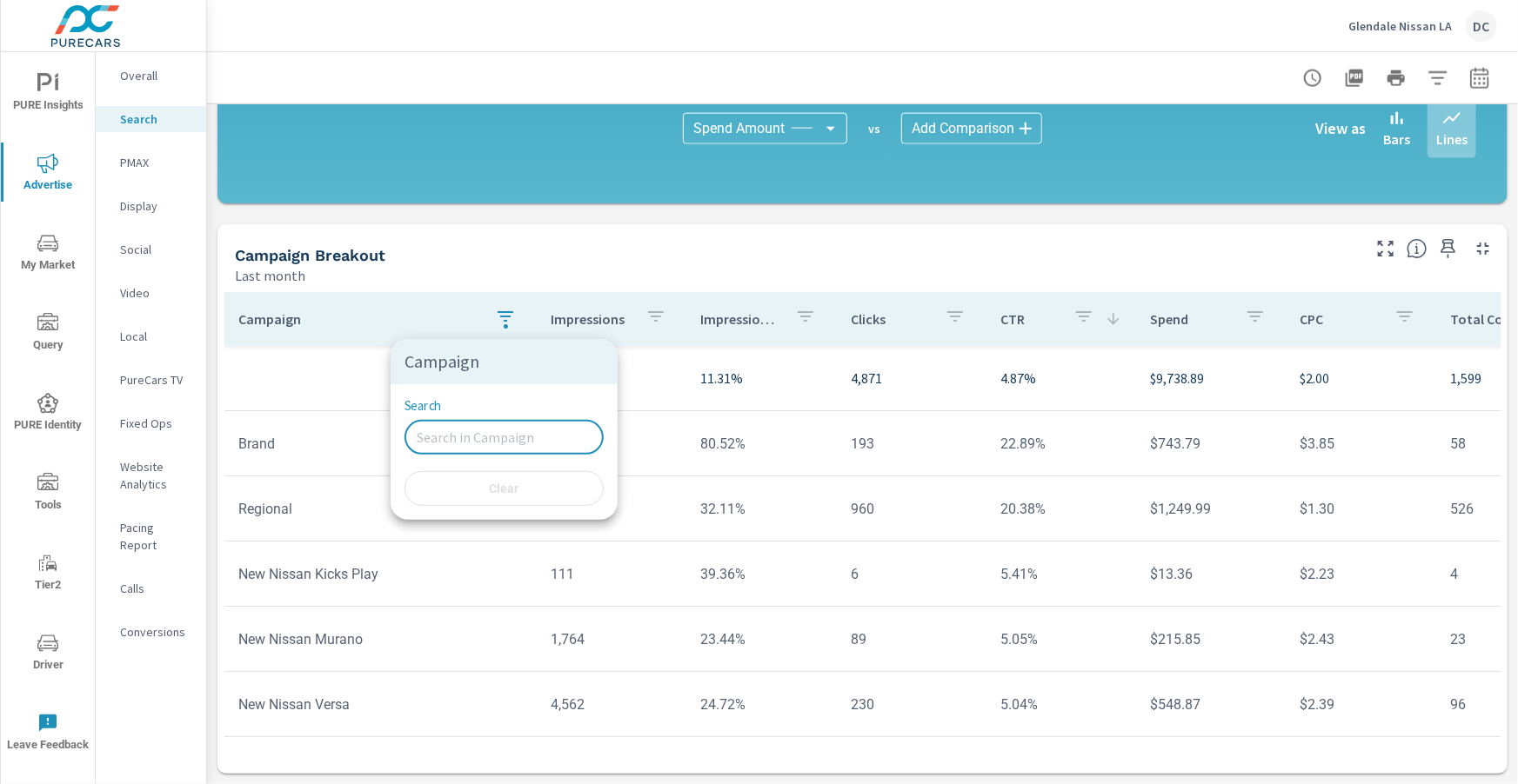
click at [207, 196] on div at bounding box center [759, 392] width 1518 height 784
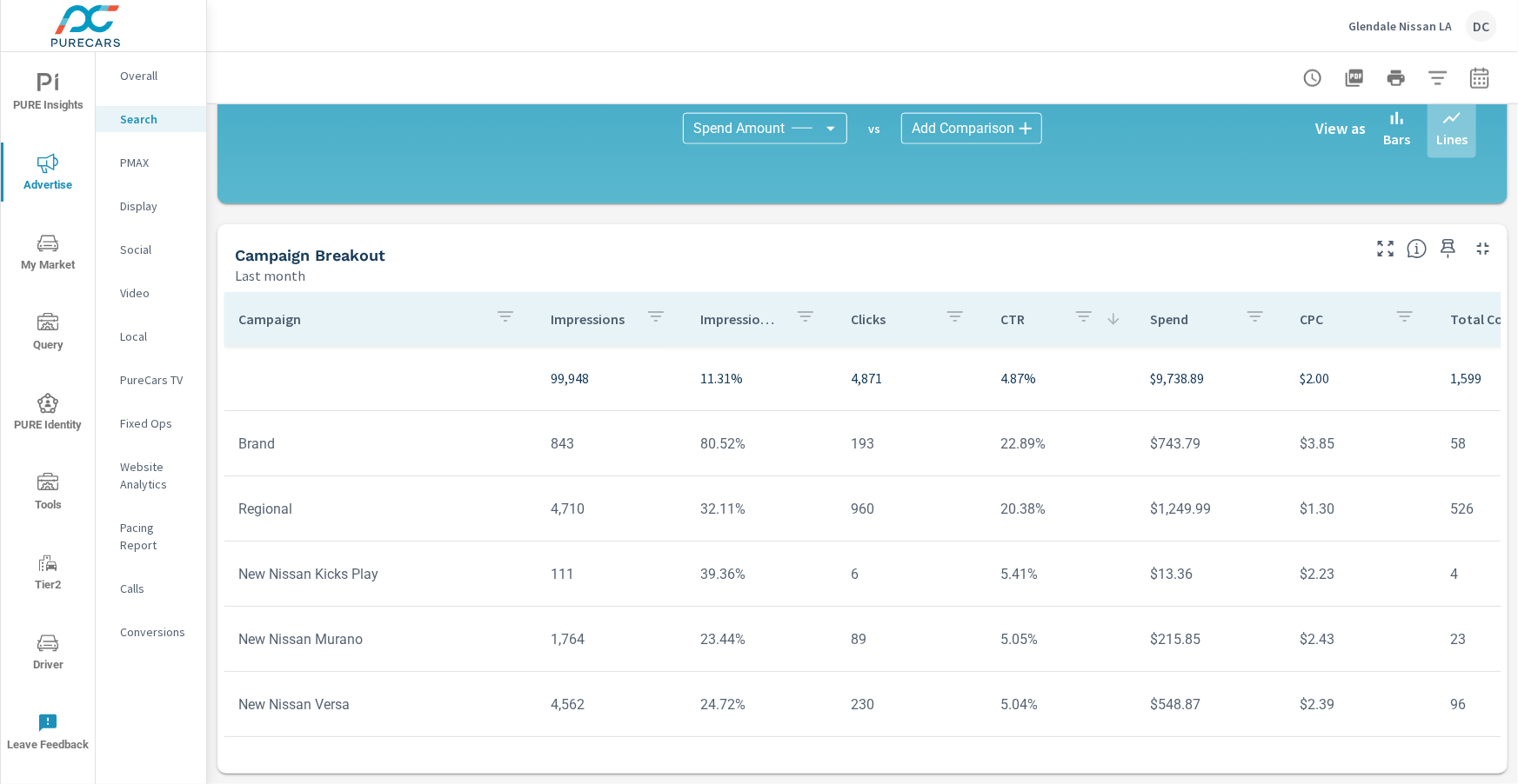
click at [128, 72] on p "Overall" at bounding box center [156, 75] width 72 height 17
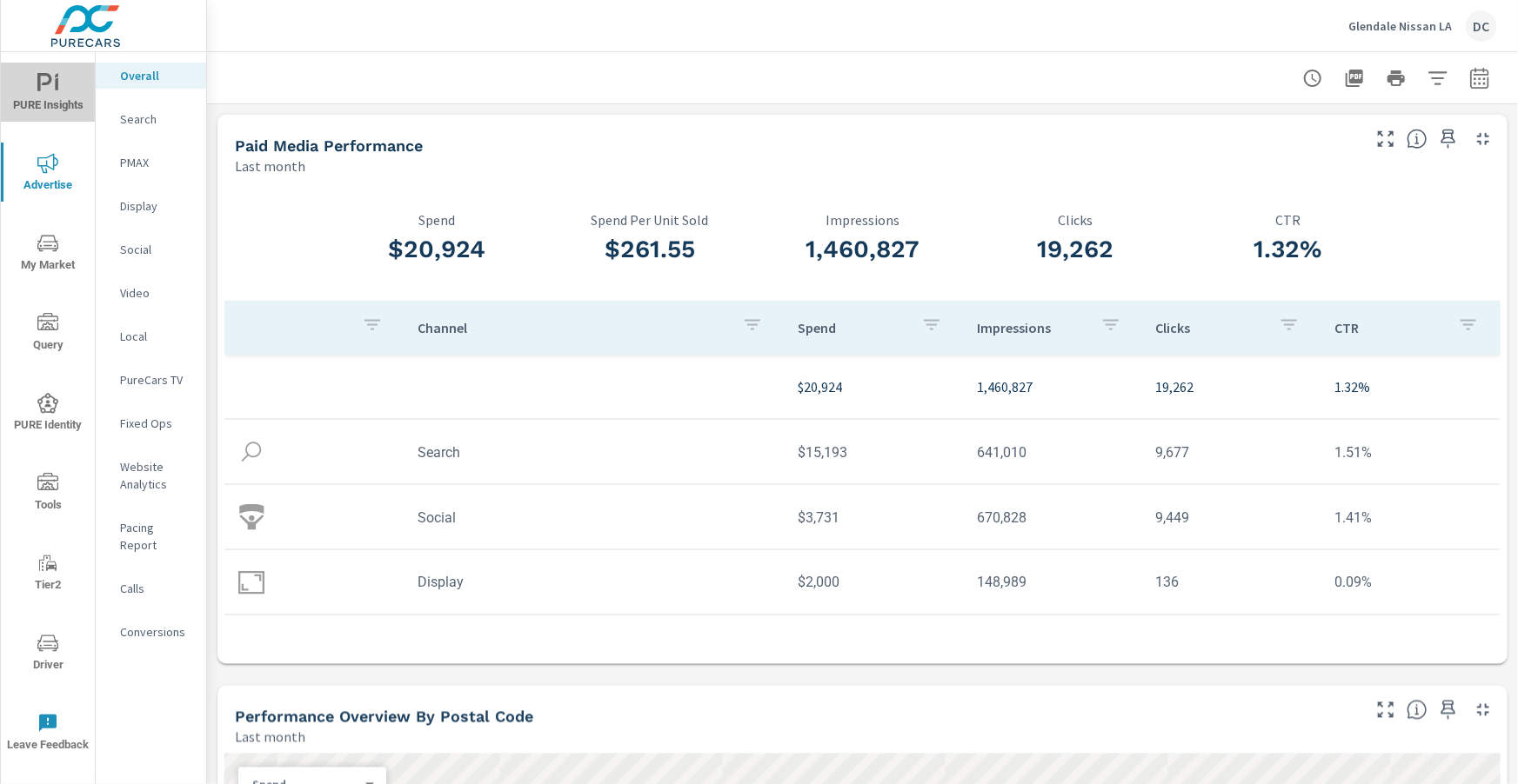
click at [46, 111] on span "PURE Insights" at bounding box center [48, 94] width 83 height 43
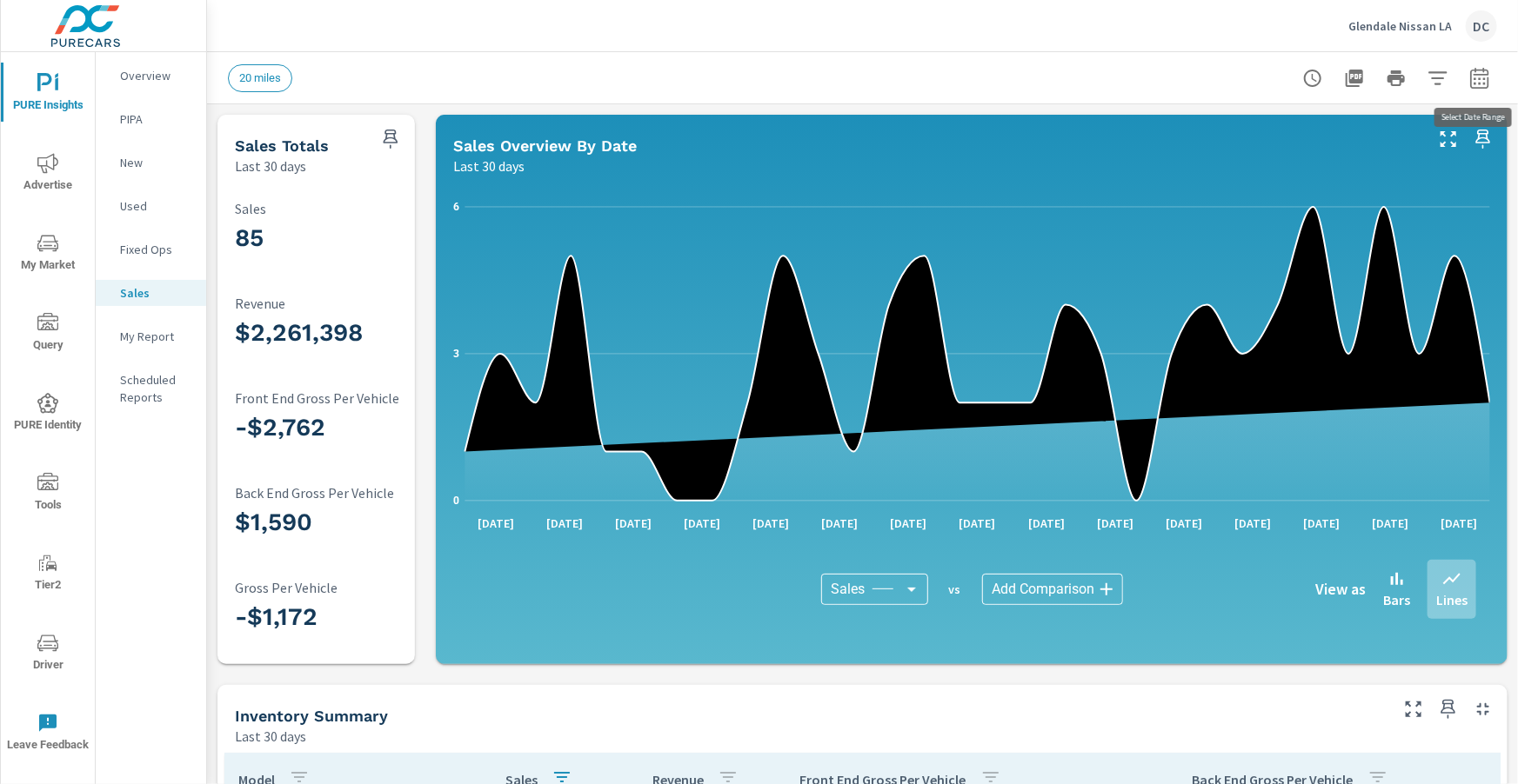
click at [1488, 68] on icon "button" at bounding box center [1479, 78] width 21 height 21
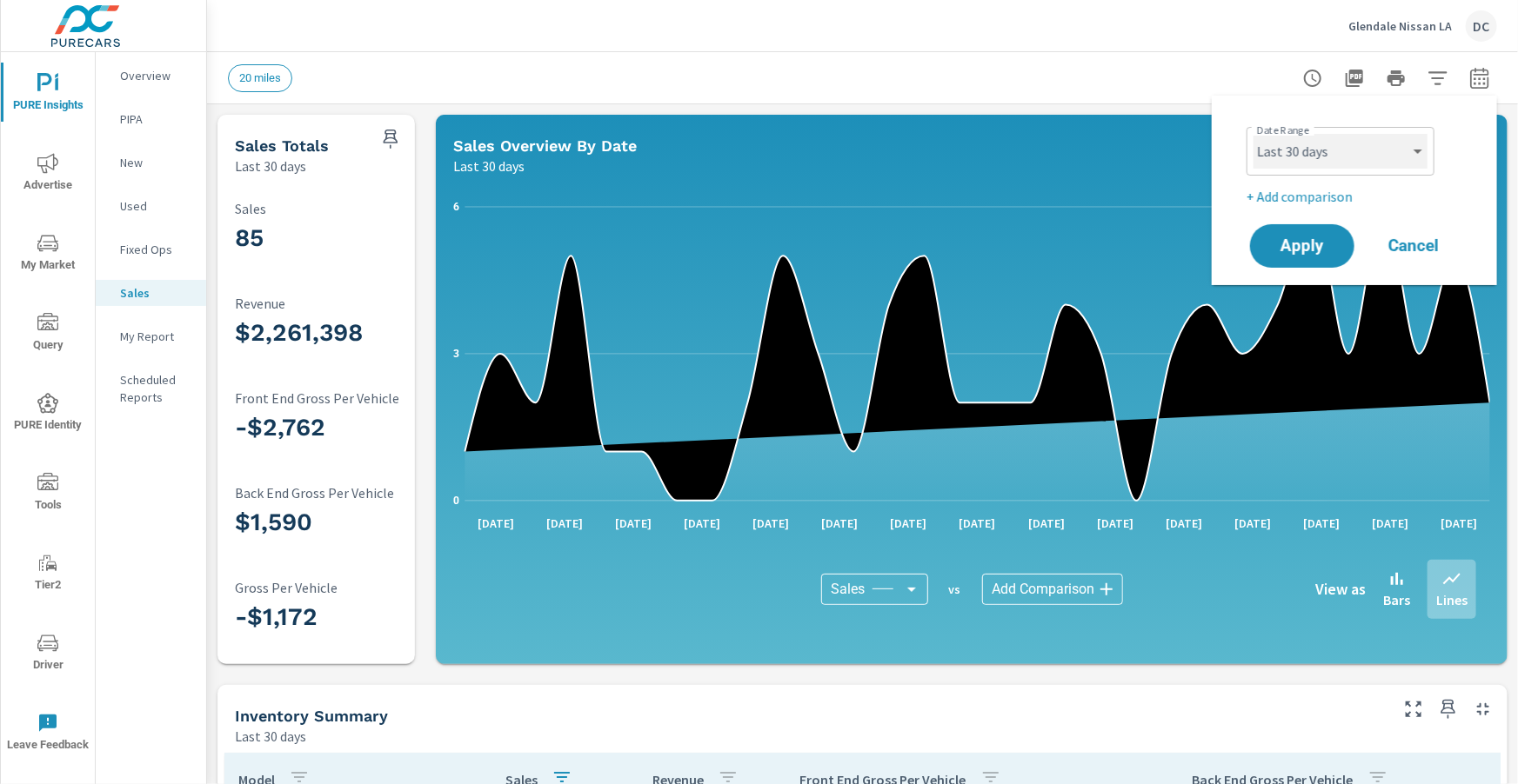
click at [1403, 143] on select "Custom [DATE] Last week Last 7 days Last 14 days Last 30 days Last 45 days Last…" at bounding box center [1340, 151] width 174 height 35
click at [1253, 134] on select "Custom [DATE] Last week Last 7 days Last 14 days Last 30 days Last 45 days Last…" at bounding box center [1340, 151] width 174 height 35
select select "Last month"
click at [1329, 205] on p "+ Add comparison" at bounding box center [1357, 196] width 223 height 21
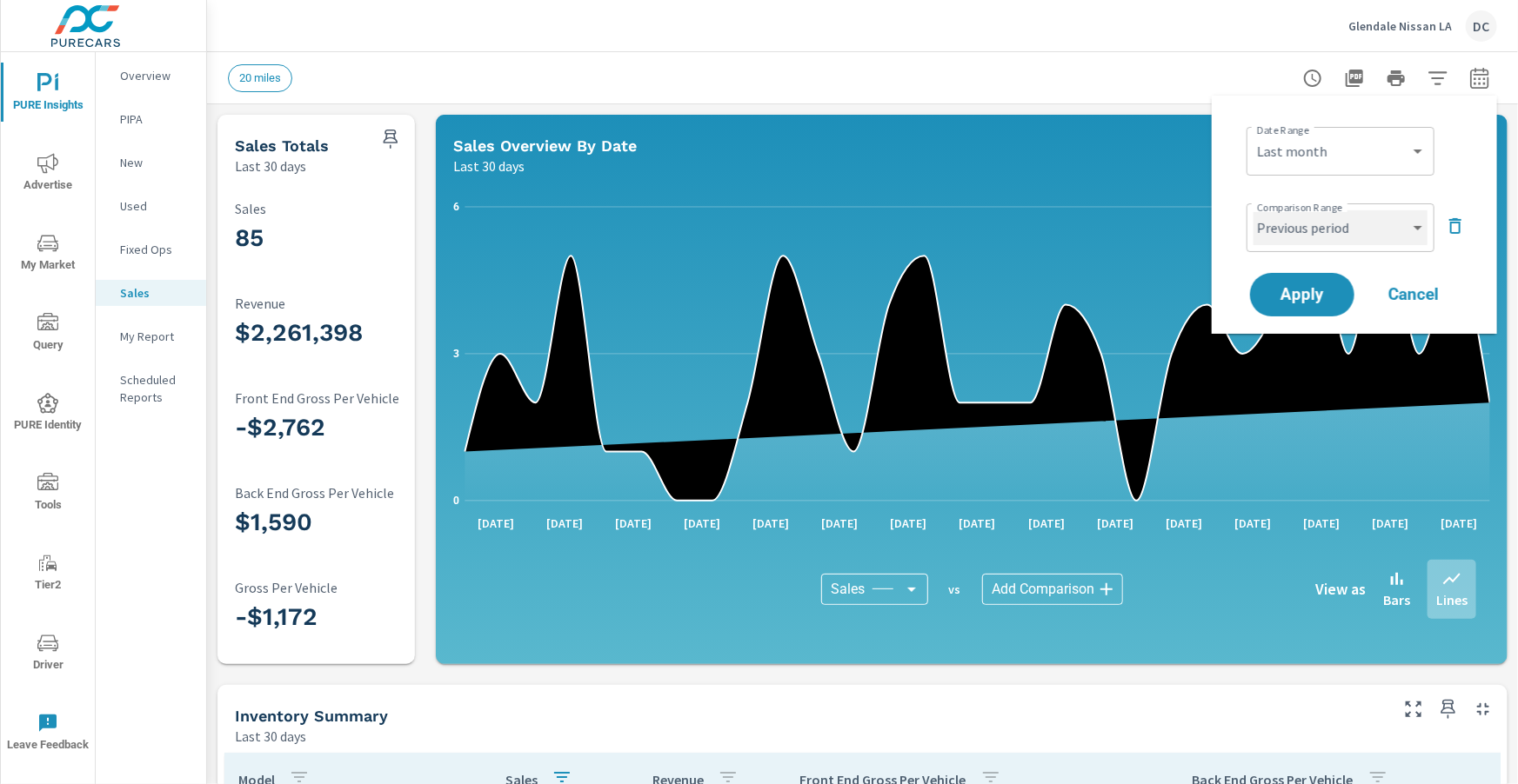
click at [1323, 223] on select "Custom Previous period Previous month Previous year" at bounding box center [1340, 228] width 174 height 35
click at [1253, 211] on select "Custom Previous period Previous month Previous year" at bounding box center [1340, 228] width 174 height 35
select select "Previous month"
click at [1323, 290] on span "Apply" at bounding box center [1302, 295] width 71 height 16
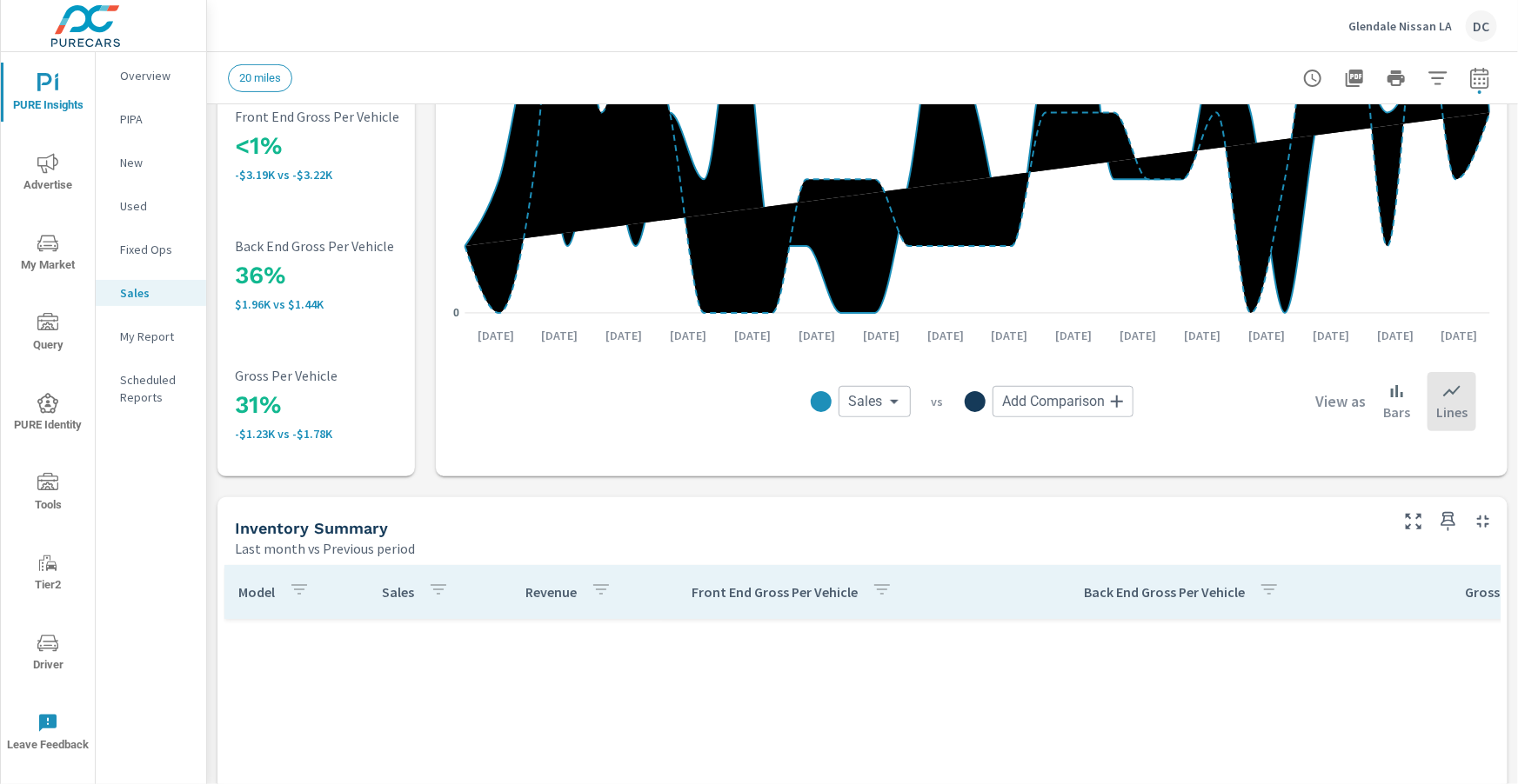
scroll to position [978, 0]
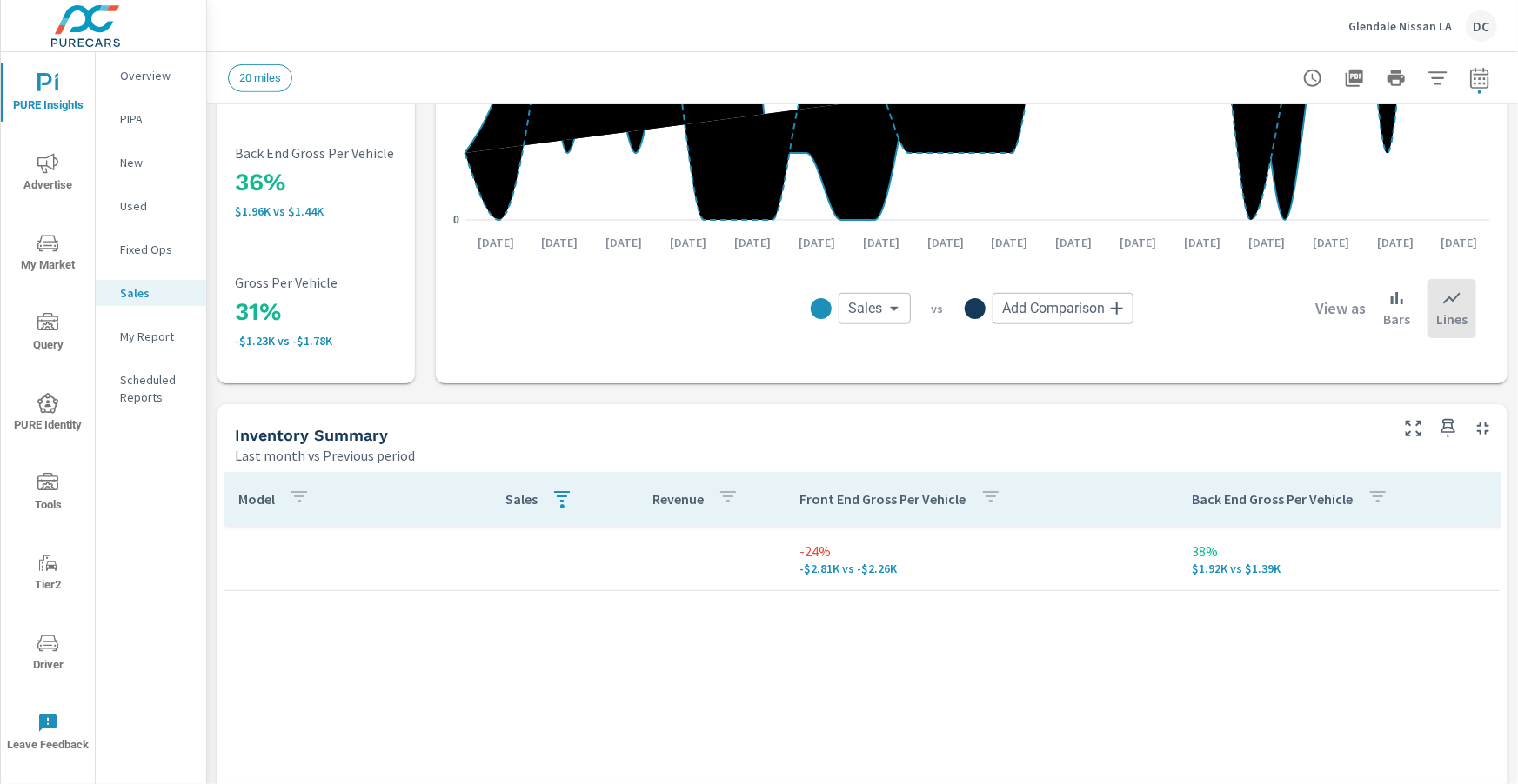
scroll to position [443, 0]
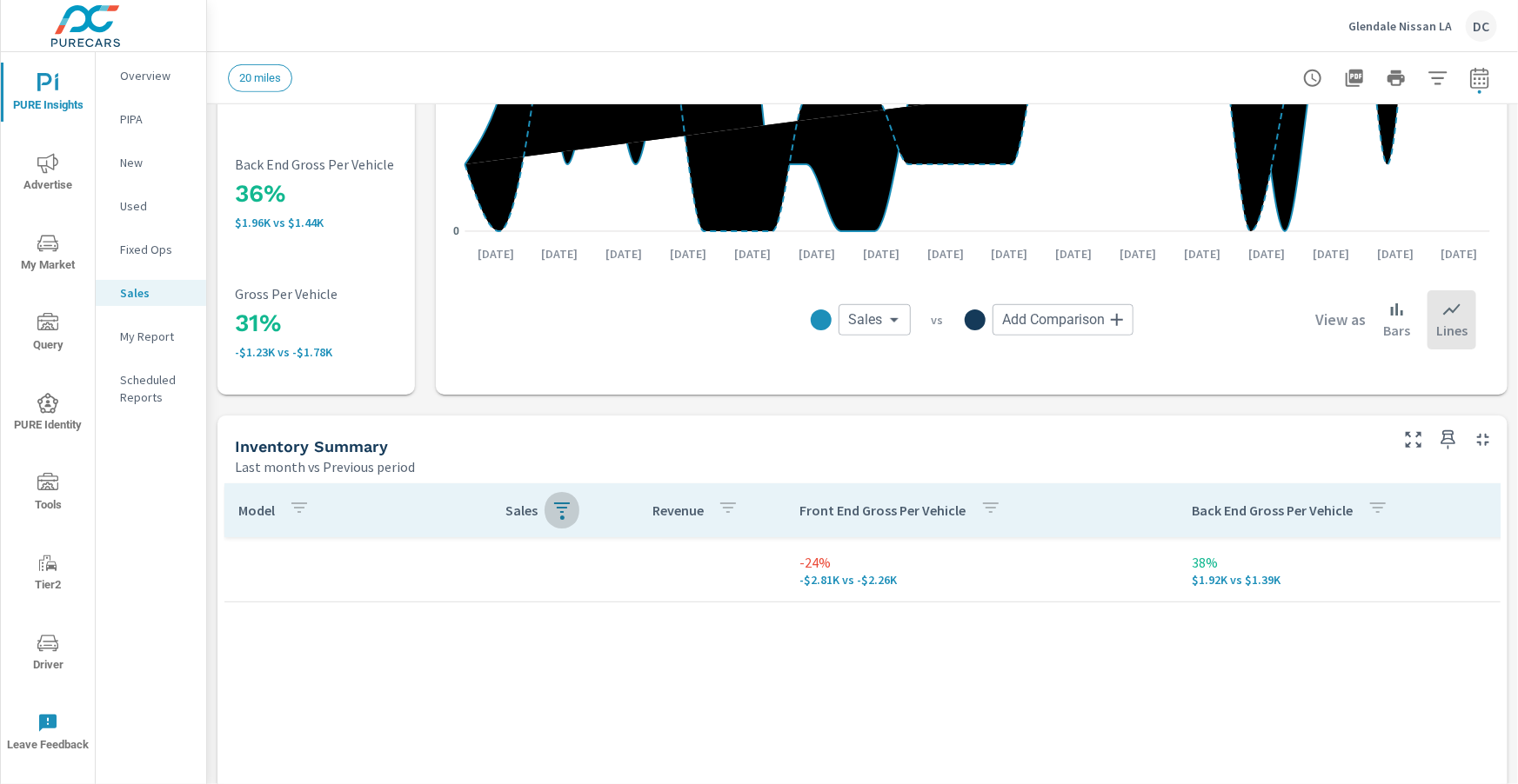
click at [565, 512] on icon "button" at bounding box center [562, 507] width 21 height 21
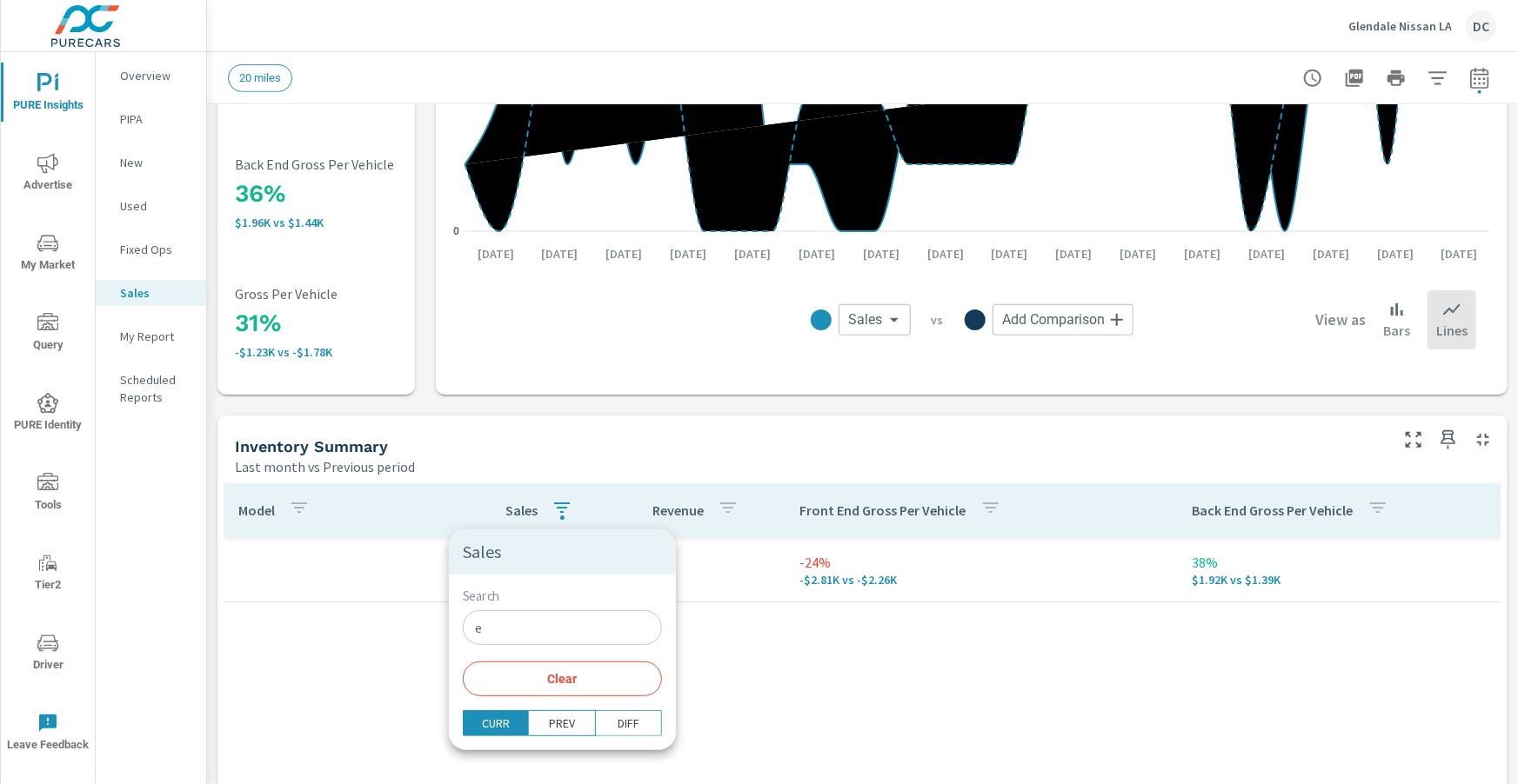
click at [518, 619] on input "e" at bounding box center [562, 627] width 199 height 35
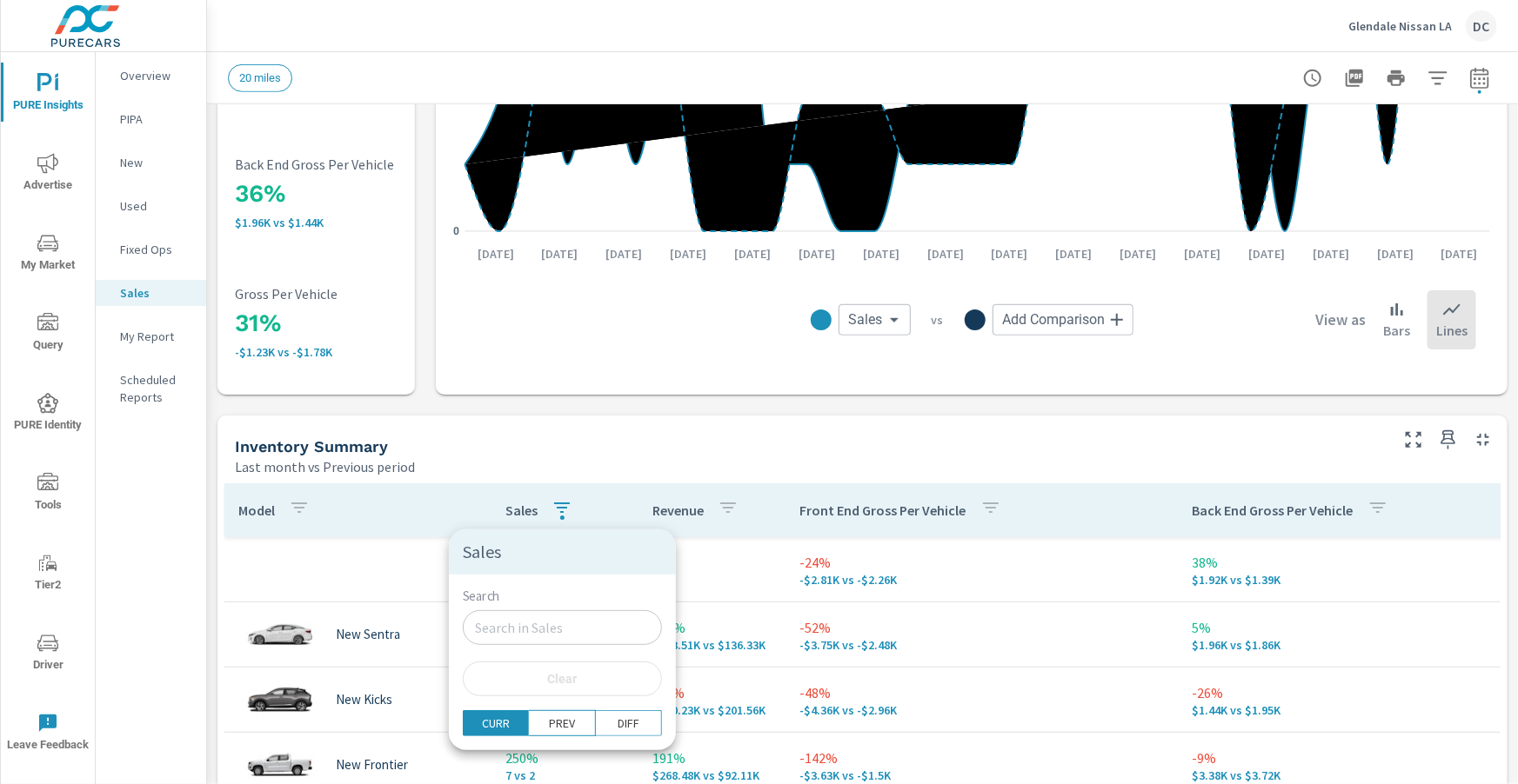
click at [428, 498] on div at bounding box center [759, 392] width 1518 height 784
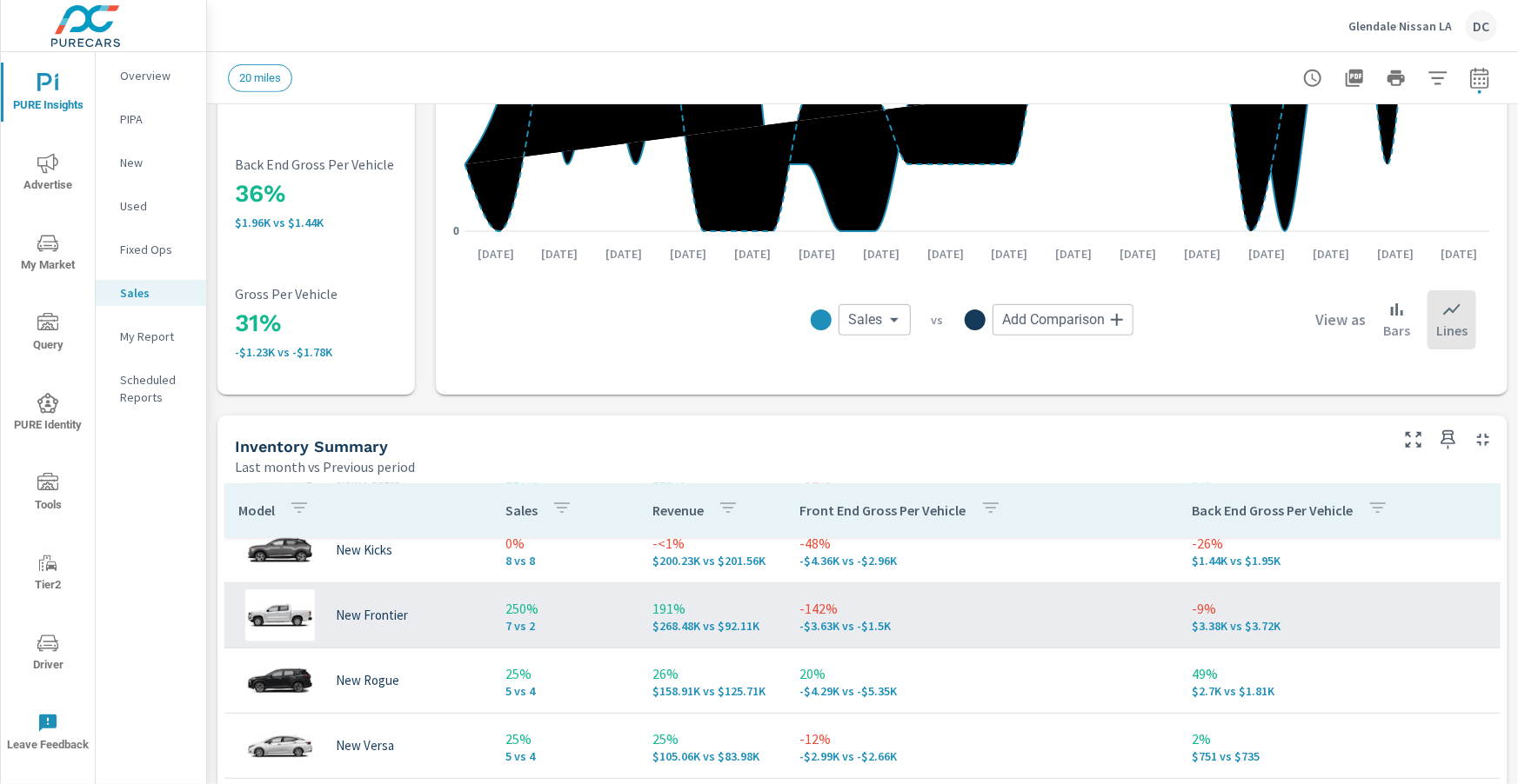
scroll to position [202, 0]
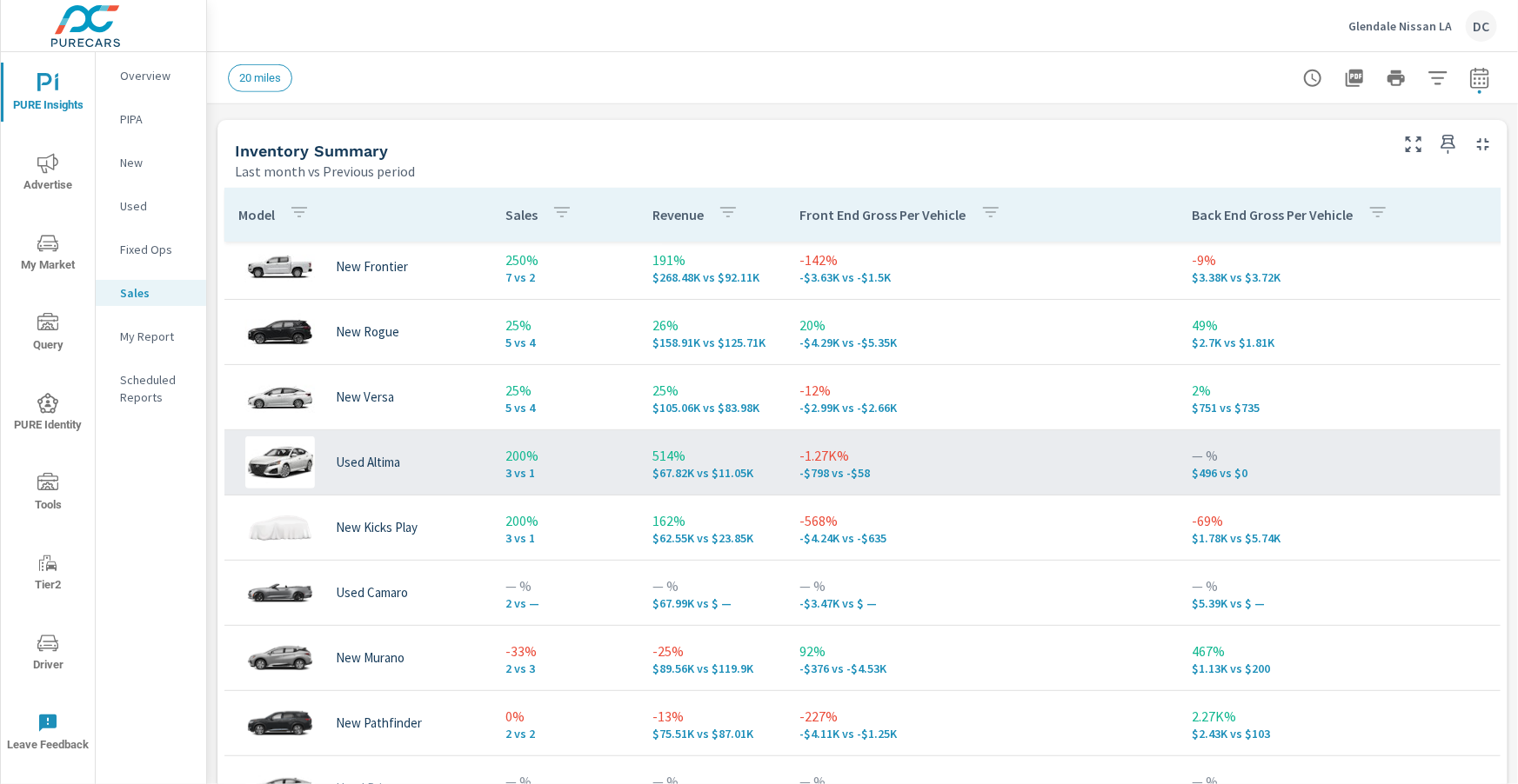
scroll to position [739, 0]
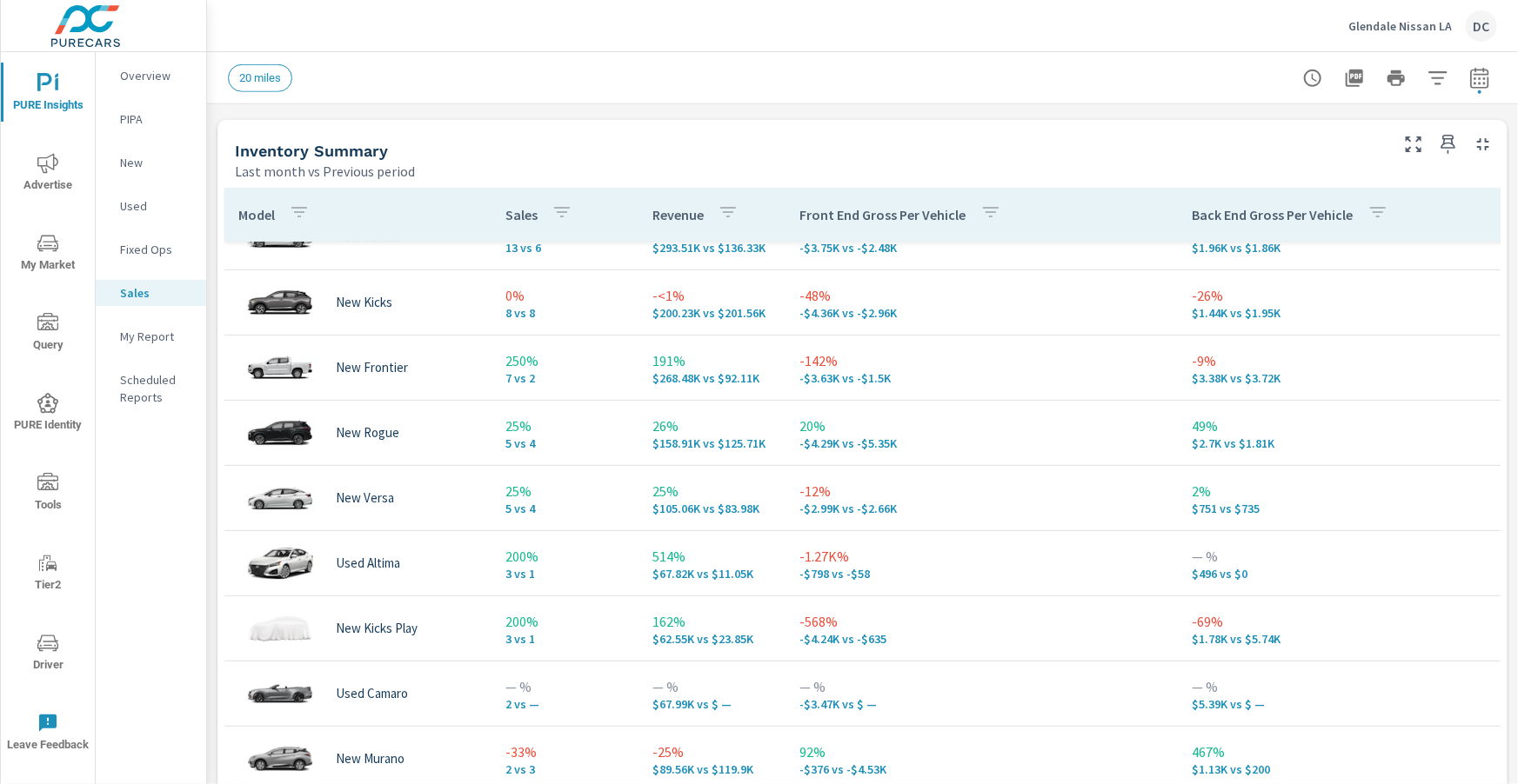
scroll to position [102, 0]
click at [1483, 76] on icon "button" at bounding box center [1479, 78] width 21 height 21
select select "Last month"
select select "Previous period"
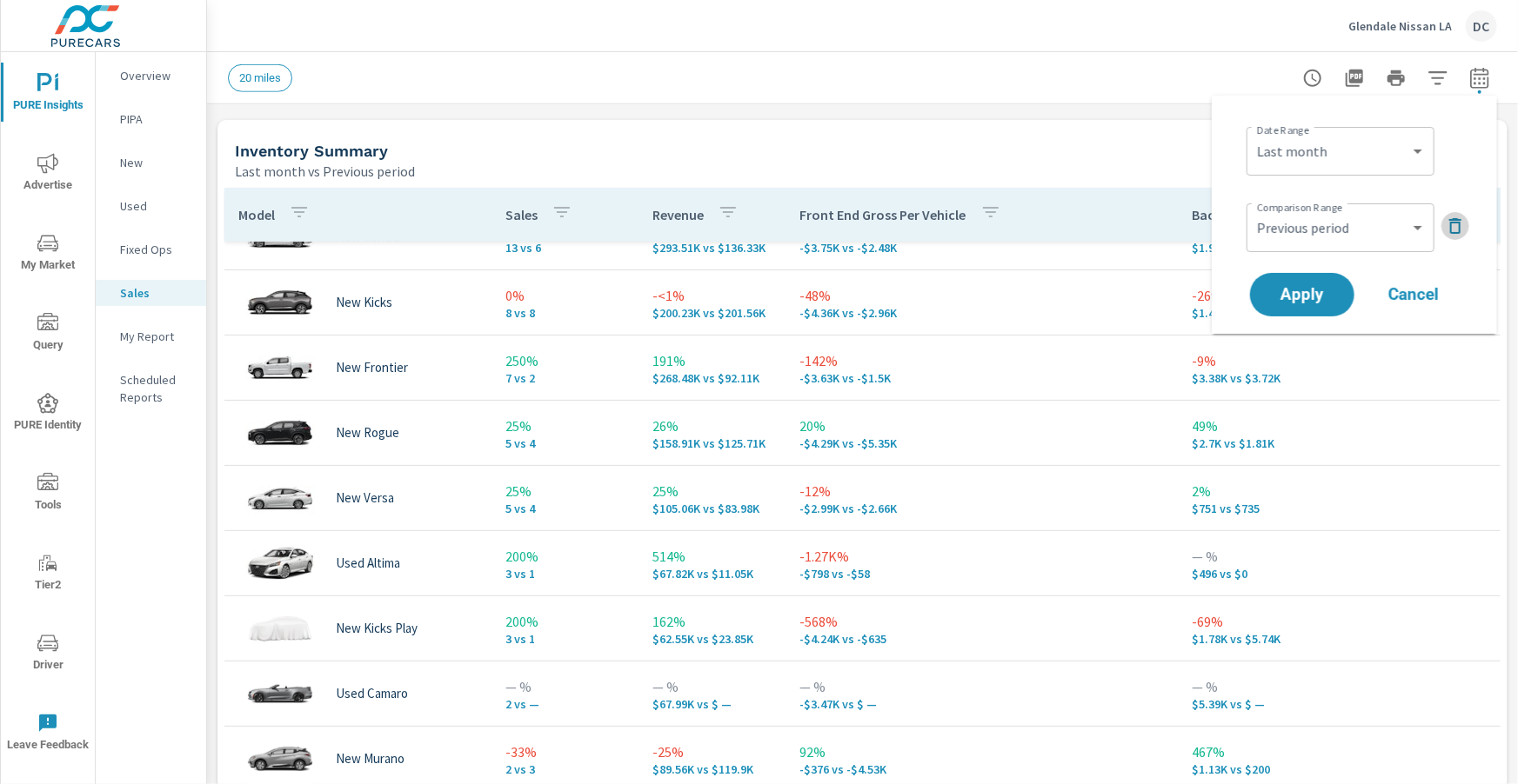
click at [1462, 221] on icon "button" at bounding box center [1455, 225] width 21 height 21
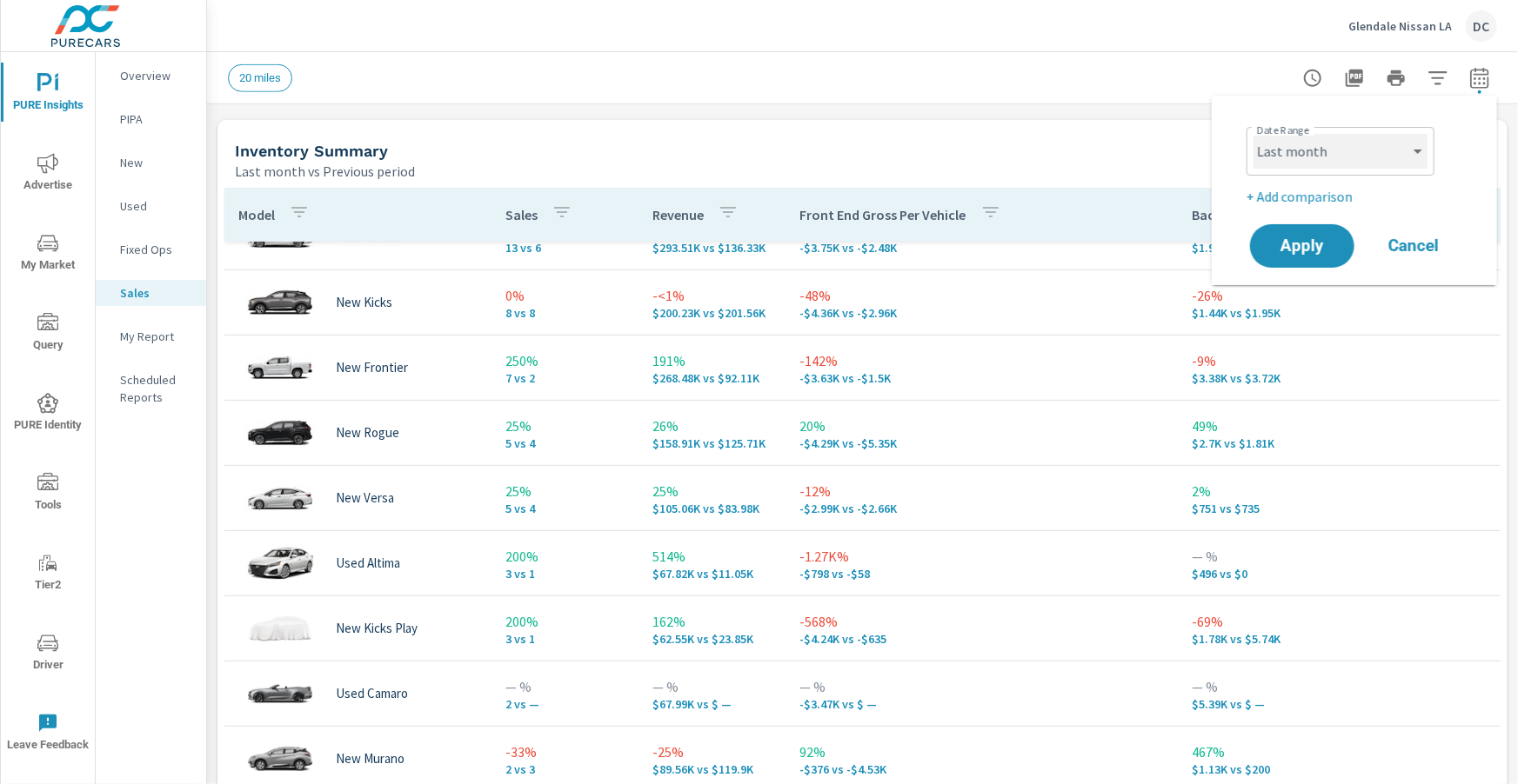
click at [1404, 159] on select "Custom [DATE] Last week Last 7 days Last 14 days Last 30 days Last 45 days Last…" at bounding box center [1340, 151] width 174 height 35
click at [1253, 134] on select "Custom [DATE] Last week Last 7 days Last 14 days Last 30 days Last 45 days Last…" at bounding box center [1340, 151] width 174 height 35
select select "custom"
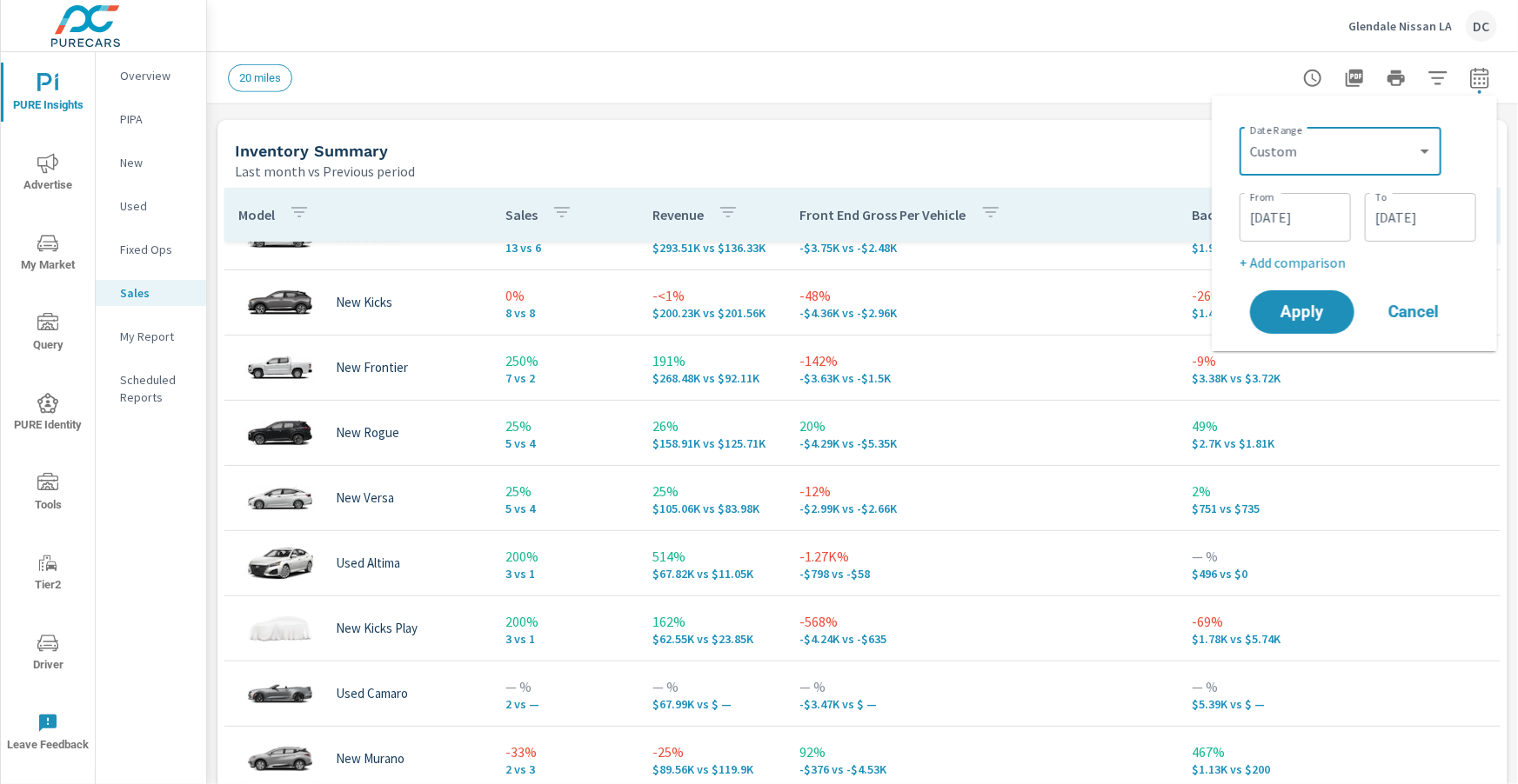
click at [1314, 213] on input "[DATE]" at bounding box center [1294, 217] width 97 height 35
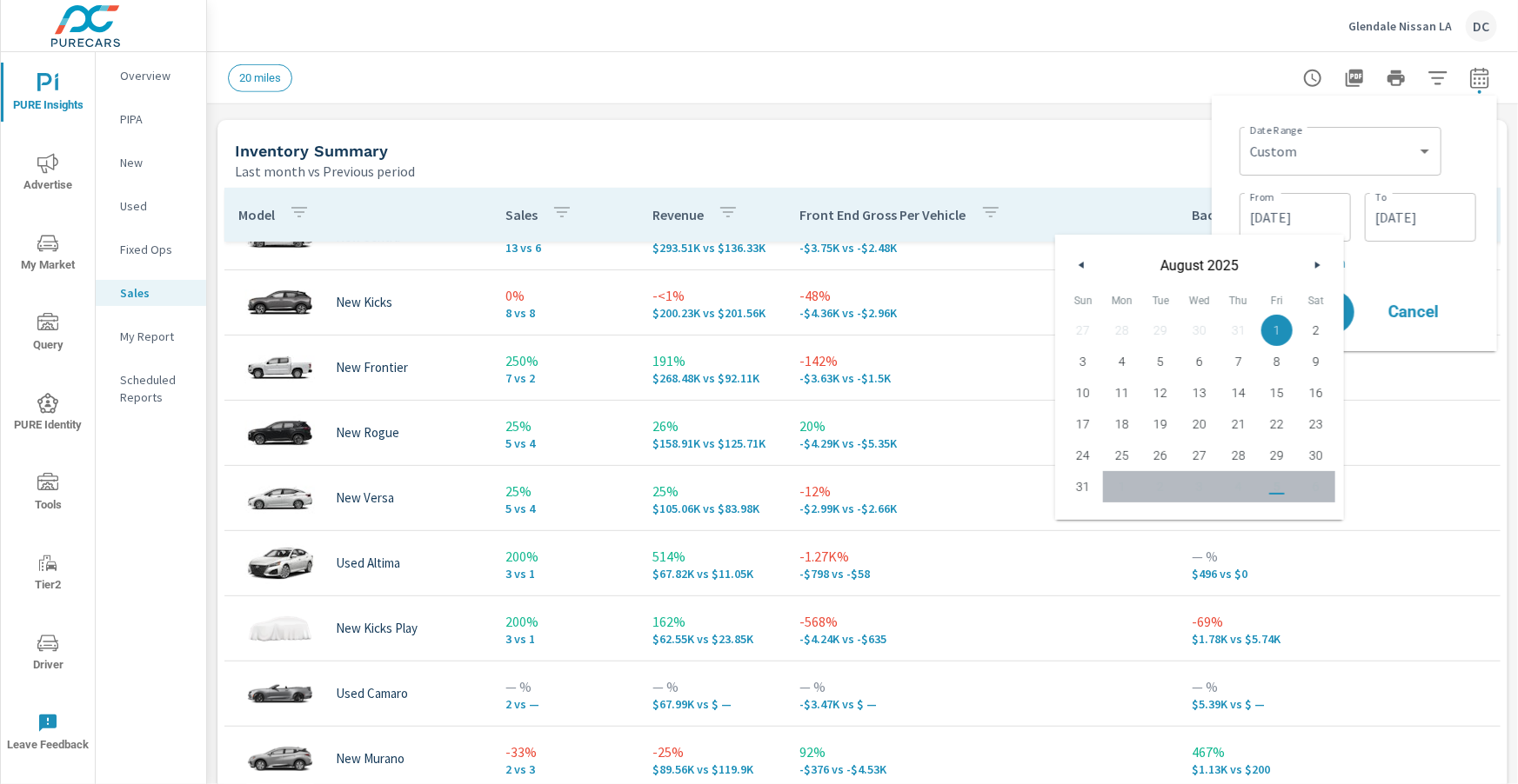
click at [1075, 265] on icon "button" at bounding box center [1078, 266] width 8 height 7
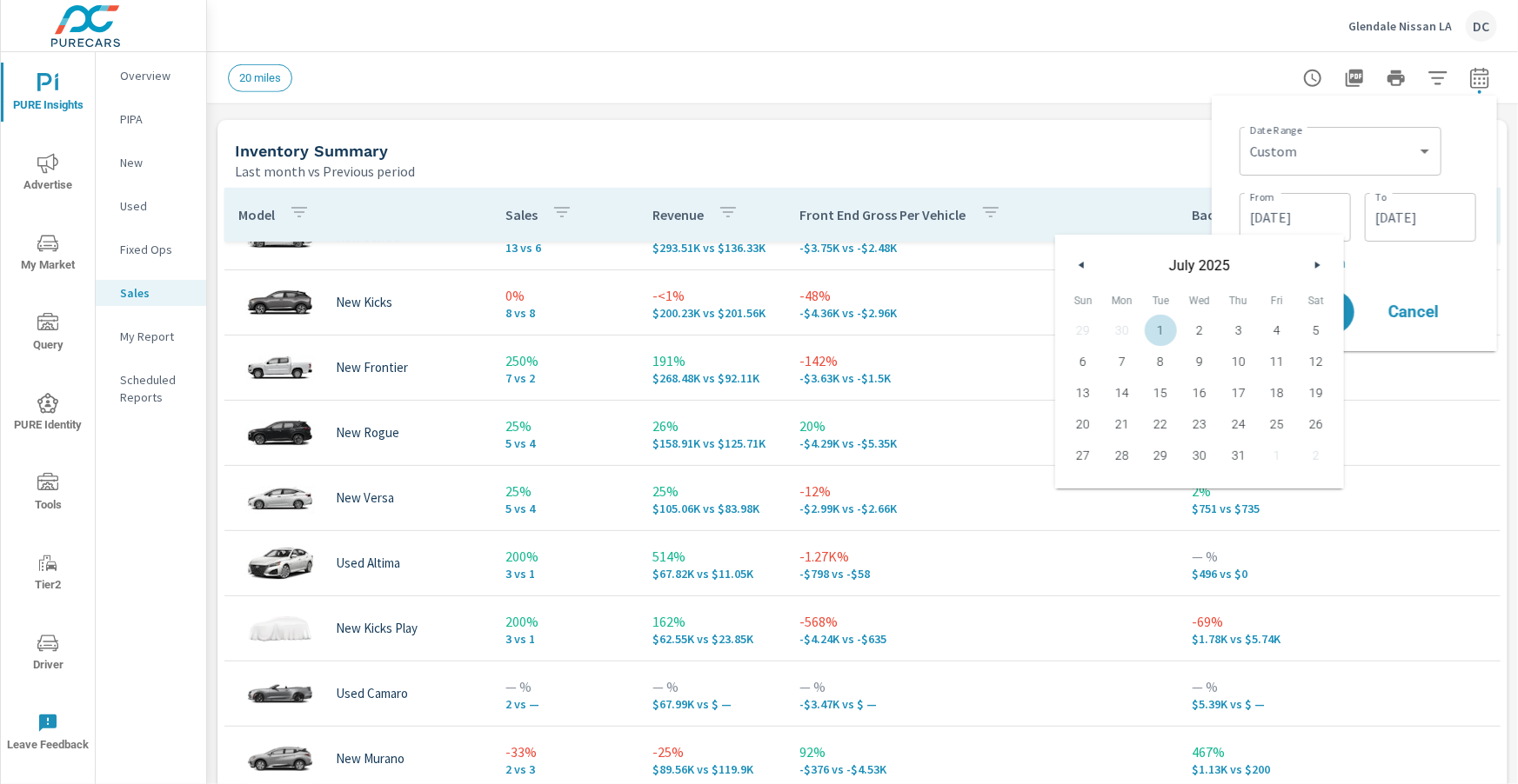
click at [1151, 328] on span "1" at bounding box center [1160, 330] width 39 height 23
type input "[DATE]"
click at [1381, 224] on input "[DATE]" at bounding box center [1420, 217] width 97 height 35
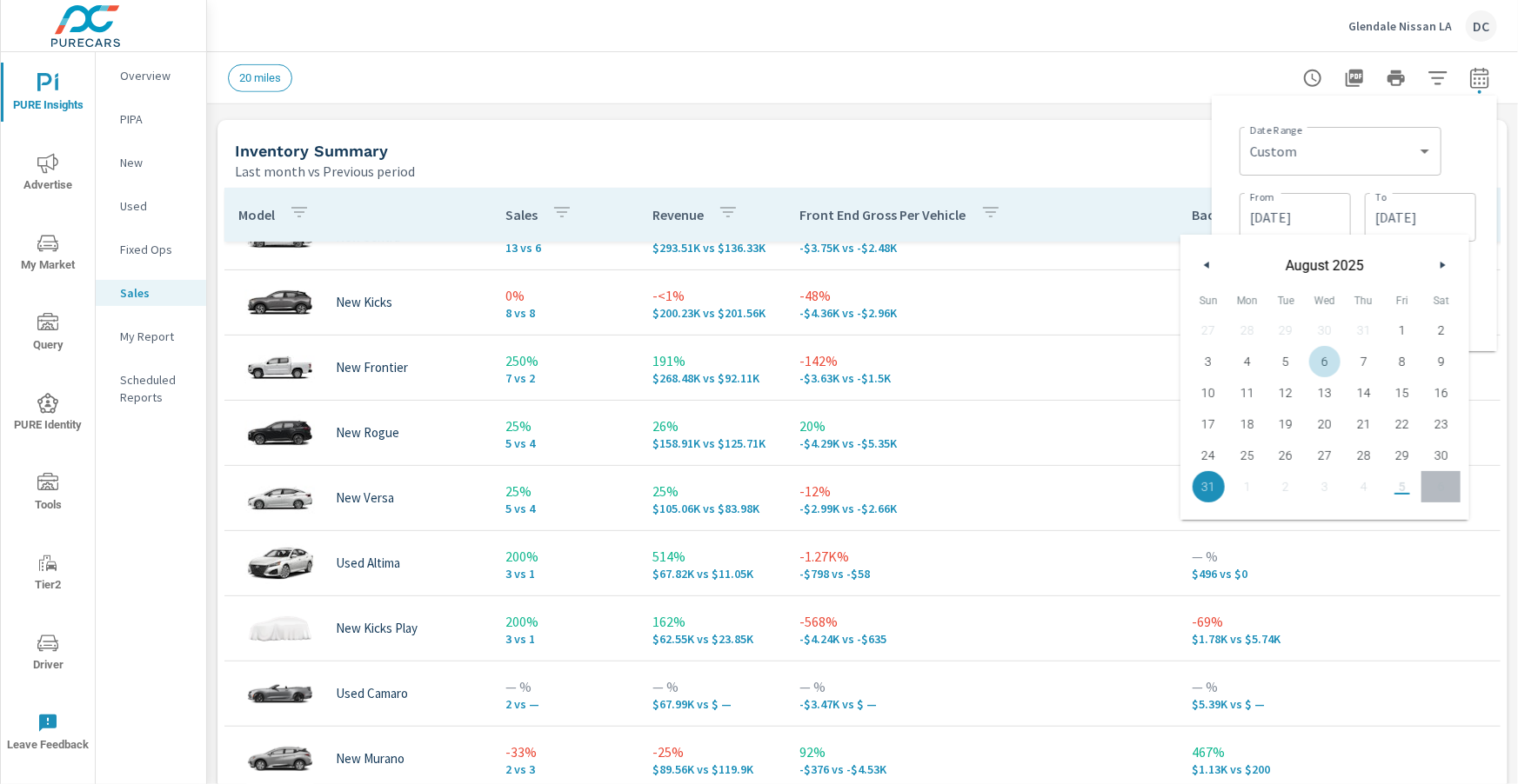
click at [1209, 267] on button "button" at bounding box center [1207, 265] width 21 height 21
click at [1360, 454] on span "31" at bounding box center [1363, 455] width 39 height 23
type input "[DATE]"
click at [1480, 264] on div "Date Range Custom [DATE] Last week Last 7 days Last 14 days Last 30 days Last 4…" at bounding box center [1354, 223] width 257 height 228
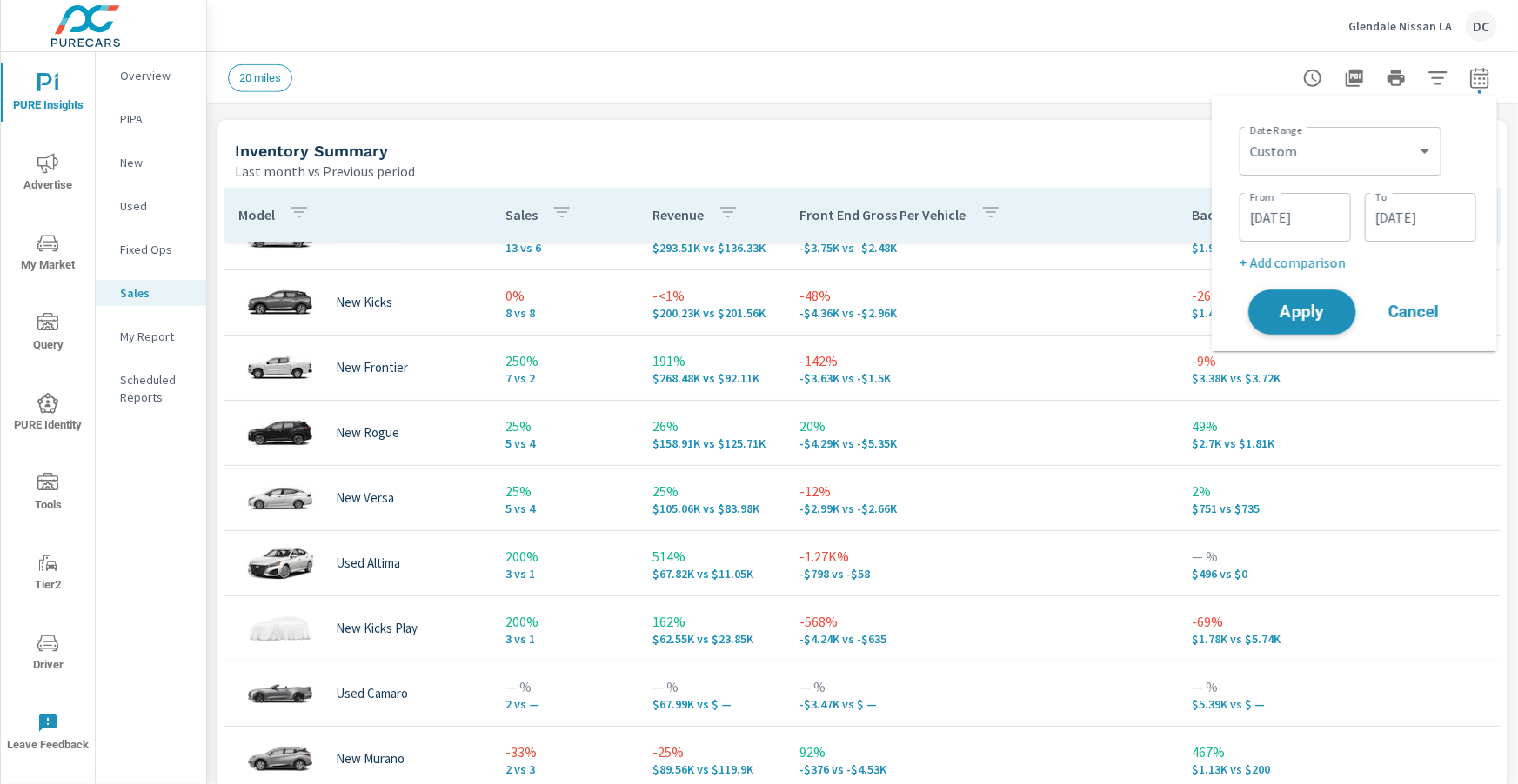
click at [1297, 314] on span "Apply" at bounding box center [1302, 312] width 71 height 16
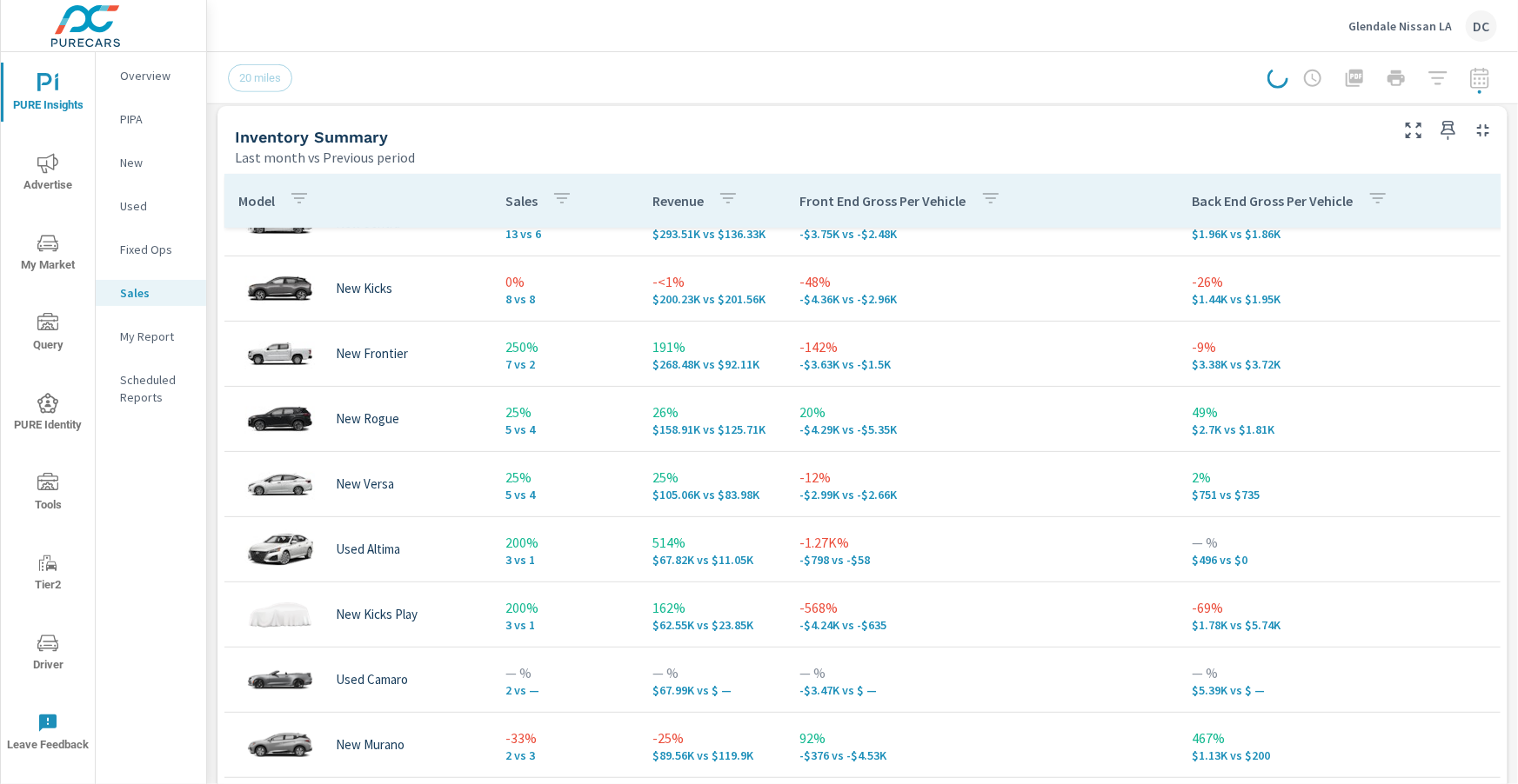
scroll to position [754, 0]
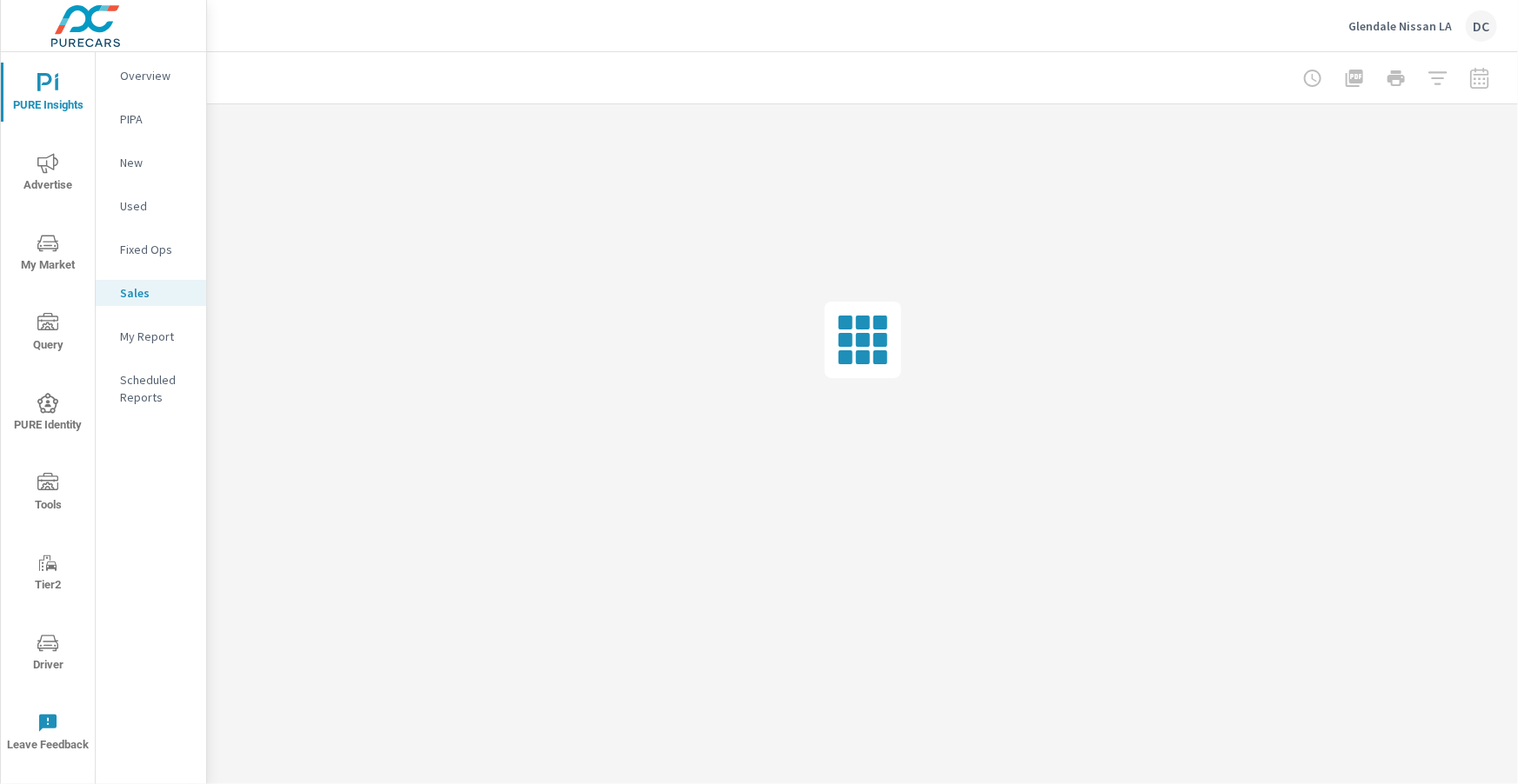
click at [42, 163] on icon "nav menu" at bounding box center [48, 163] width 21 height 21
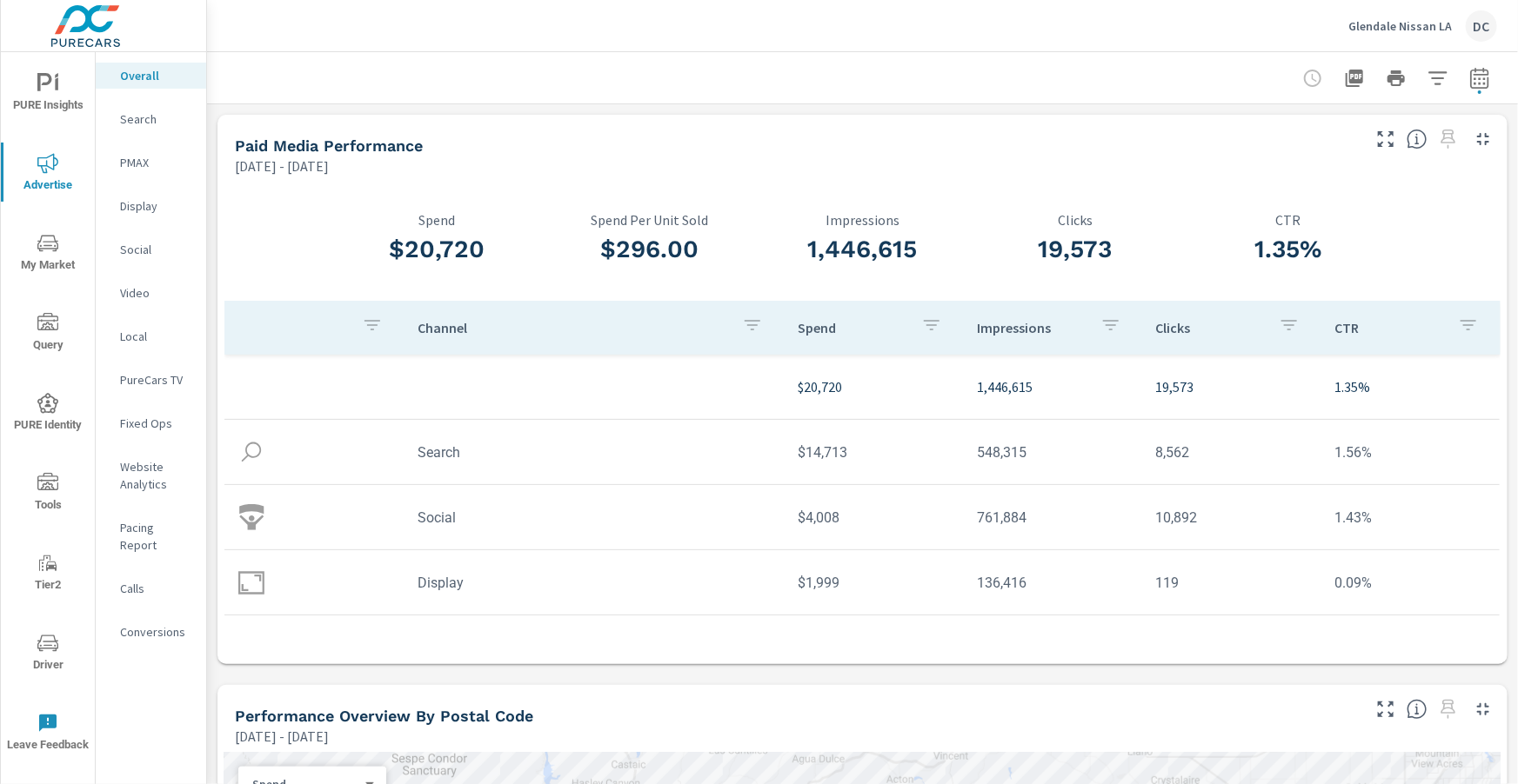
click at [159, 113] on p "Search" at bounding box center [156, 119] width 72 height 17
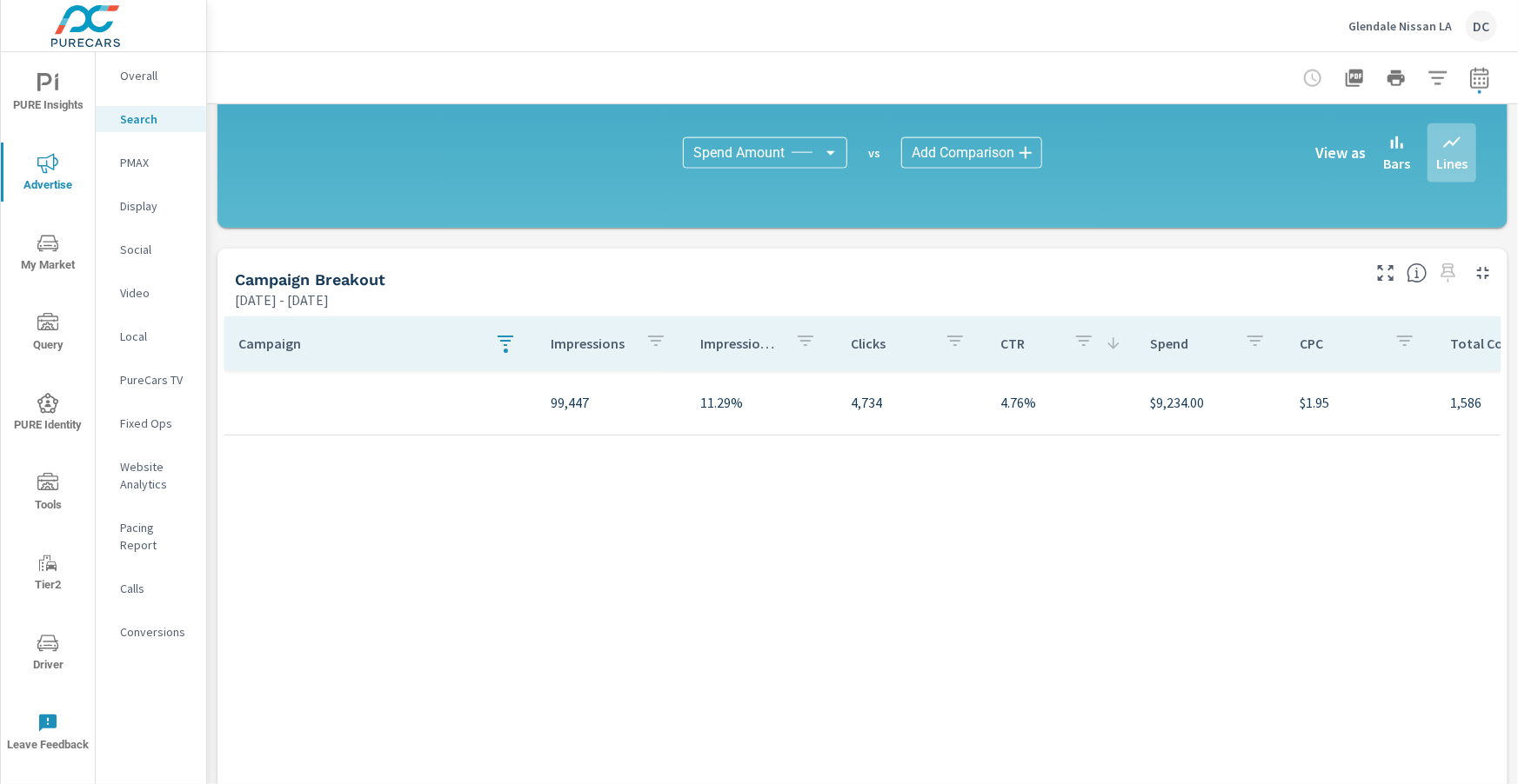
scroll to position [1174, 0]
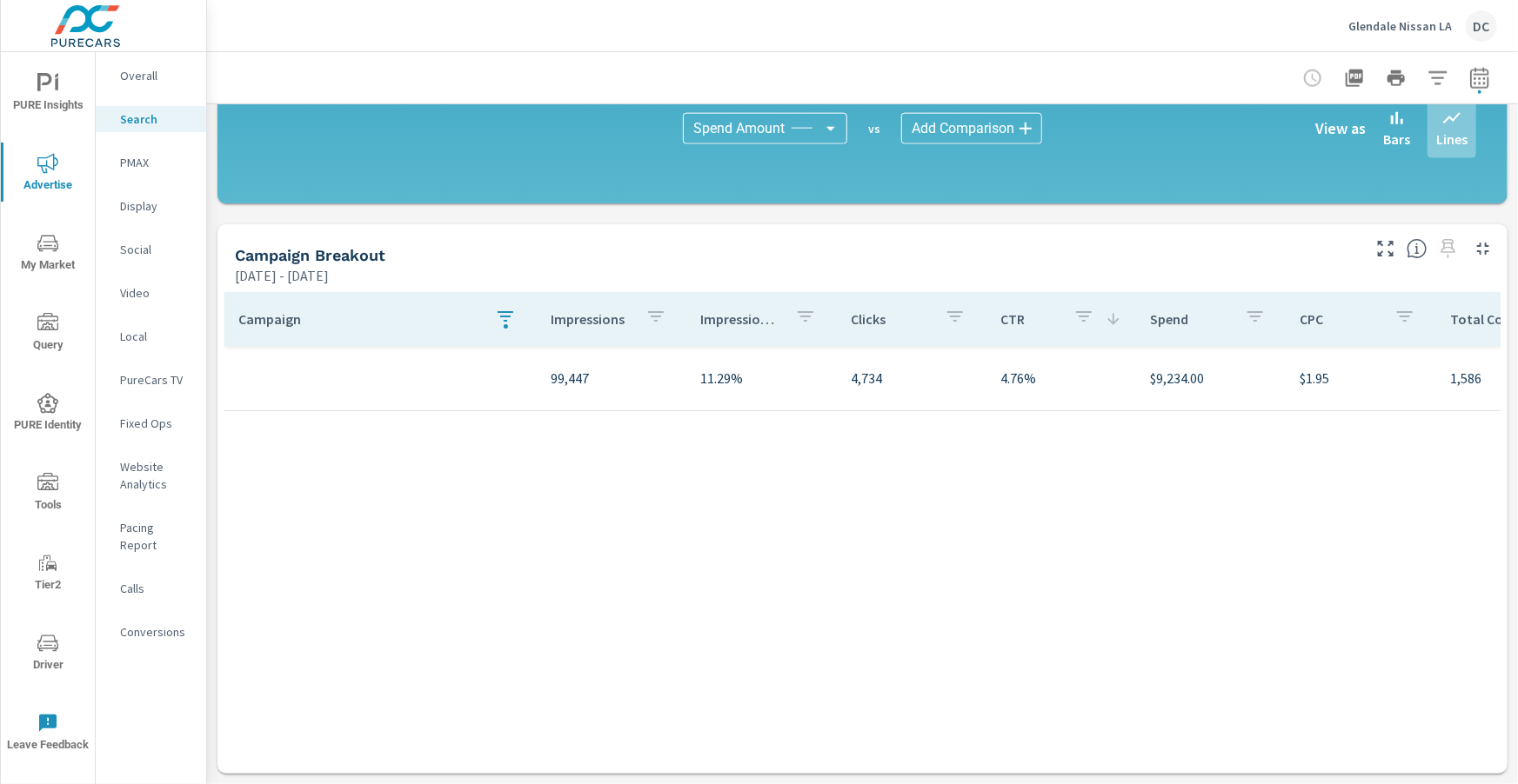
click at [503, 322] on icon "button" at bounding box center [505, 316] width 21 height 21
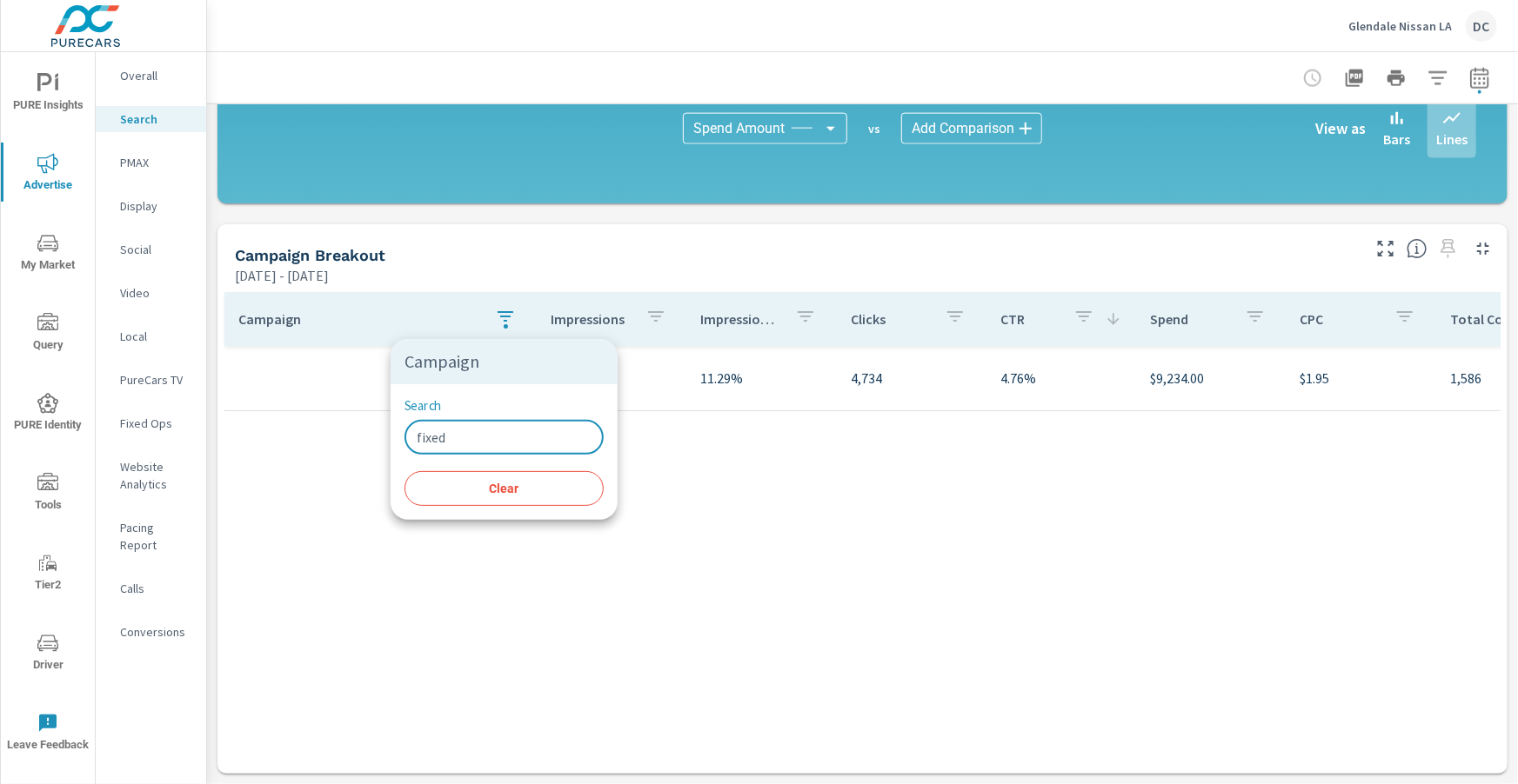
click at [449, 438] on input "fixed" at bounding box center [503, 438] width 199 height 35
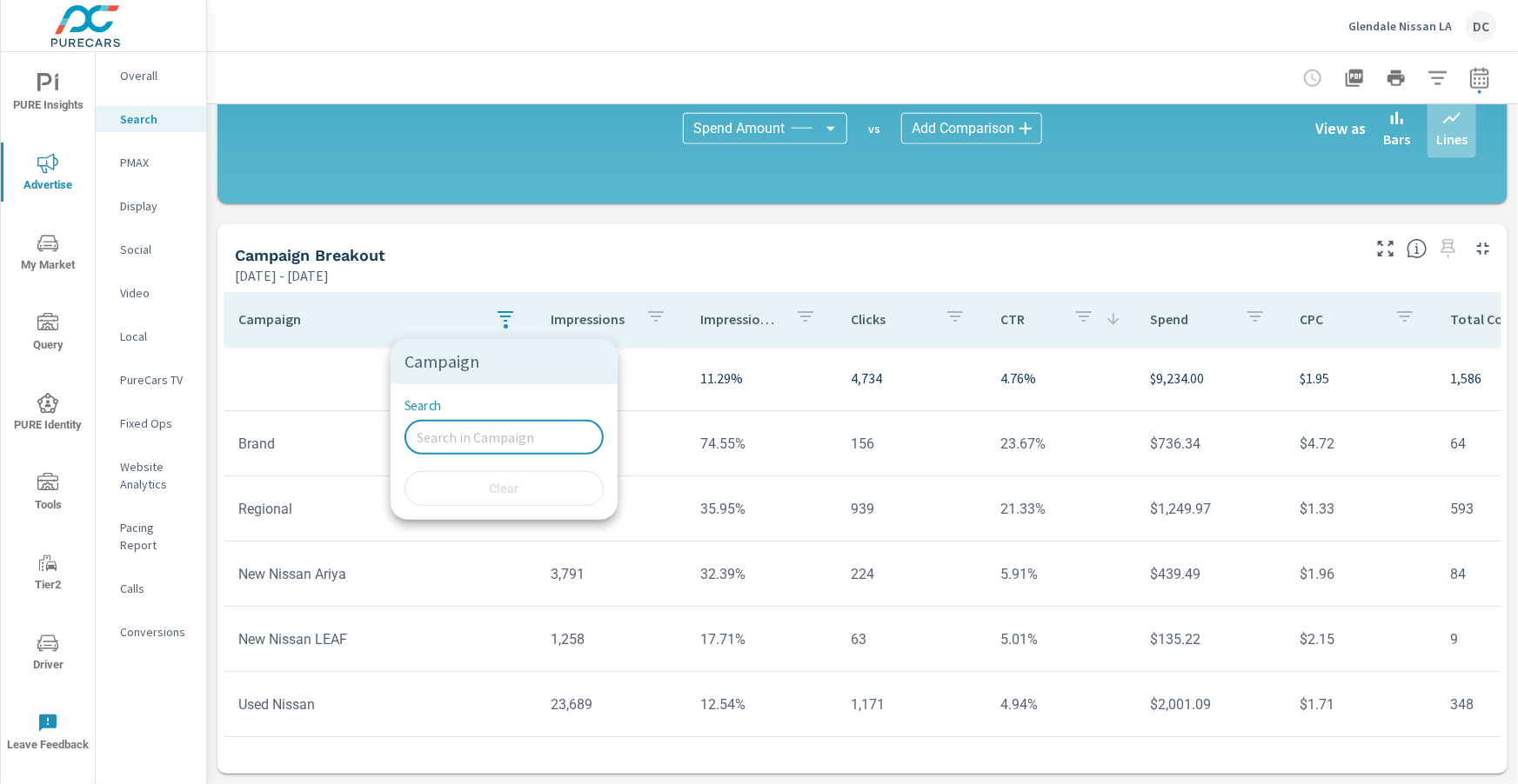
click at [212, 366] on div at bounding box center [759, 392] width 1518 height 784
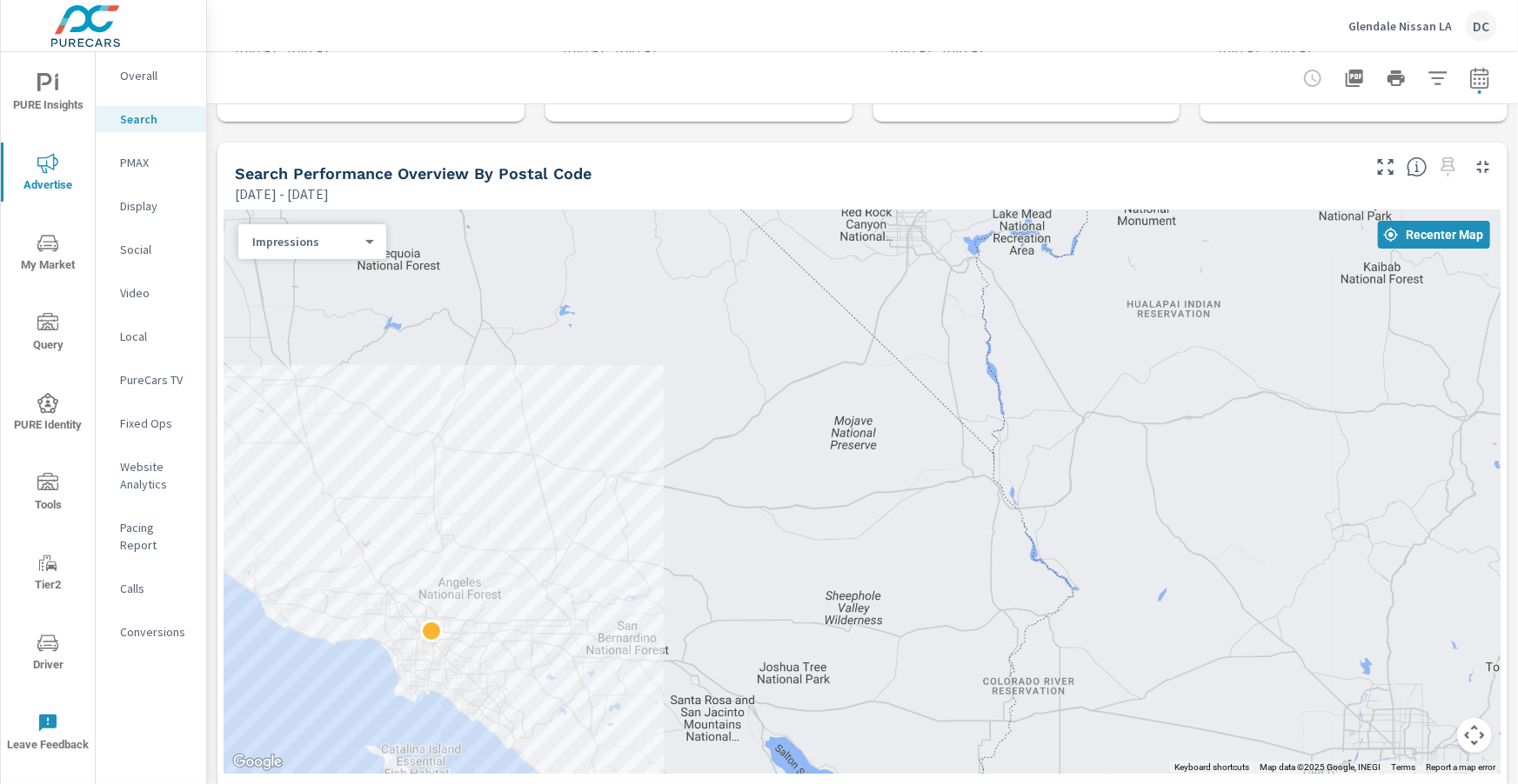
scroll to position [122, 0]
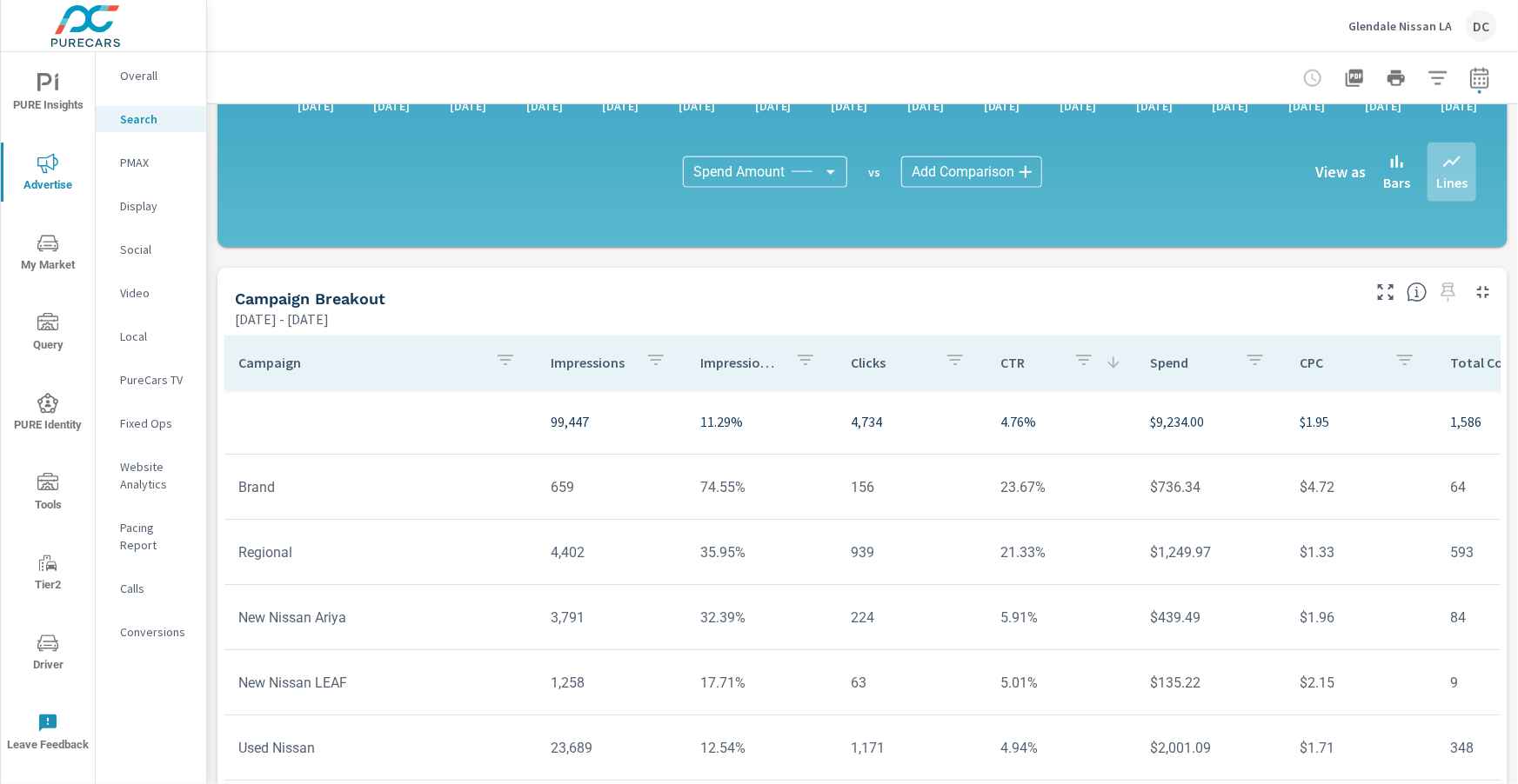
scroll to position [1174, 0]
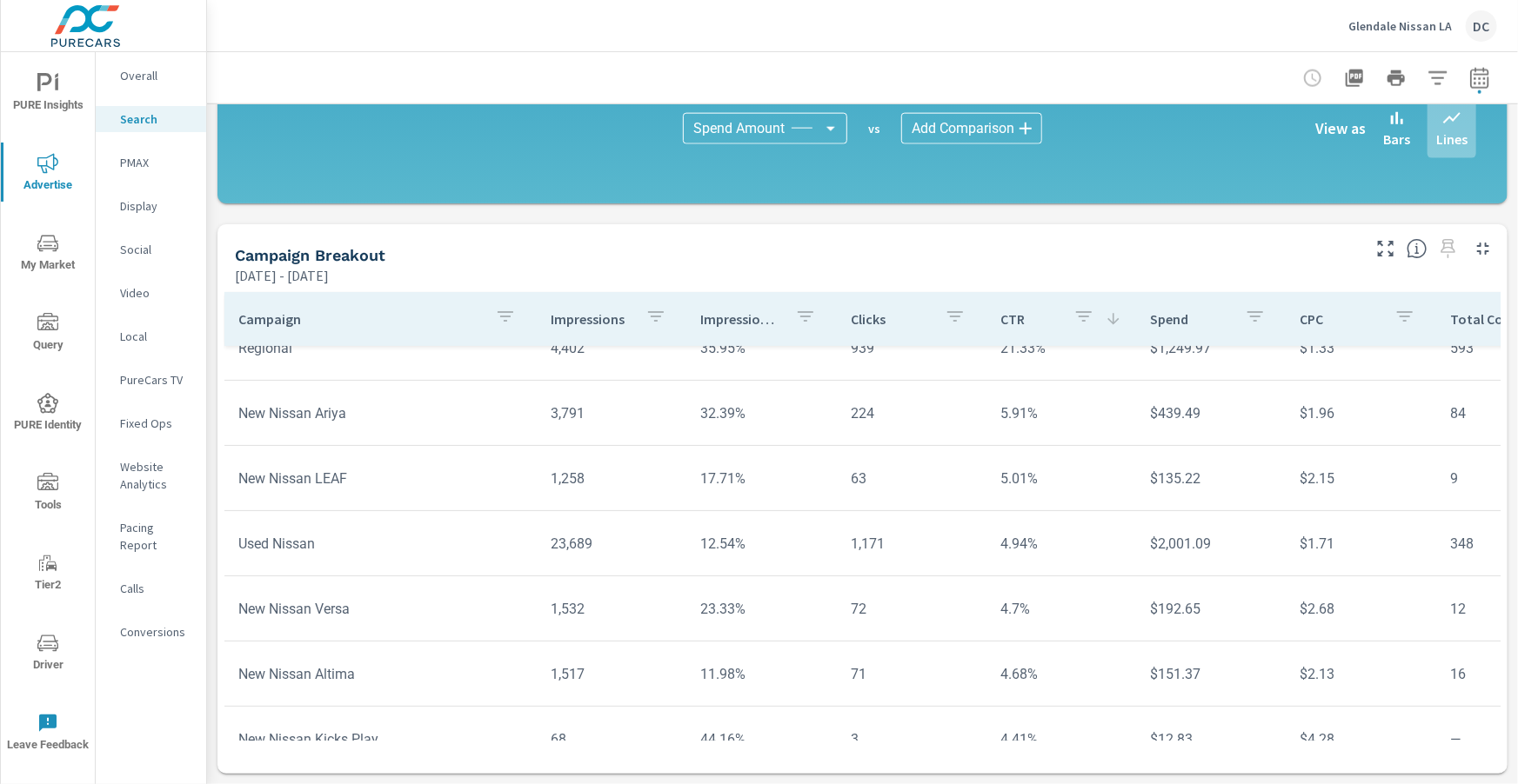
scroll to position [192, 0]
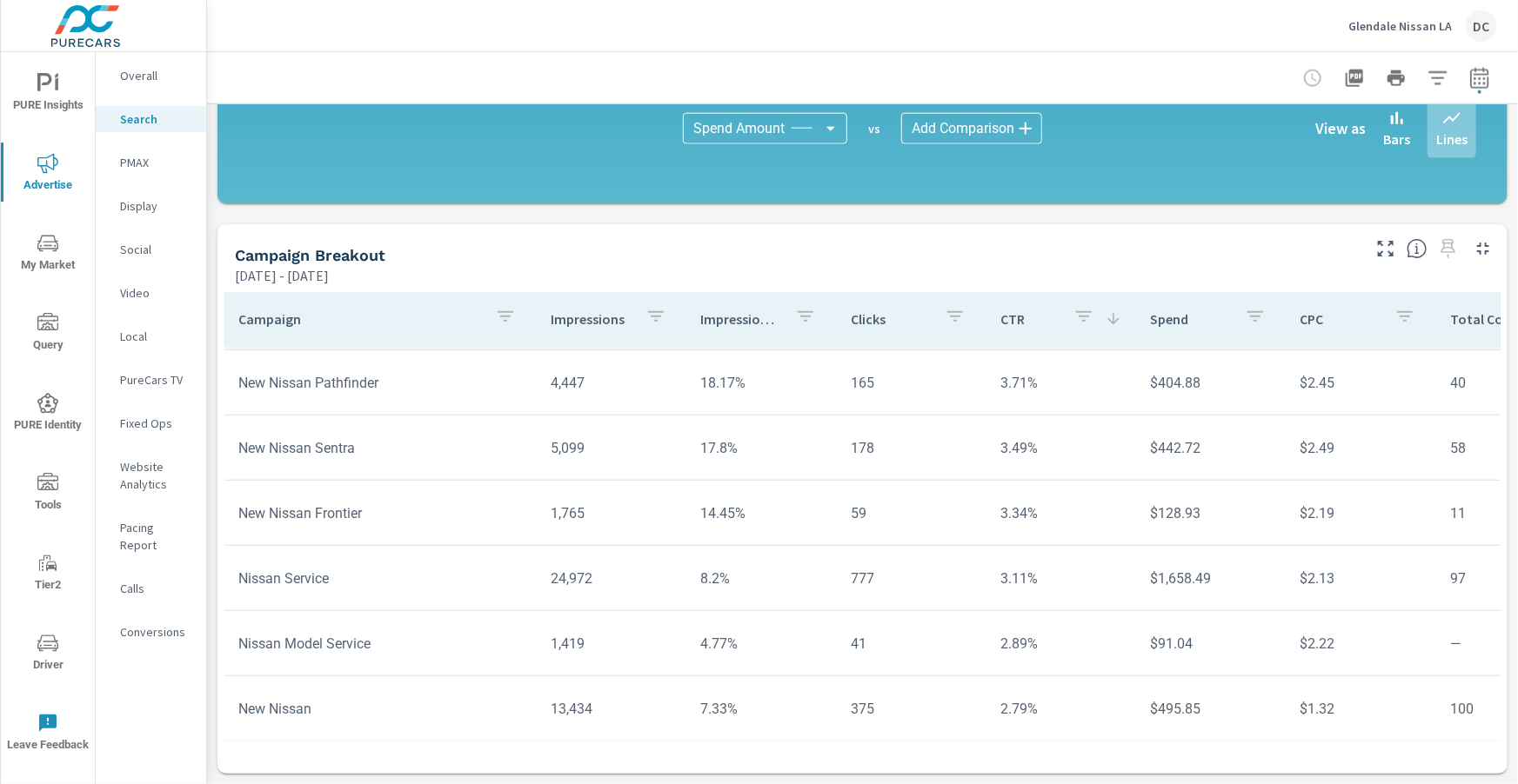
scroll to position [708, 0]
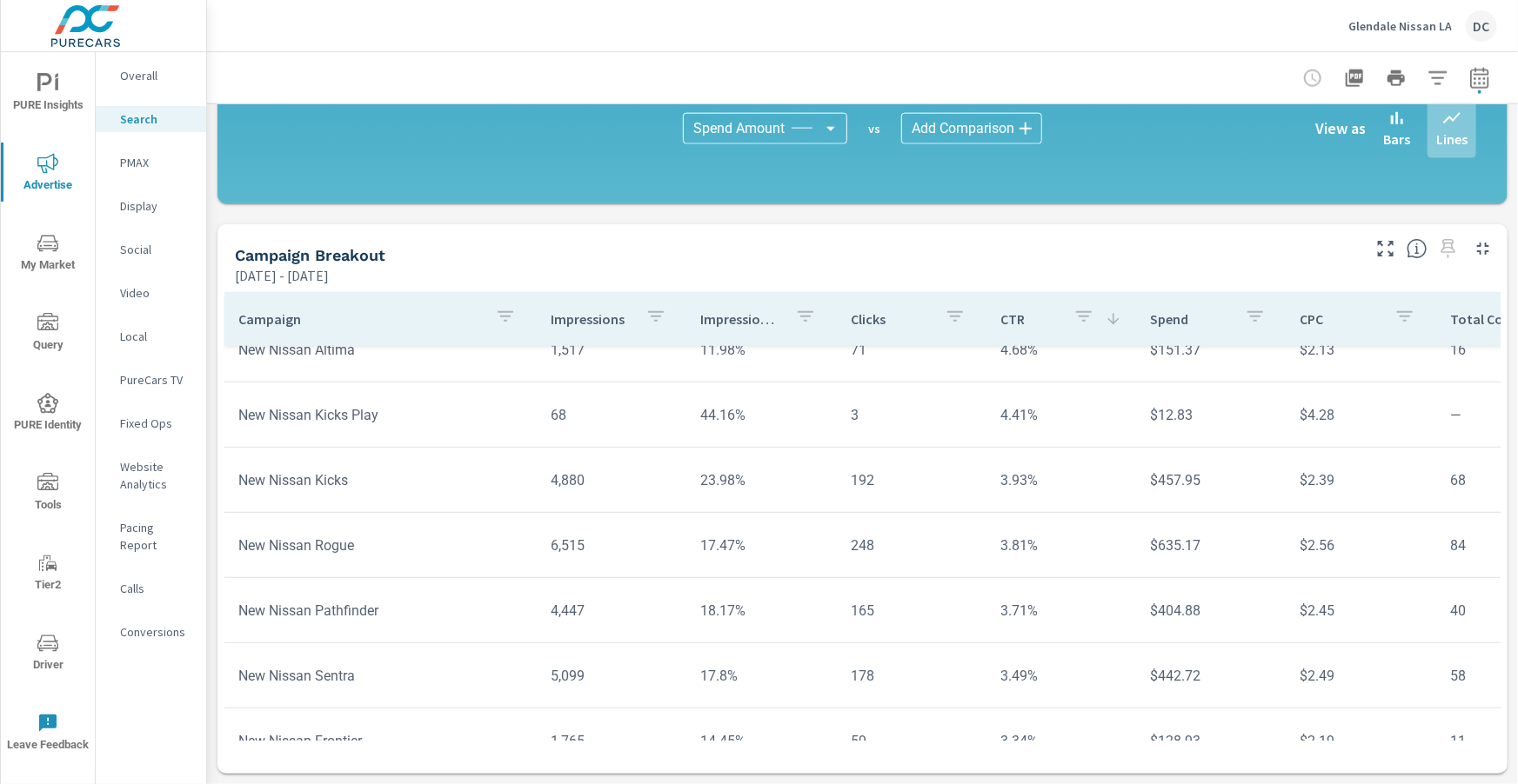
scroll to position [471, 0]
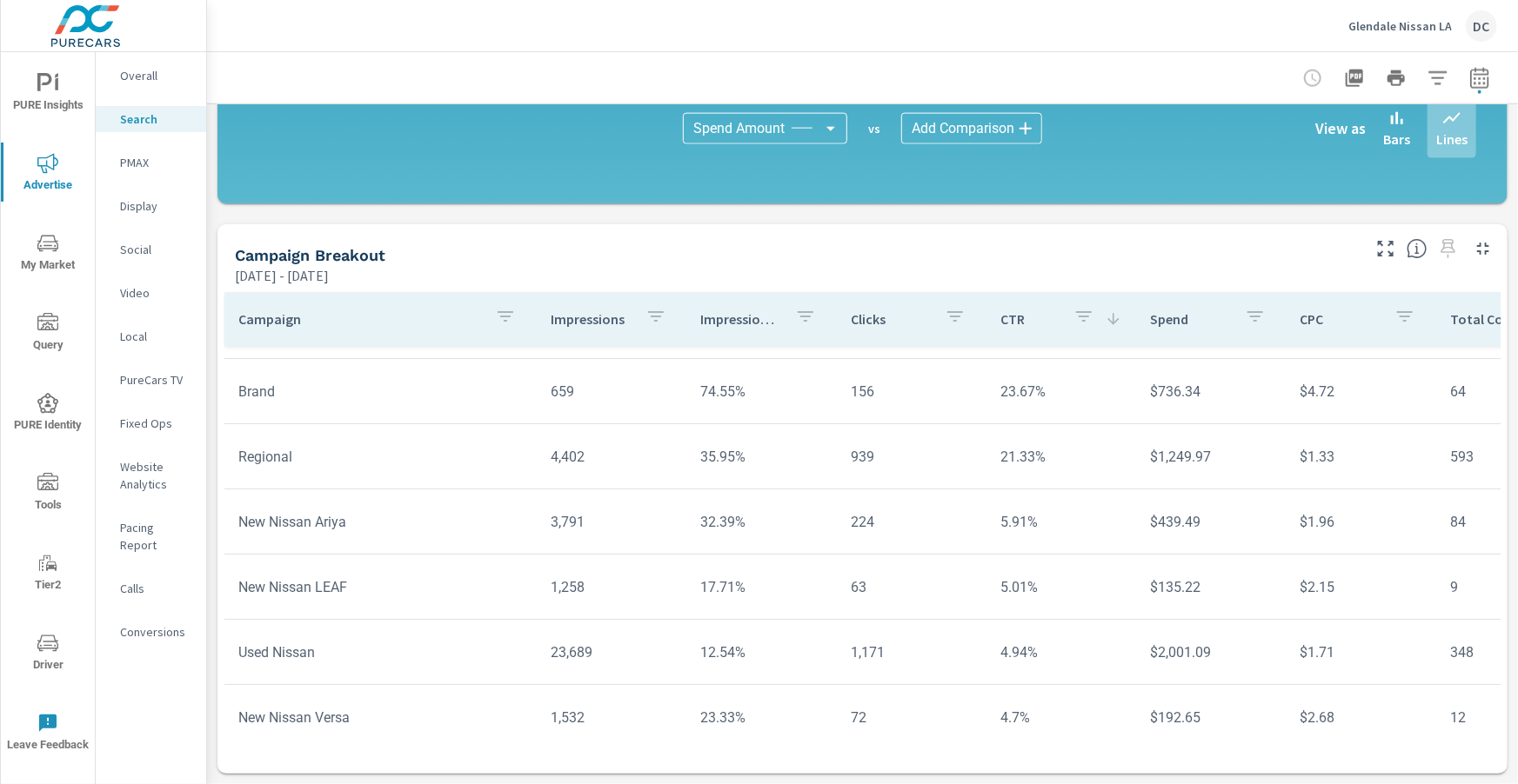
scroll to position [43, 0]
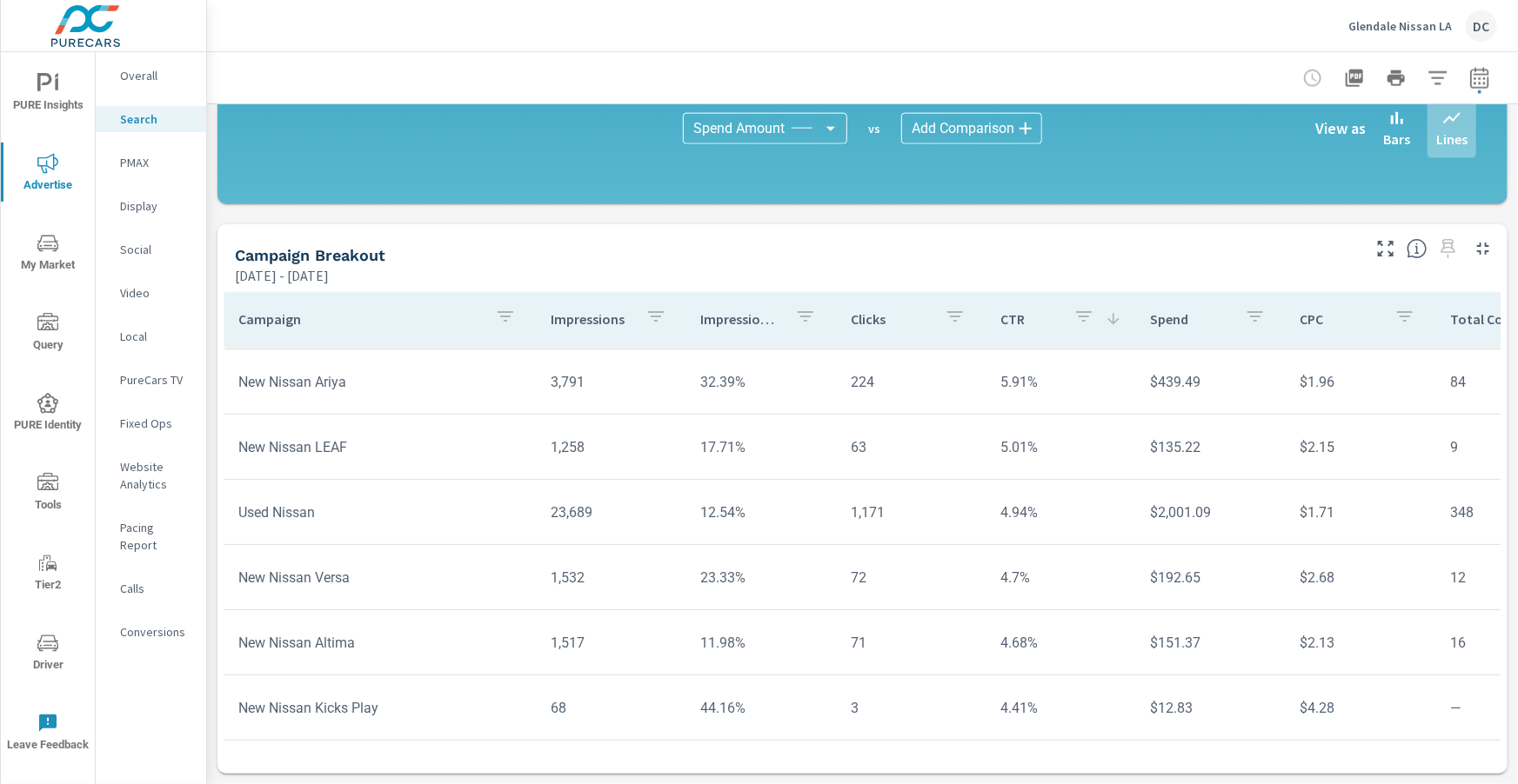
scroll to position [194, 5]
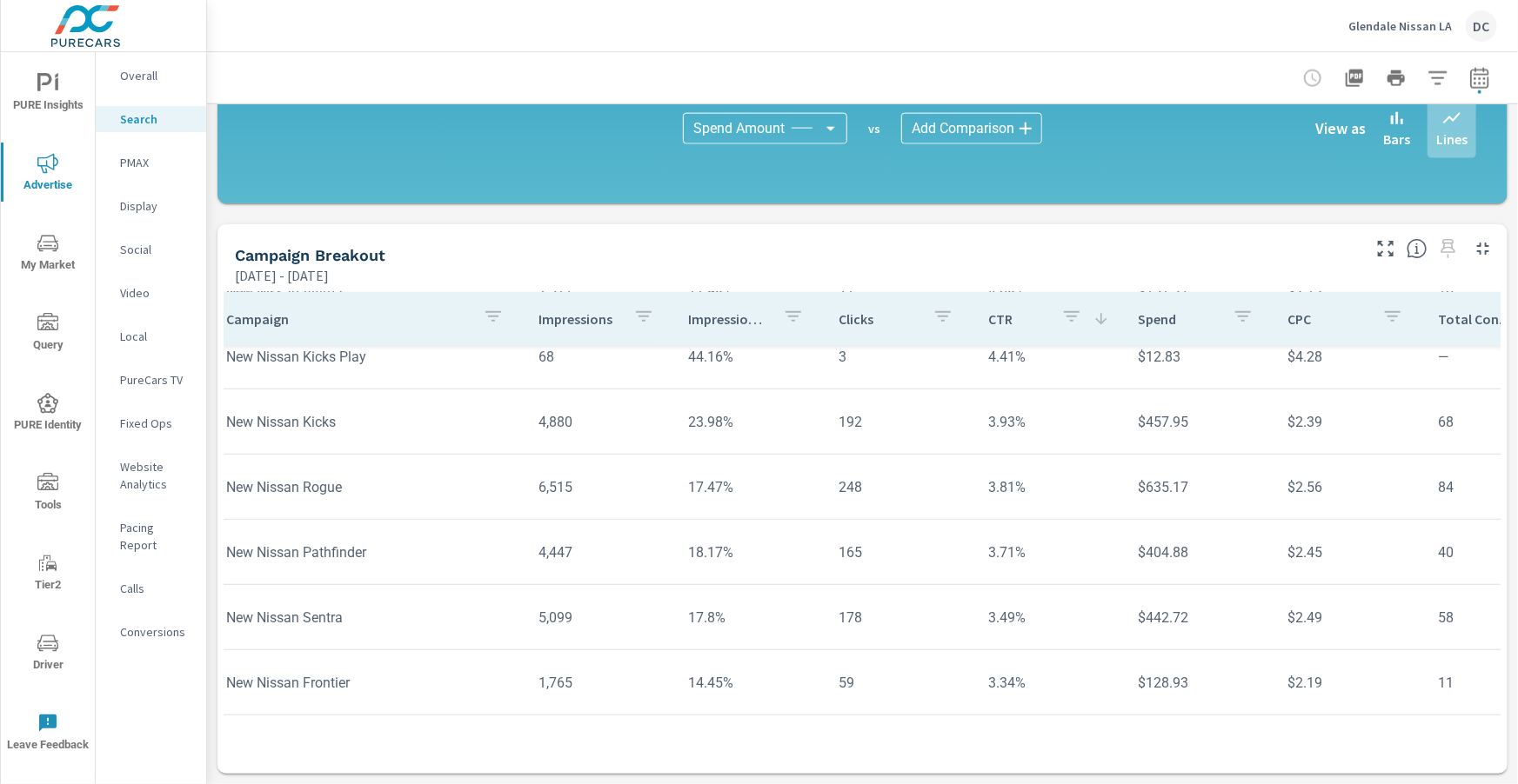
scroll to position [540, 9]
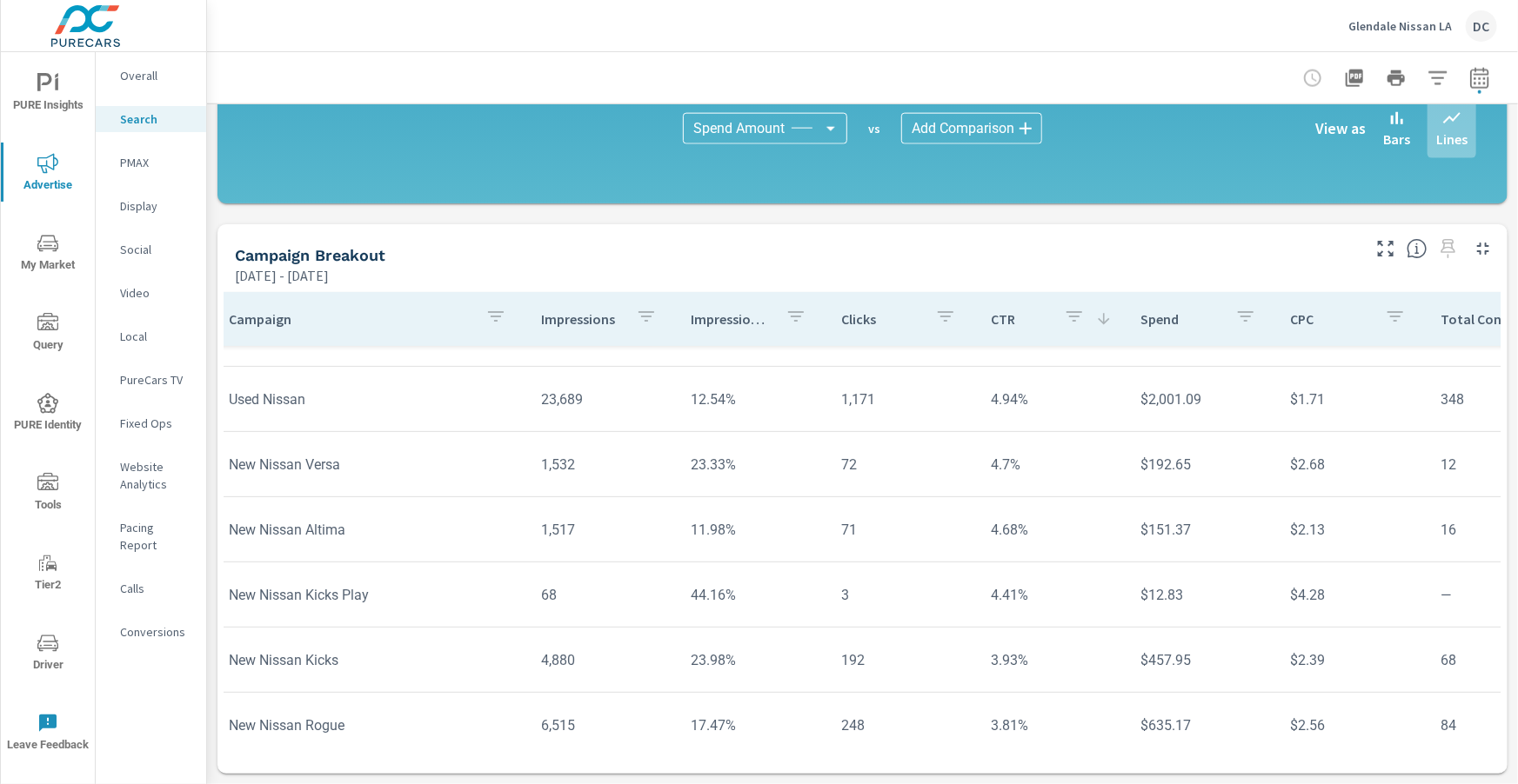
scroll to position [297, 9]
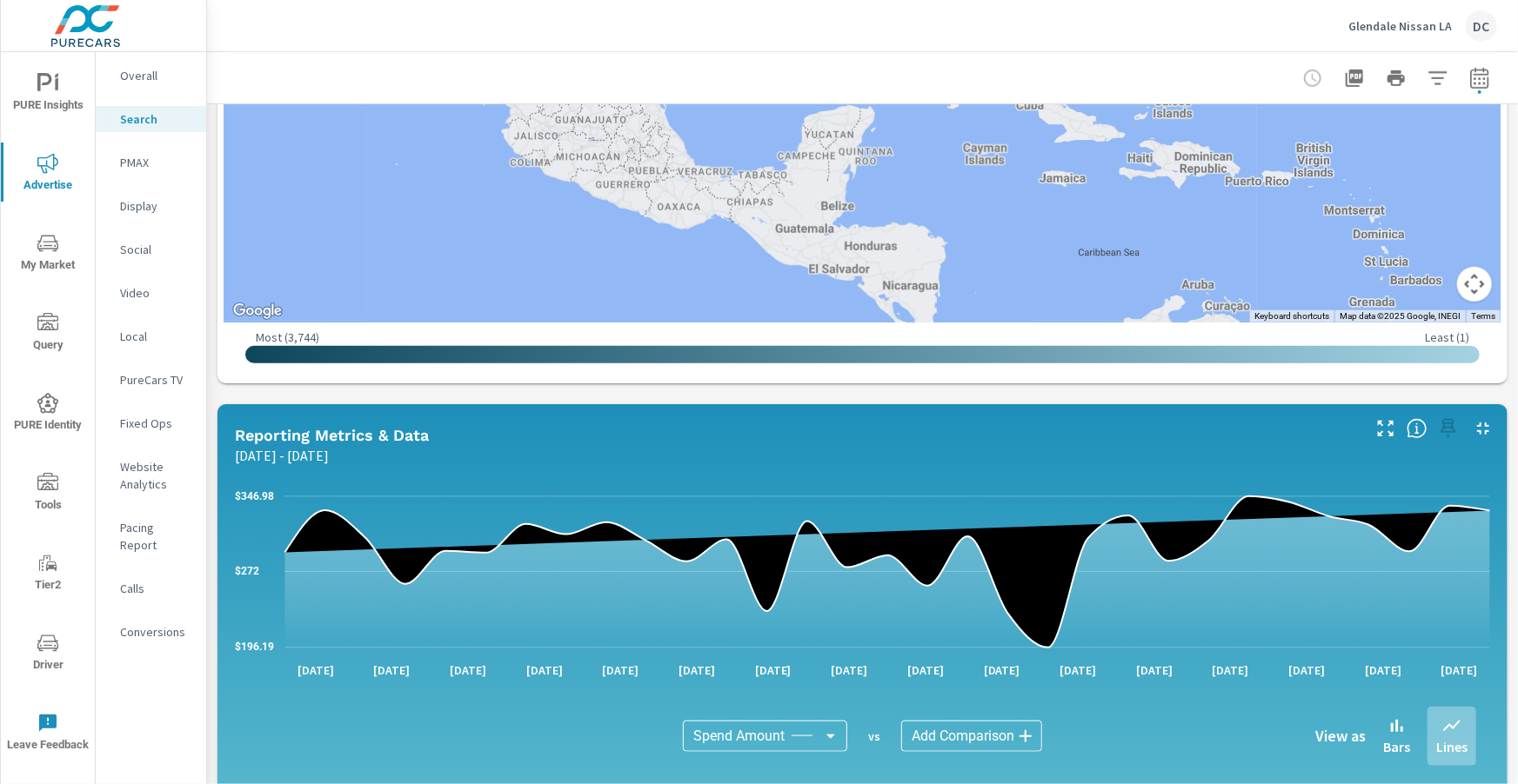
scroll to position [602, 0]
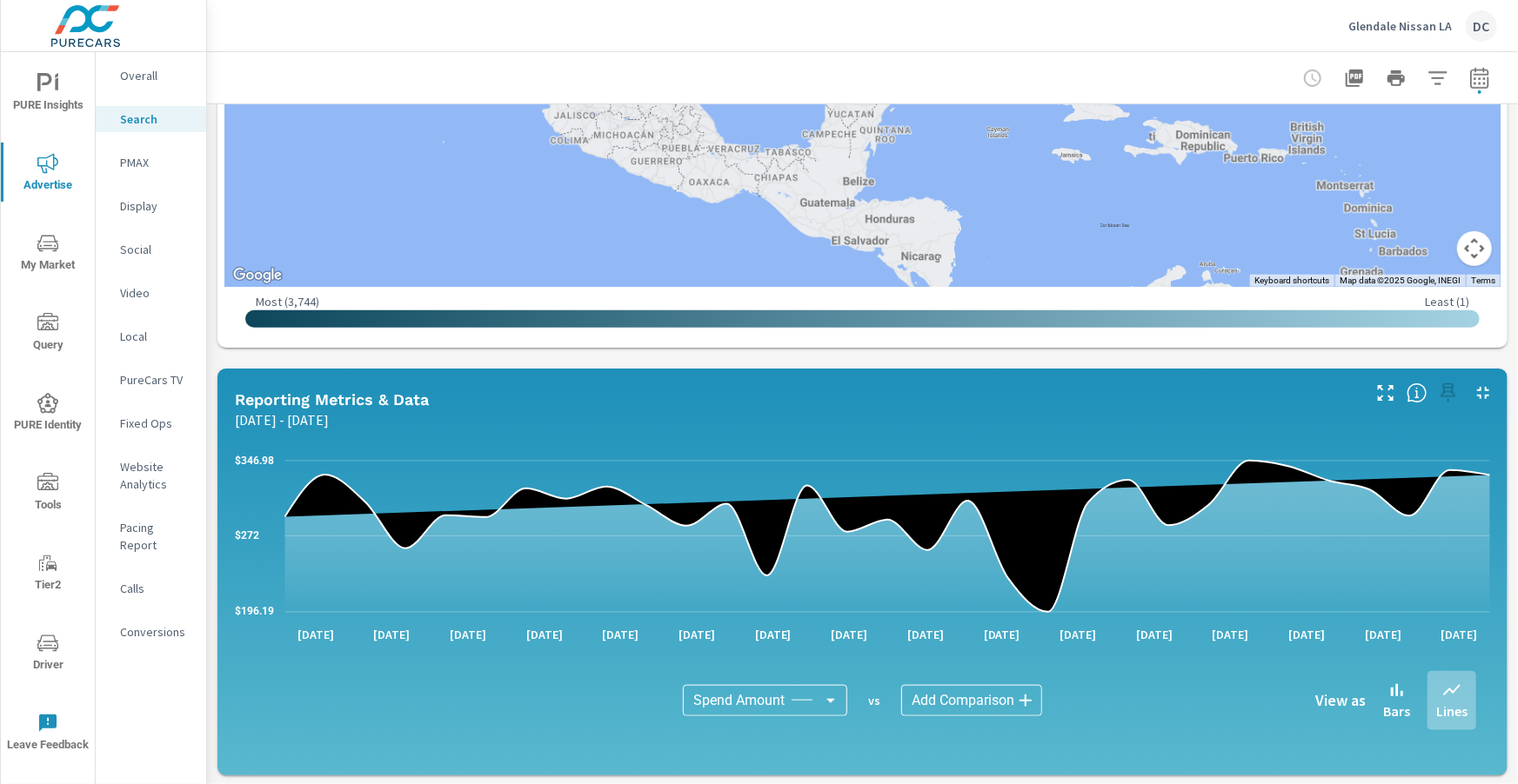
scroll to position [592, 0]
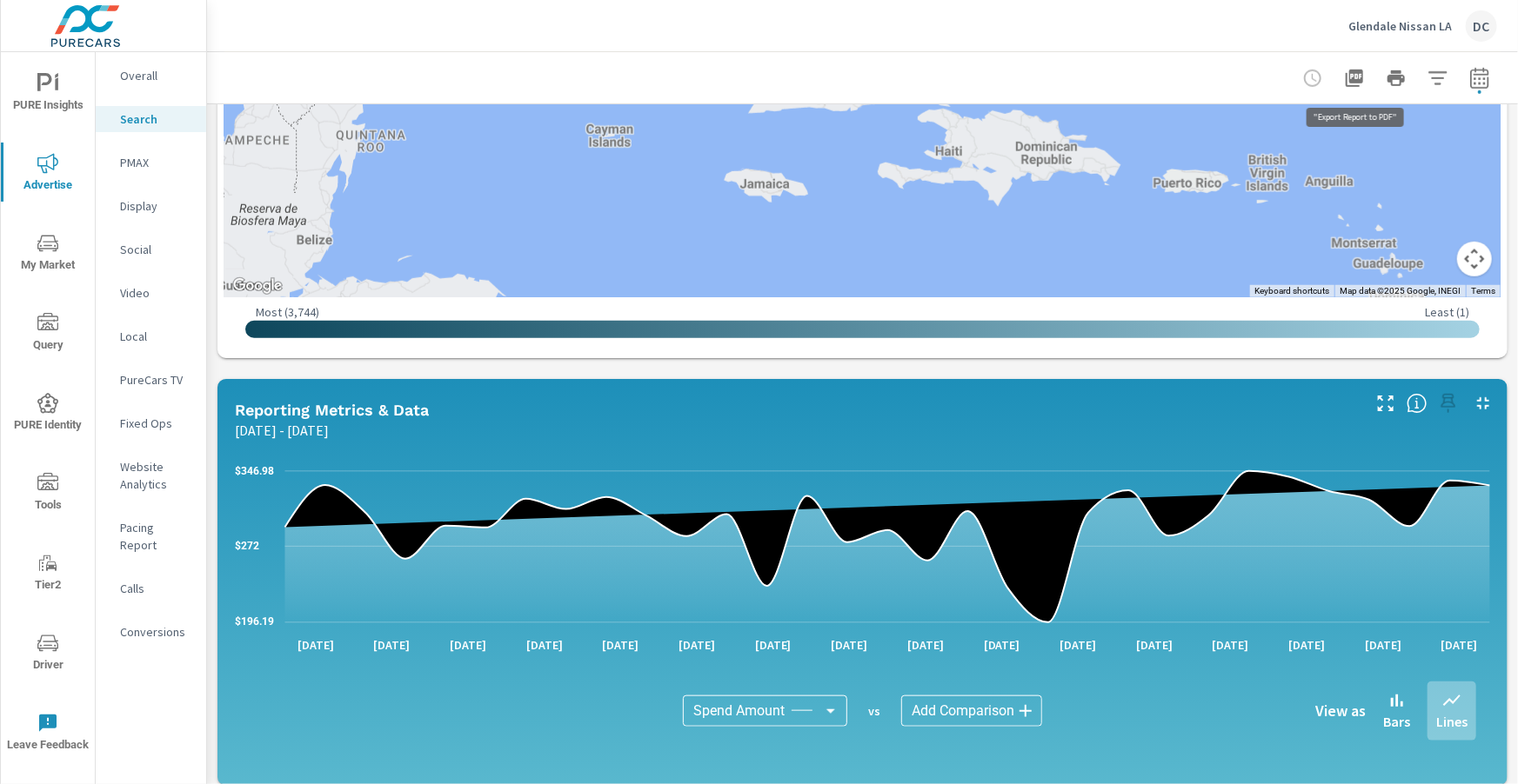
click at [1355, 77] on icon "button" at bounding box center [1354, 78] width 21 height 21
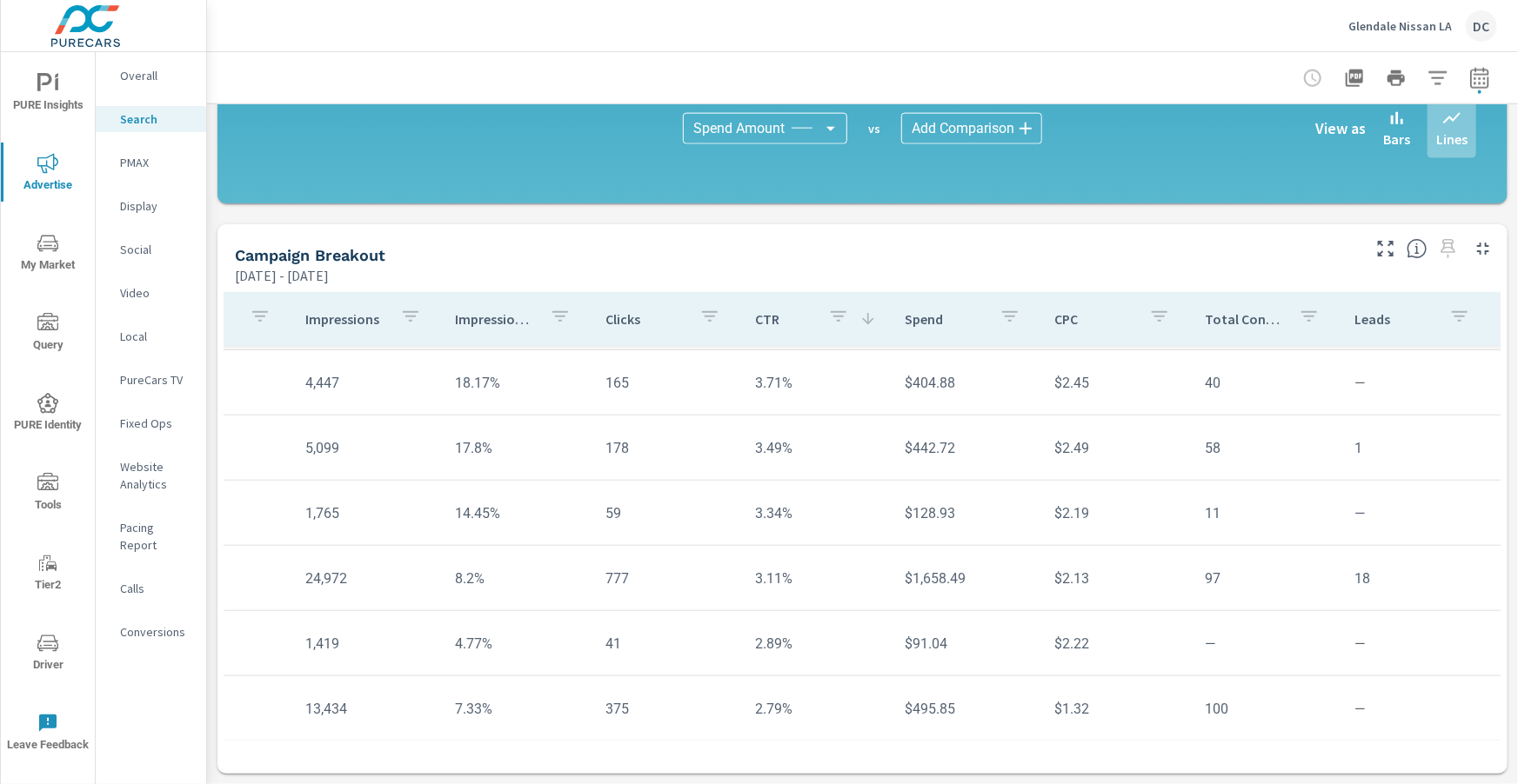
scroll to position [713, 304]
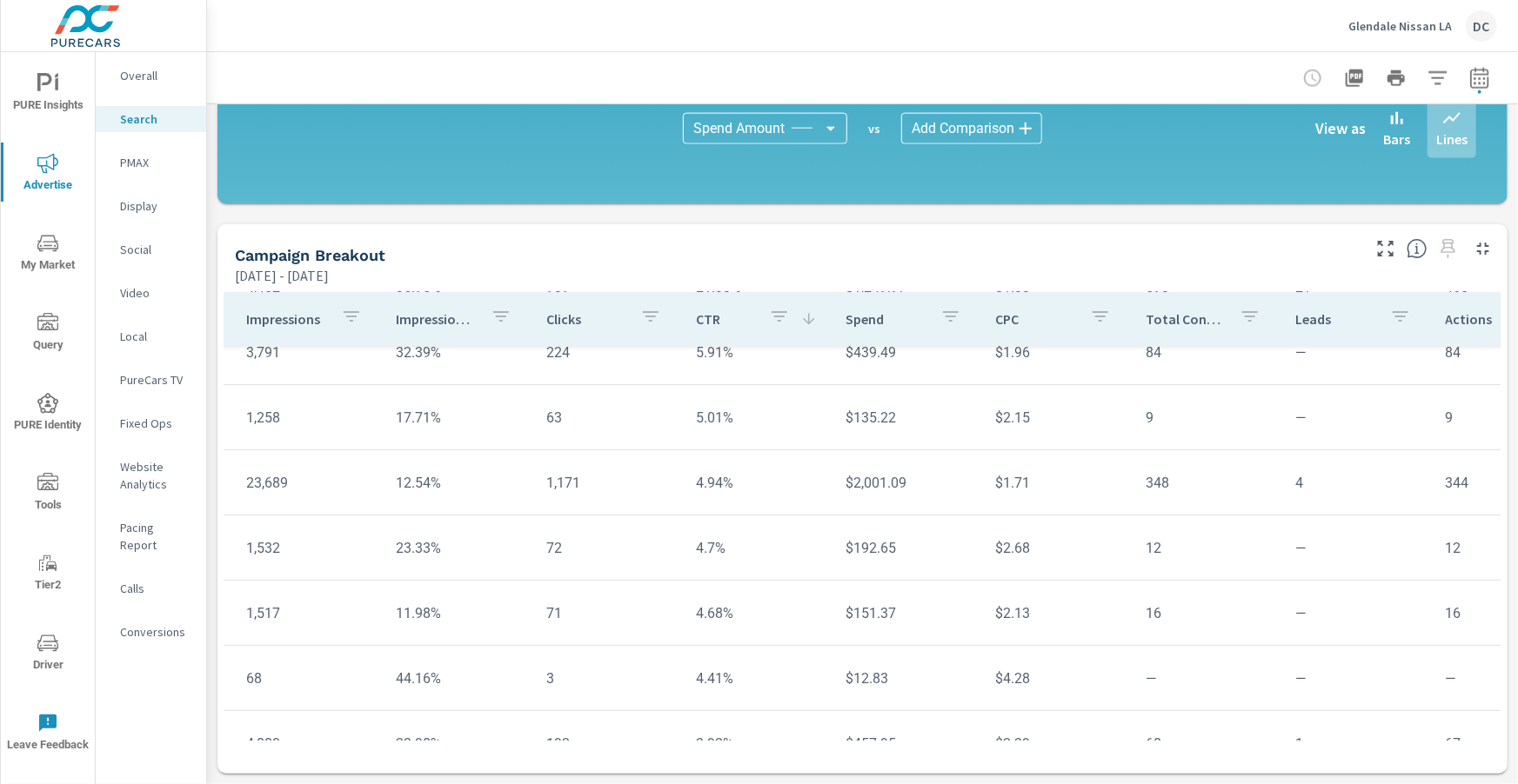
scroll to position [124, 304]
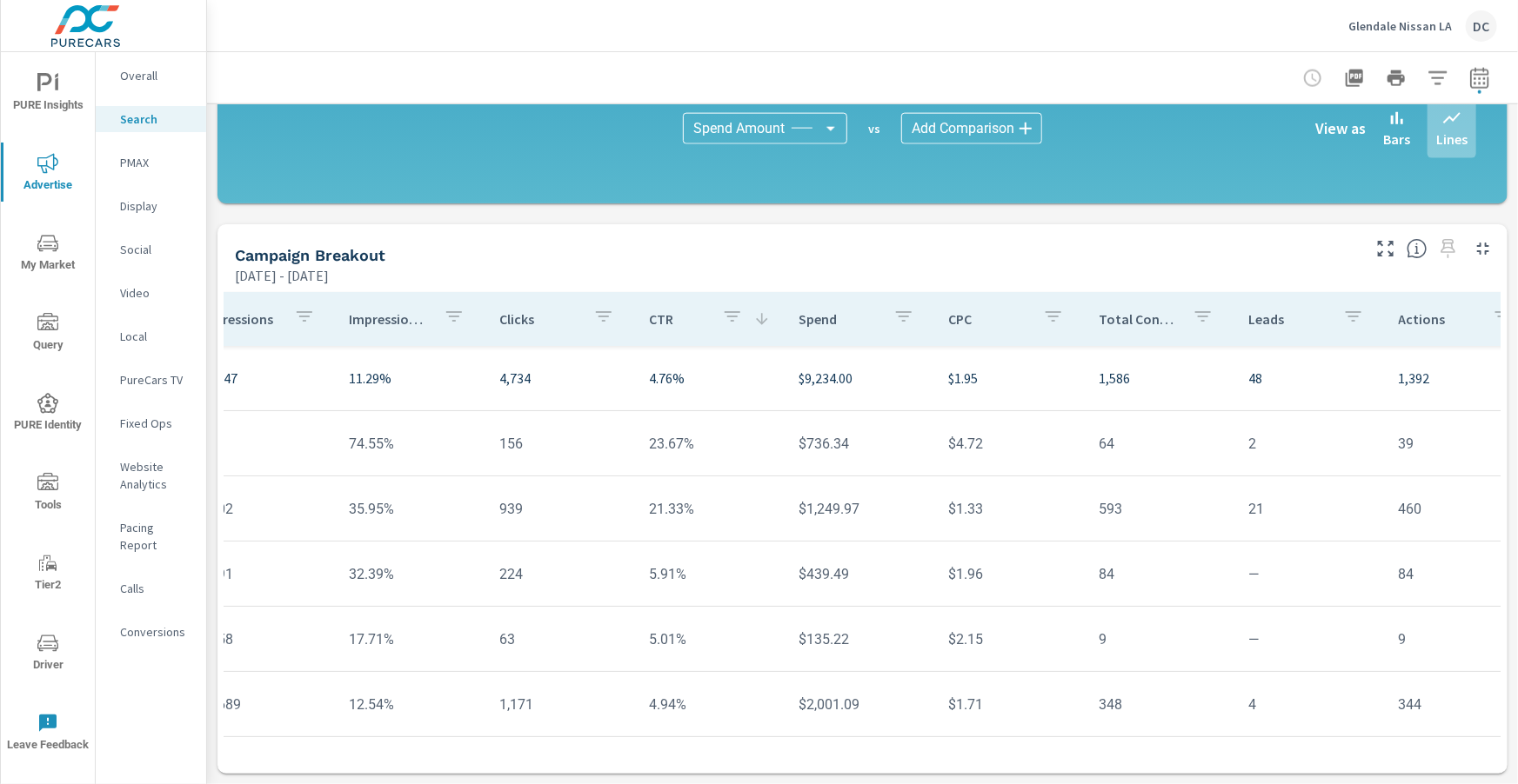
scroll to position [0, 354]
click at [149, 77] on p "Overall" at bounding box center [156, 75] width 72 height 17
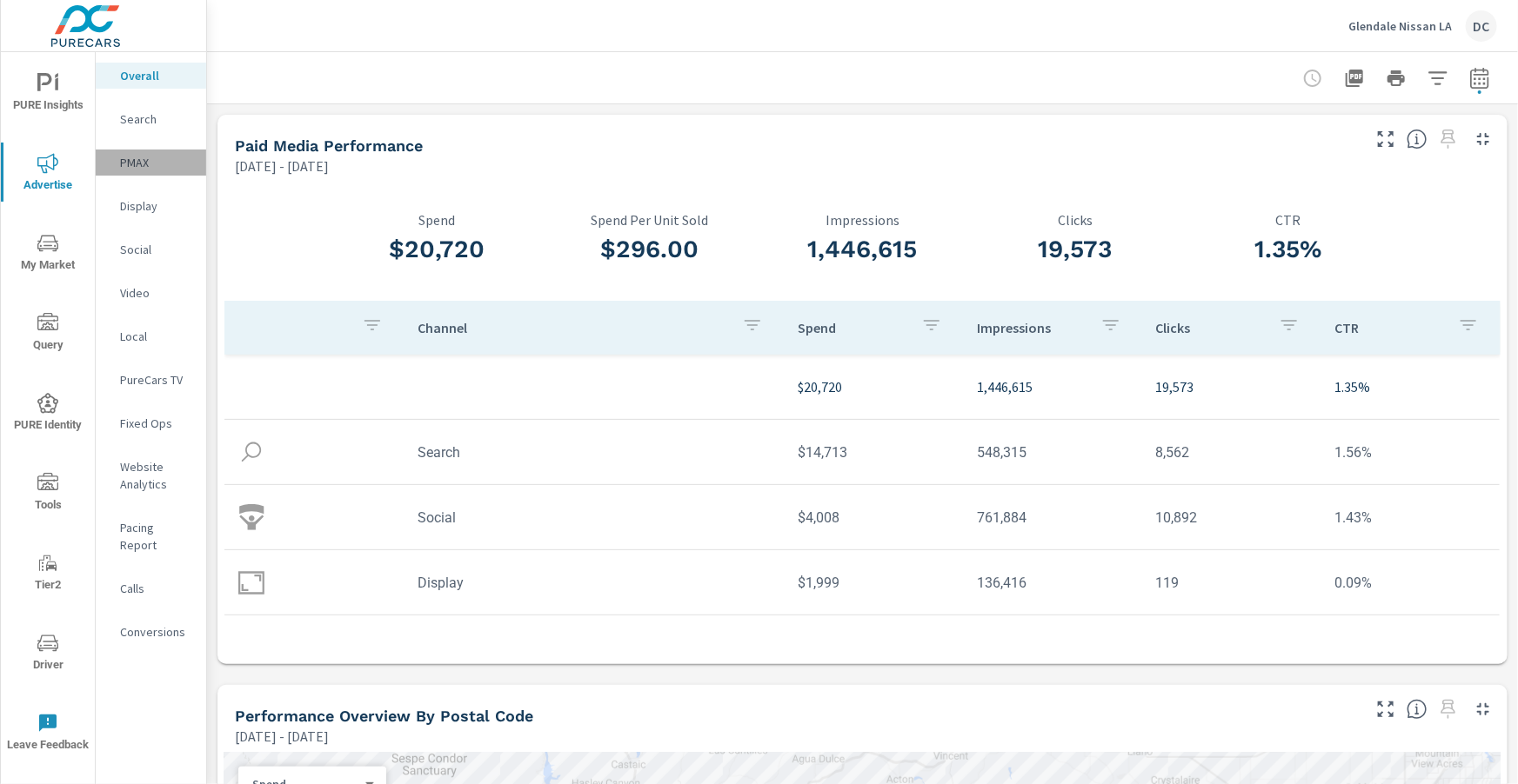
click at [136, 161] on p "PMAX" at bounding box center [156, 162] width 72 height 17
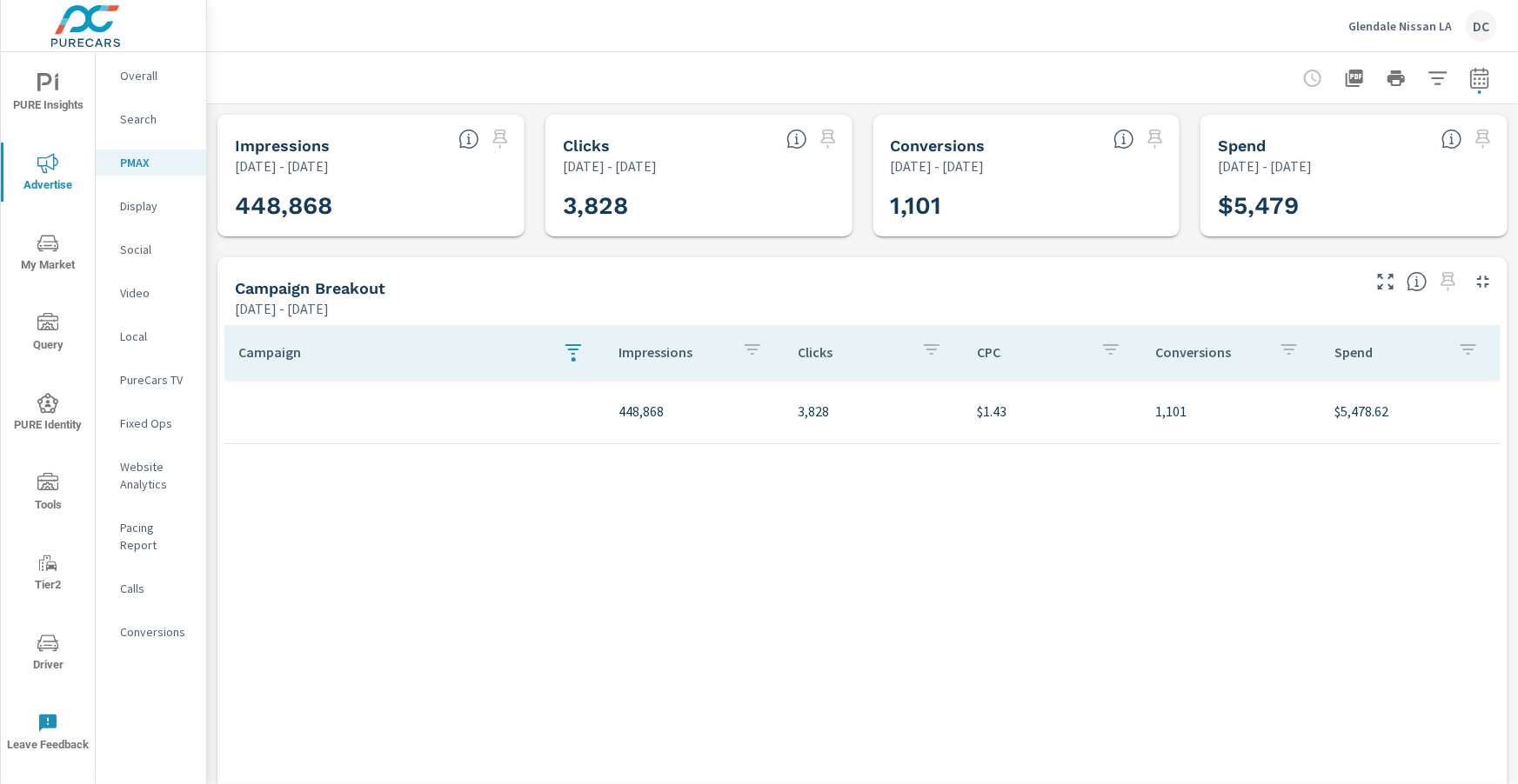
click at [565, 349] on icon "button" at bounding box center [573, 349] width 21 height 21
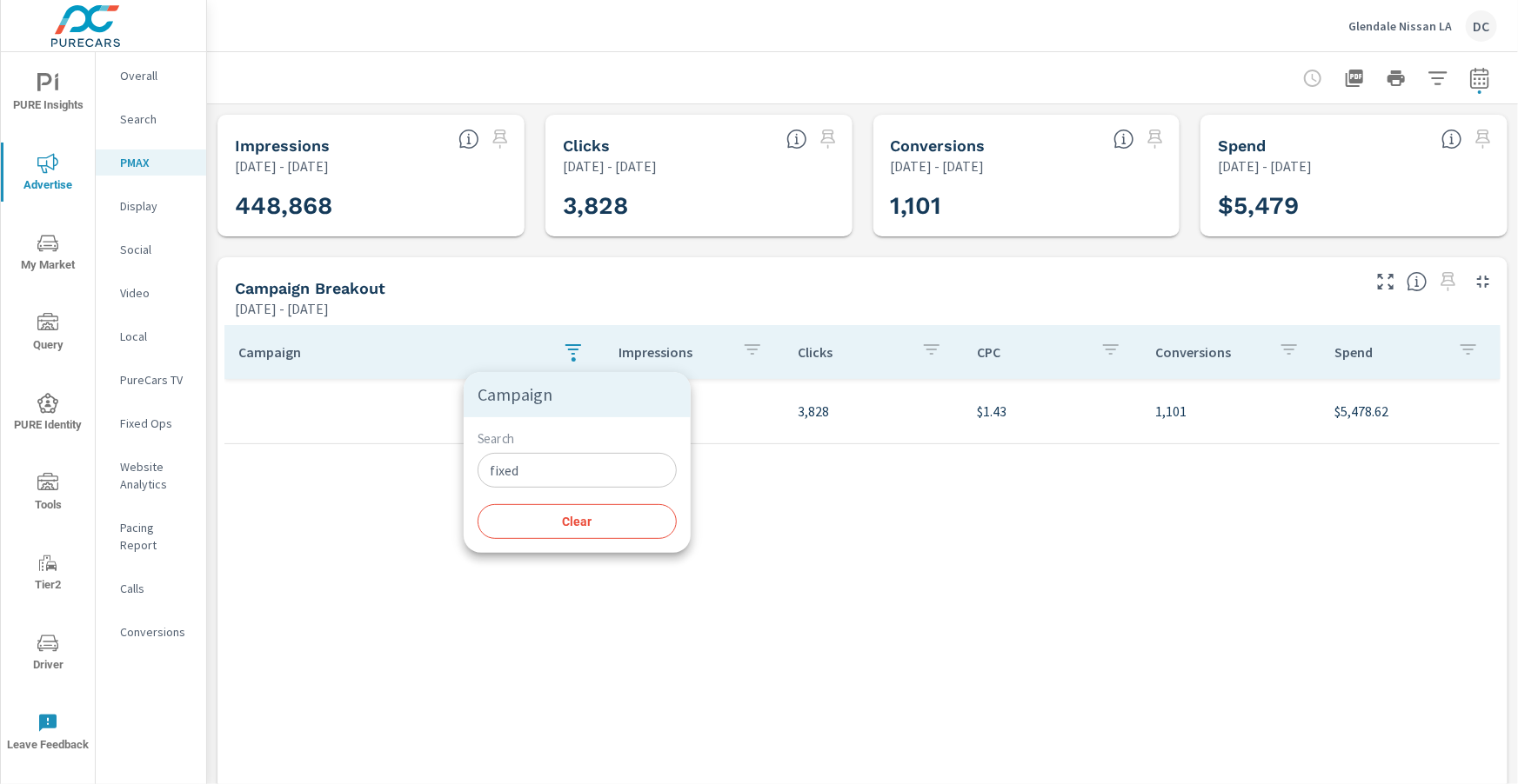
click at [519, 463] on input "fixed" at bounding box center [576, 471] width 199 height 35
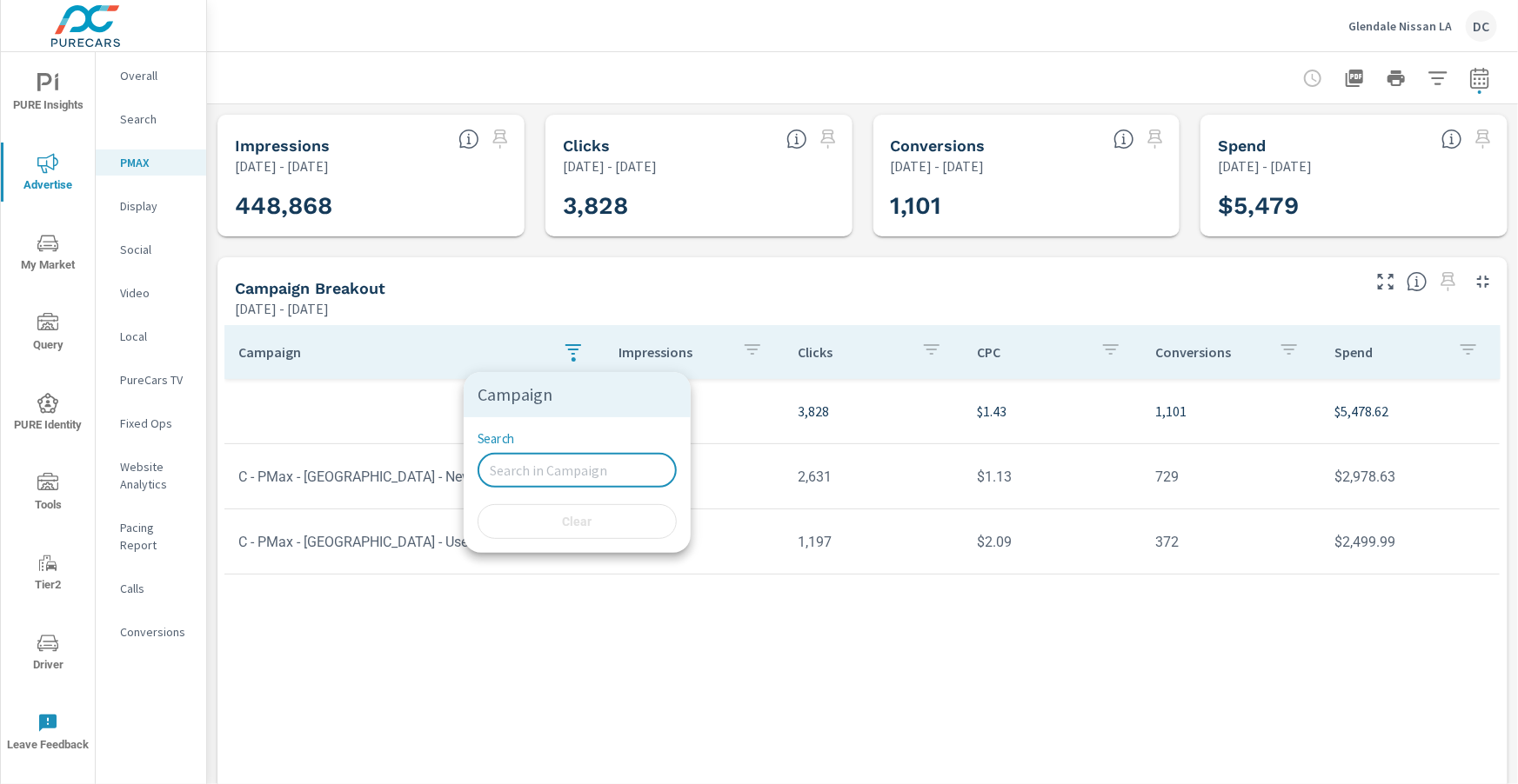
click at [421, 395] on div at bounding box center [759, 392] width 1518 height 784
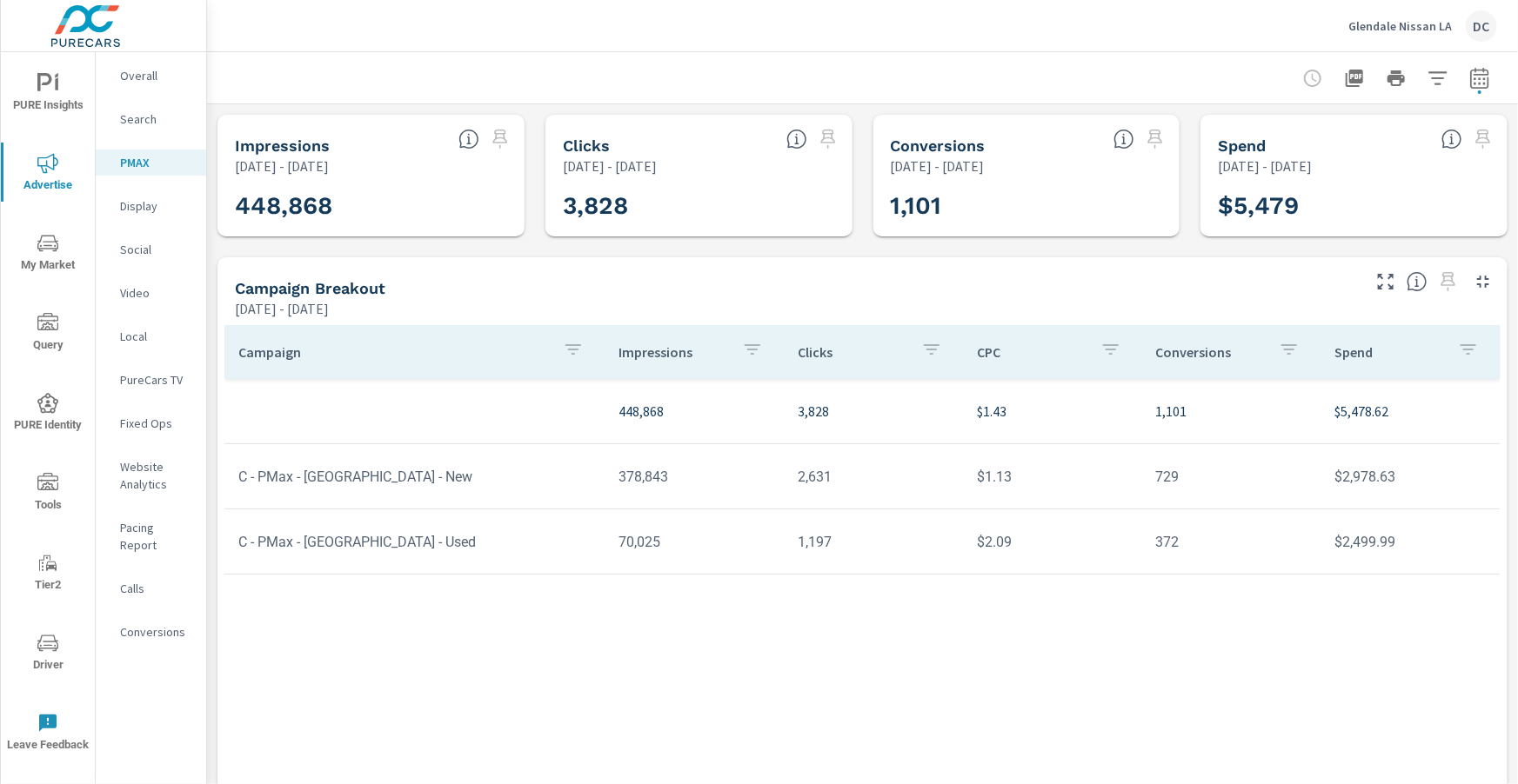
scroll to position [33, 0]
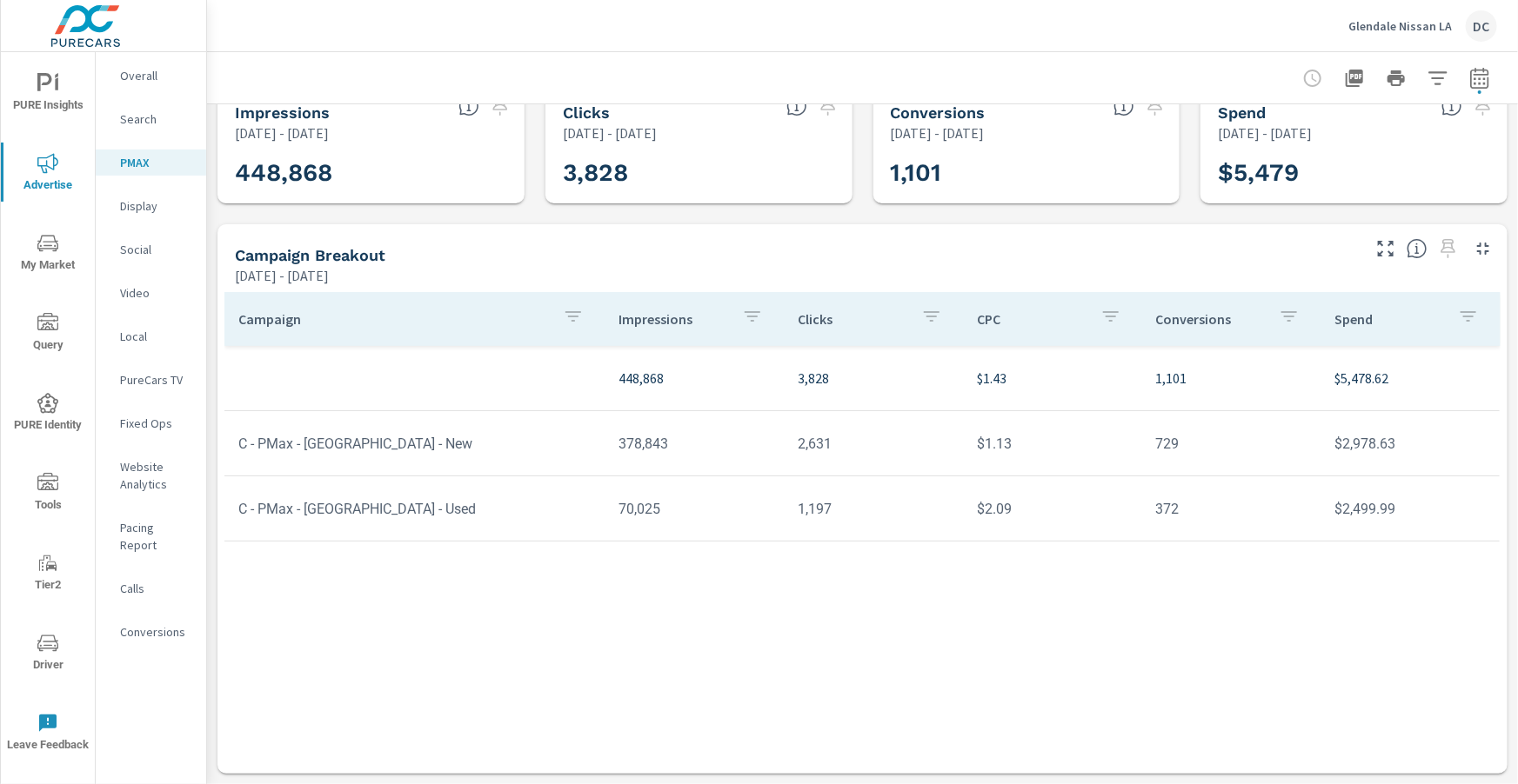
click at [137, 251] on p "Social" at bounding box center [156, 249] width 72 height 17
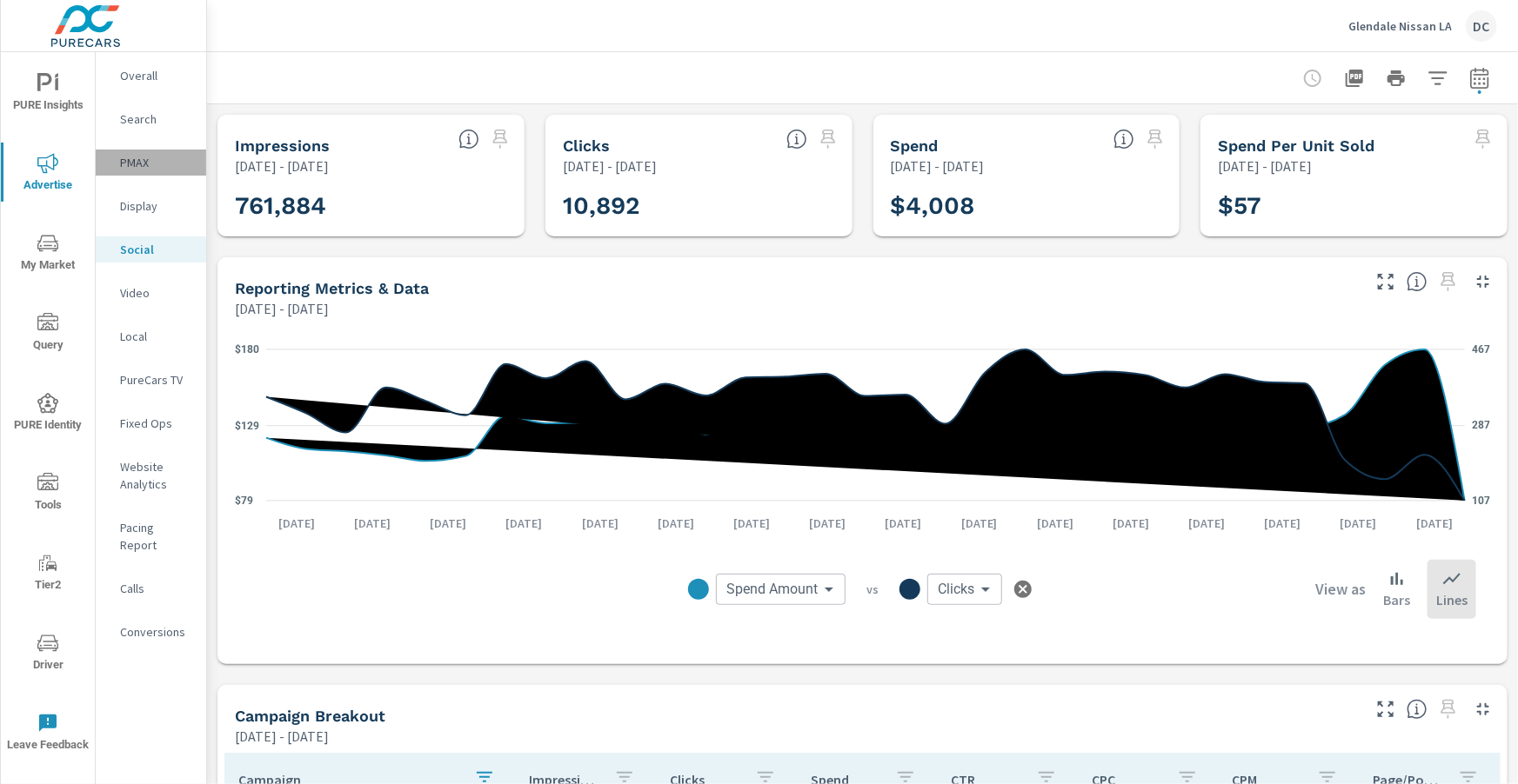
click at [136, 163] on p "PMAX" at bounding box center [156, 162] width 72 height 17
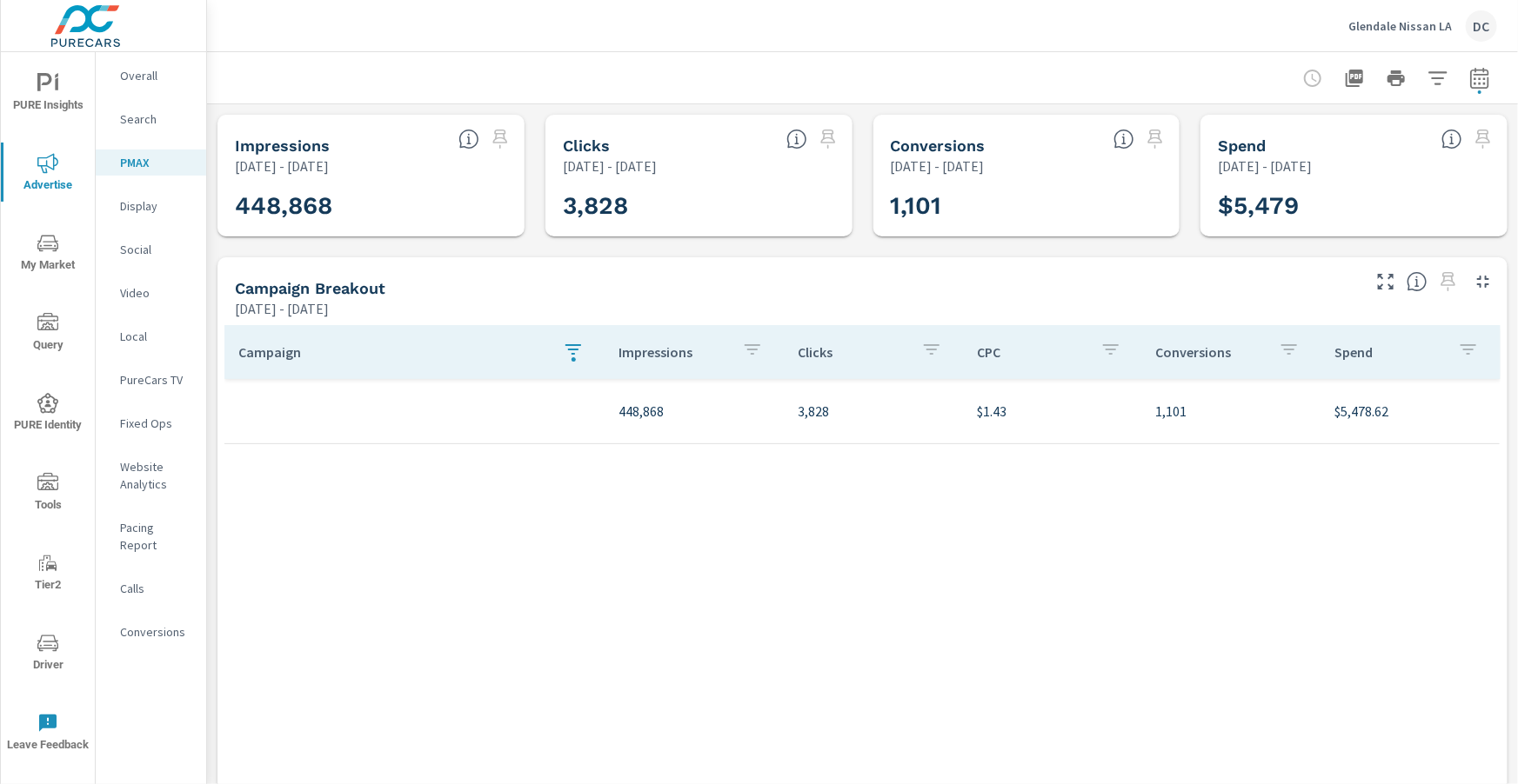
click at [142, 250] on p "Social" at bounding box center [156, 249] width 72 height 17
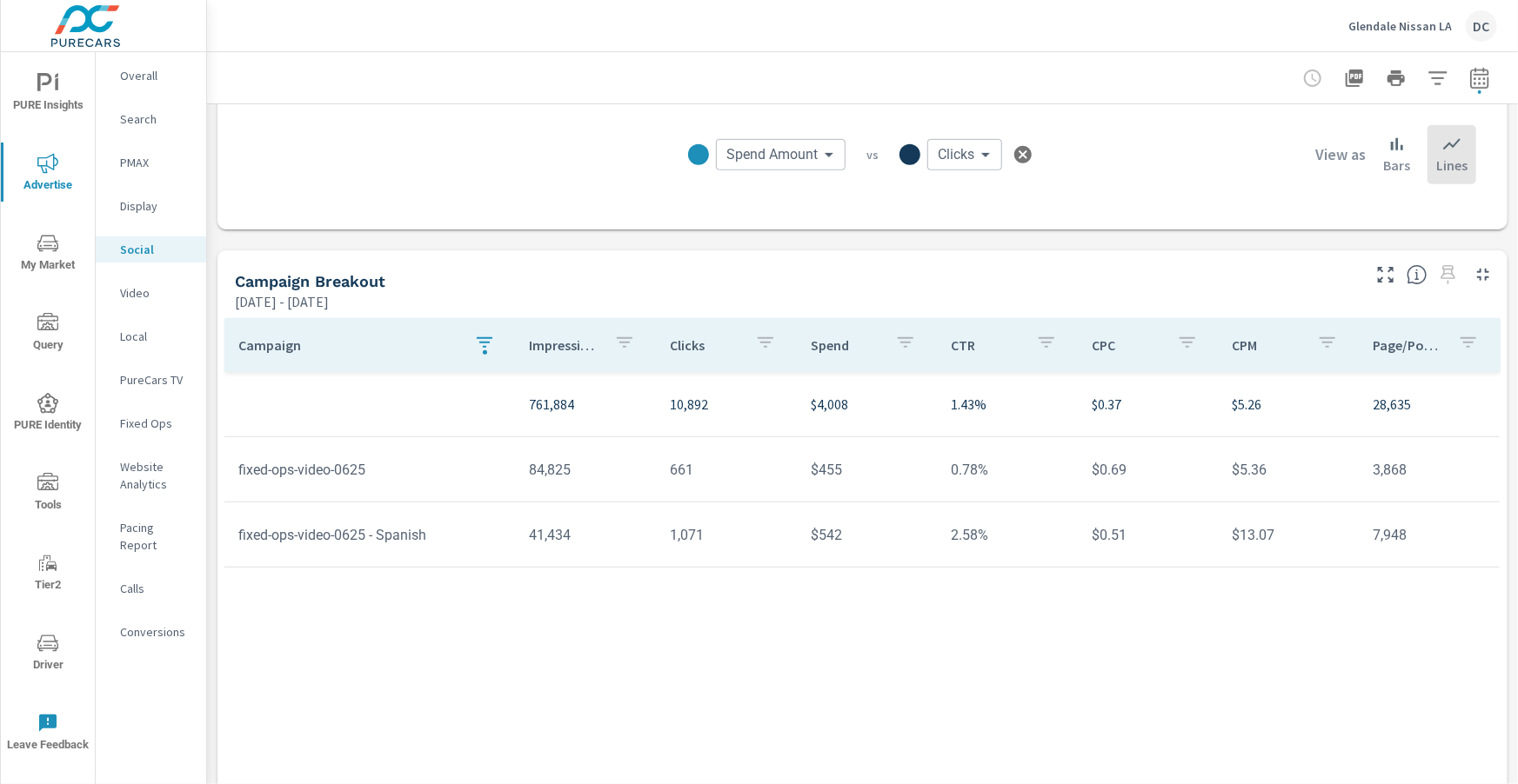
scroll to position [461, 0]
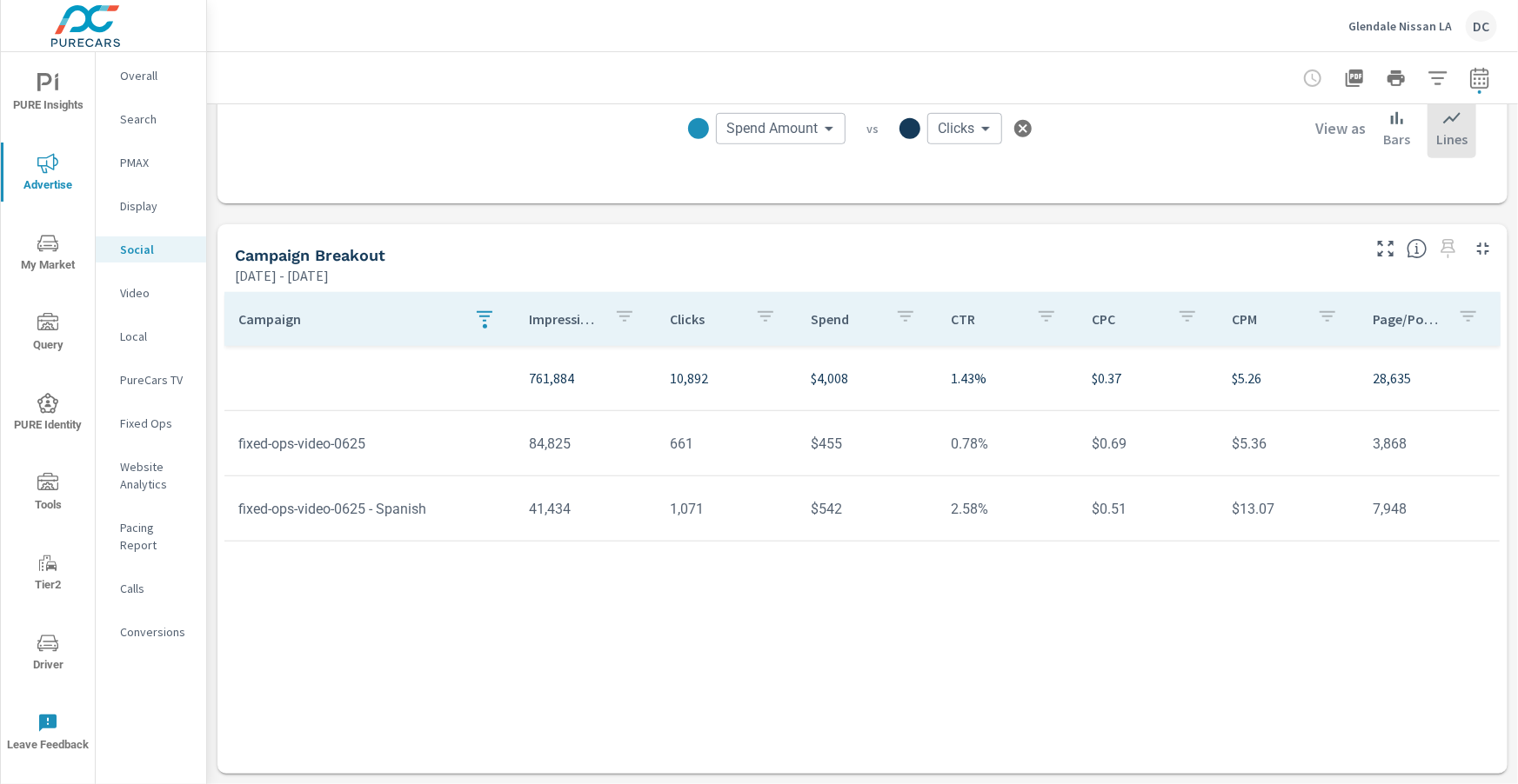
click at [488, 321] on icon "button" at bounding box center [484, 316] width 21 height 21
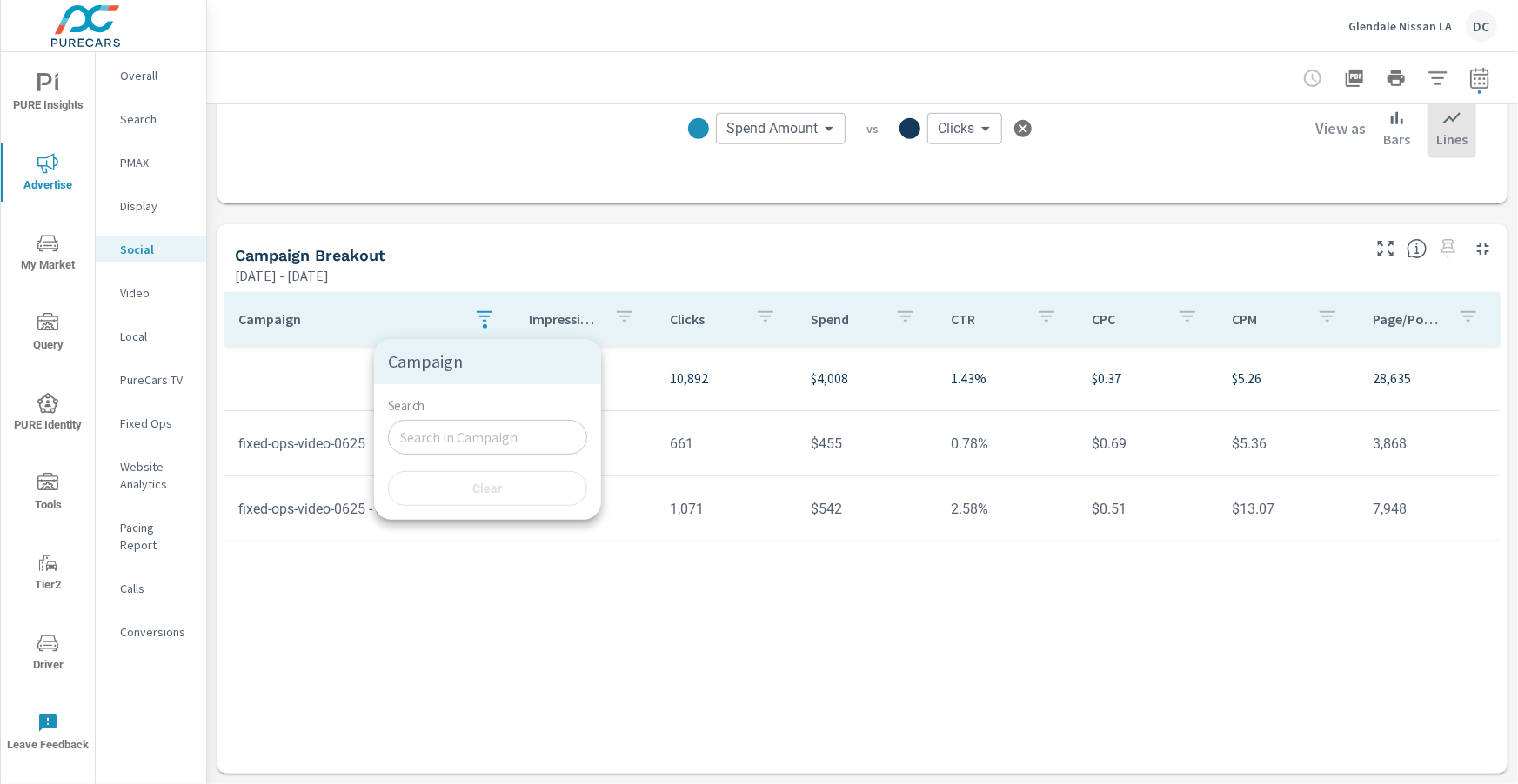
type input "fixed"
click at [464, 434] on input "fixed" at bounding box center [486, 438] width 199 height 35
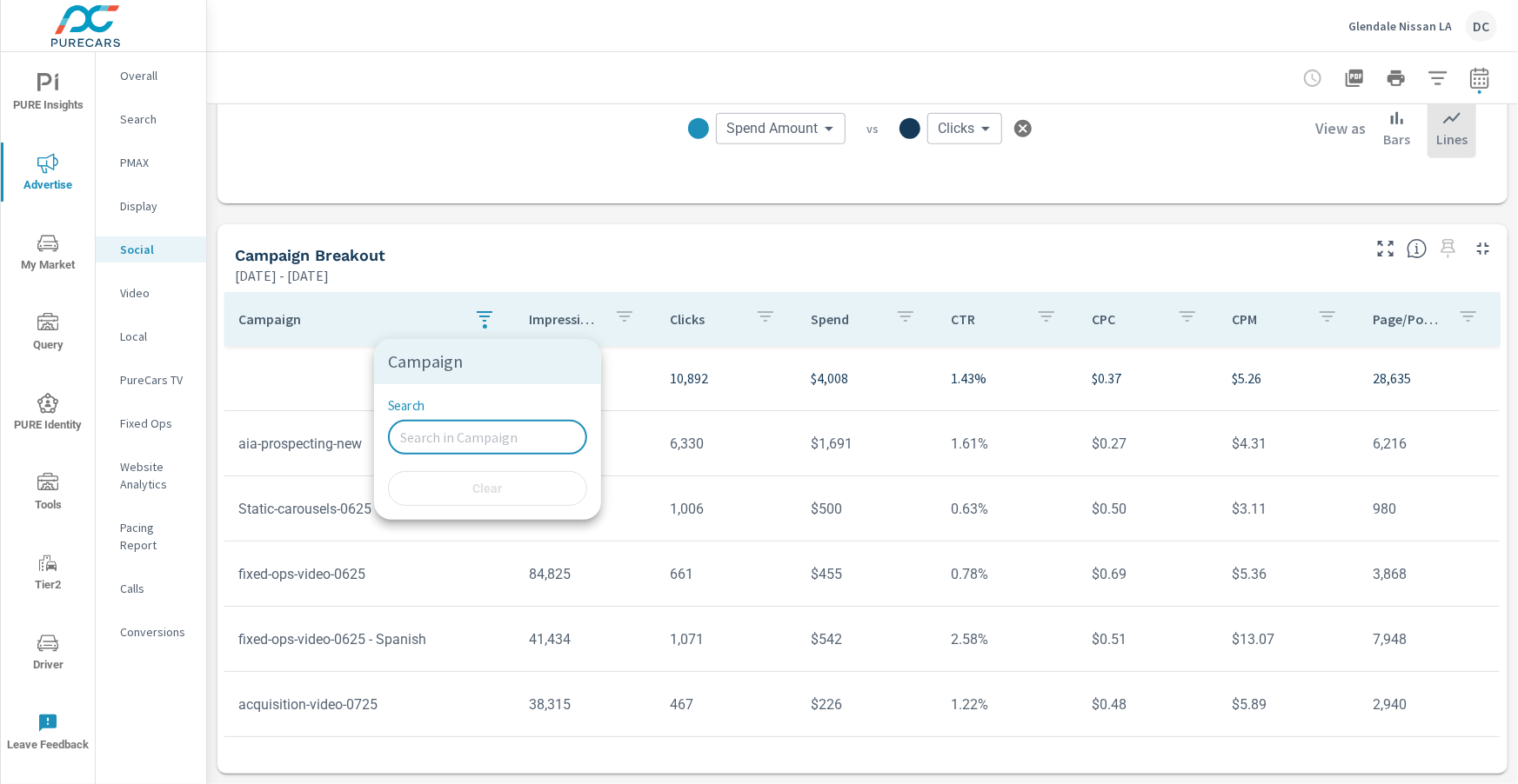
click at [307, 419] on div at bounding box center [759, 392] width 1518 height 784
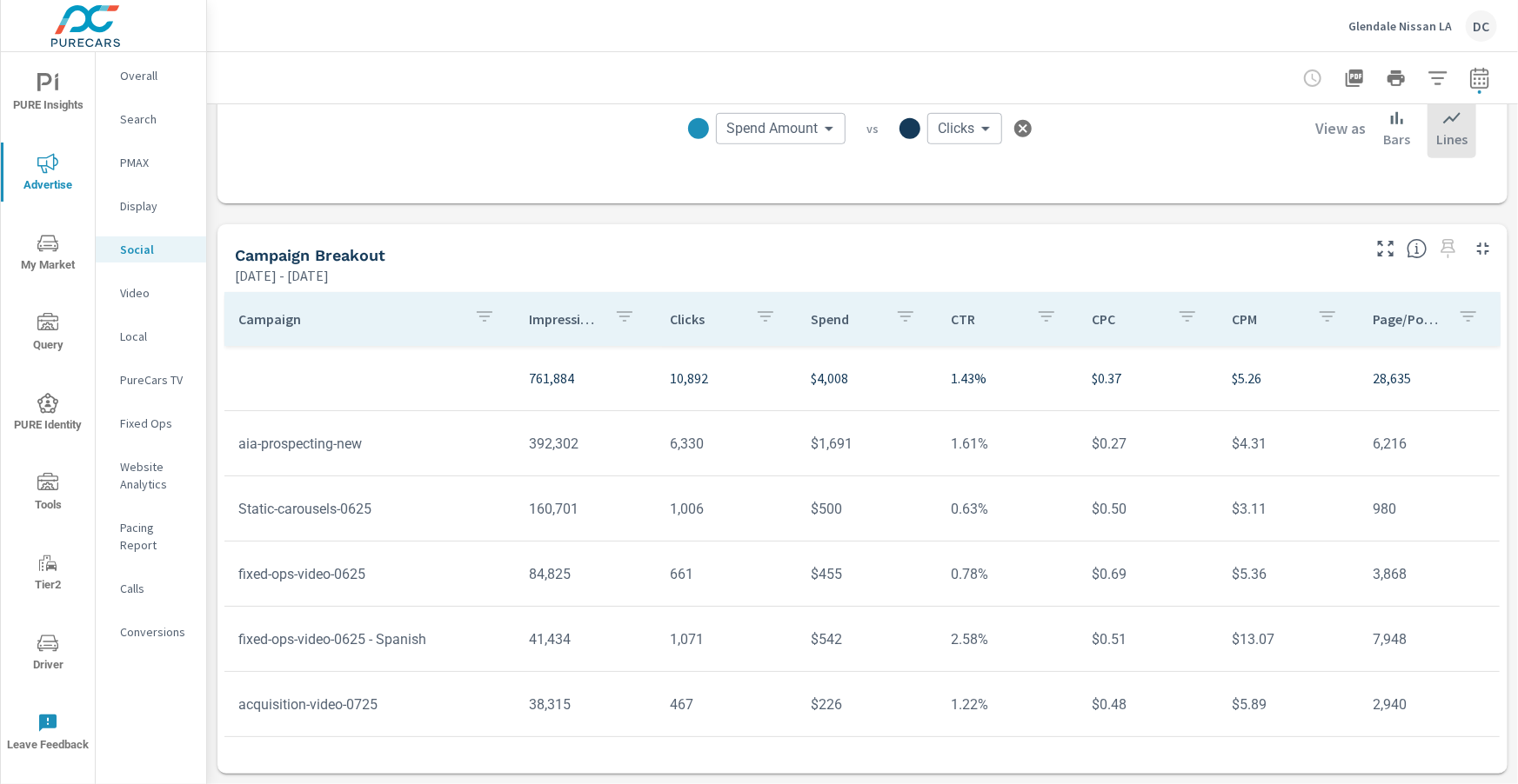
scroll to position [126, 0]
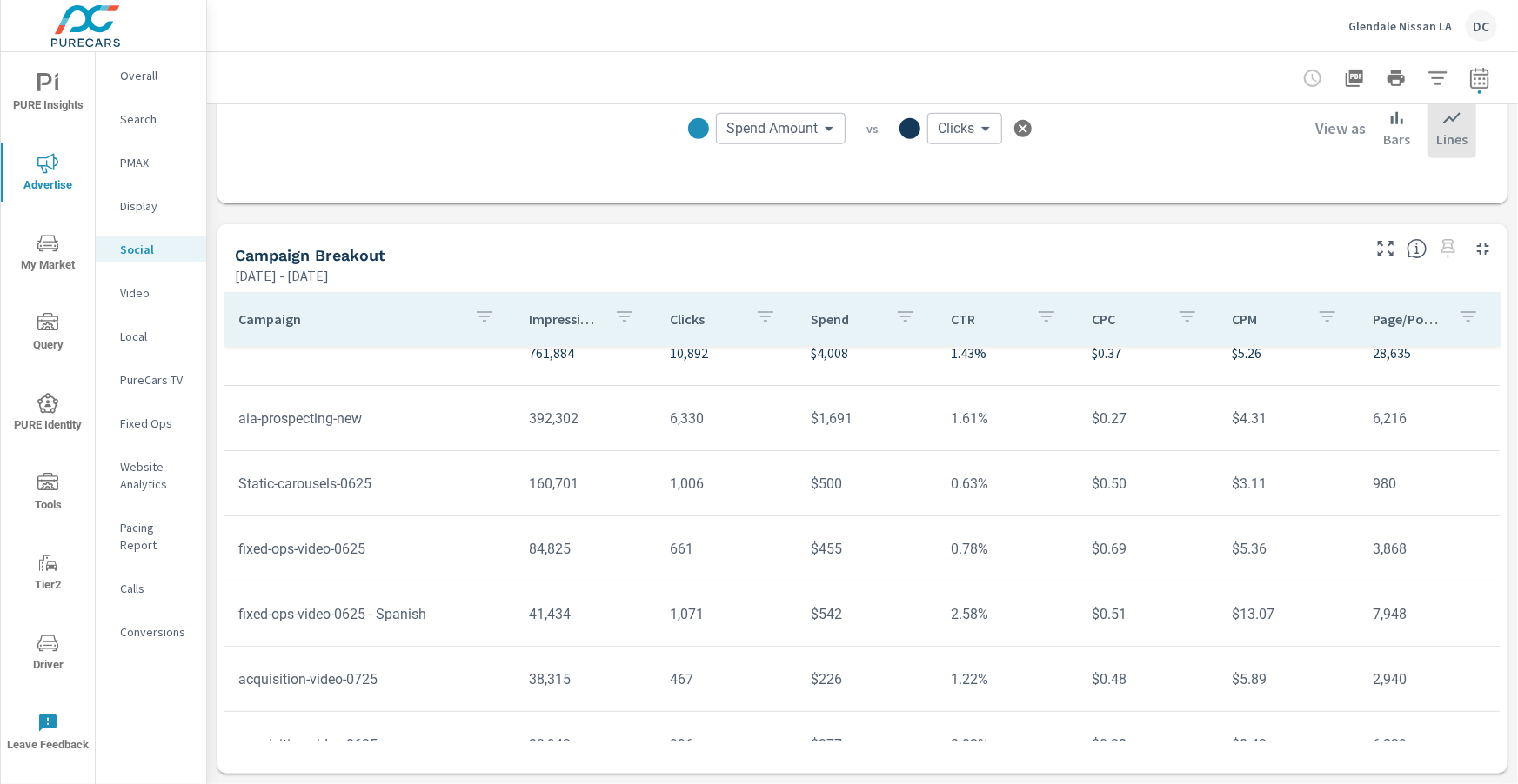
scroll to position [22, 0]
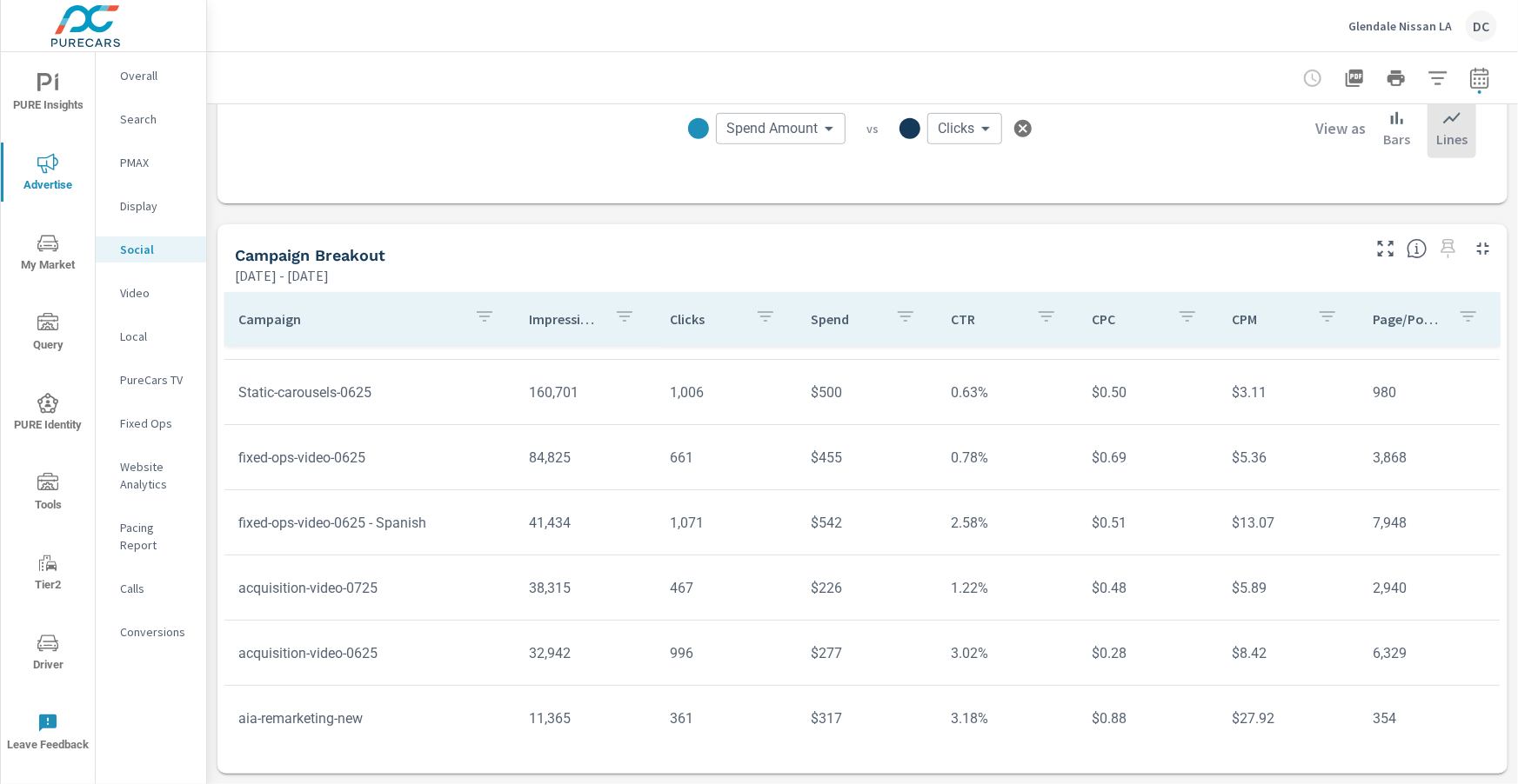
scroll to position [126, 0]
